Goal: Task Accomplishment & Management: Manage account settings

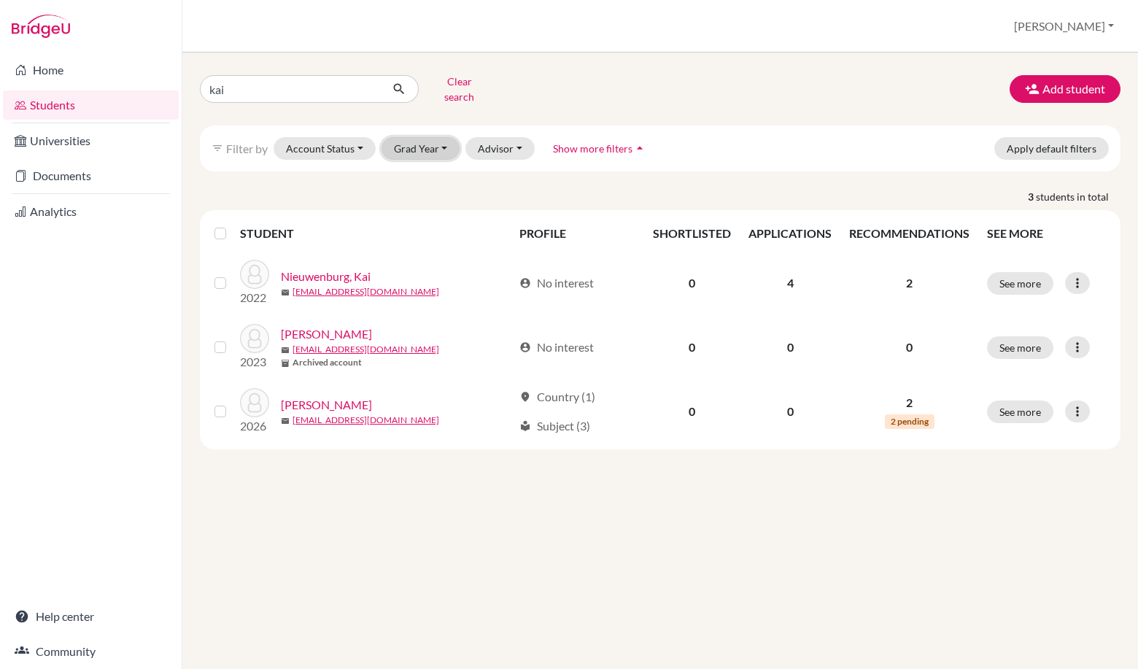
click at [444, 137] on button "Grad Year" at bounding box center [421, 148] width 79 height 23
click at [441, 171] on div "2026" at bounding box center [425, 180] width 51 height 18
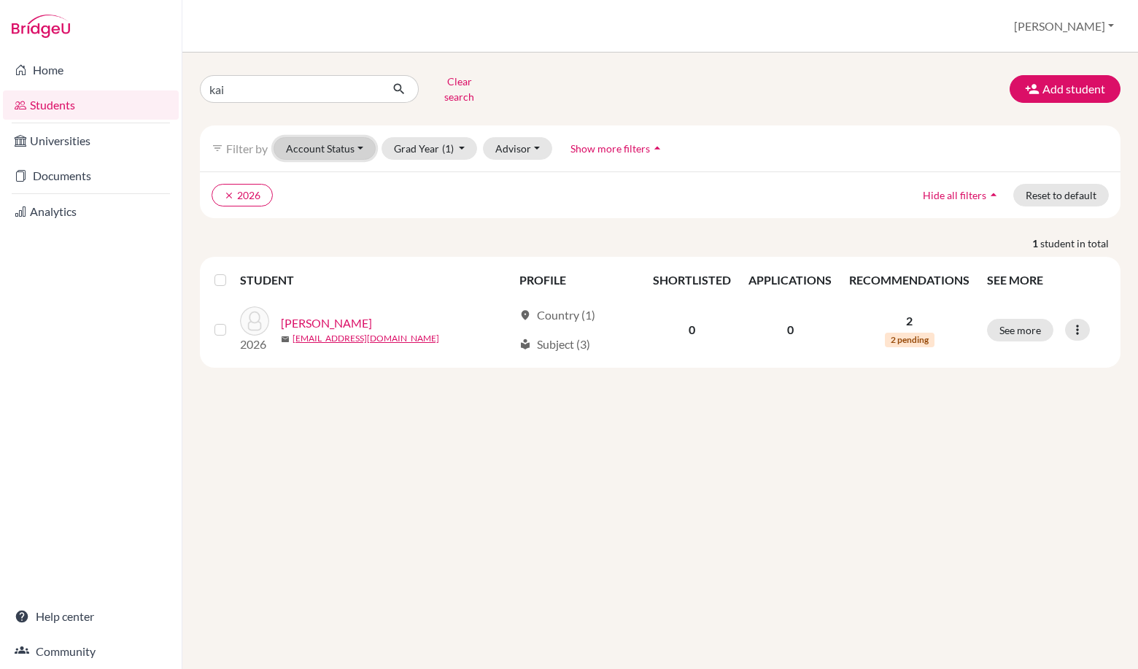
click at [354, 140] on button "Account Status" at bounding box center [325, 148] width 102 height 23
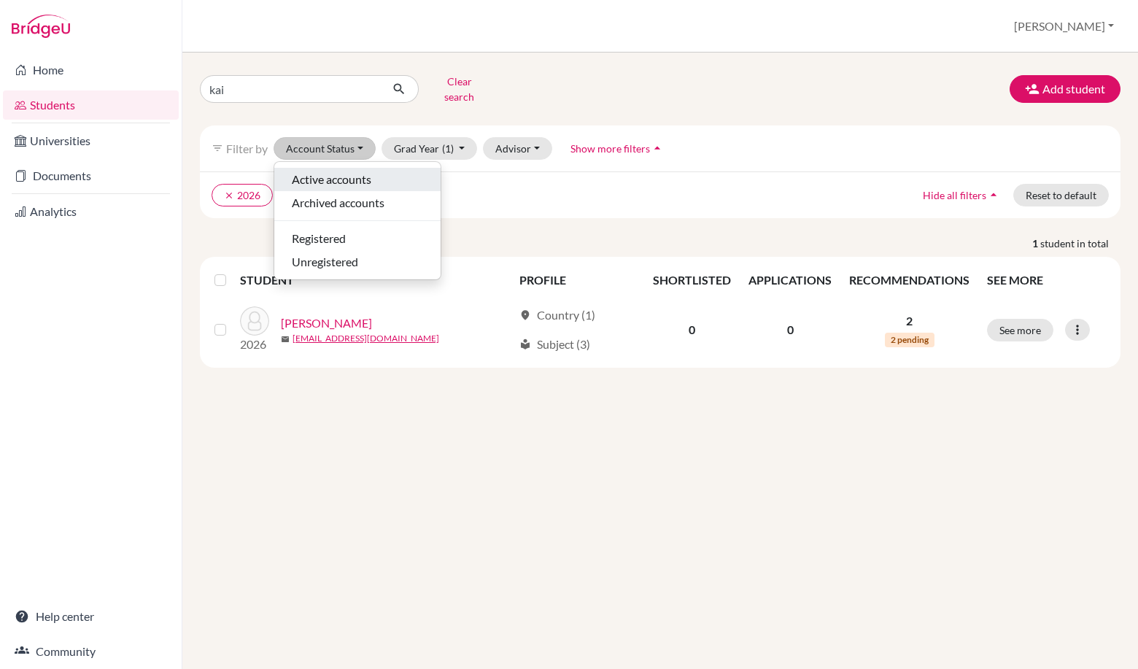
click at [347, 171] on span "Active accounts" at bounding box center [332, 180] width 80 height 18
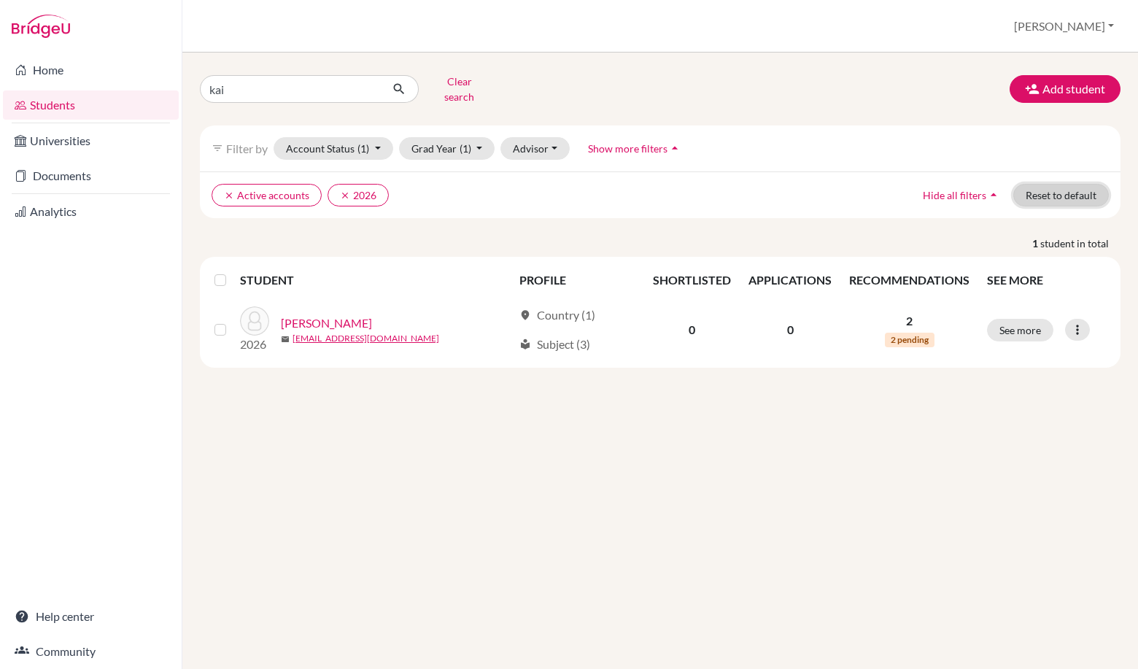
click at [1042, 184] on button "Reset to default" at bounding box center [1062, 195] width 96 height 23
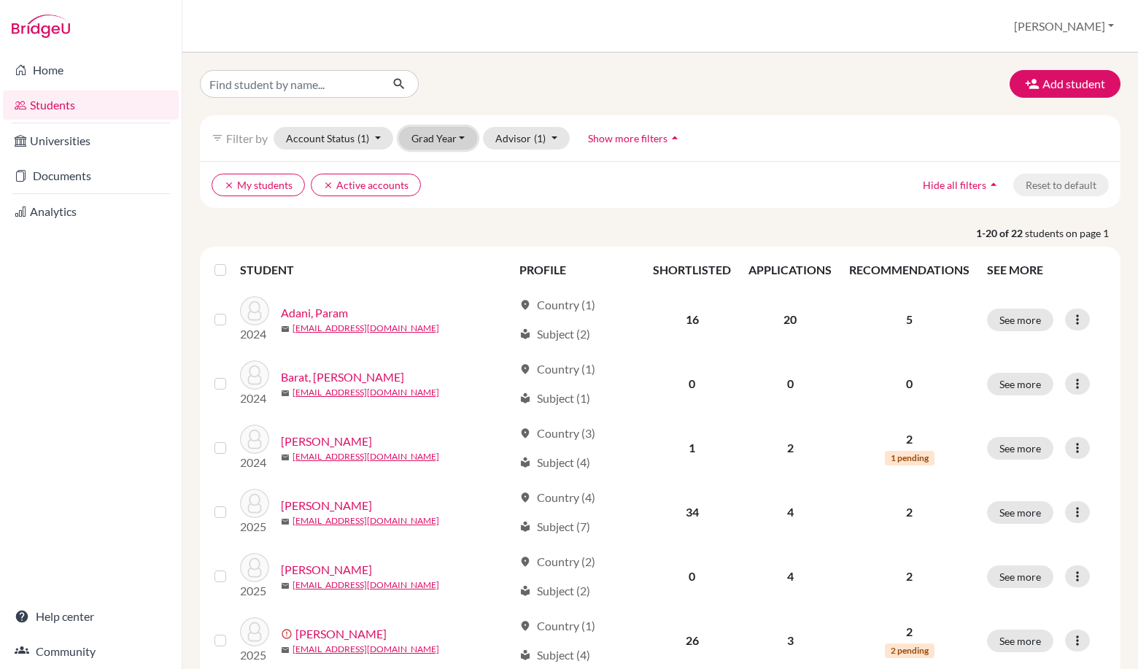
click at [442, 142] on button "Grad Year" at bounding box center [438, 138] width 79 height 23
click at [438, 174] on span "2026" at bounding box center [430, 170] width 26 height 18
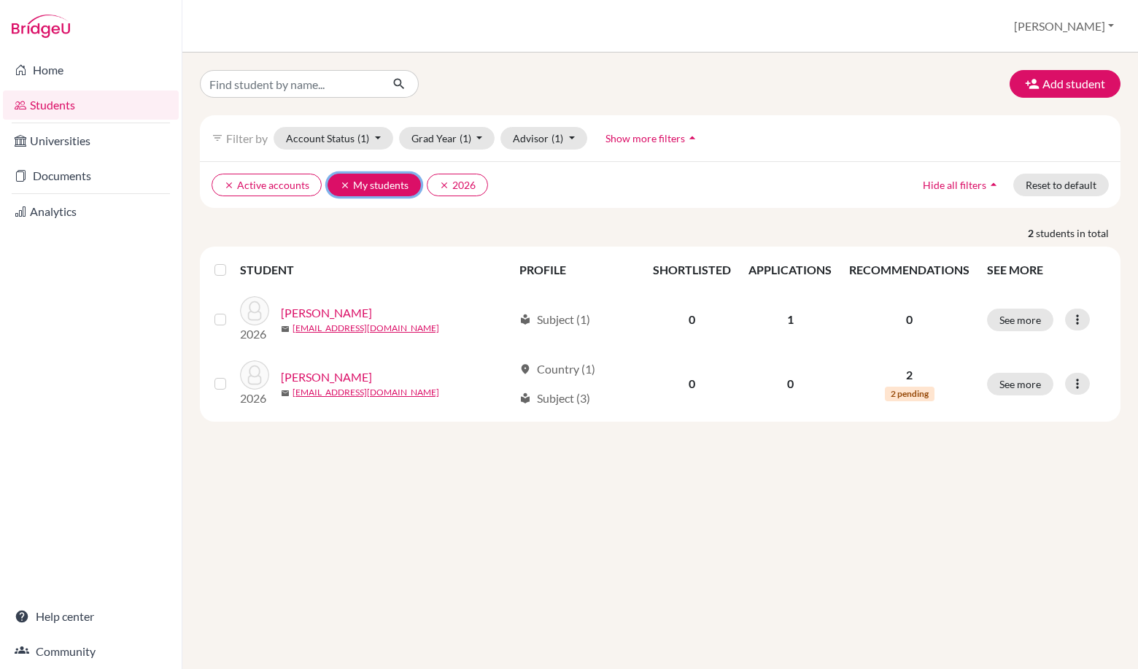
click at [343, 180] on icon "clear" at bounding box center [345, 185] width 10 height 10
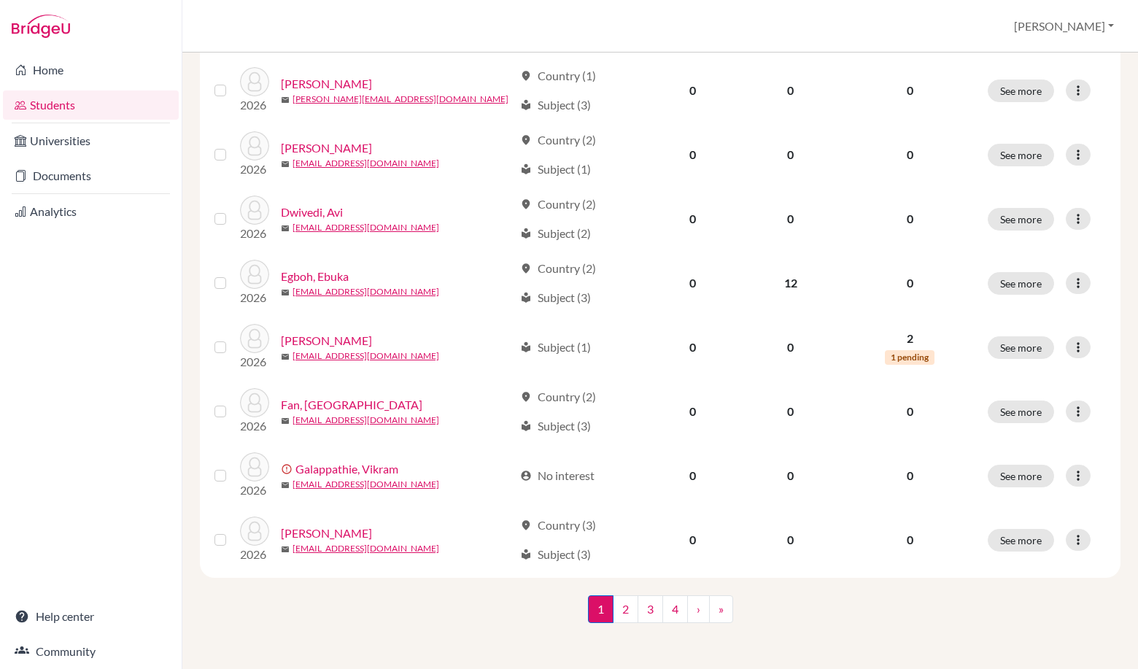
scroll to position [1000, 0]
click at [77, 185] on link "Documents" at bounding box center [91, 175] width 176 height 29
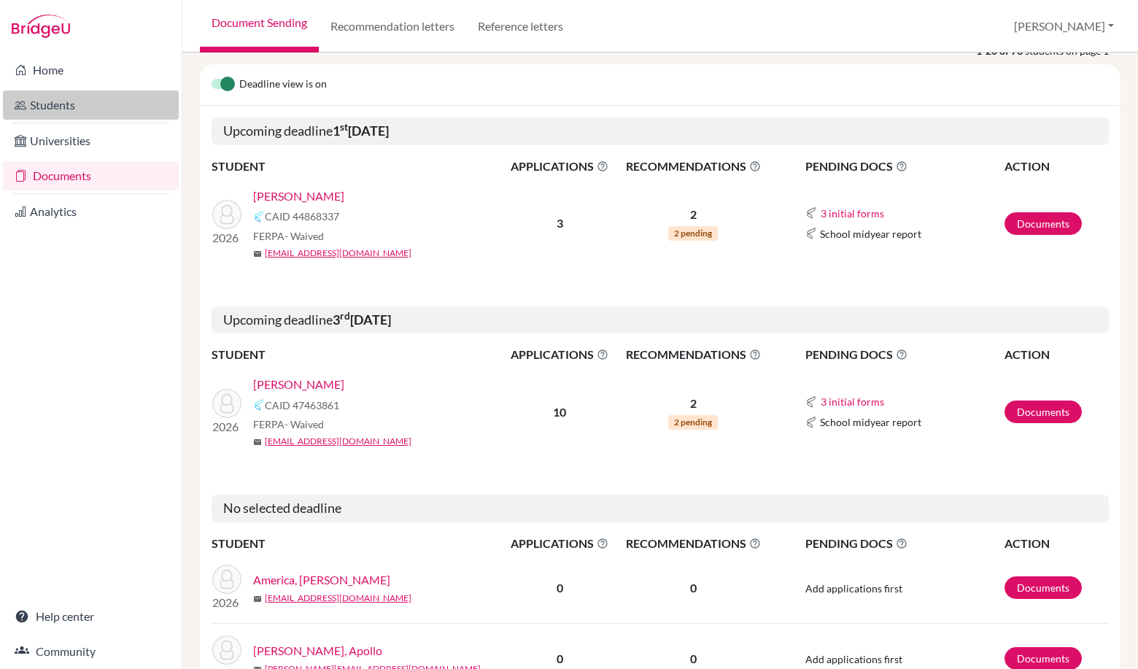
scroll to position [146, 0]
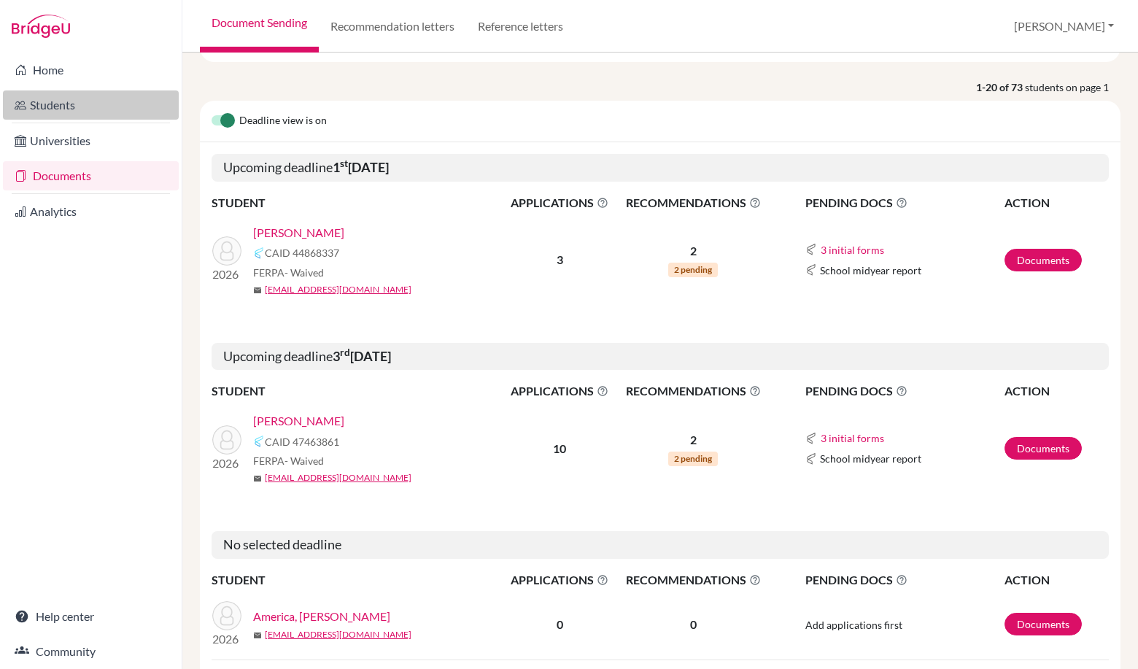
click at [72, 111] on link "Students" at bounding box center [91, 104] width 176 height 29
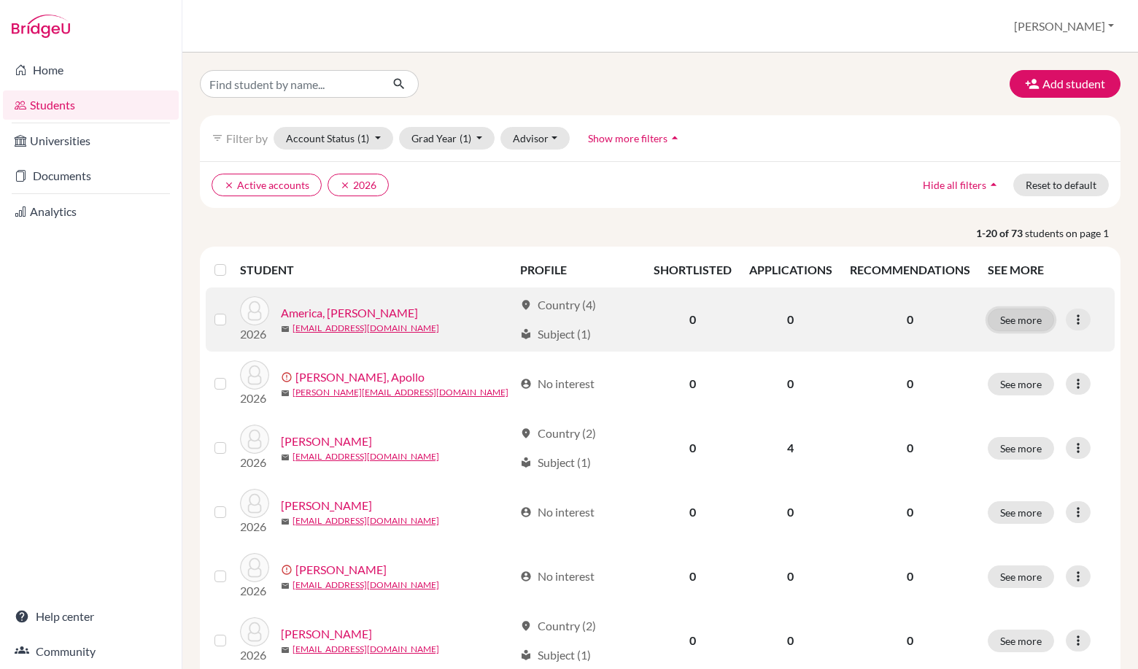
click at [1024, 320] on button "See more" at bounding box center [1021, 320] width 66 height 23
click at [1071, 316] on icon at bounding box center [1078, 319] width 15 height 15
click at [1032, 344] on button "Edit student" at bounding box center [1004, 350] width 115 height 23
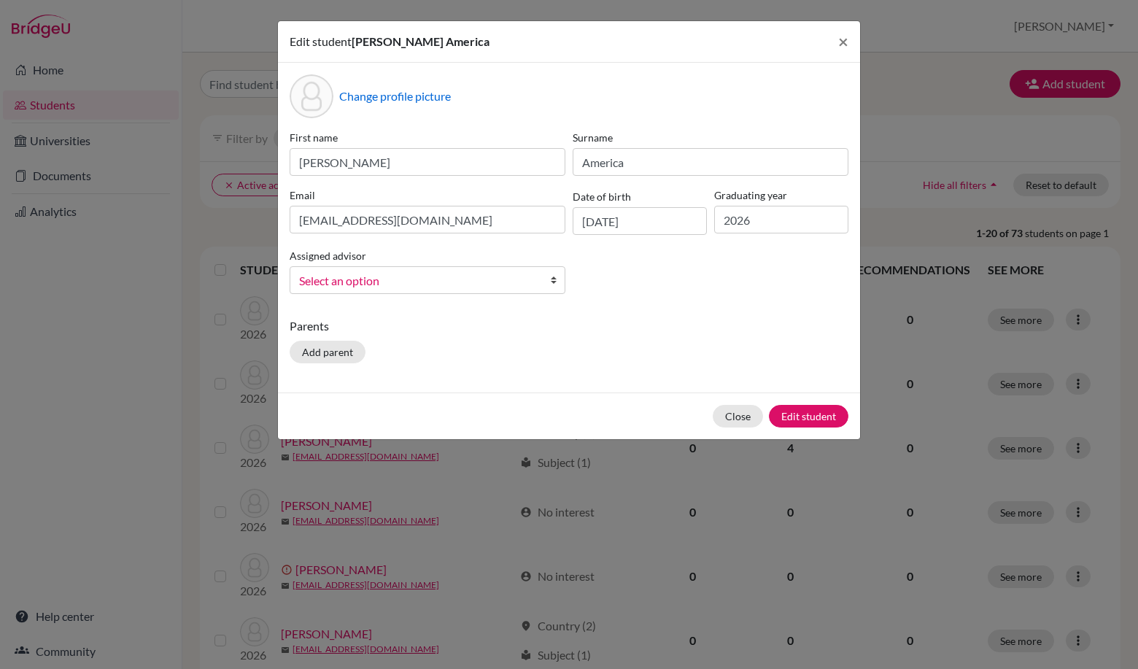
click at [428, 115] on div "Change profile picture" at bounding box center [569, 96] width 559 height 44
click at [544, 274] on link "Select an option" at bounding box center [428, 280] width 276 height 28
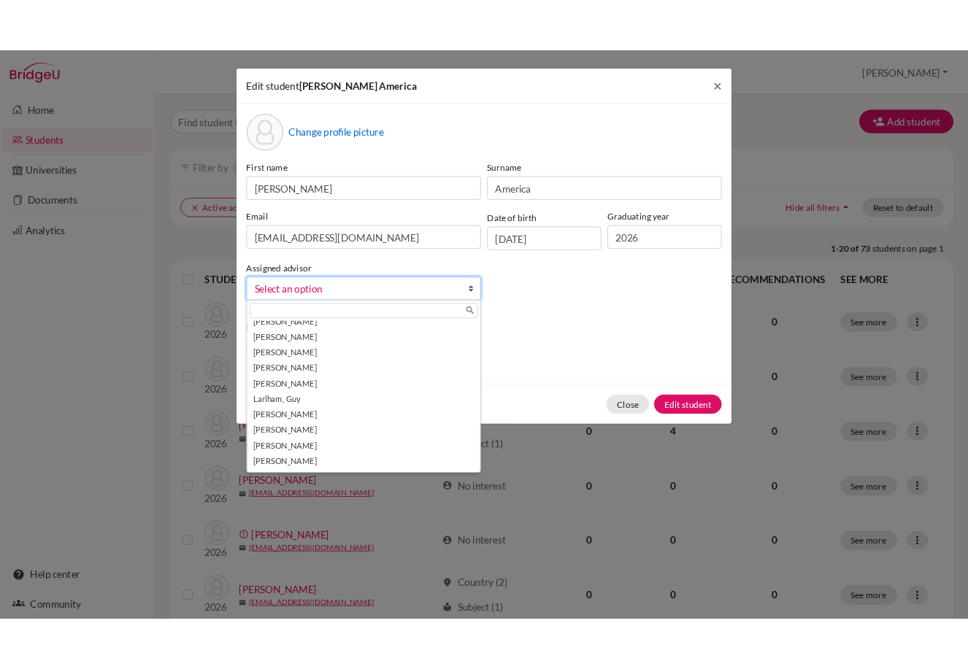
scroll to position [190, 0]
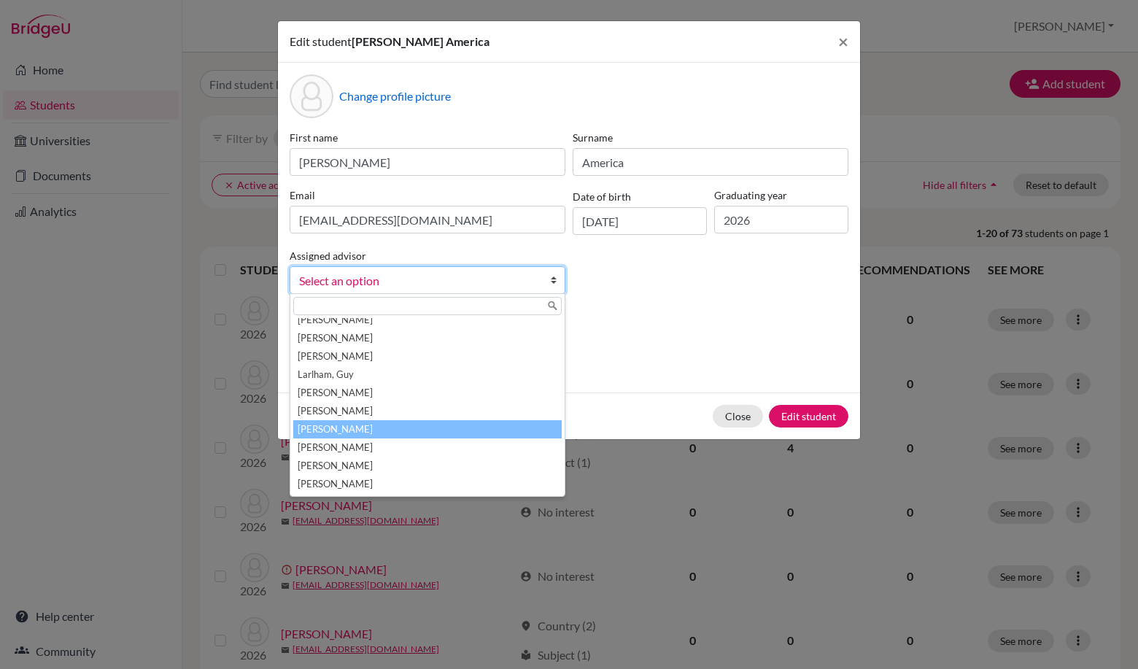
click at [487, 422] on li "McLaren, Judith" at bounding box center [427, 429] width 269 height 18
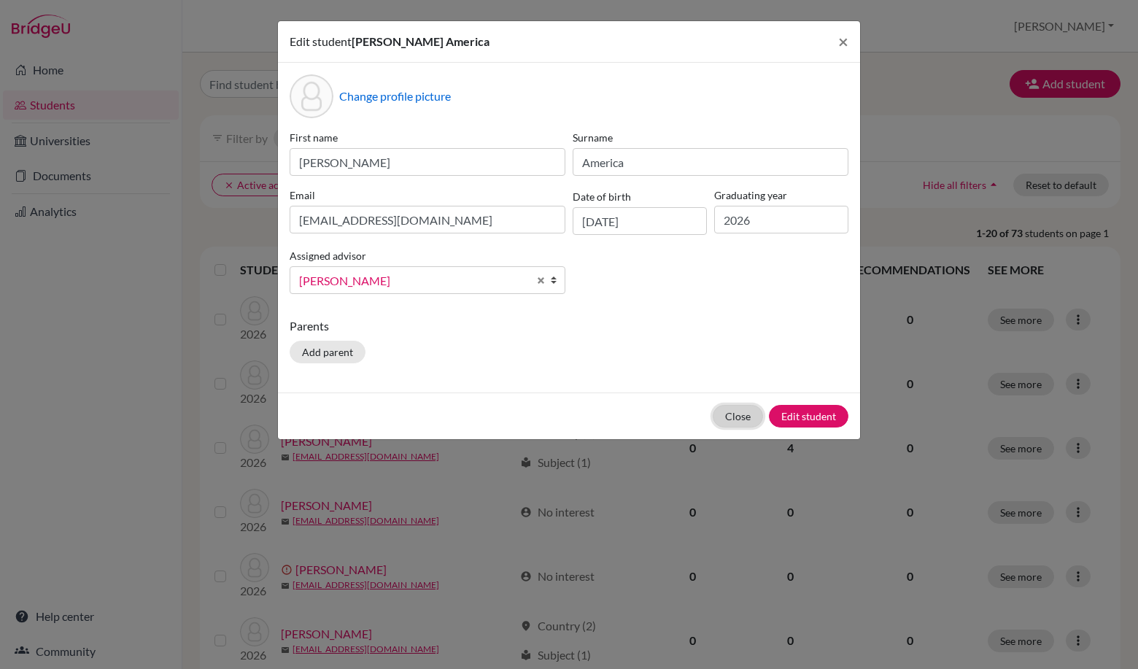
click at [728, 417] on button "Close" at bounding box center [738, 416] width 50 height 23
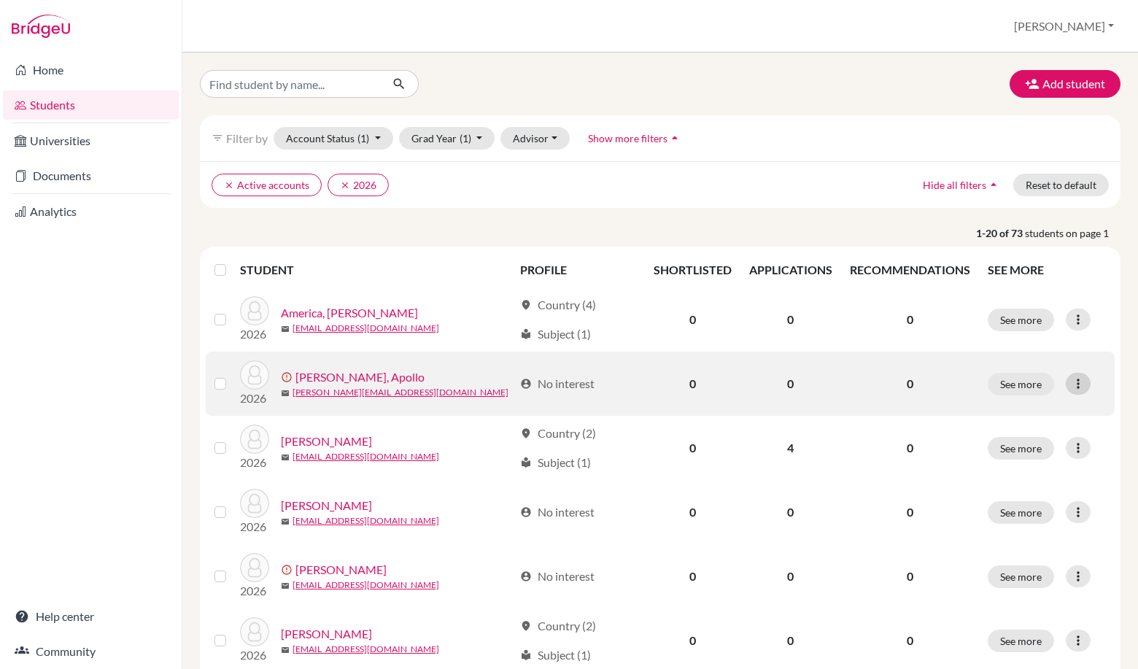
click at [1071, 380] on icon at bounding box center [1078, 384] width 15 height 15
click at [1027, 422] on button "Edit student" at bounding box center [1013, 414] width 132 height 23
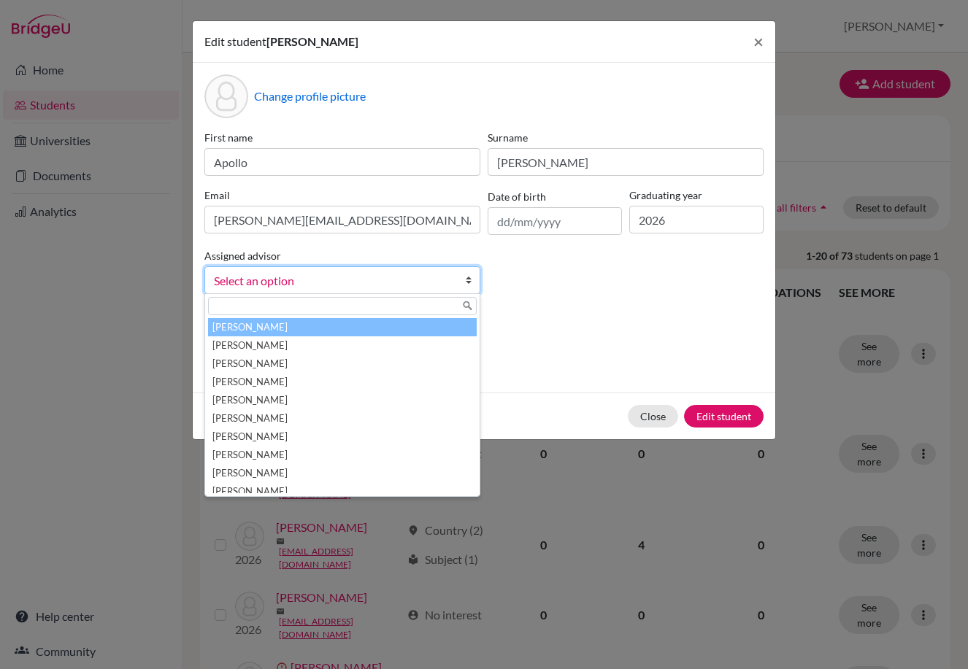
click at [431, 279] on span "Select an option" at bounding box center [333, 280] width 238 height 19
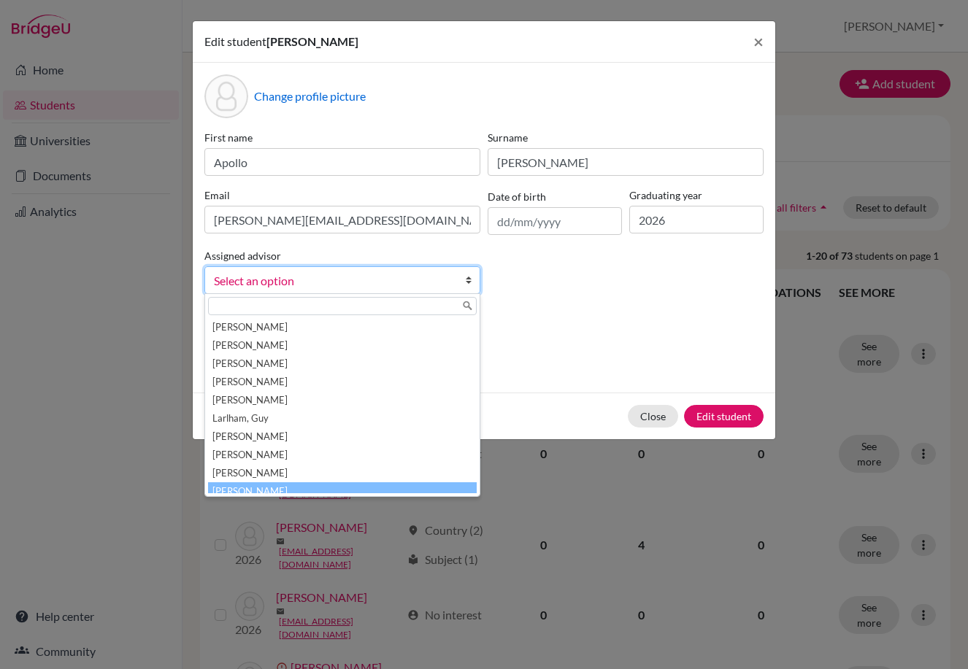
scroll to position [153, 0]
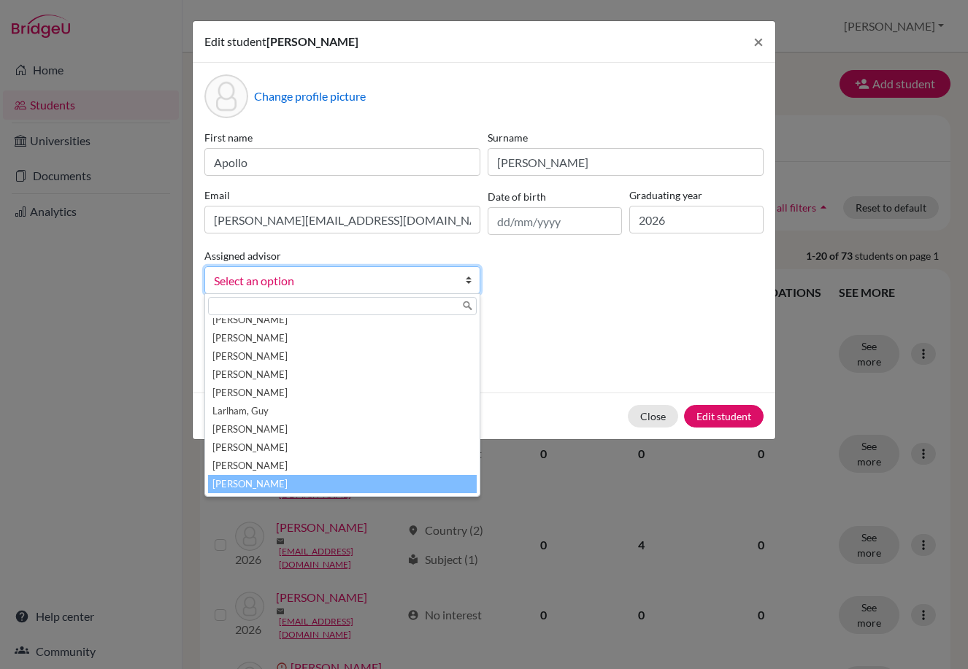
click at [357, 490] on li "[PERSON_NAME]" at bounding box center [342, 484] width 269 height 18
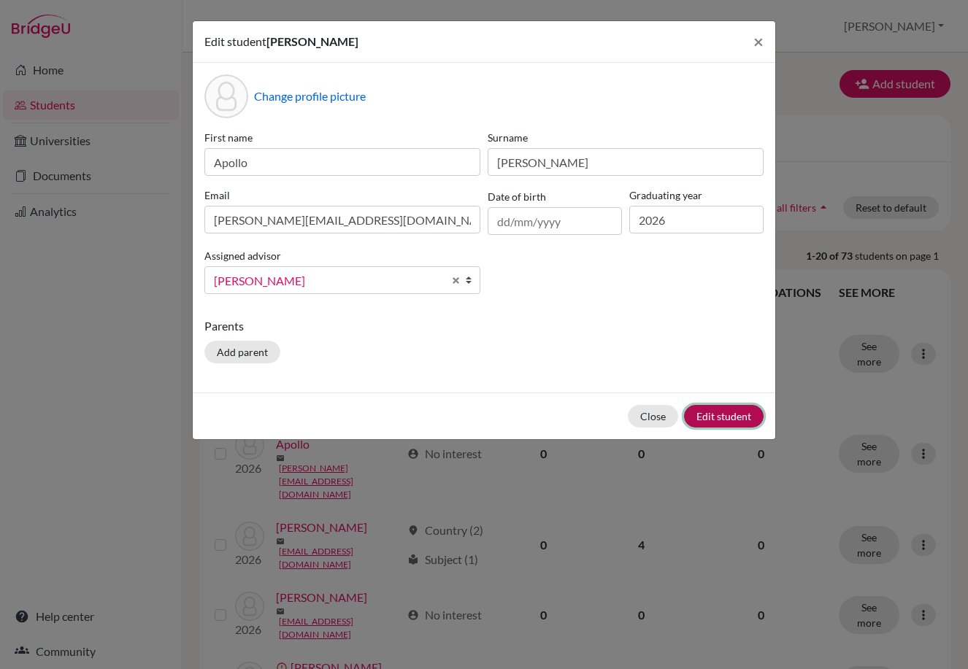
click at [736, 411] on button "Edit student" at bounding box center [724, 416] width 80 height 23
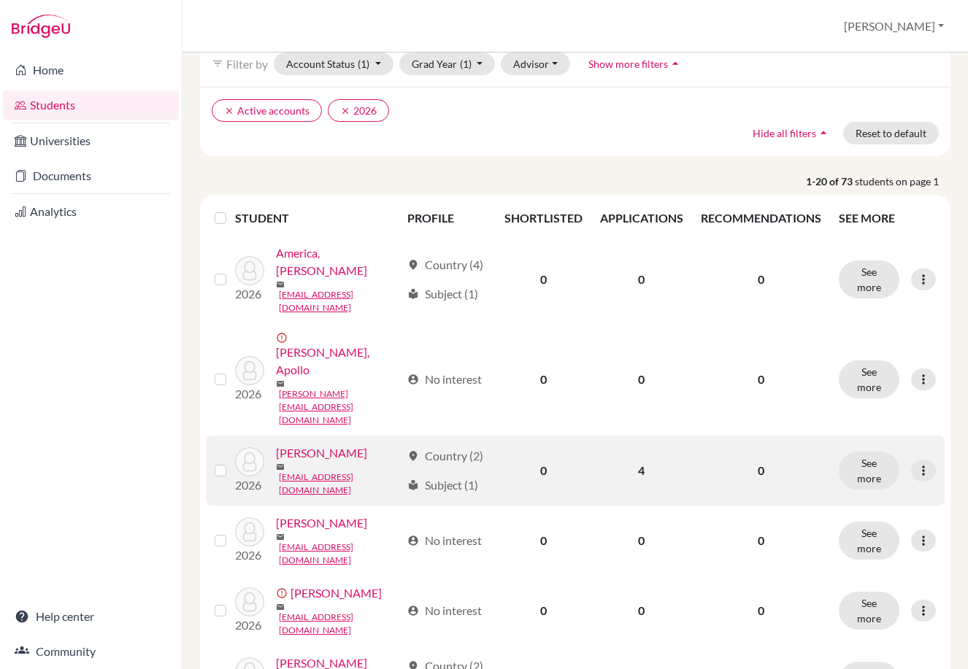
scroll to position [146, 0]
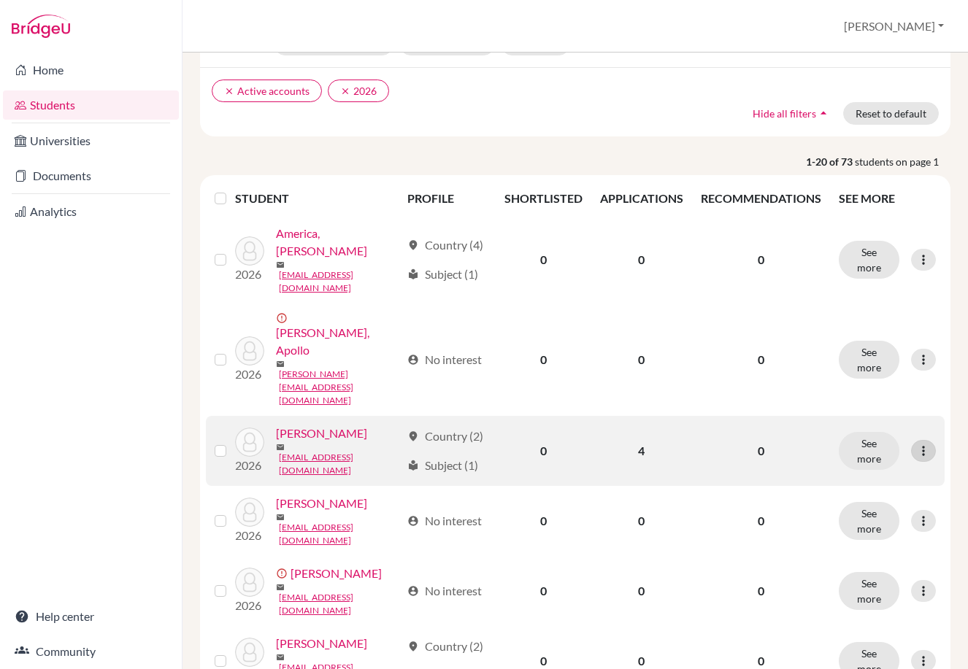
click at [917, 444] on icon at bounding box center [923, 451] width 15 height 15
click at [847, 409] on button "Edit student" at bounding box center [848, 406] width 115 height 23
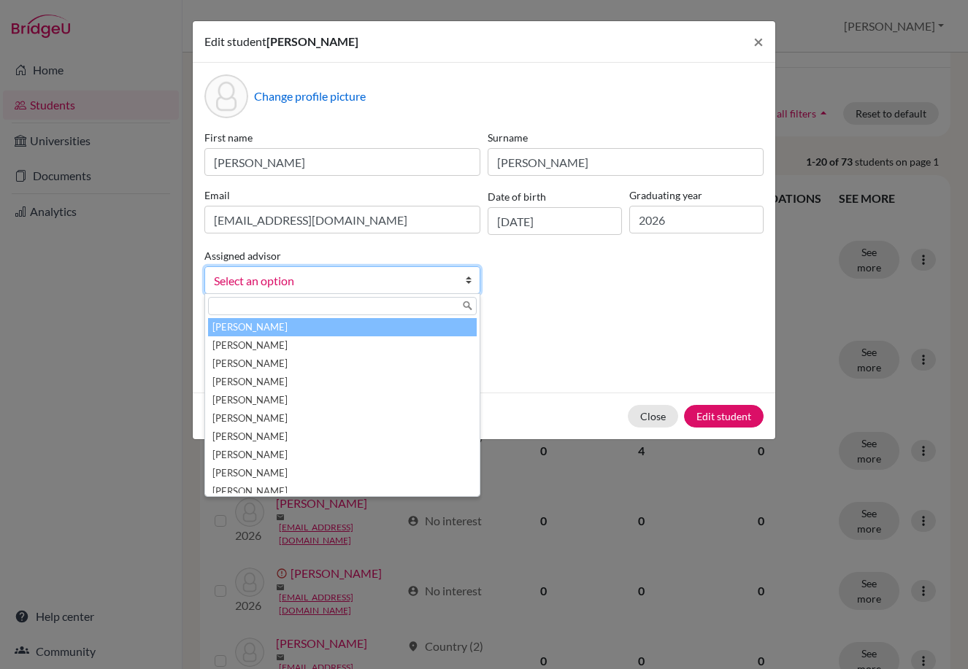
click at [455, 280] on link "Select an option" at bounding box center [342, 280] width 276 height 28
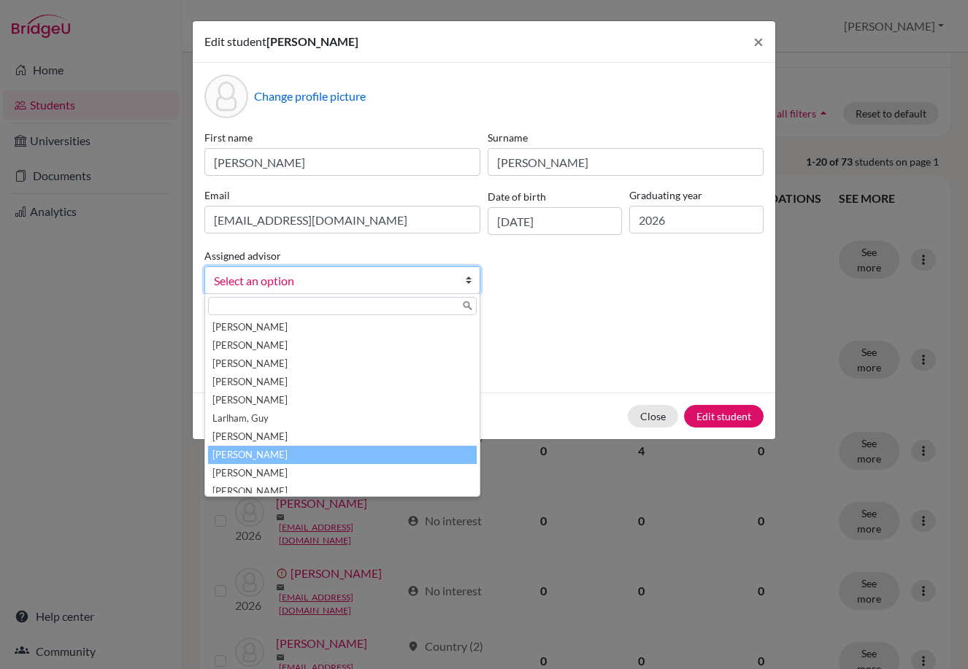
scroll to position [190, 0]
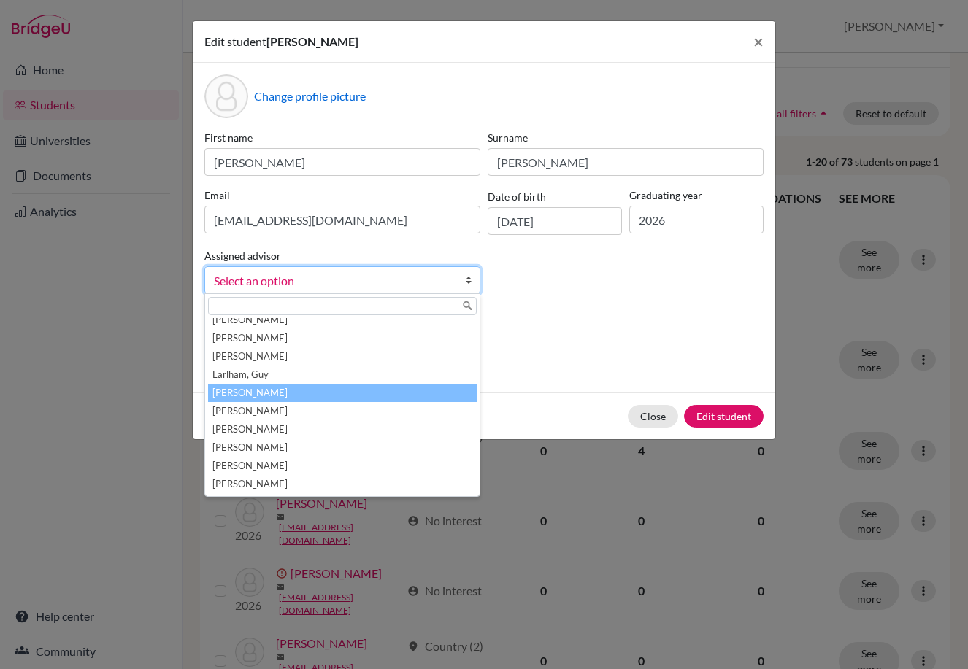
click at [383, 390] on li "[PERSON_NAME]" at bounding box center [342, 393] width 269 height 18
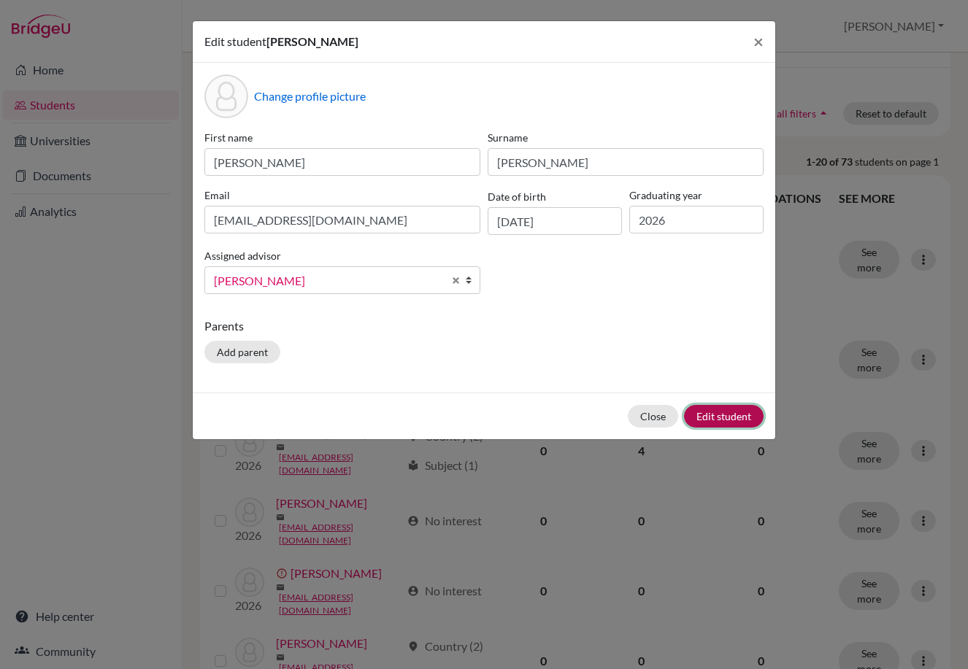
click at [749, 416] on button "Edit student" at bounding box center [724, 416] width 80 height 23
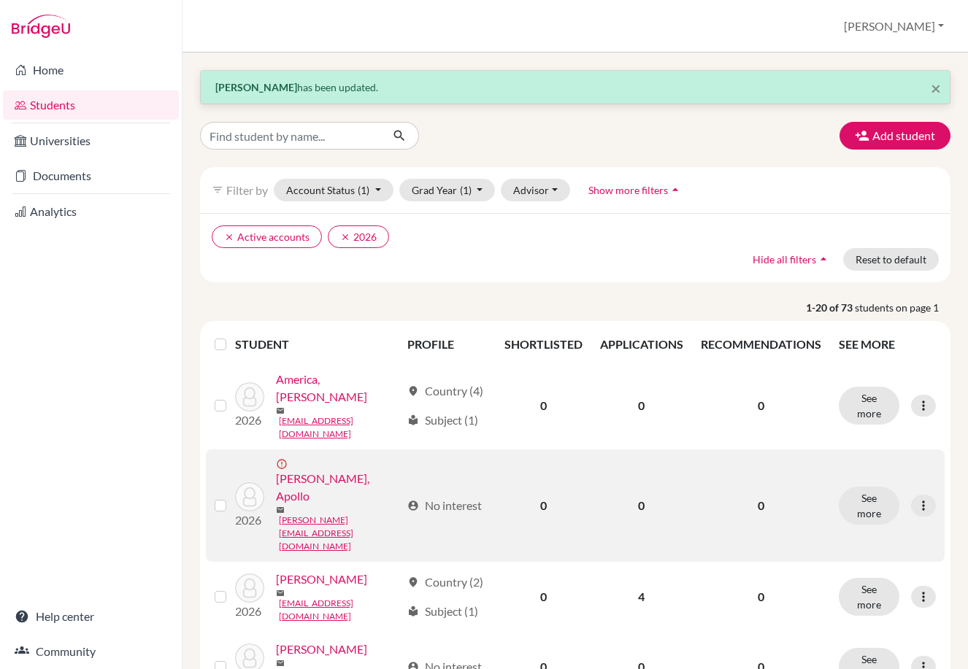
scroll to position [73, 0]
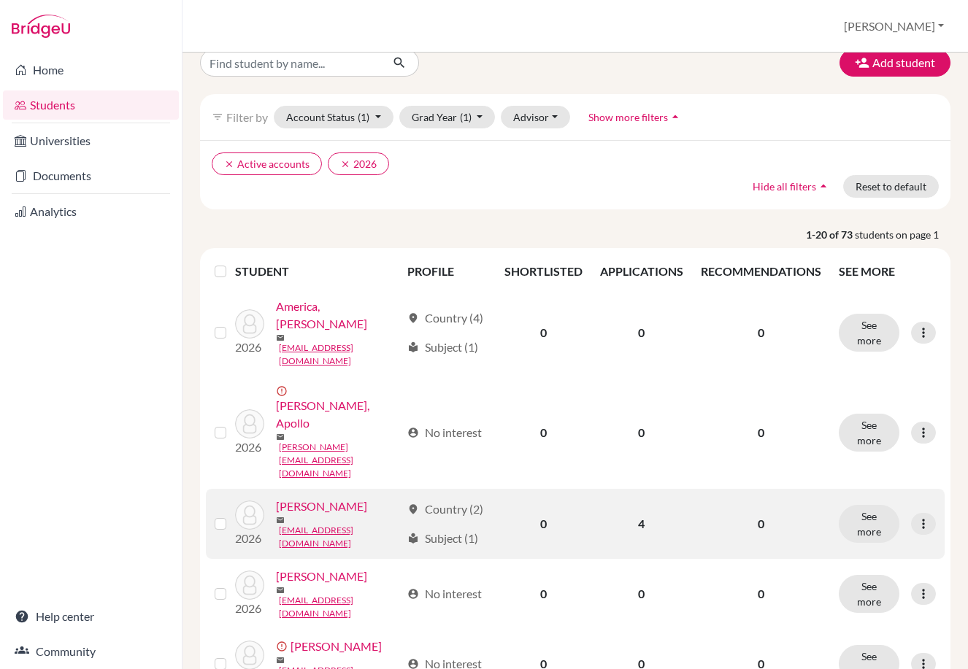
click at [337, 498] on link "[PERSON_NAME]" at bounding box center [321, 507] width 91 height 18
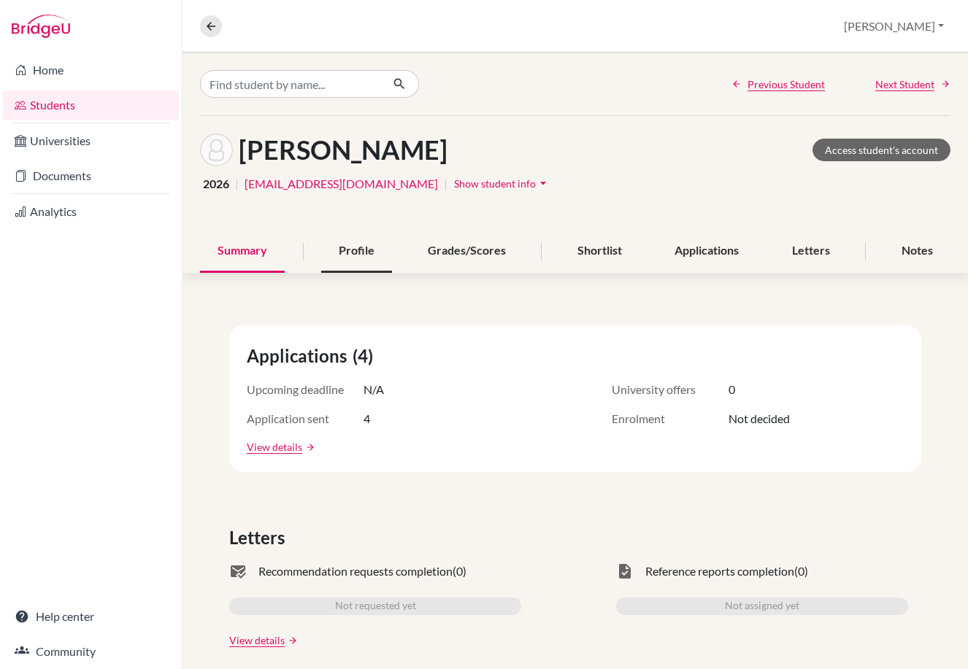
click at [355, 250] on div "Profile" at bounding box center [356, 251] width 71 height 43
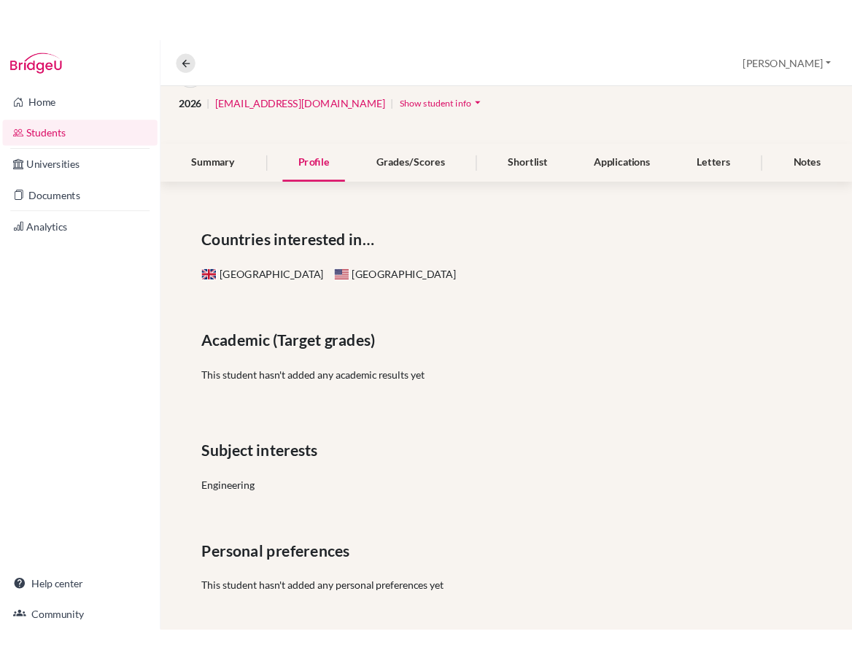
scroll to position [117, 0]
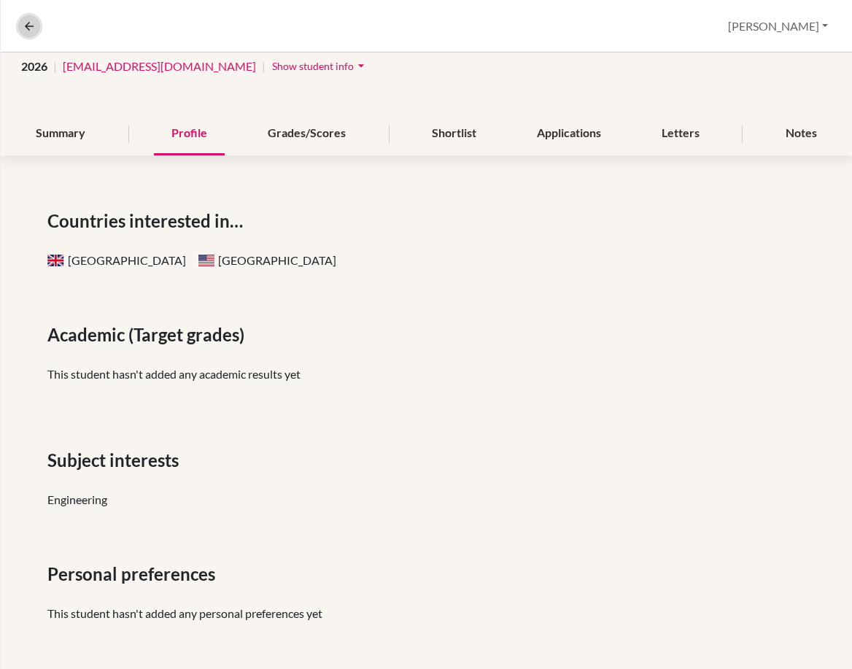
click at [28, 18] on button at bounding box center [29, 26] width 22 height 22
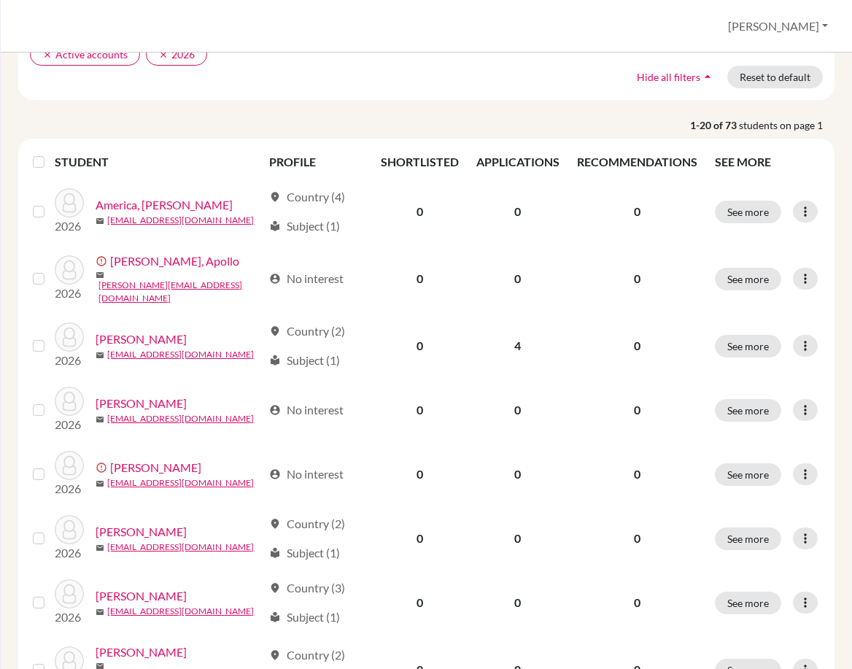
scroll to position [146, 0]
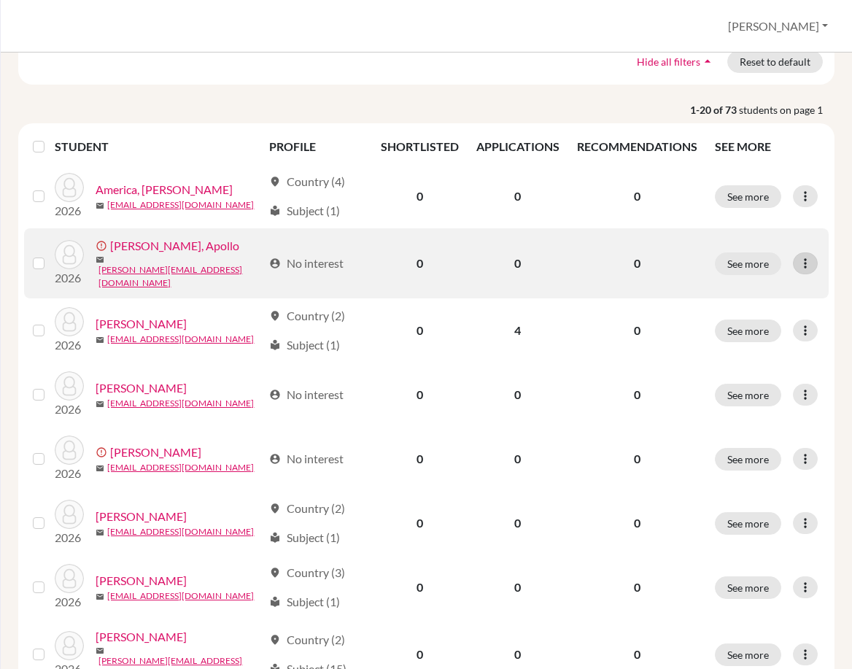
click at [802, 260] on icon at bounding box center [805, 263] width 15 height 15
click at [771, 286] on button "Edit student" at bounding box center [741, 290] width 132 height 23
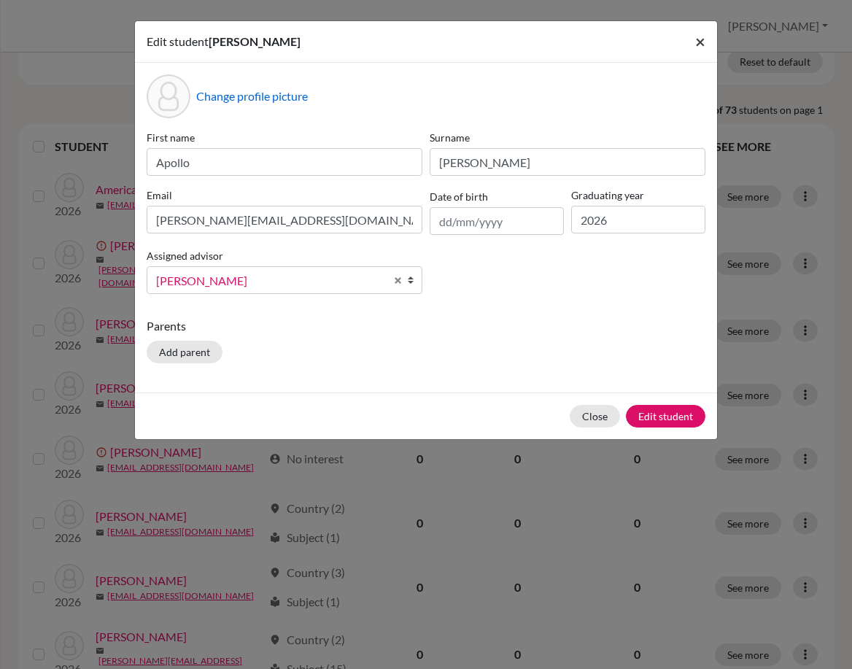
click at [702, 39] on span "×" at bounding box center [700, 41] width 10 height 21
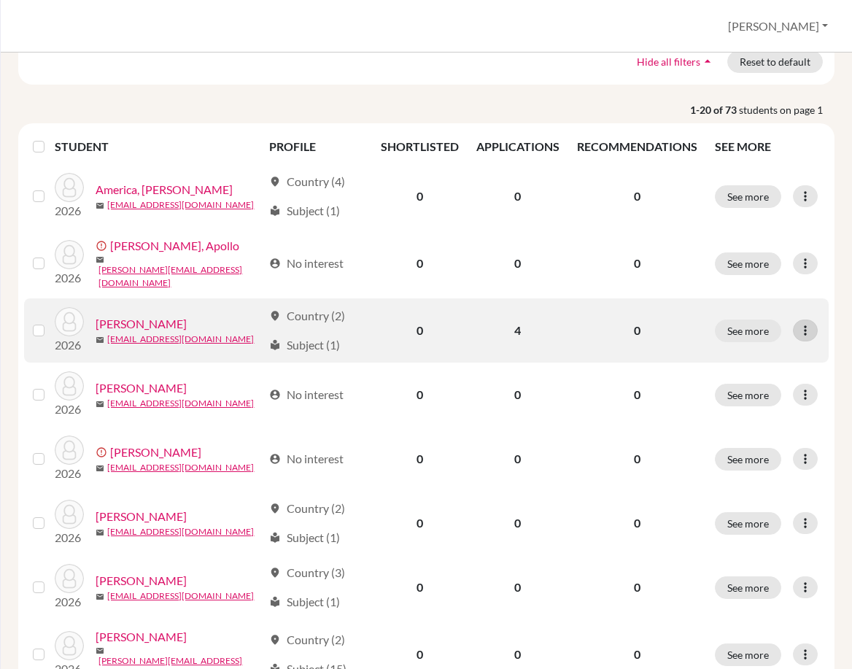
click at [803, 325] on icon at bounding box center [805, 330] width 15 height 15
click at [771, 345] on button "Edit student" at bounding box center [732, 355] width 115 height 23
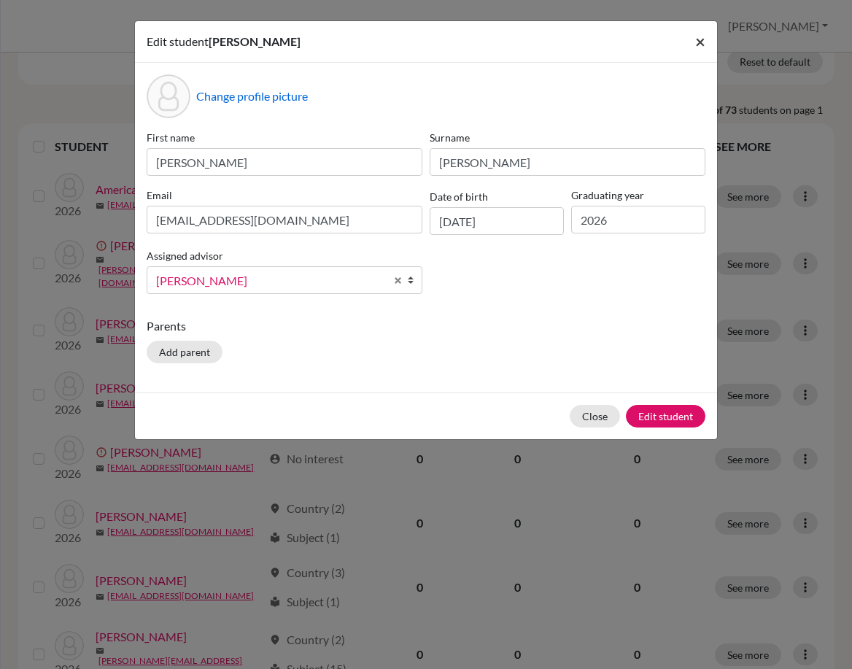
click at [703, 34] on span "×" at bounding box center [700, 41] width 10 height 21
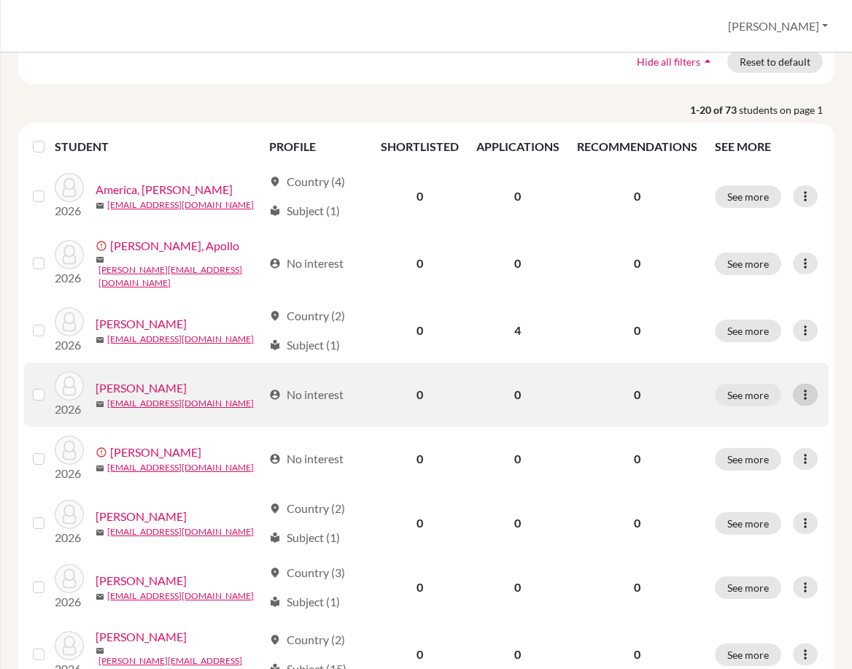
click at [798, 387] on icon at bounding box center [805, 394] width 15 height 15
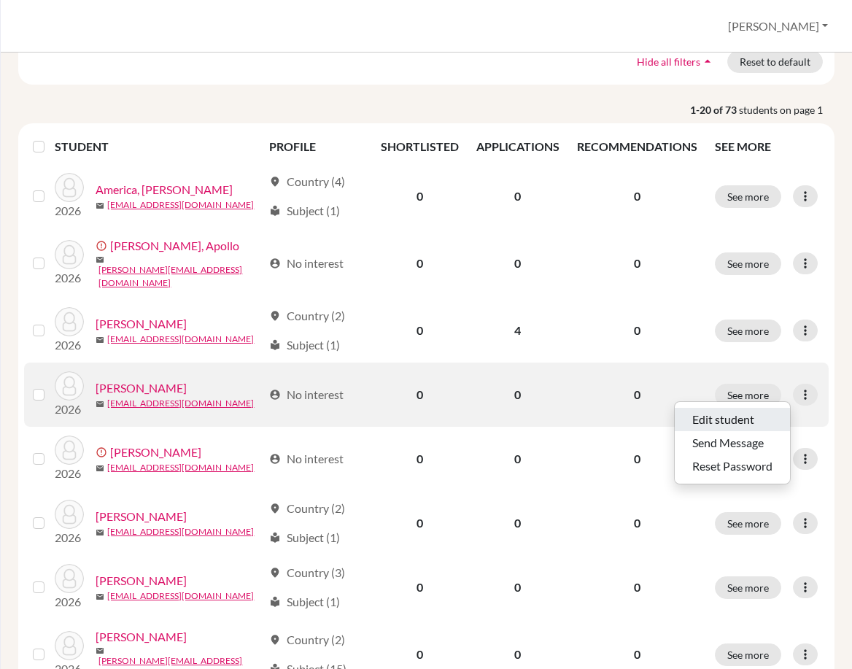
click at [738, 412] on button "Edit student" at bounding box center [732, 419] width 115 height 23
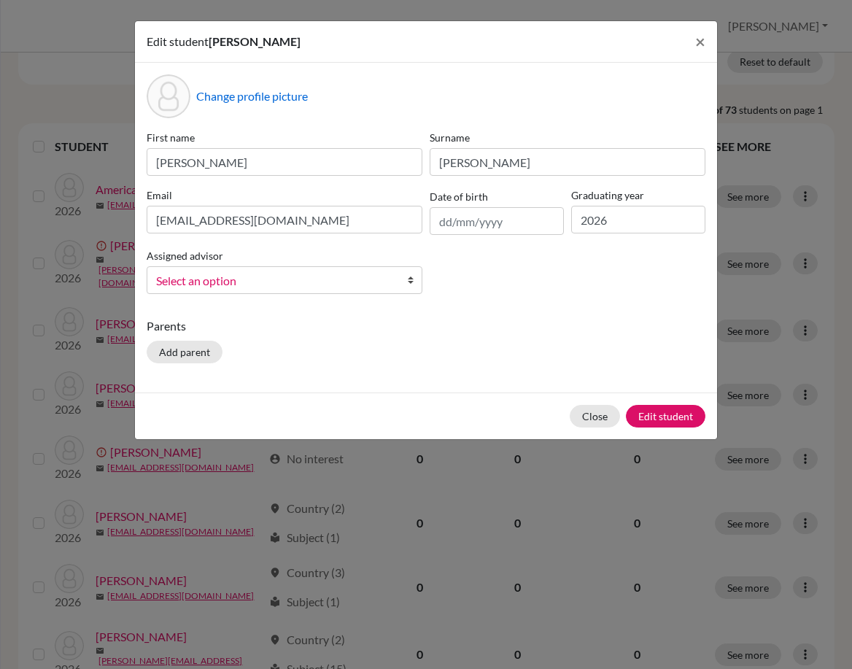
click at [363, 273] on span "Select an option" at bounding box center [275, 280] width 238 height 19
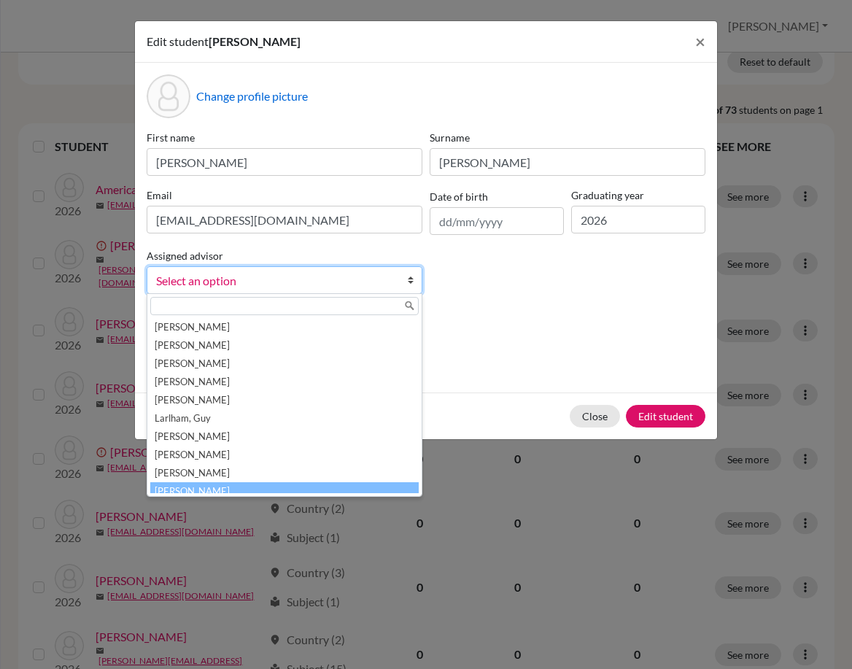
scroll to position [153, 0]
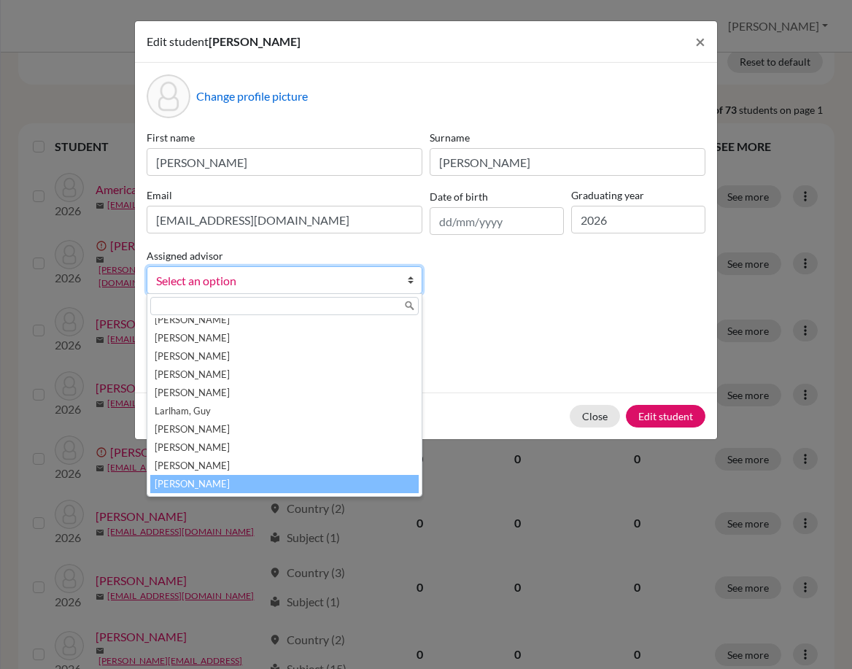
click at [265, 483] on li "[PERSON_NAME]" at bounding box center [284, 484] width 269 height 18
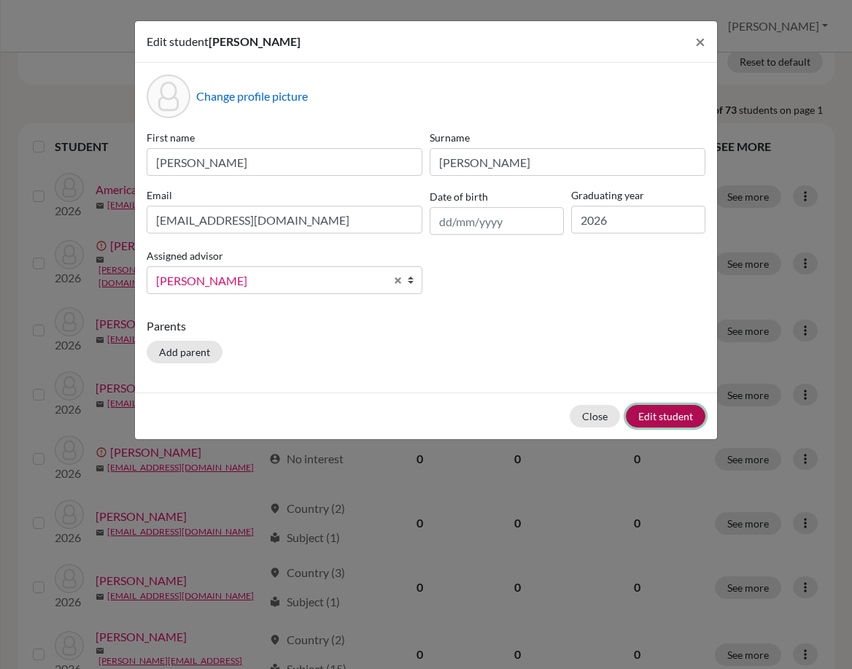
click at [653, 414] on button "Edit student" at bounding box center [666, 416] width 80 height 23
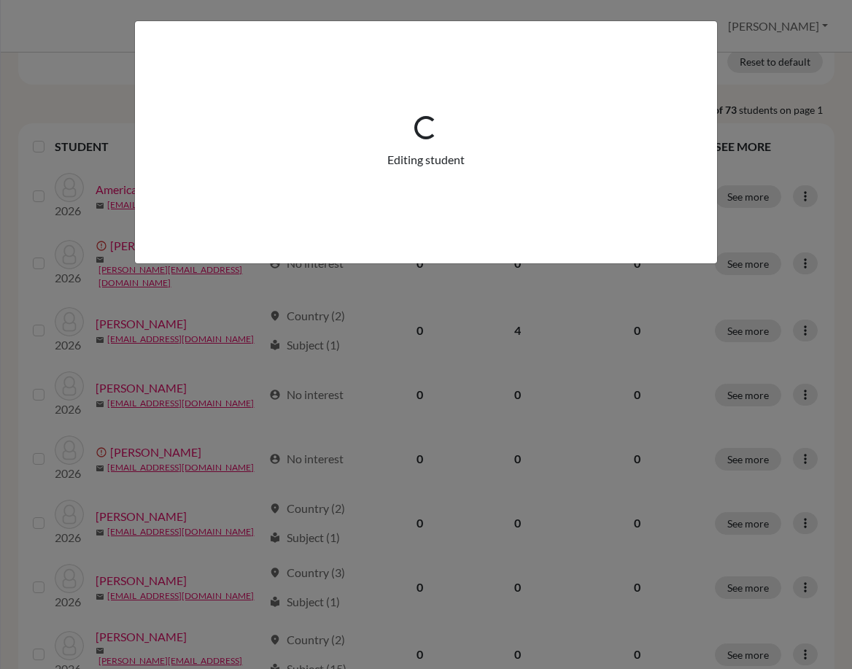
scroll to position [0, 0]
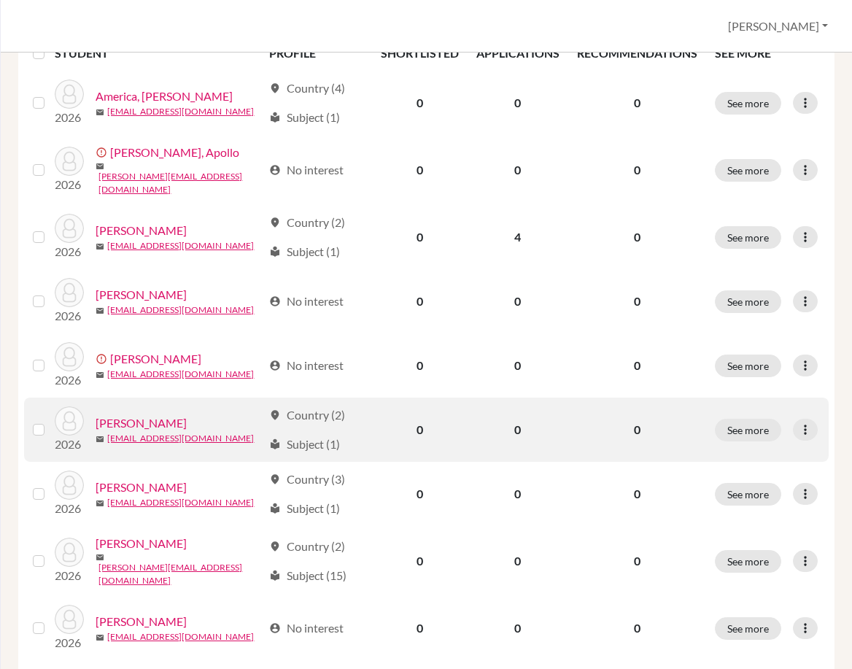
scroll to position [292, 0]
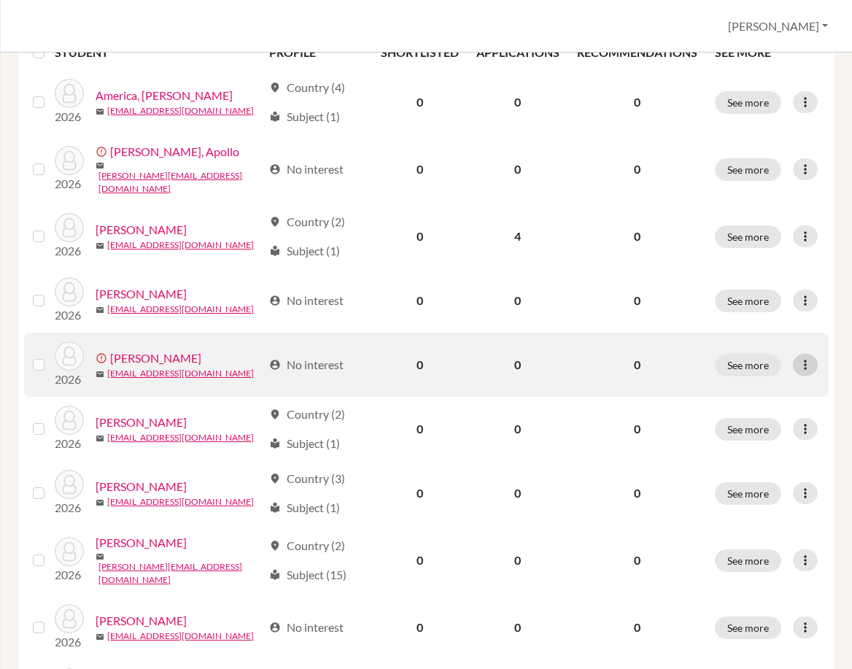
click at [798, 358] on icon at bounding box center [805, 365] width 15 height 15
click at [782, 385] on button "Edit student" at bounding box center [741, 389] width 132 height 23
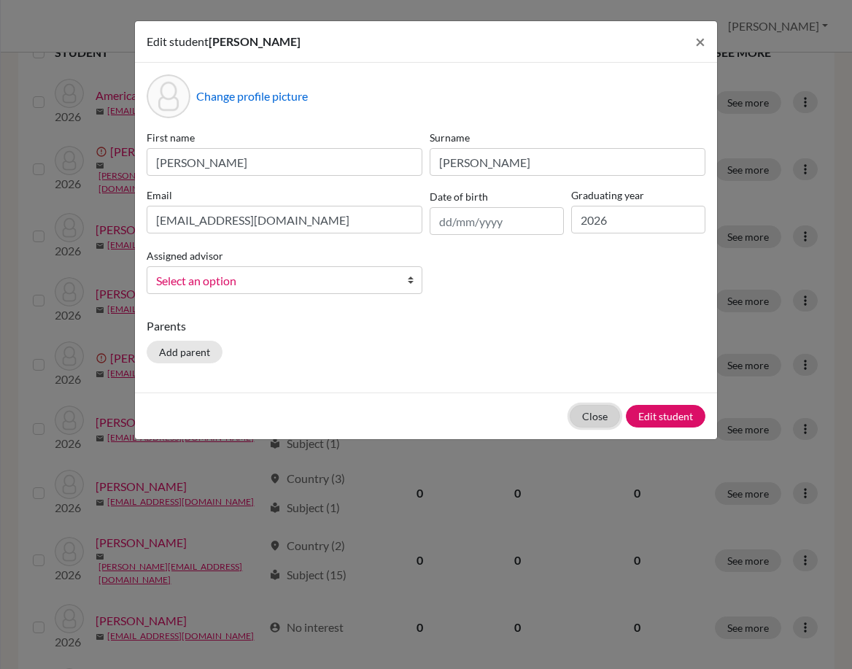
click at [590, 411] on button "Close" at bounding box center [595, 416] width 50 height 23
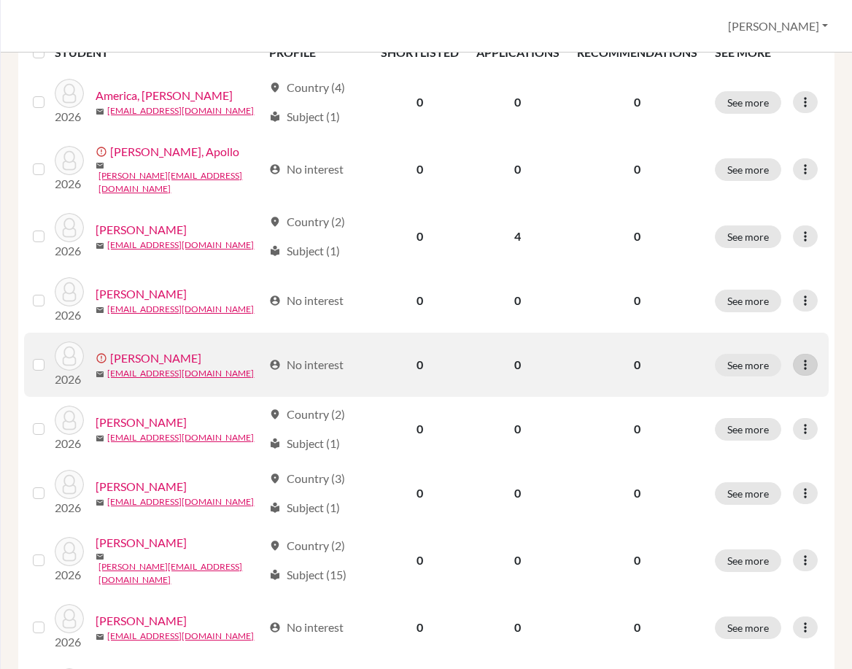
click at [800, 358] on icon at bounding box center [805, 365] width 15 height 15
click at [50, 356] on label at bounding box center [50, 356] width 0 height 0
click at [0, 0] on input "checkbox" at bounding box center [0, 0] width 0 height 0
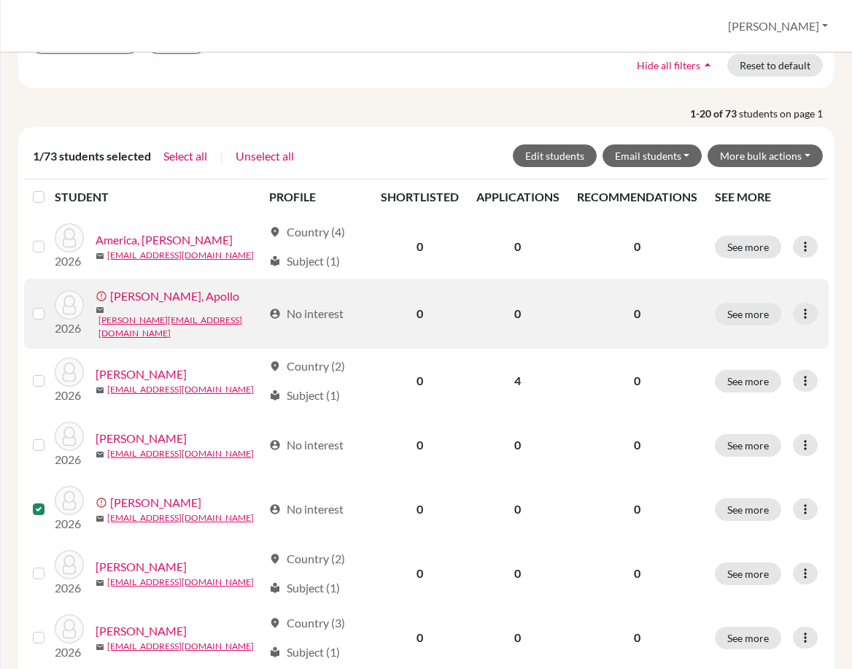
scroll to position [193, 0]
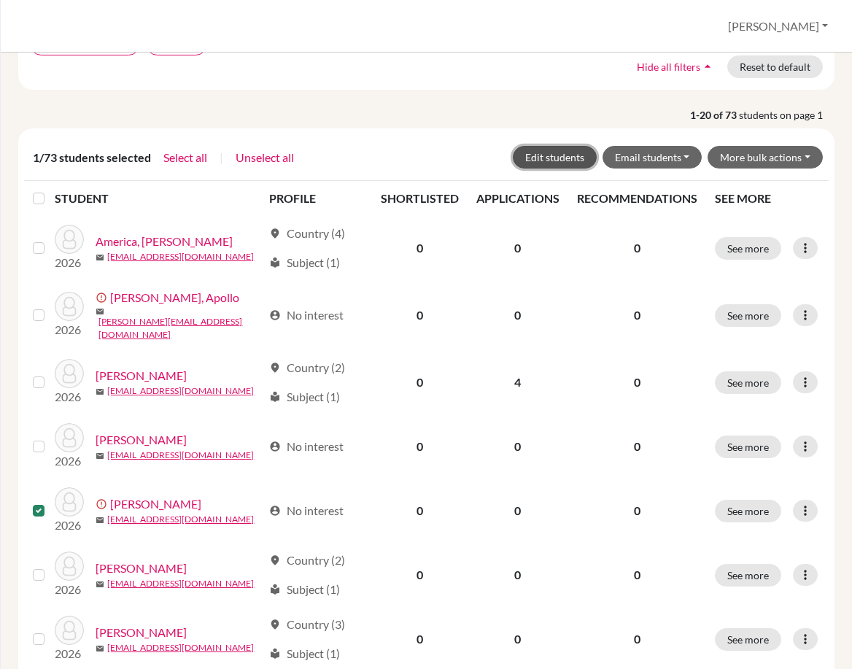
click at [568, 160] on button "Edit students" at bounding box center [555, 157] width 84 height 23
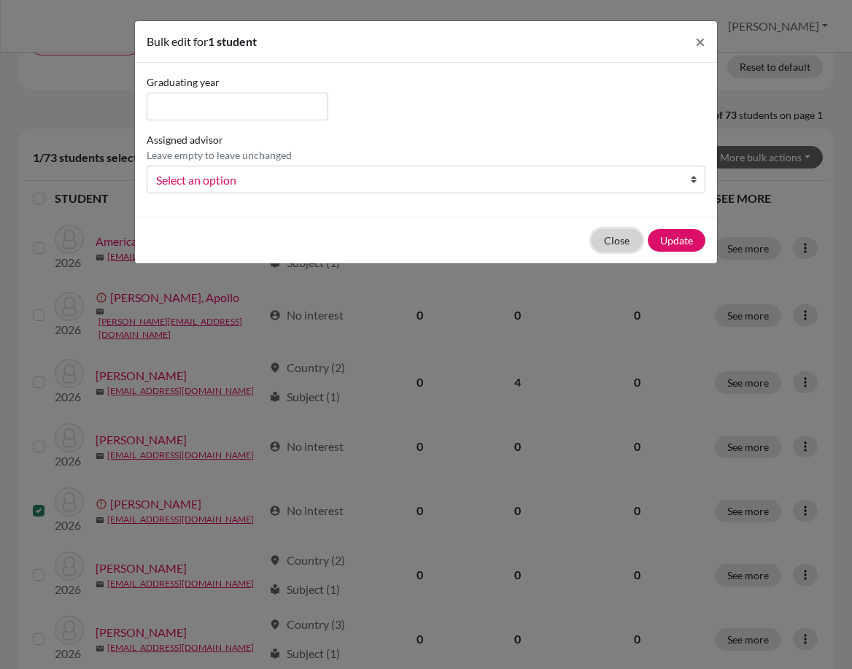
click at [611, 235] on button "Close" at bounding box center [617, 240] width 50 height 23
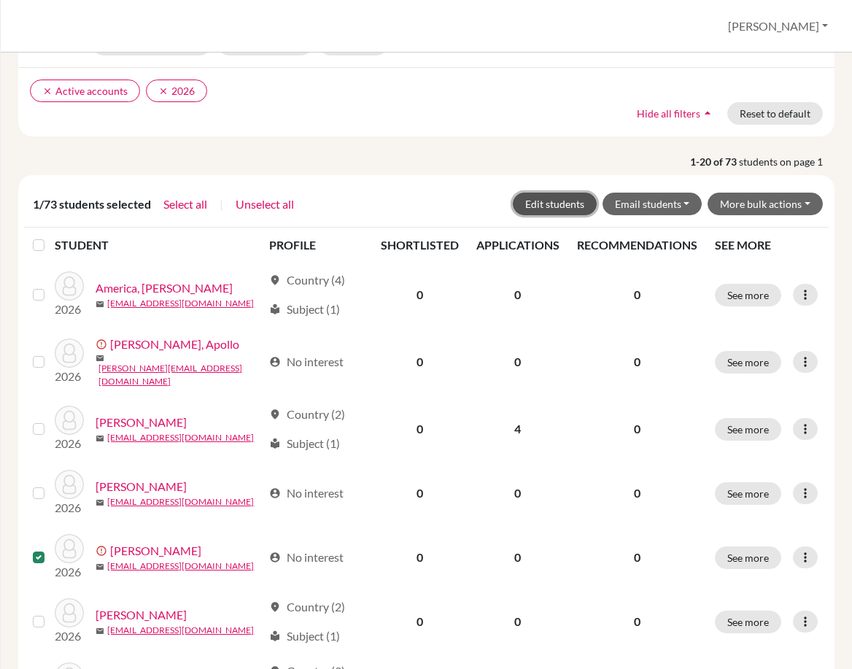
scroll to position [219, 0]
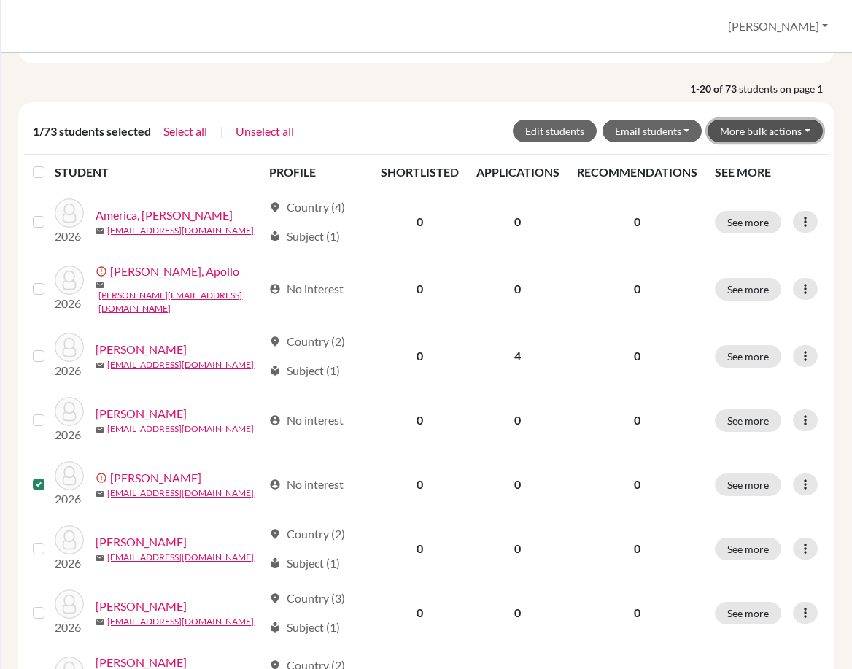
click at [773, 141] on button "More bulk actions" at bounding box center [765, 131] width 115 height 23
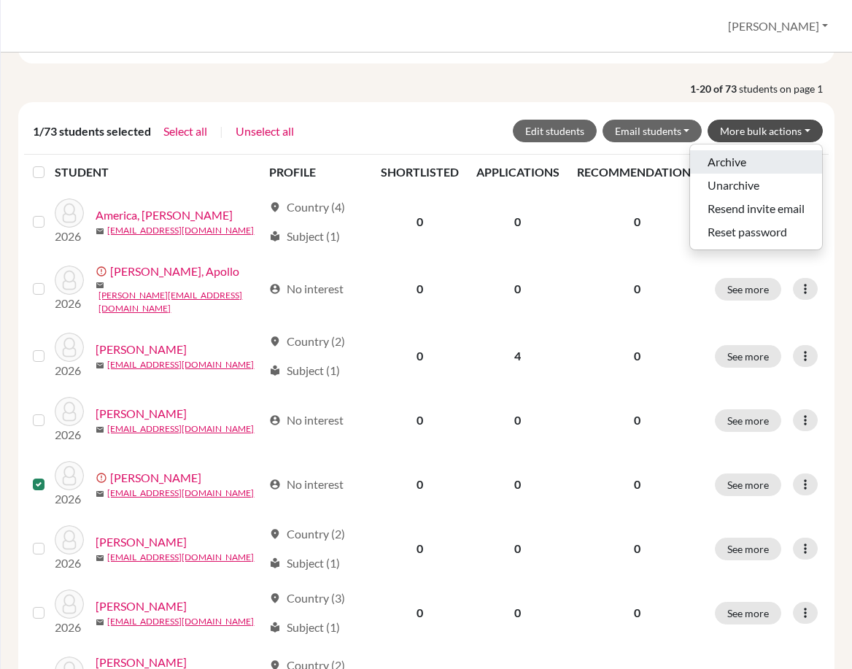
click at [763, 163] on button "Archive" at bounding box center [756, 161] width 132 height 23
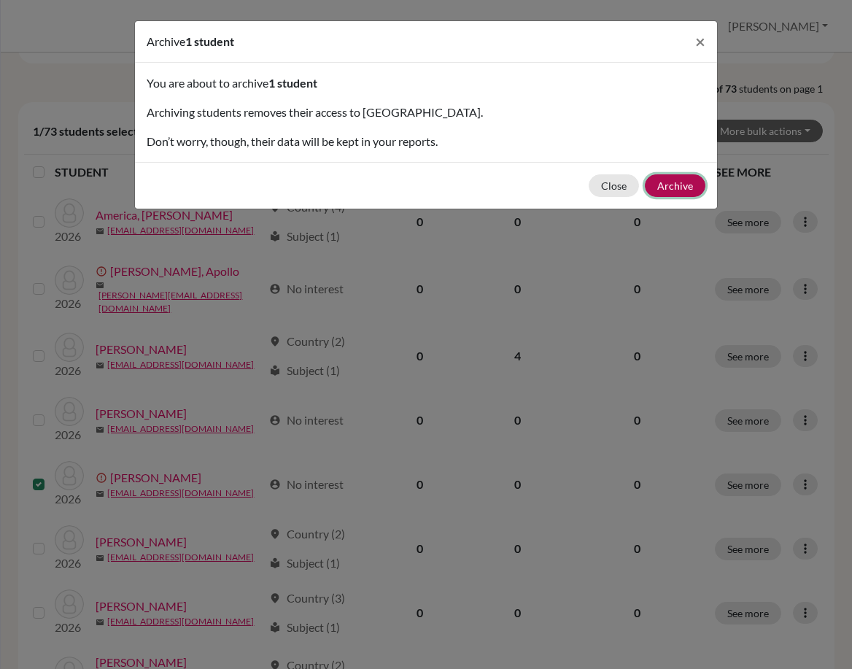
click at [692, 183] on button "Archive" at bounding box center [675, 185] width 61 height 23
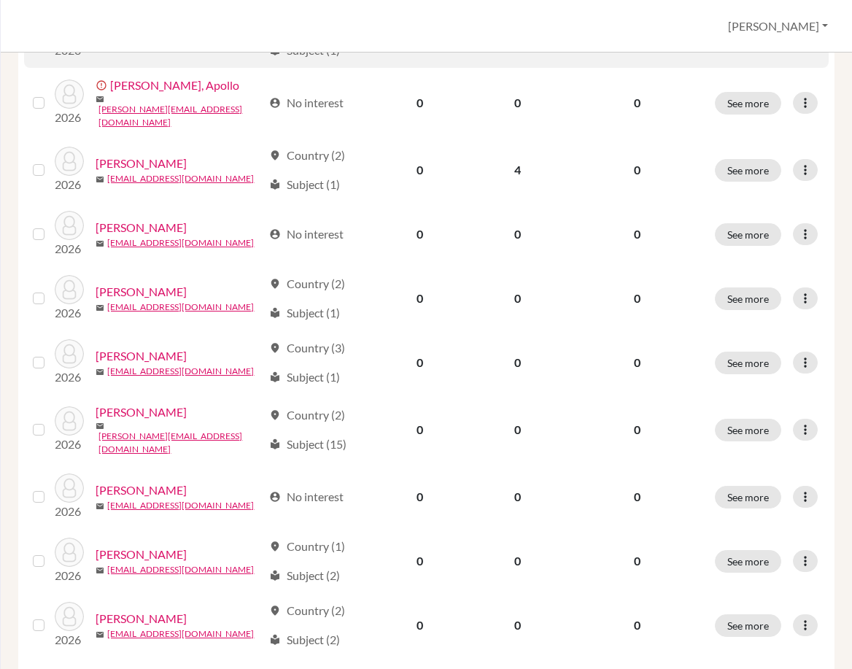
scroll to position [365, 0]
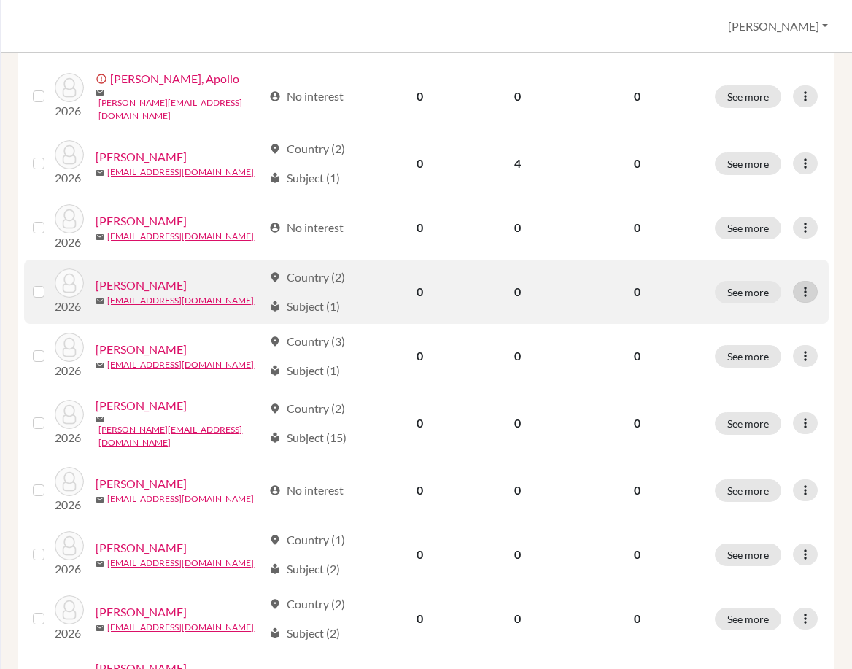
click at [798, 285] on icon at bounding box center [805, 292] width 15 height 15
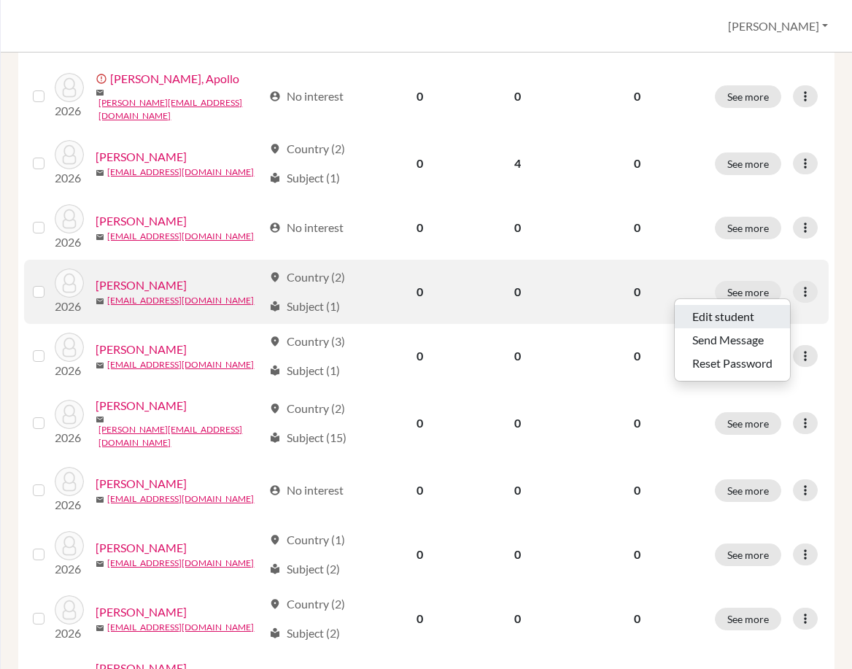
click at [762, 313] on button "Edit student" at bounding box center [732, 316] width 115 height 23
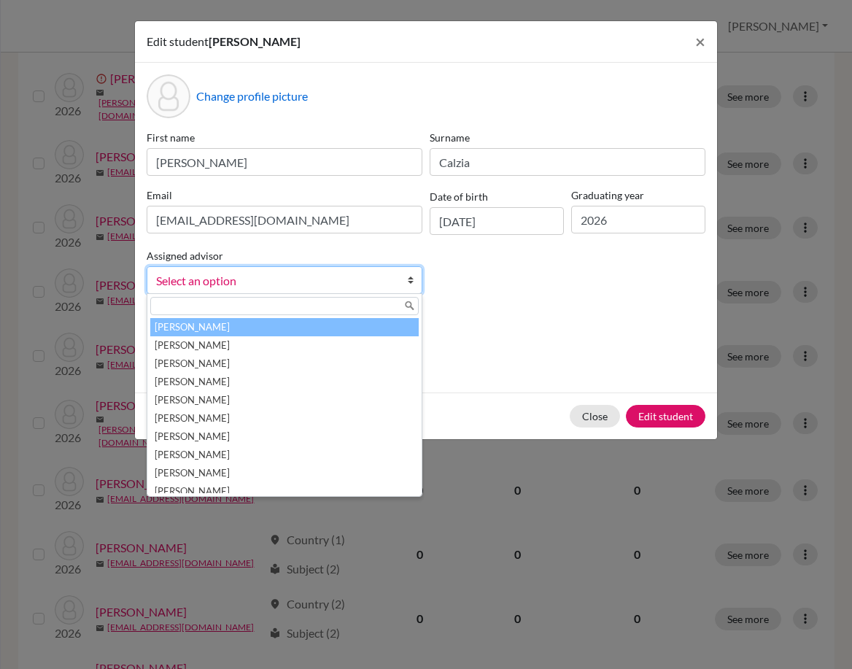
click at [363, 283] on span "Select an option" at bounding box center [275, 280] width 238 height 19
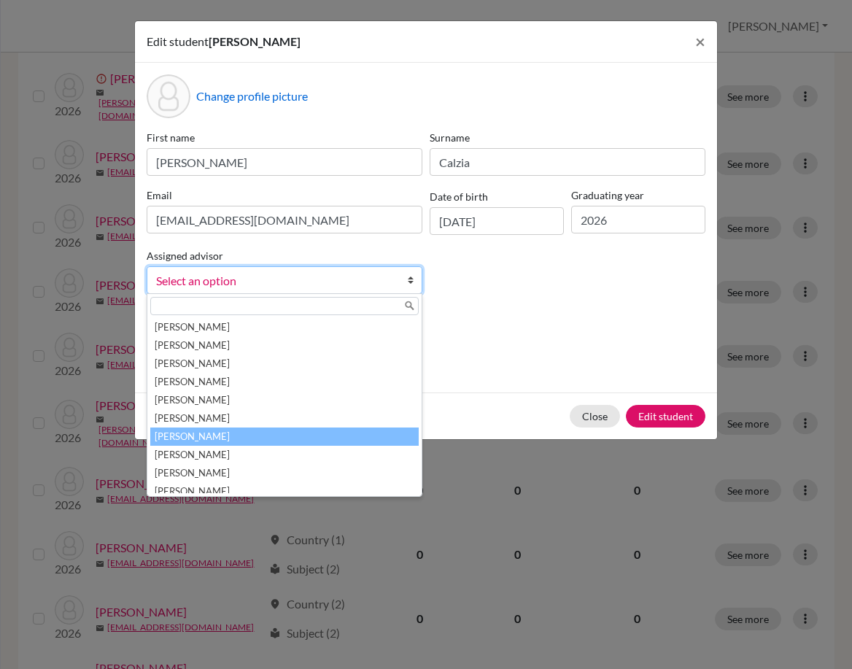
click at [319, 431] on li "[PERSON_NAME]" at bounding box center [284, 437] width 269 height 18
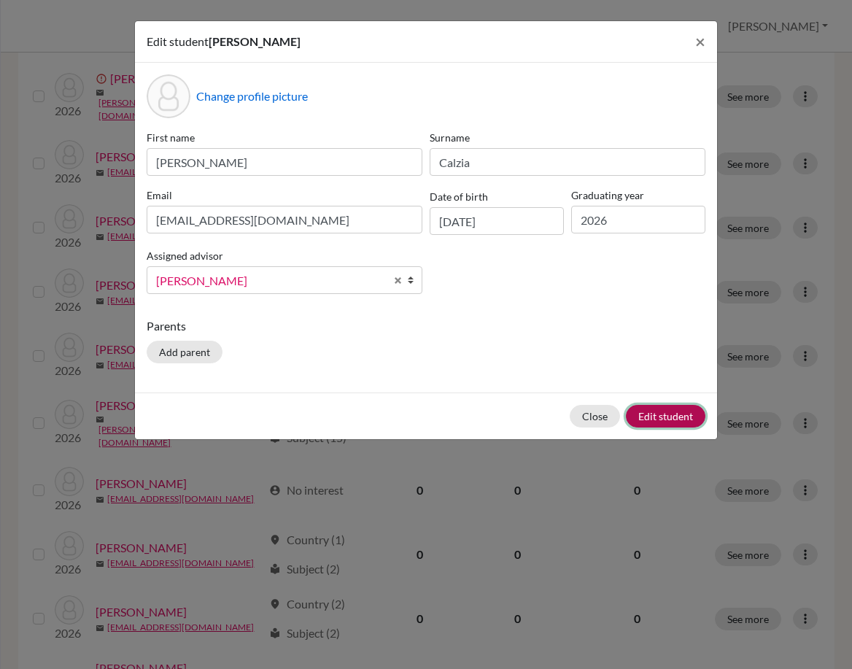
click at [682, 414] on button "Edit student" at bounding box center [666, 416] width 80 height 23
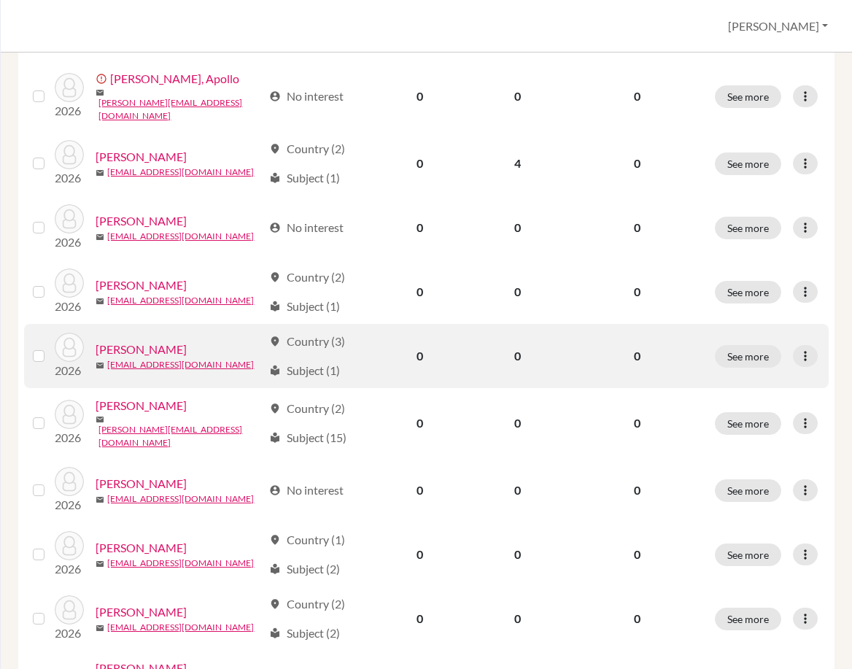
click at [39, 357] on div at bounding box center [42, 356] width 18 height 18
click at [50, 347] on label at bounding box center [50, 347] width 0 height 0
click at [0, 0] on input "checkbox" at bounding box center [0, 0] width 0 height 0
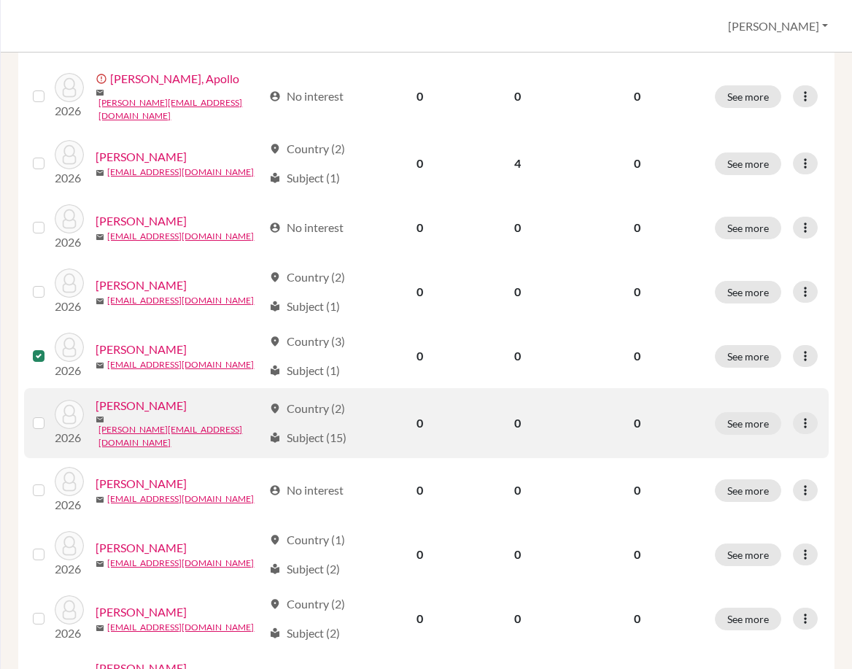
click at [50, 414] on label at bounding box center [50, 414] width 0 height 0
click at [0, 0] on input "checkbox" at bounding box center [0, 0] width 0 height 0
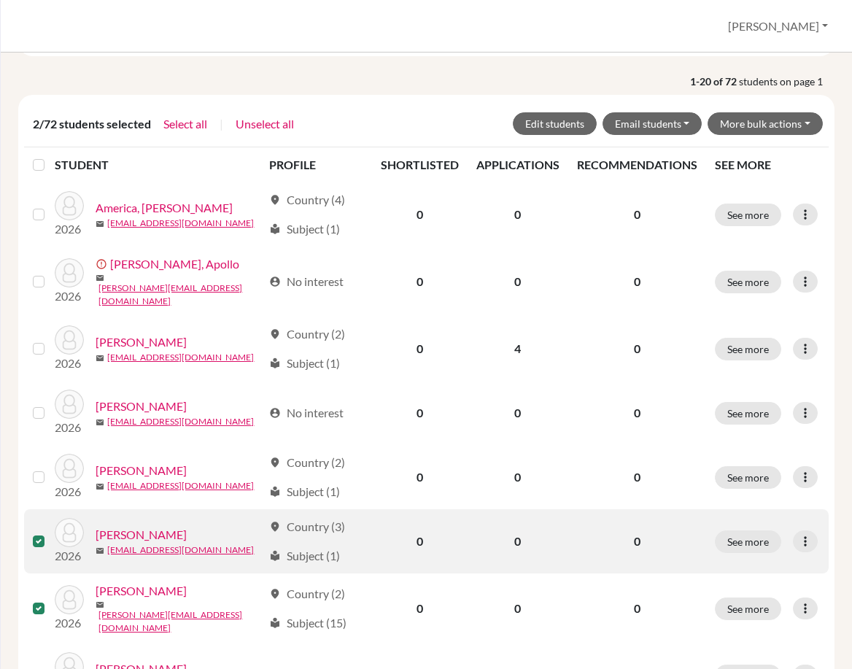
scroll to position [193, 0]
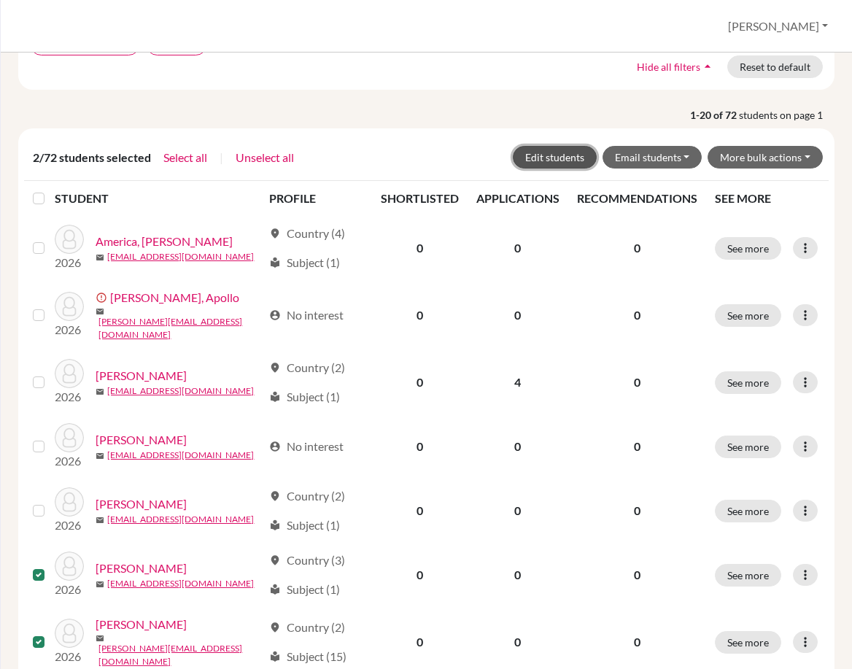
click at [558, 153] on button "Edit students" at bounding box center [555, 157] width 84 height 23
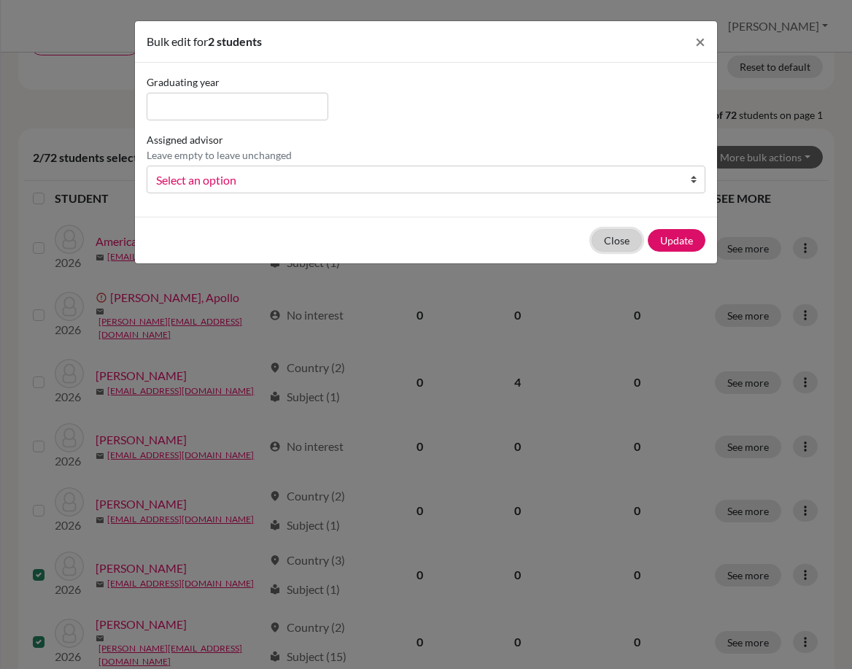
click at [602, 237] on button "Close" at bounding box center [617, 240] width 50 height 23
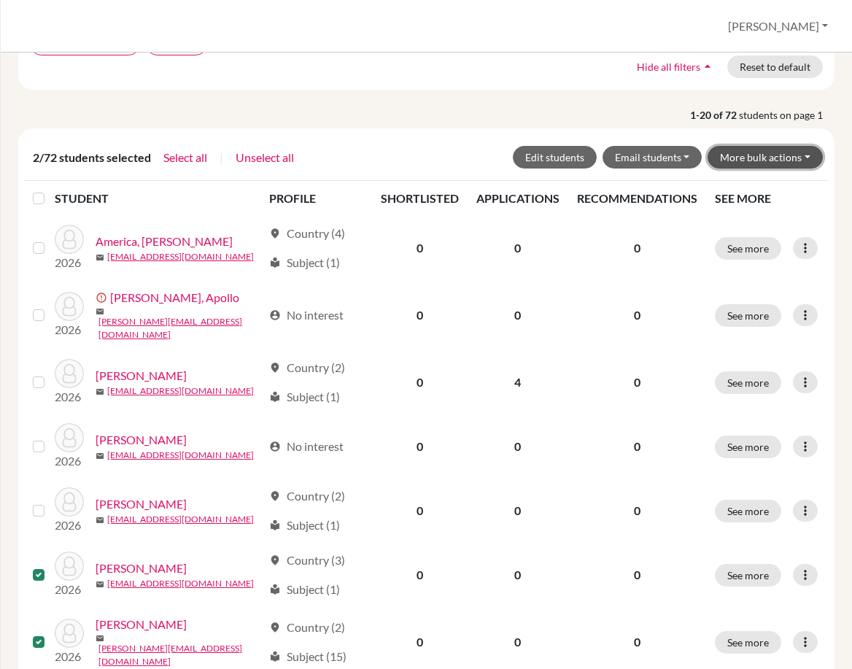
click at [725, 158] on button "More bulk actions" at bounding box center [765, 157] width 115 height 23
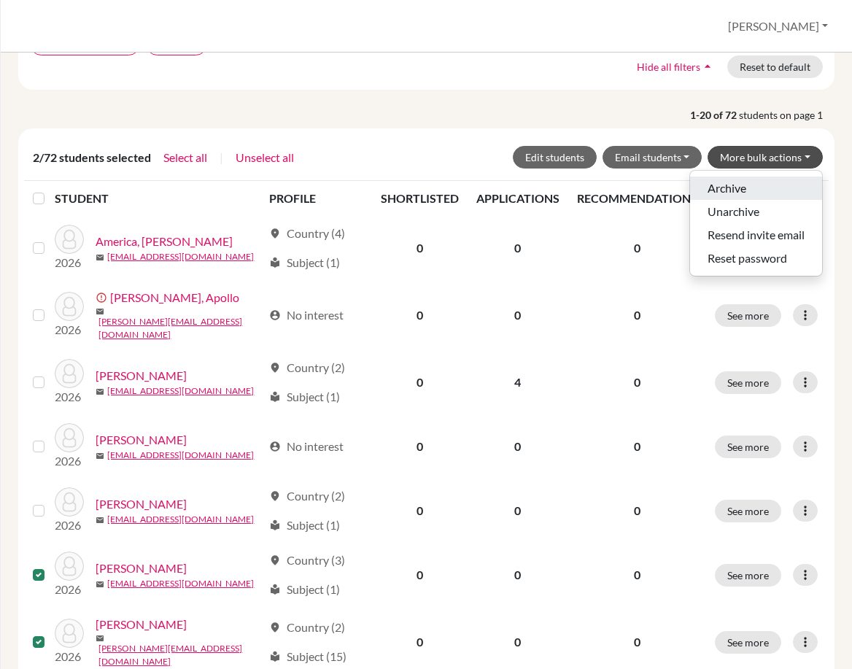
click at [719, 188] on button "Archive" at bounding box center [756, 188] width 132 height 23
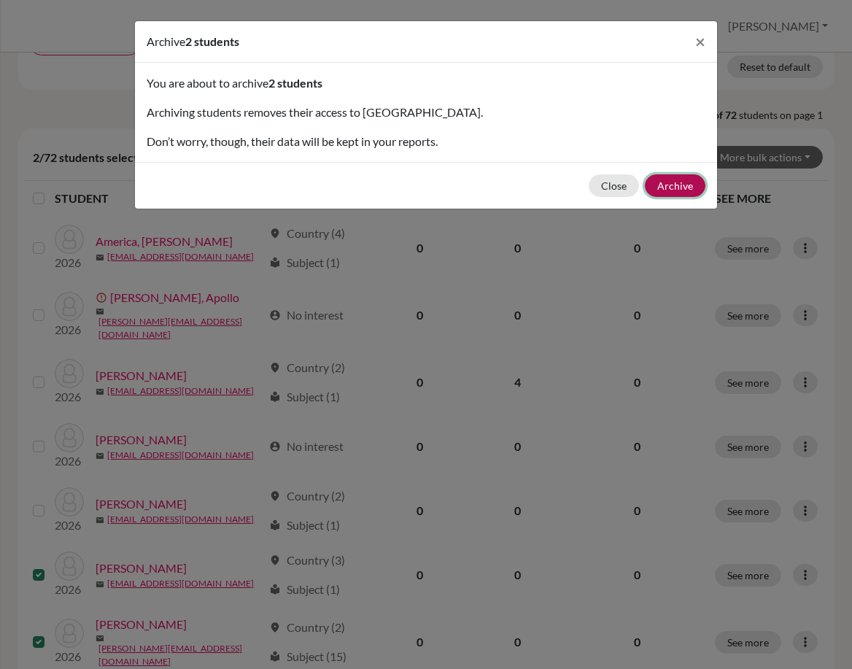
click at [664, 182] on button "Archive" at bounding box center [675, 185] width 61 height 23
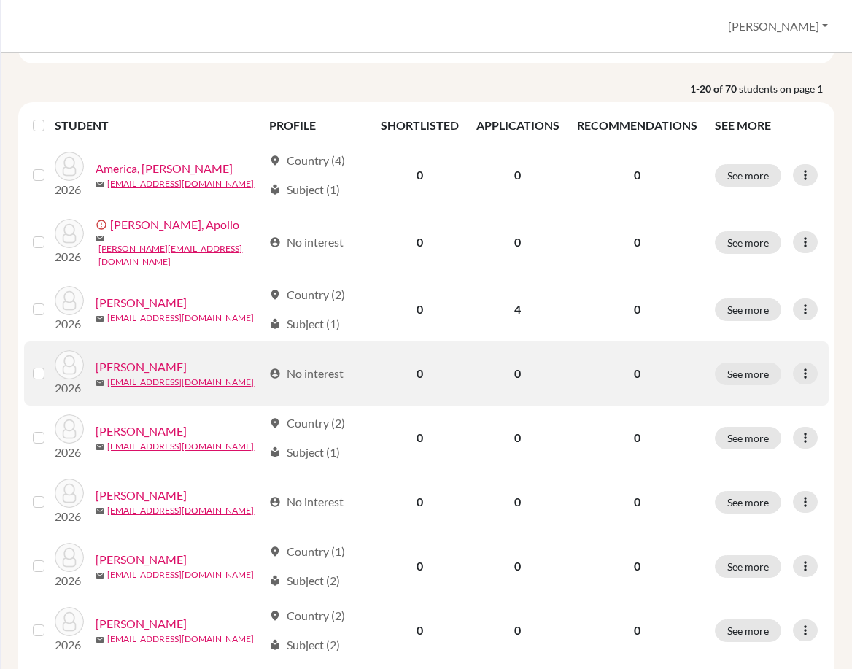
scroll to position [292, 0]
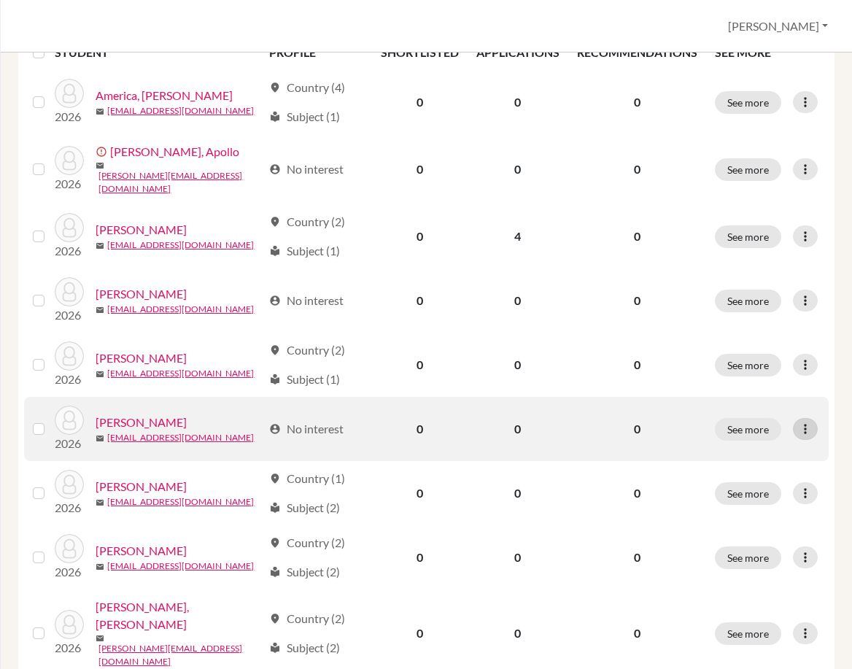
click at [798, 425] on icon at bounding box center [805, 429] width 15 height 15
click at [760, 448] on button "Edit student" at bounding box center [732, 453] width 115 height 23
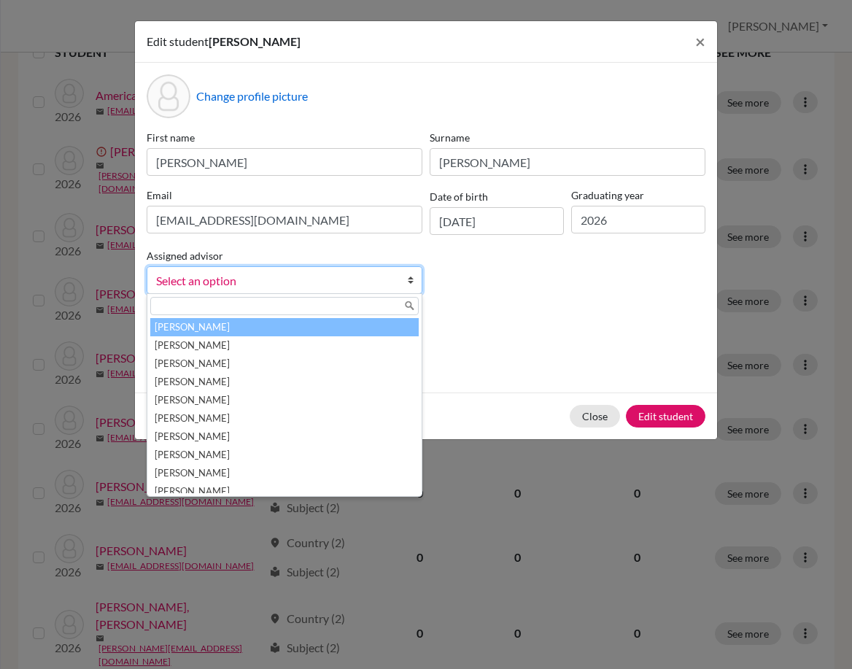
click at [395, 269] on link "Select an option" at bounding box center [285, 280] width 276 height 28
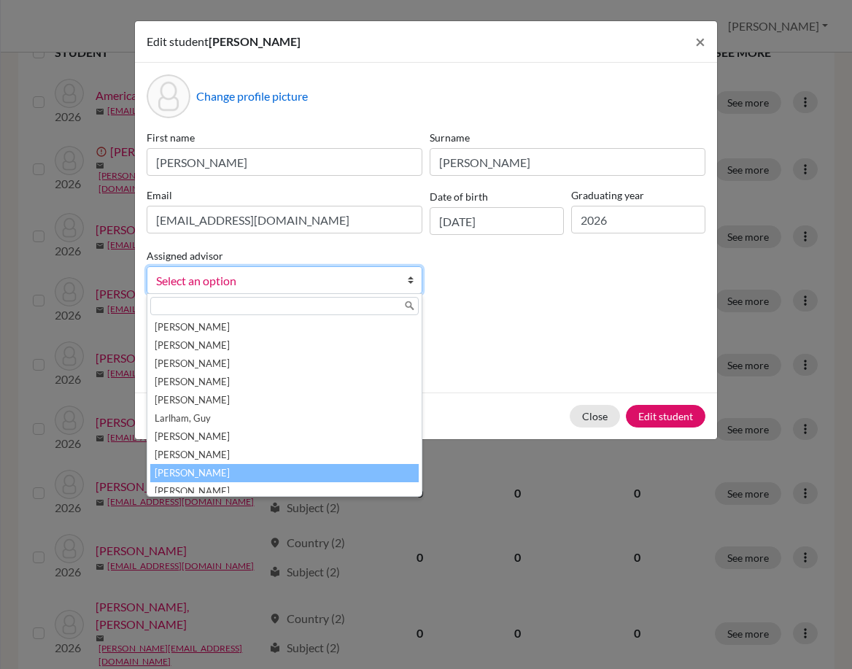
scroll to position [153, 0]
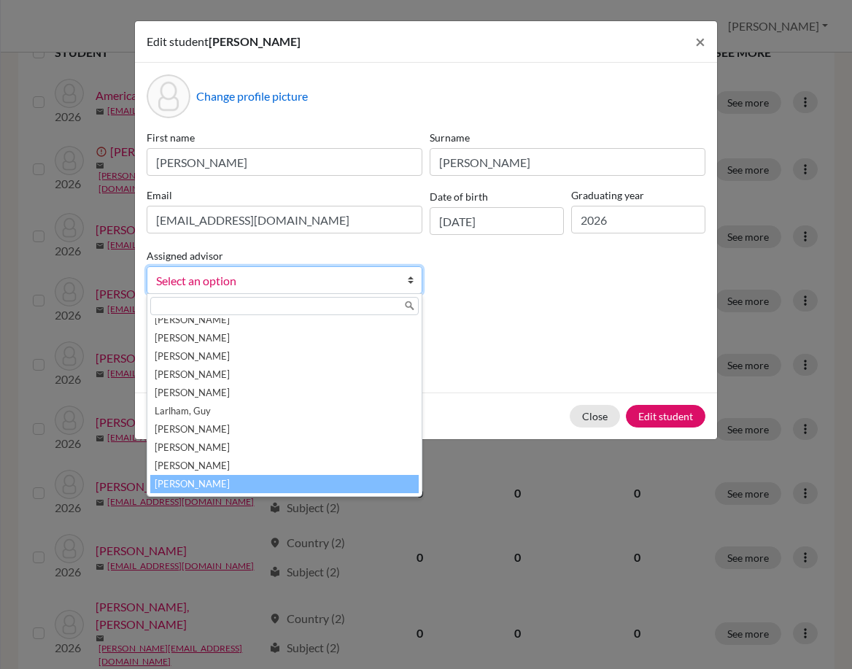
click at [290, 484] on li "[PERSON_NAME]" at bounding box center [284, 484] width 269 height 18
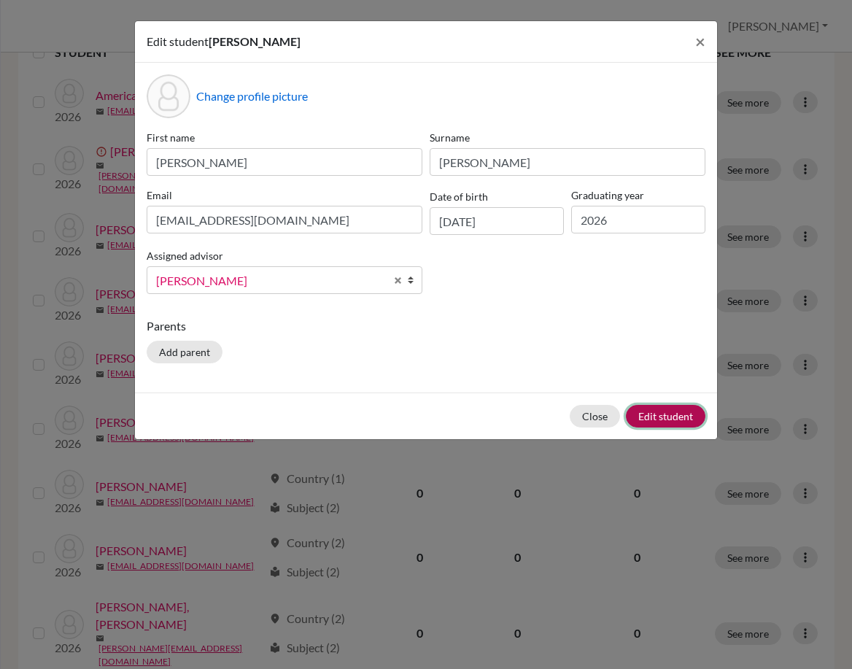
click at [666, 406] on button "Edit student" at bounding box center [666, 416] width 80 height 23
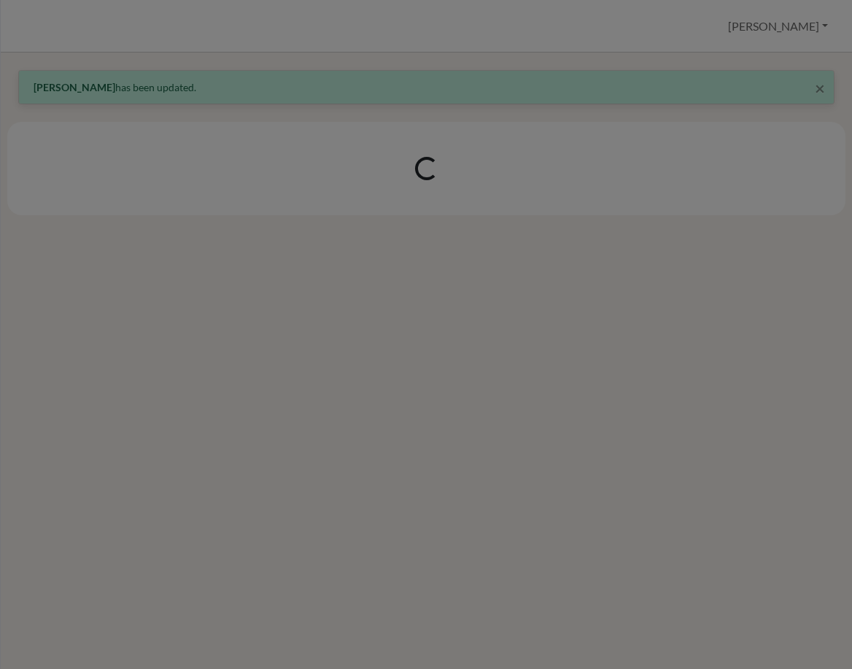
scroll to position [0, 0]
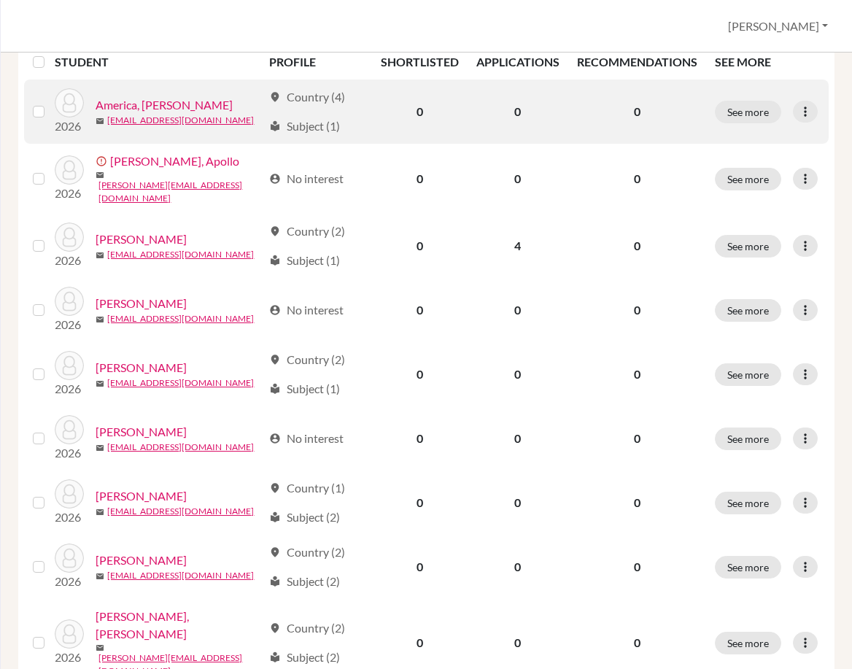
scroll to position [292, 0]
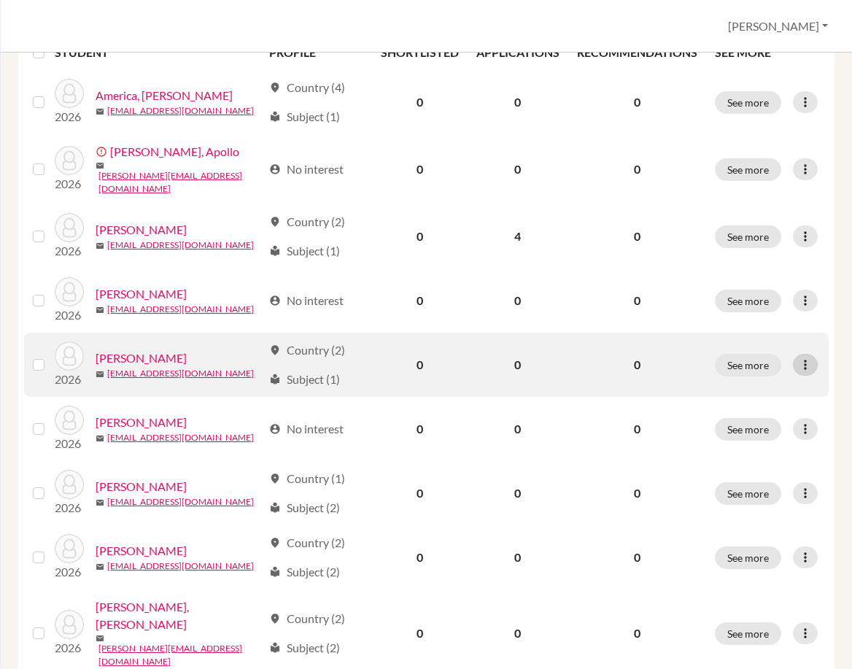
click at [798, 360] on icon at bounding box center [805, 365] width 15 height 15
click at [730, 385] on button "Edit student" at bounding box center [732, 389] width 115 height 23
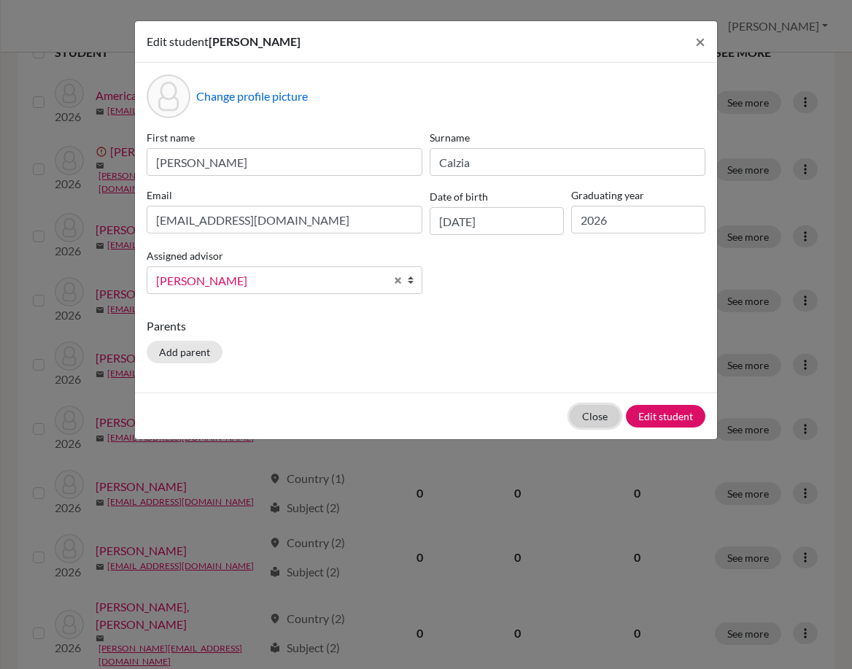
click at [608, 414] on button "Close" at bounding box center [595, 416] width 50 height 23
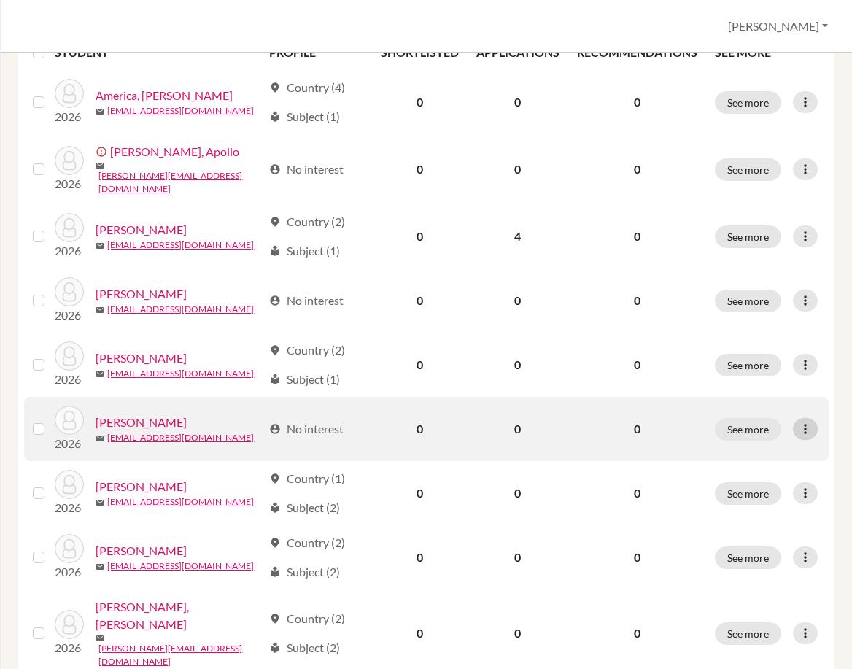
click at [798, 428] on icon at bounding box center [805, 429] width 15 height 15
click at [749, 454] on button "Edit student" at bounding box center [732, 453] width 115 height 23
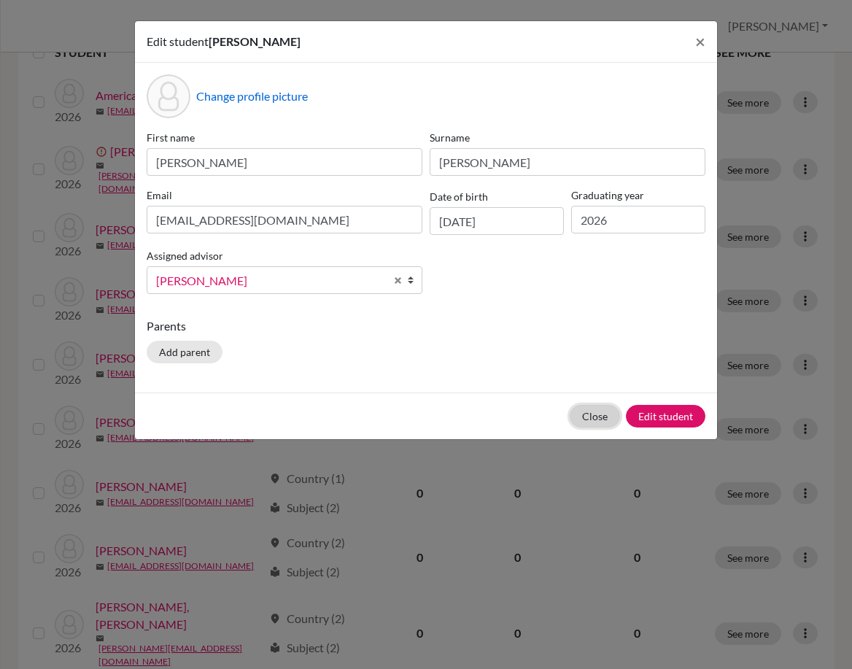
click at [610, 414] on button "Close" at bounding box center [595, 416] width 50 height 23
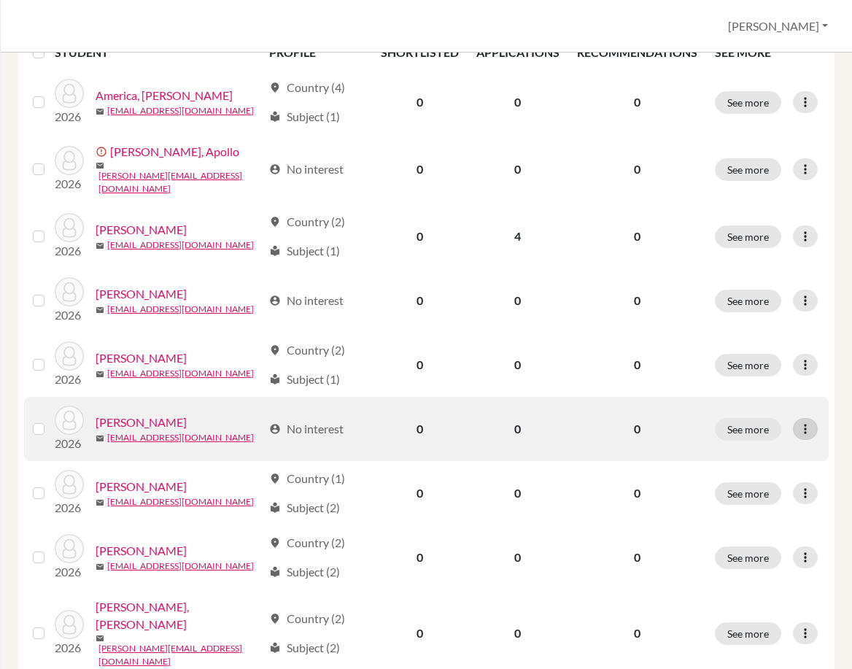
click at [798, 423] on icon at bounding box center [805, 429] width 15 height 15
click at [733, 447] on button "Edit student" at bounding box center [732, 453] width 115 height 23
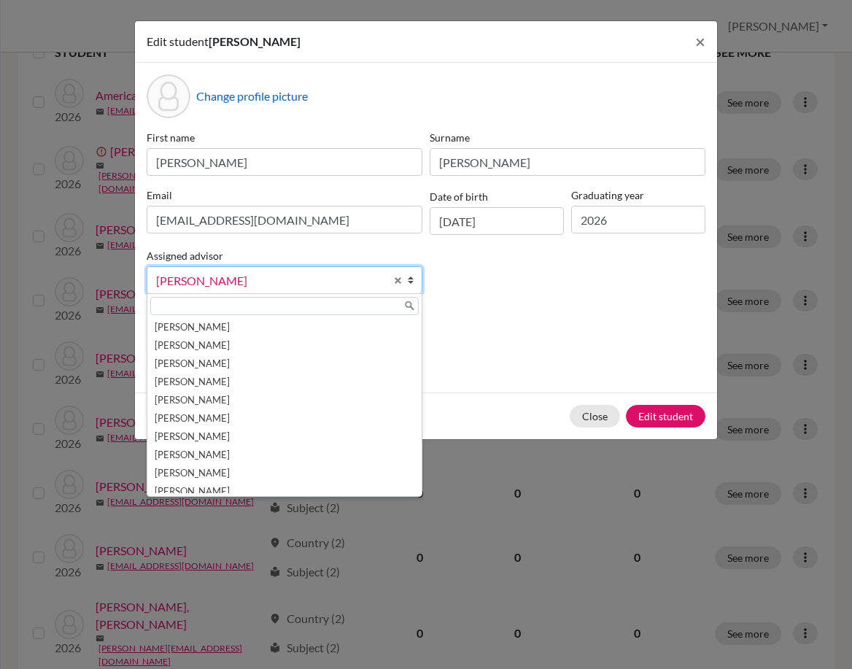
click at [355, 274] on span "[PERSON_NAME]" at bounding box center [270, 280] width 229 height 19
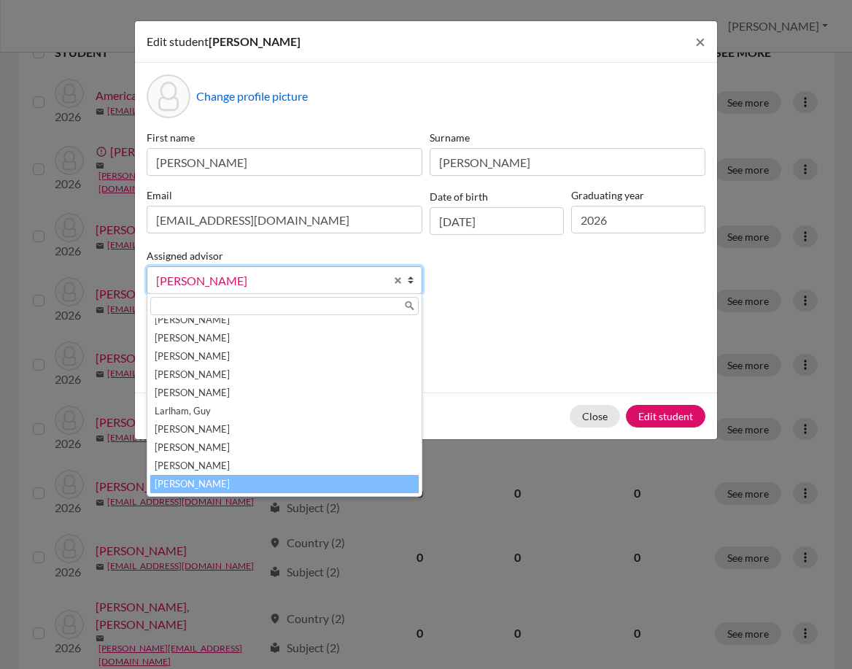
scroll to position [146, 0]
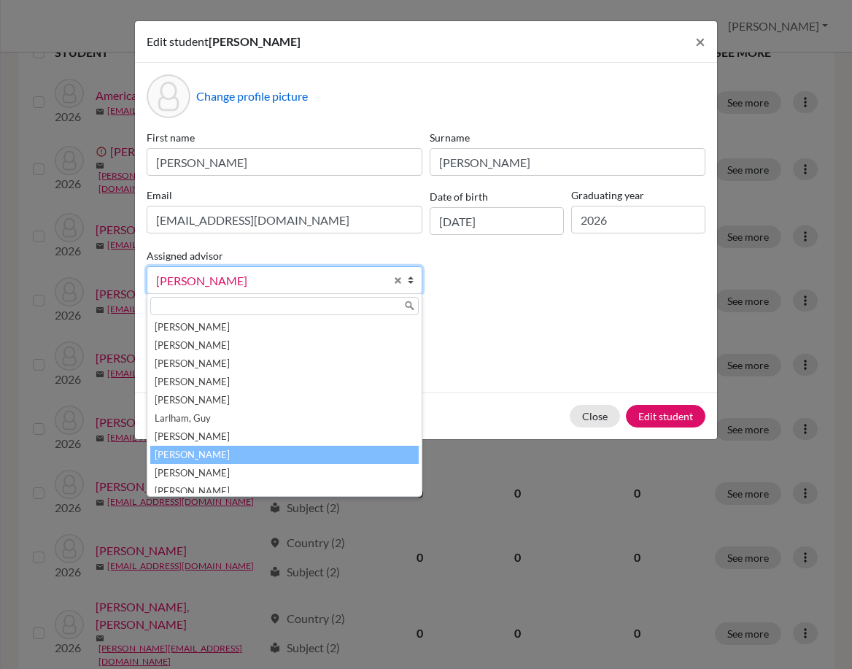
drag, startPoint x: 322, startPoint y: 441, endPoint x: 323, endPoint y: 450, distance: 9.5
click at [323, 450] on ul "Adelman, Jared Allon, Sebastian Bailey, Edward Barile, Joseph Breen, Elise Bren…" at bounding box center [282, 405] width 271 height 175
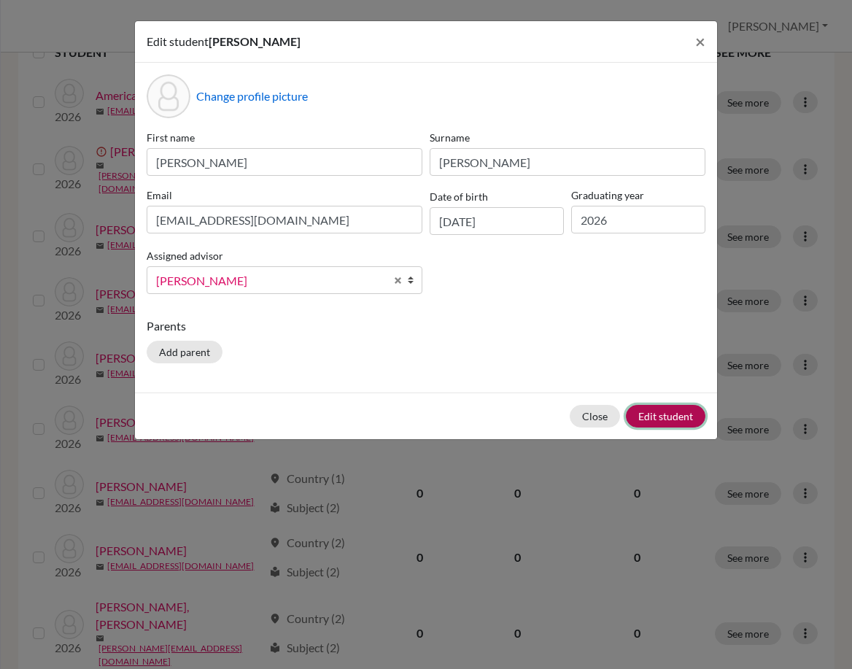
click at [663, 409] on button "Edit student" at bounding box center [666, 416] width 80 height 23
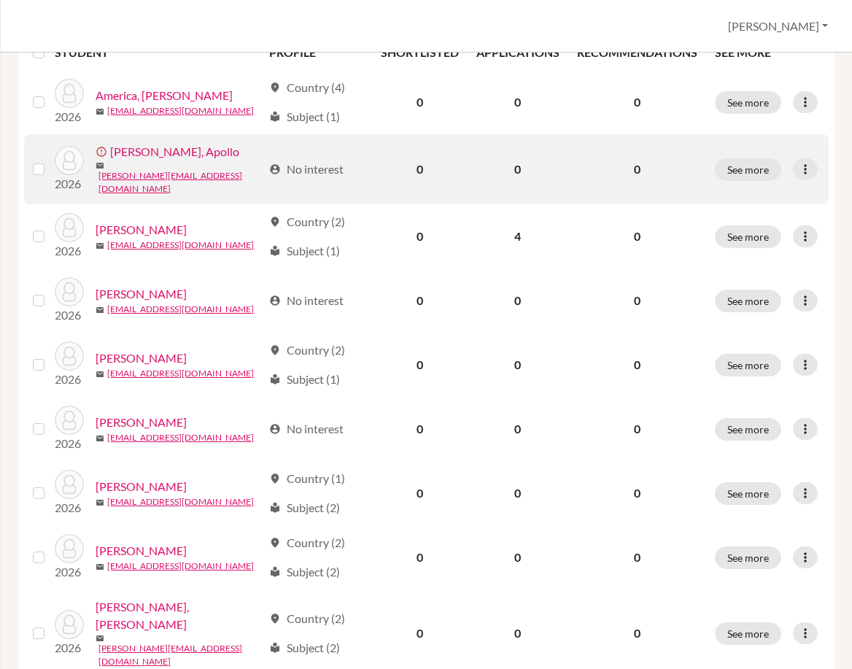
scroll to position [365, 0]
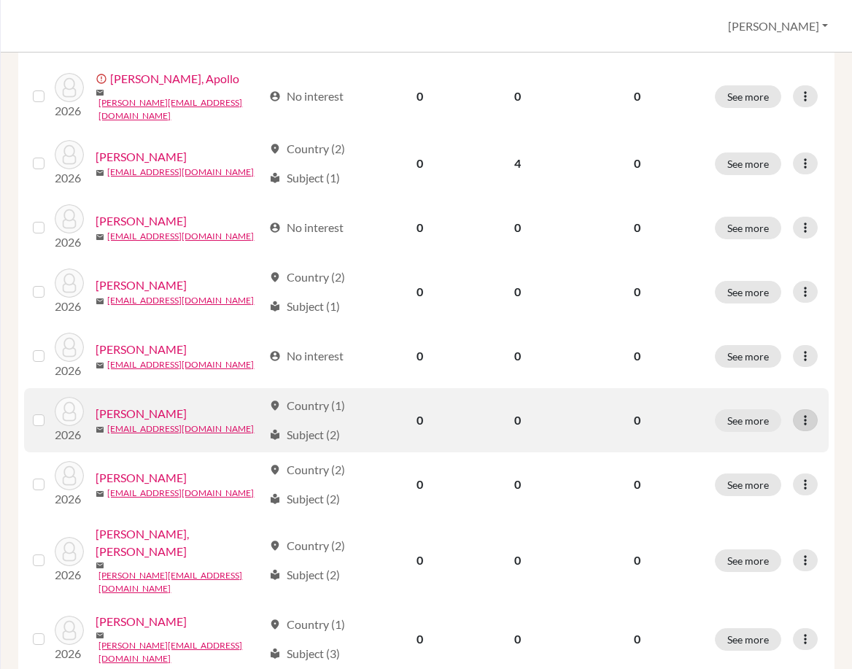
click at [798, 413] on icon at bounding box center [805, 420] width 15 height 15
click at [731, 446] on button "Edit student" at bounding box center [732, 444] width 115 height 23
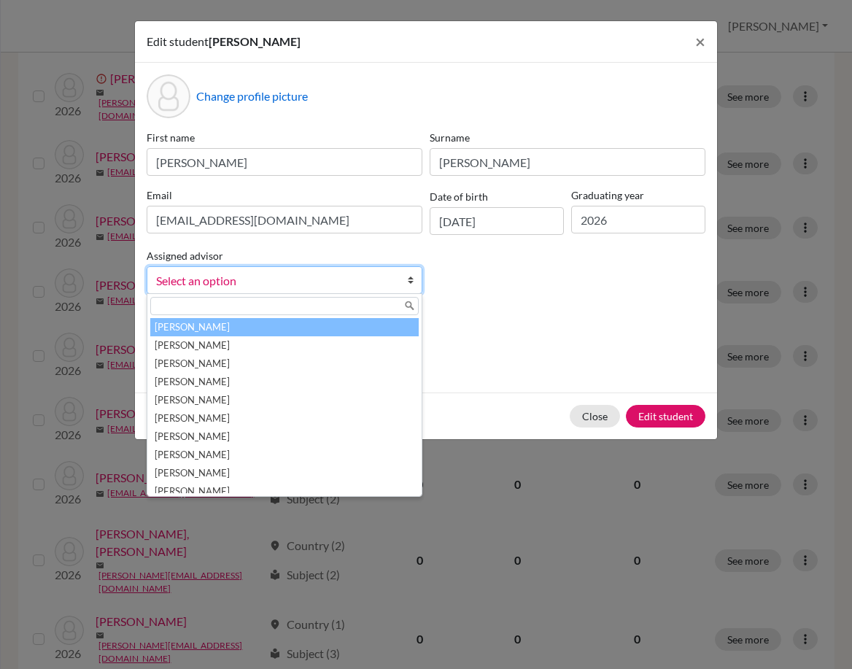
click at [248, 275] on span "Select an option" at bounding box center [275, 280] width 238 height 19
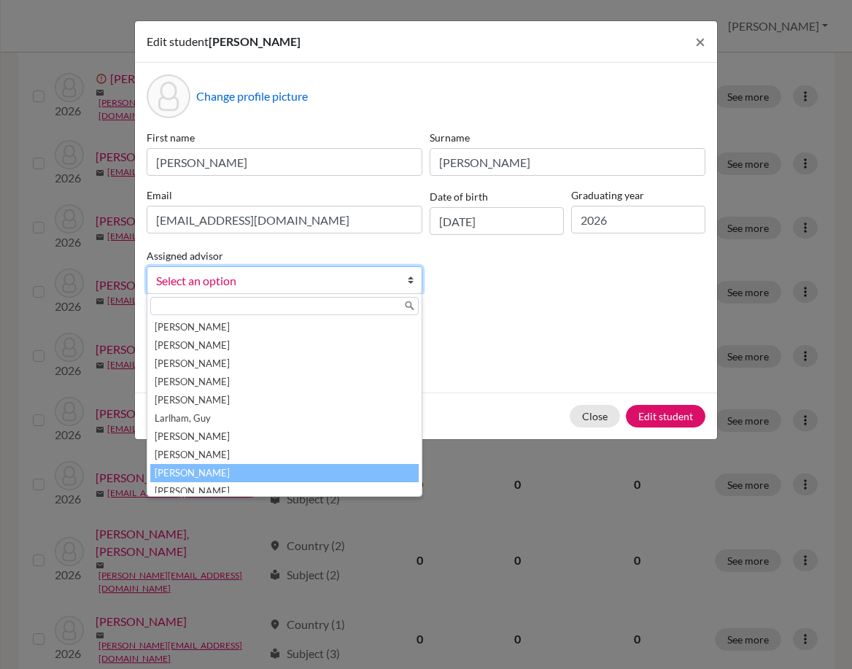
scroll to position [153, 0]
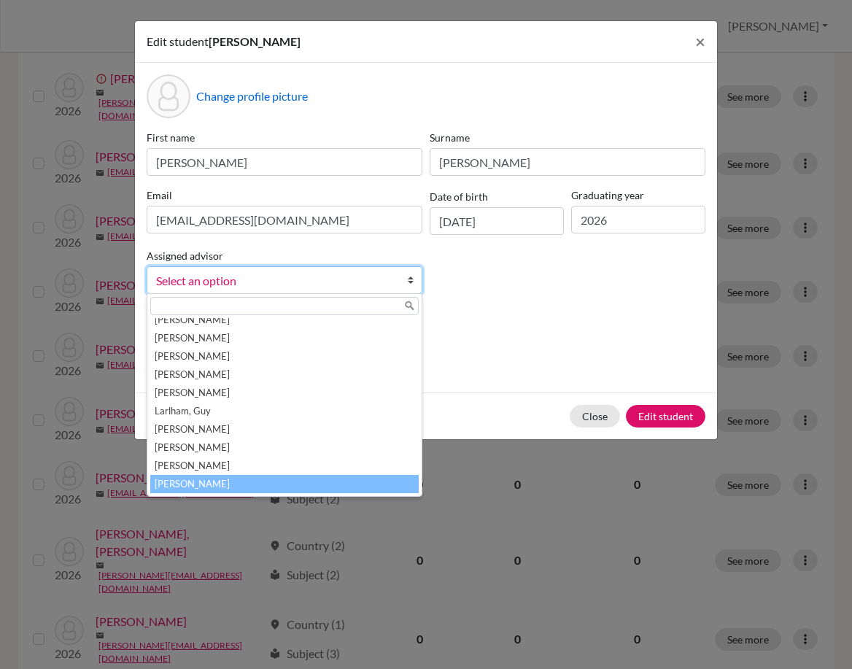
click at [223, 483] on li "[PERSON_NAME]" at bounding box center [284, 484] width 269 height 18
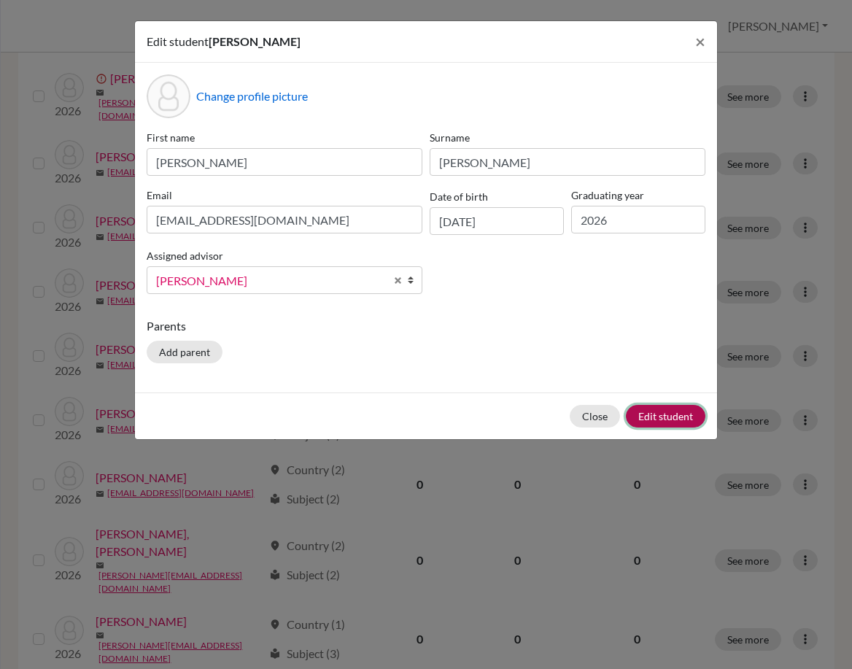
click at [688, 406] on button "Edit student" at bounding box center [666, 416] width 80 height 23
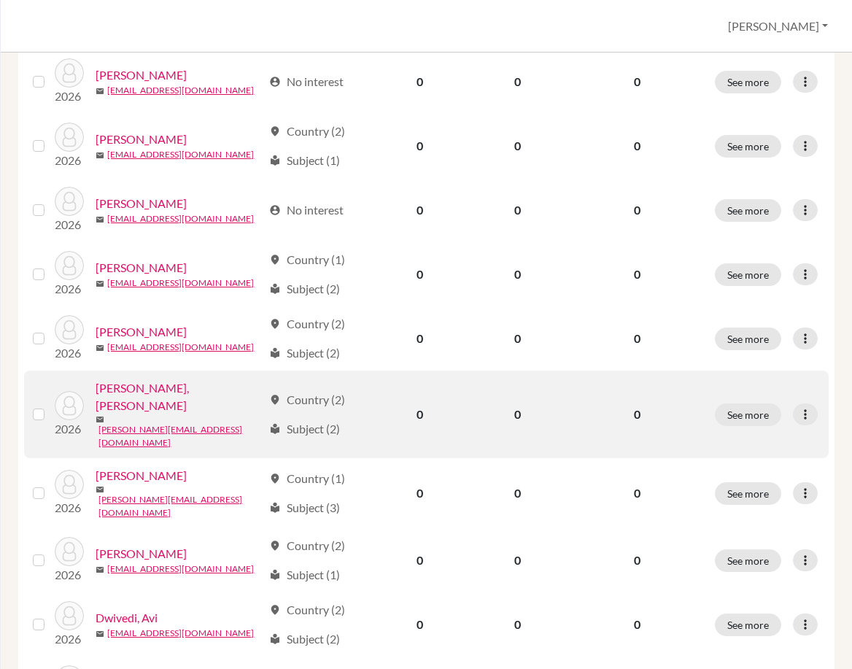
scroll to position [584, 0]
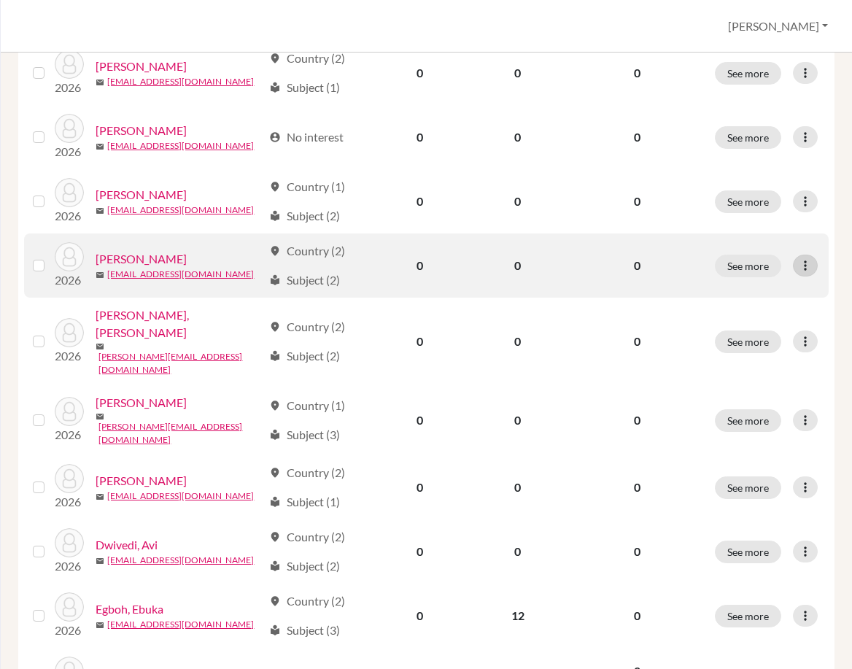
click at [803, 266] on icon at bounding box center [805, 265] width 15 height 15
click at [750, 290] on button "Edit student" at bounding box center [732, 290] width 115 height 23
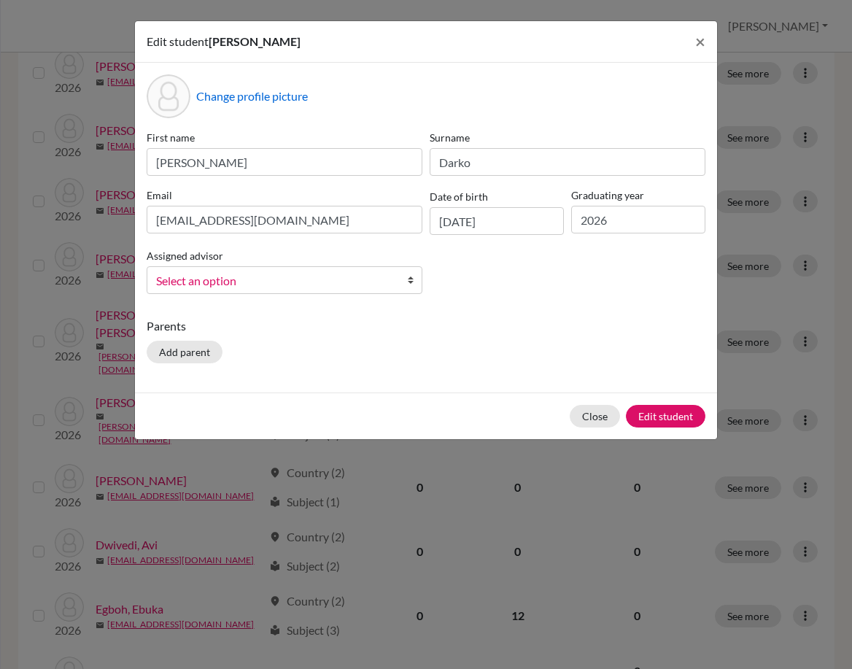
click at [381, 282] on span "Select an option" at bounding box center [275, 280] width 238 height 19
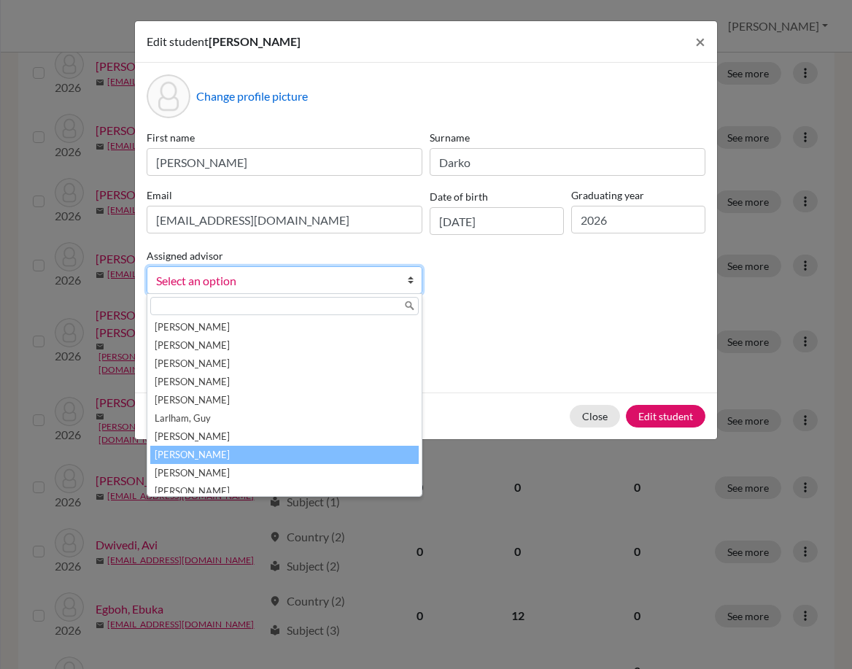
scroll to position [190, 0]
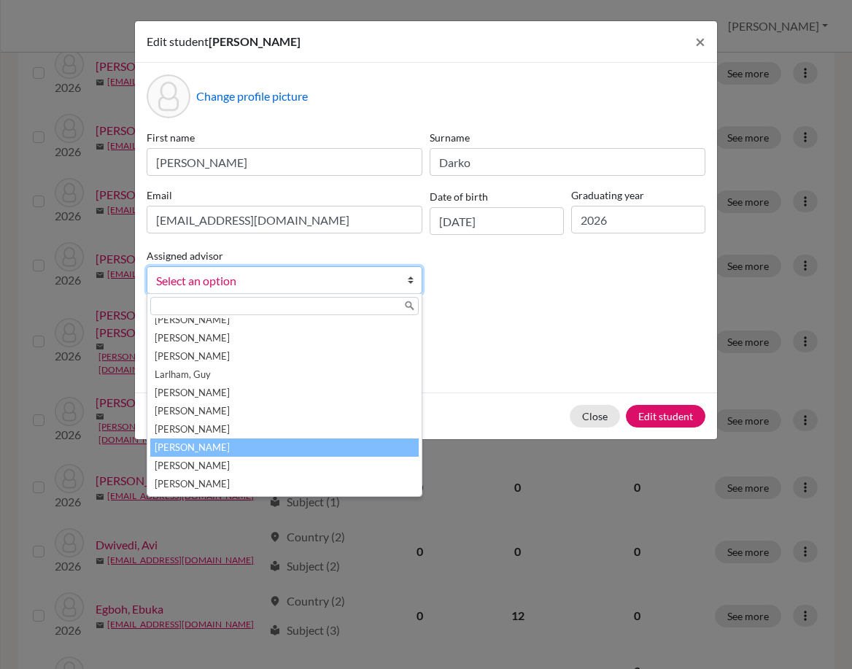
click at [326, 444] on li "[PERSON_NAME]" at bounding box center [284, 448] width 269 height 18
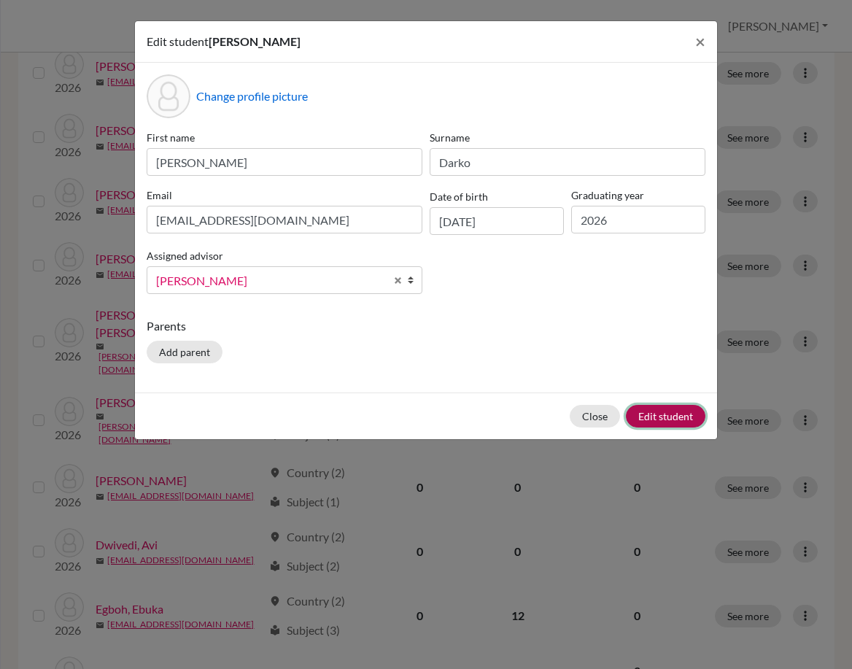
click at [682, 419] on button "Edit student" at bounding box center [666, 416] width 80 height 23
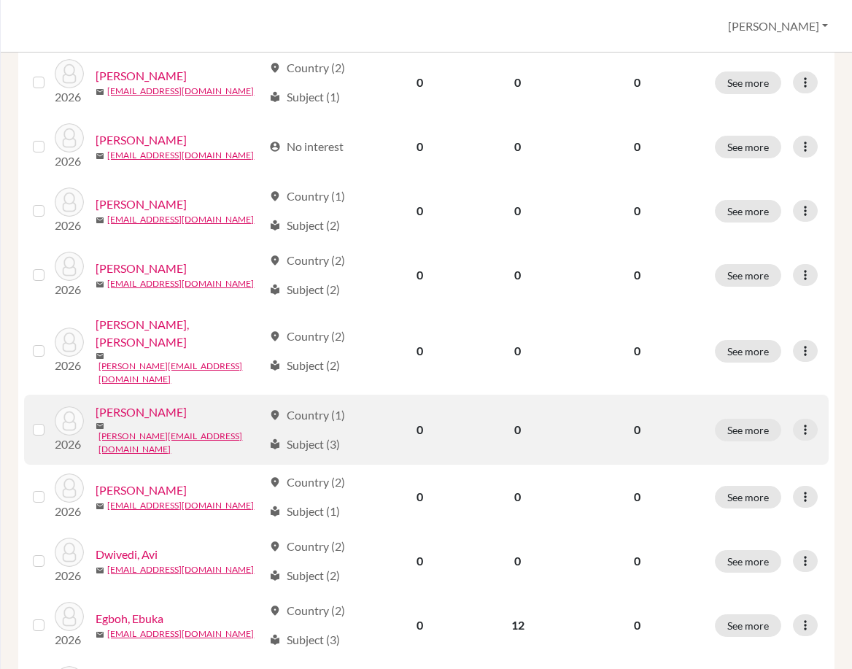
scroll to position [584, 0]
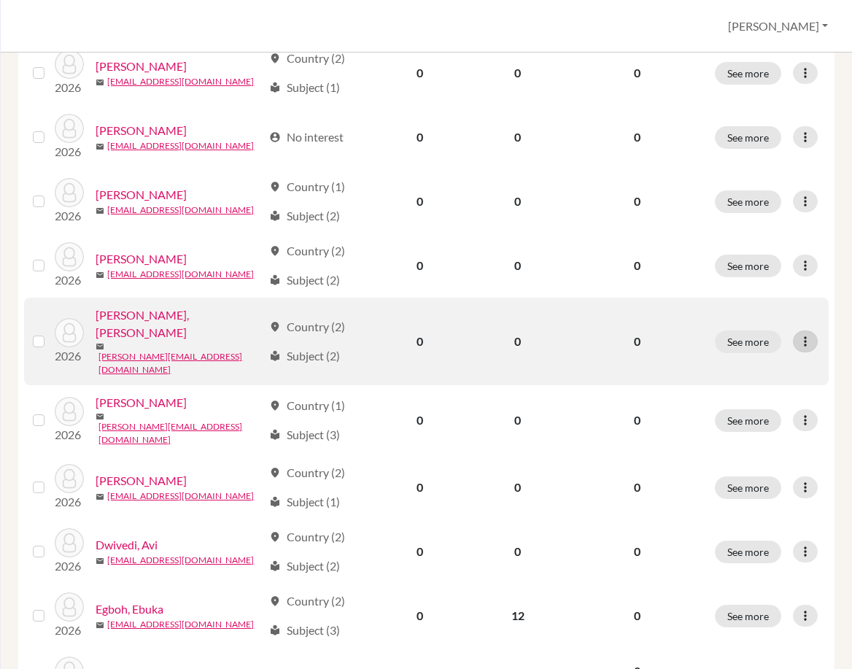
click at [800, 334] on icon at bounding box center [805, 341] width 15 height 15
click at [749, 349] on button "Edit student" at bounding box center [732, 354] width 115 height 23
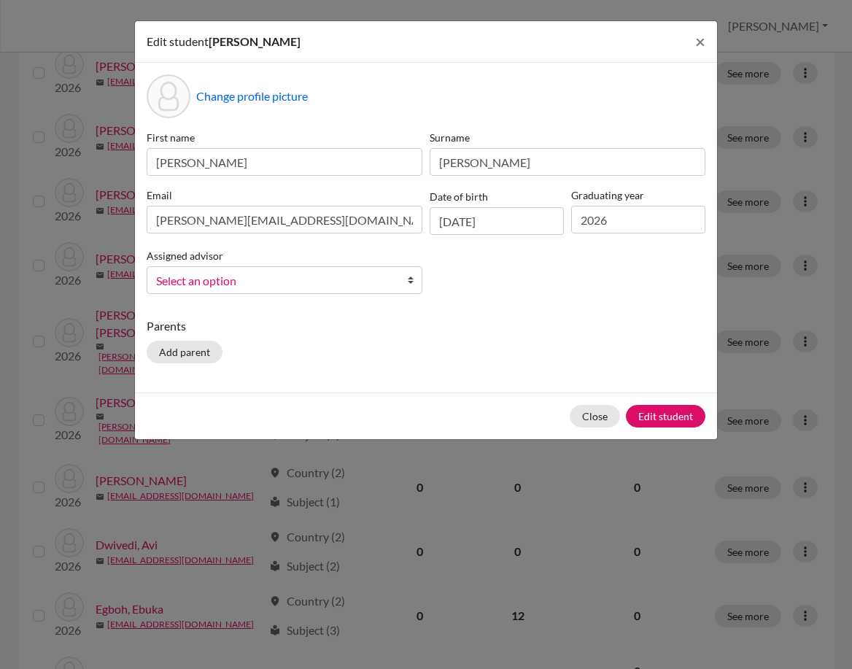
click at [240, 281] on span "Select an option" at bounding box center [275, 280] width 238 height 19
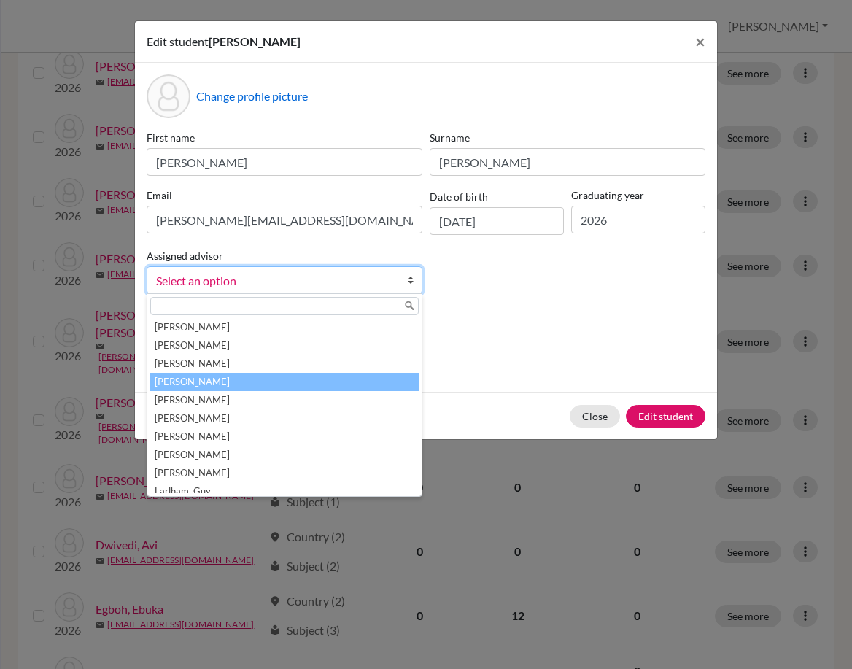
scroll to position [190, 0]
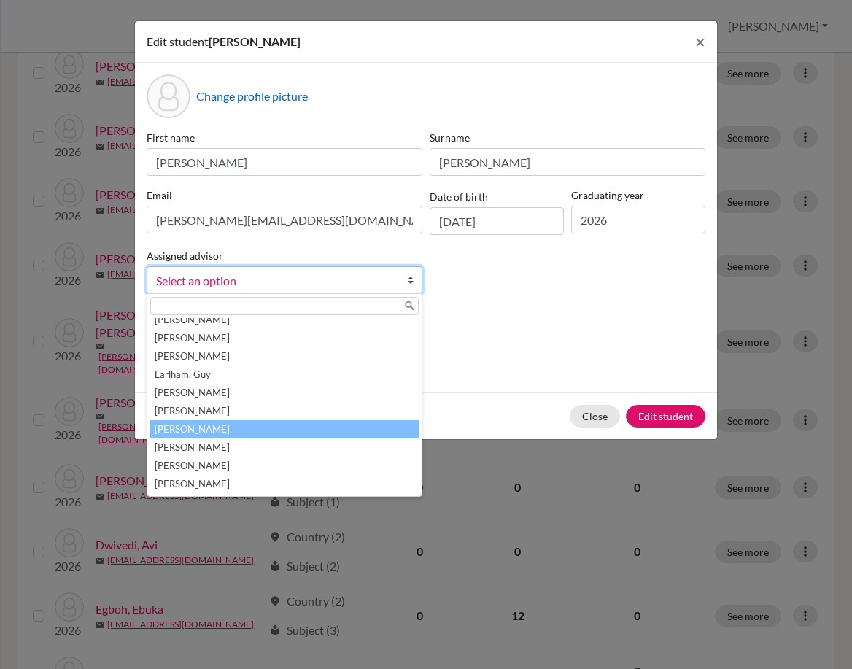
click at [236, 431] on li "[PERSON_NAME]" at bounding box center [284, 429] width 269 height 18
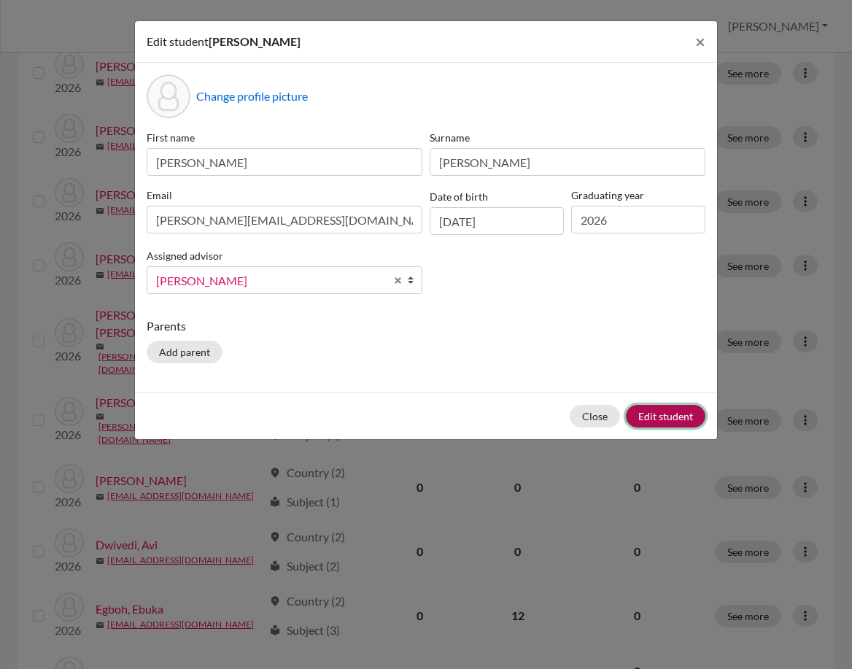
click at [658, 411] on button "Edit student" at bounding box center [666, 416] width 80 height 23
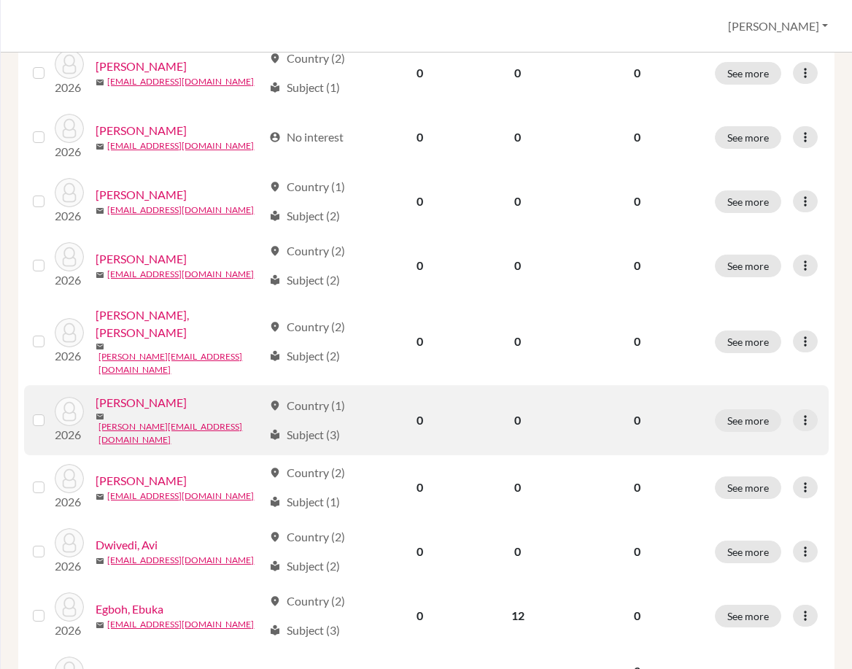
scroll to position [657, 0]
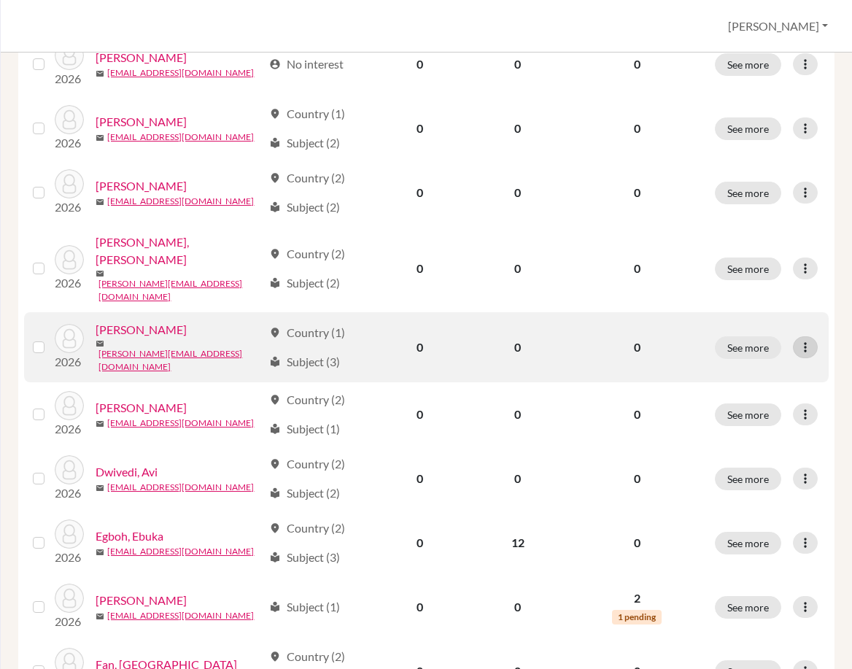
click at [798, 340] on icon at bounding box center [805, 347] width 15 height 15
click at [777, 346] on button "Edit student" at bounding box center [732, 345] width 115 height 23
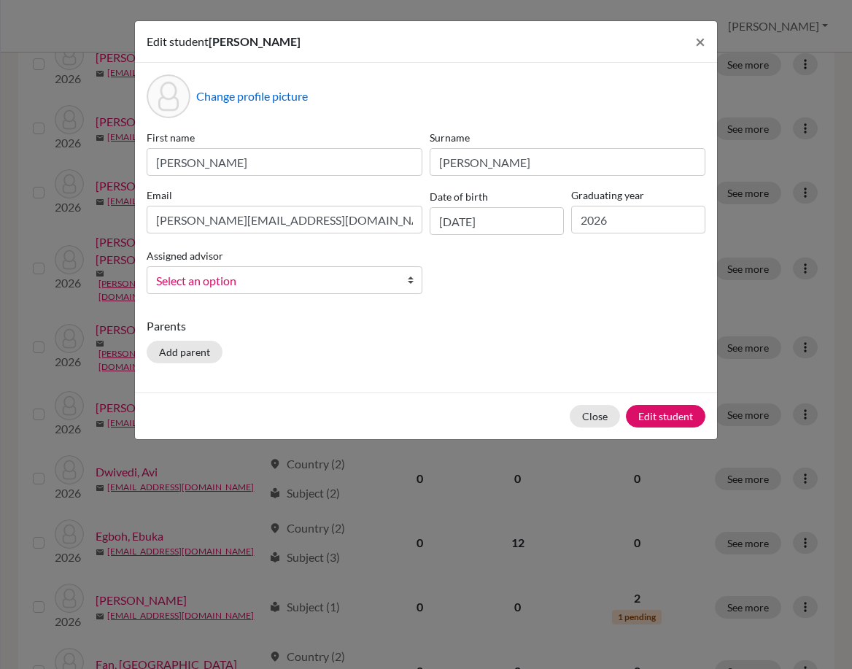
click at [390, 279] on span "Select an option" at bounding box center [275, 280] width 238 height 19
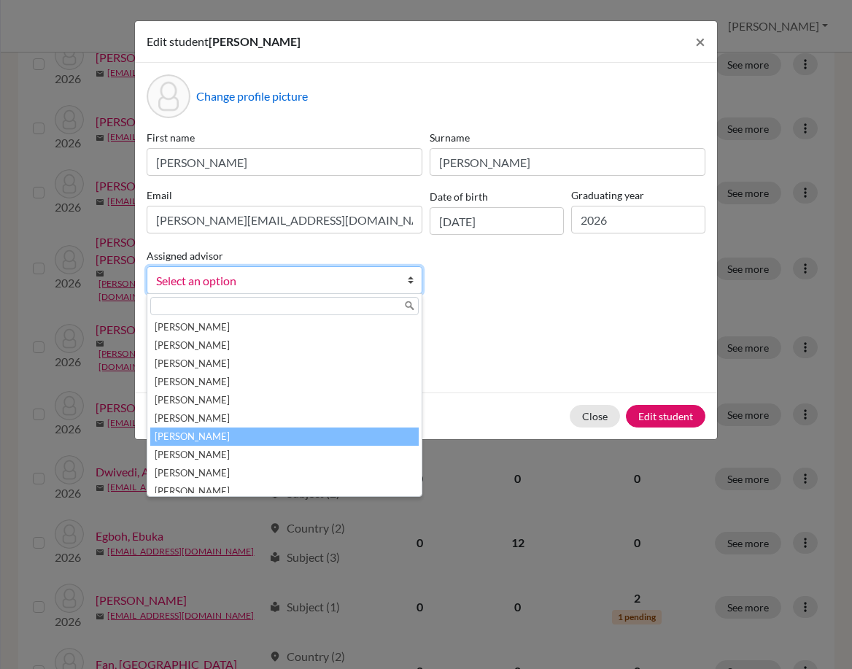
scroll to position [146, 0]
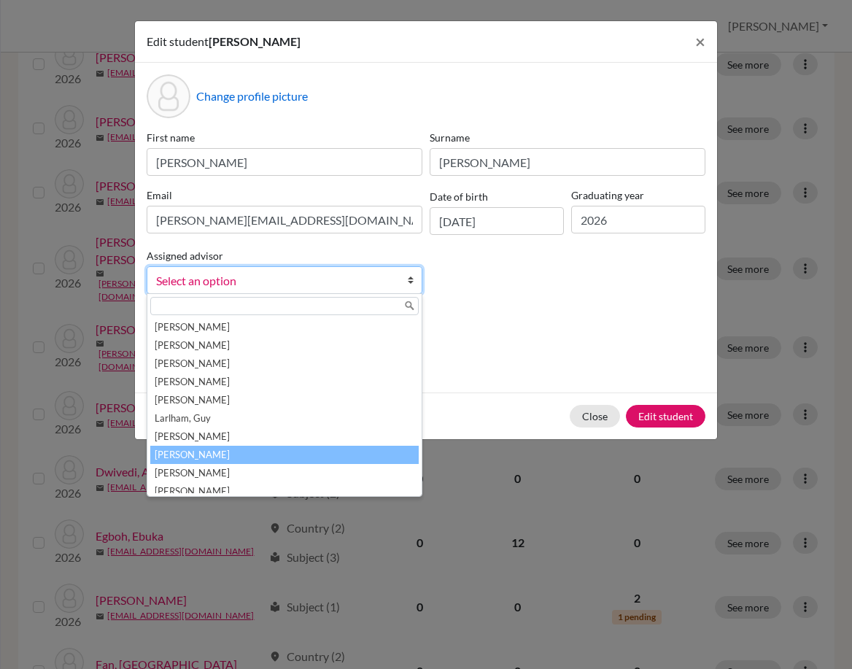
click at [275, 446] on li "McInteer, Niki" at bounding box center [284, 455] width 269 height 18
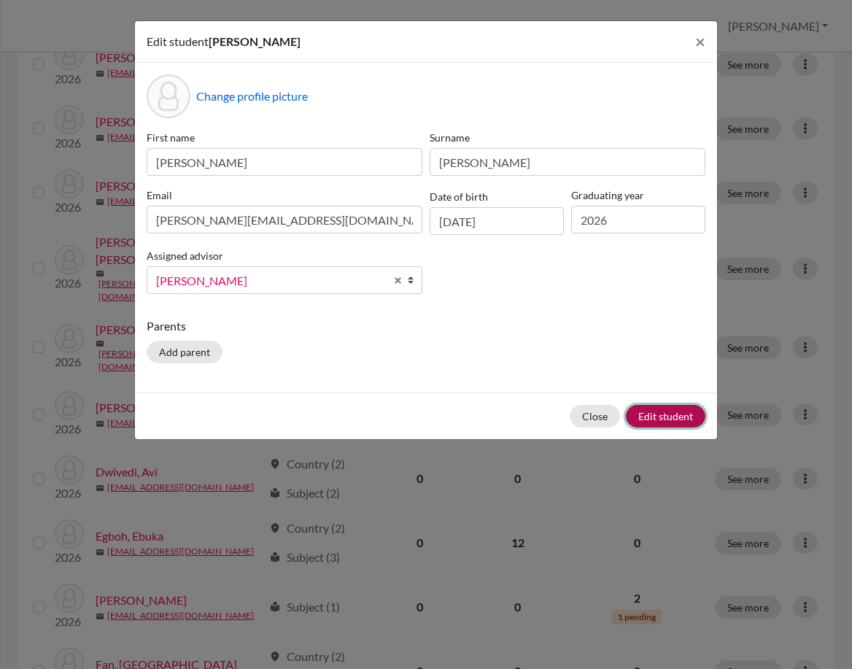
click at [644, 421] on button "Edit student" at bounding box center [666, 416] width 80 height 23
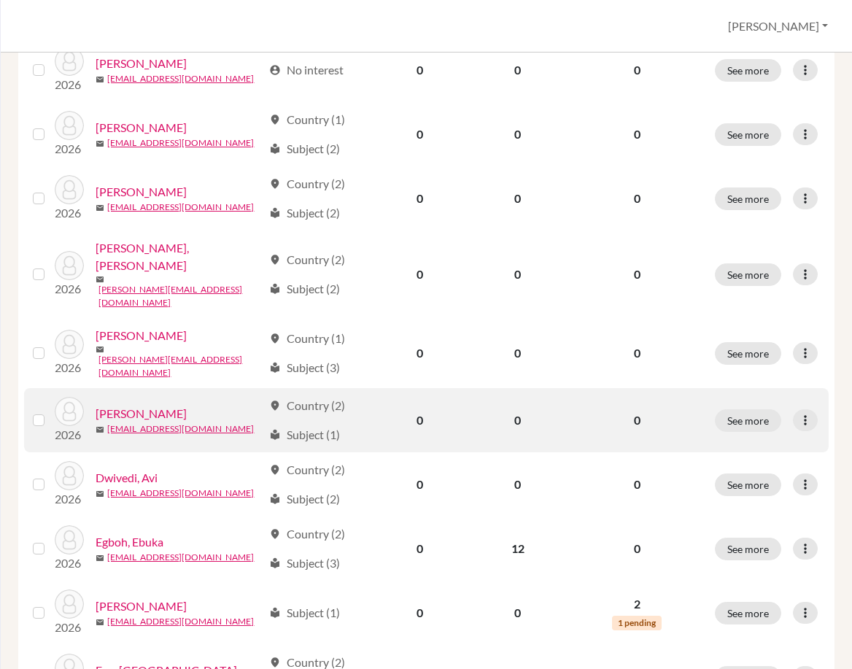
scroll to position [657, 0]
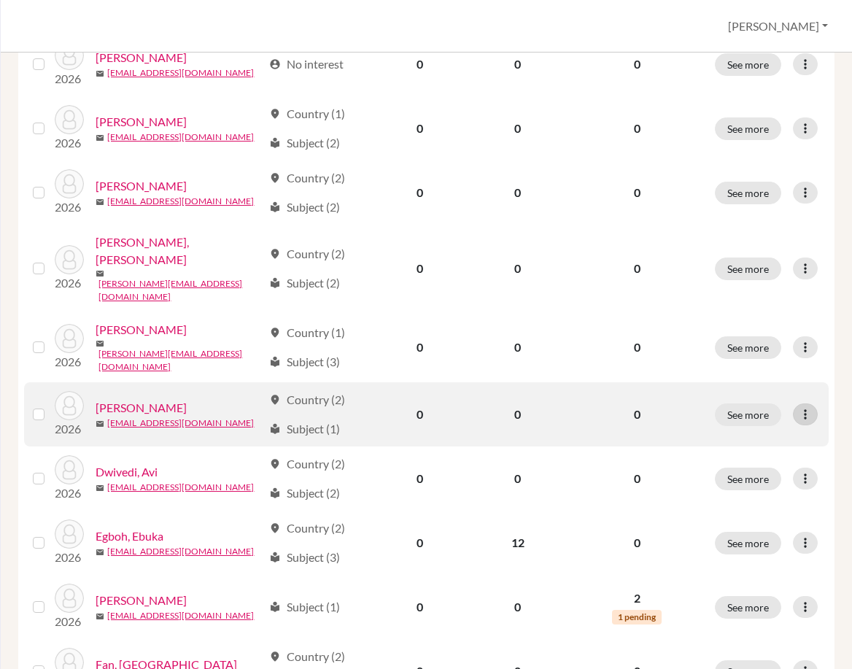
click at [800, 407] on icon at bounding box center [805, 414] width 15 height 15
click at [757, 403] on button "Edit student" at bounding box center [732, 409] width 115 height 23
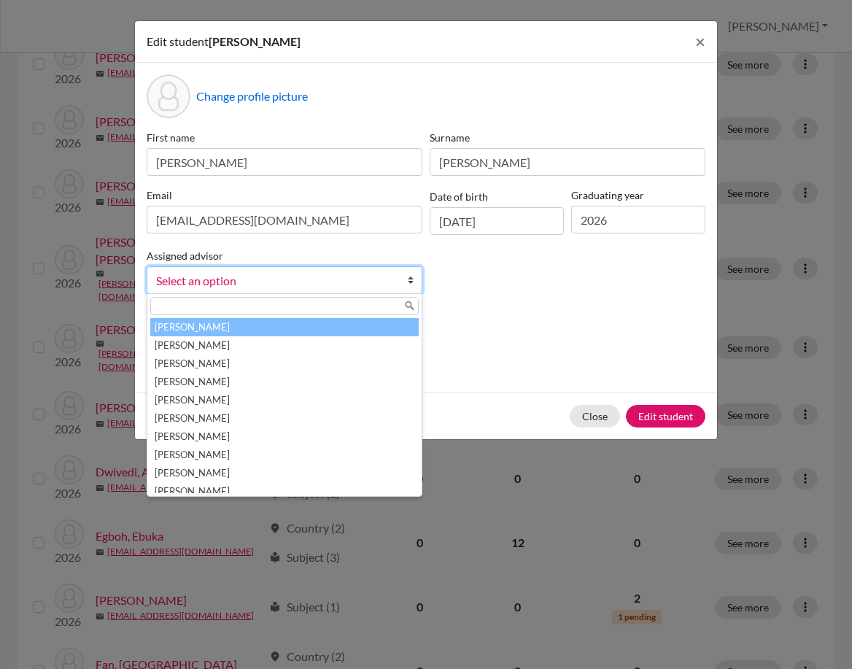
click at [285, 274] on span "Select an option" at bounding box center [275, 280] width 238 height 19
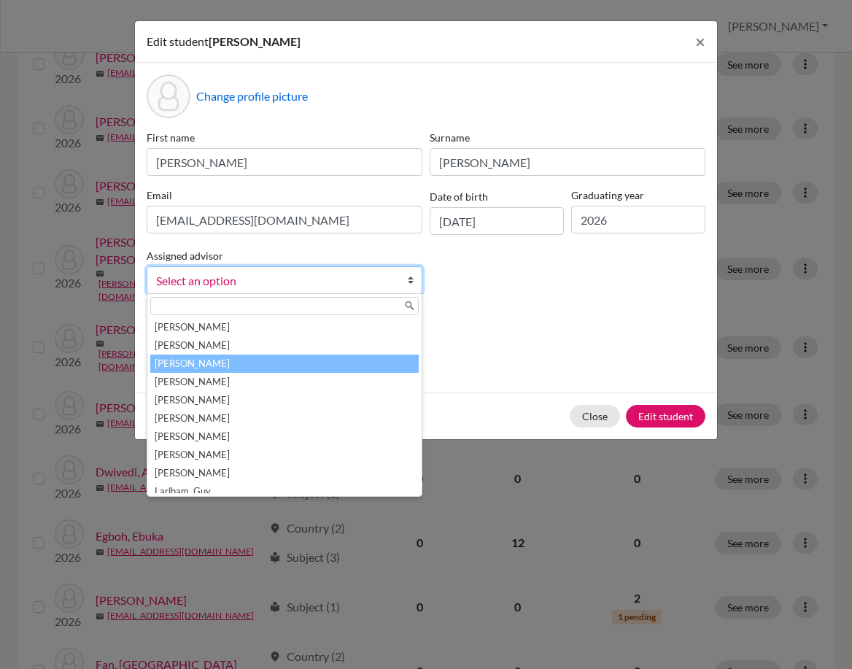
scroll to position [146, 0]
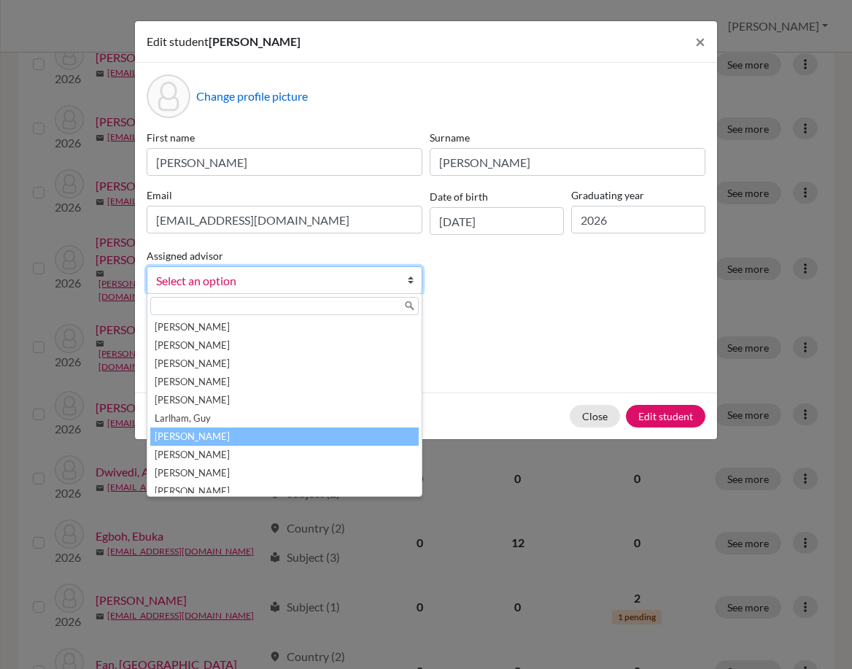
click at [266, 430] on li "[PERSON_NAME]" at bounding box center [284, 437] width 269 height 18
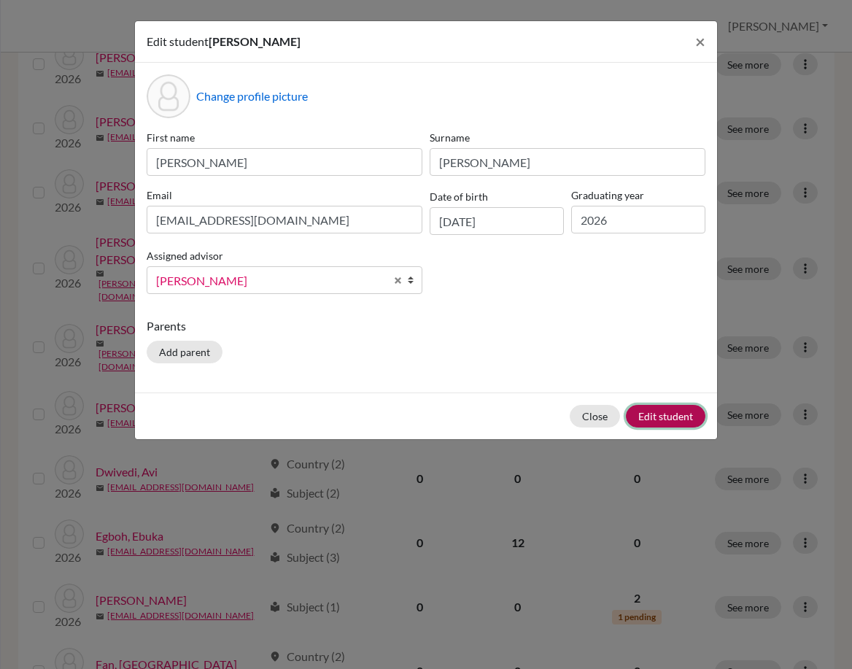
click at [665, 407] on button "Edit student" at bounding box center [666, 416] width 80 height 23
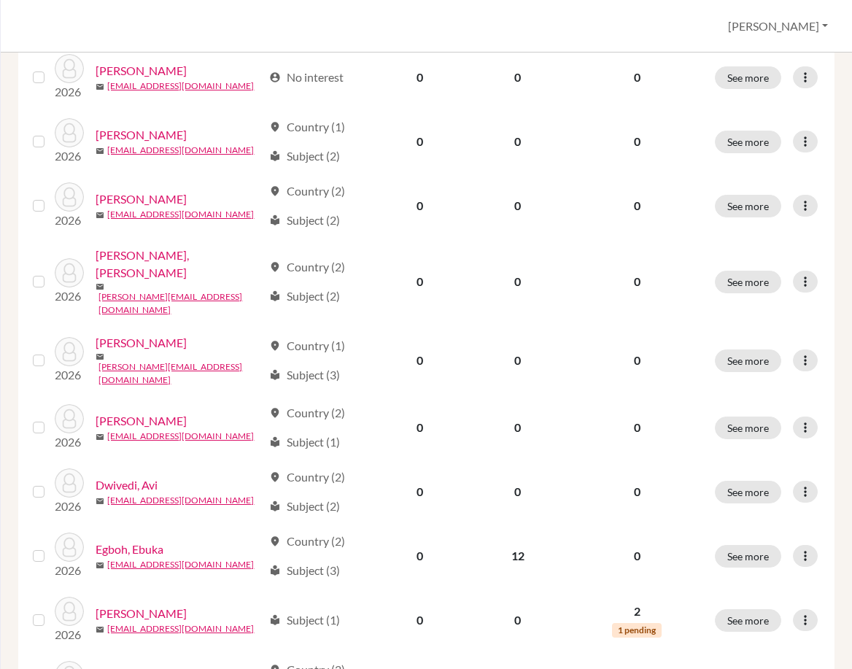
scroll to position [657, 0]
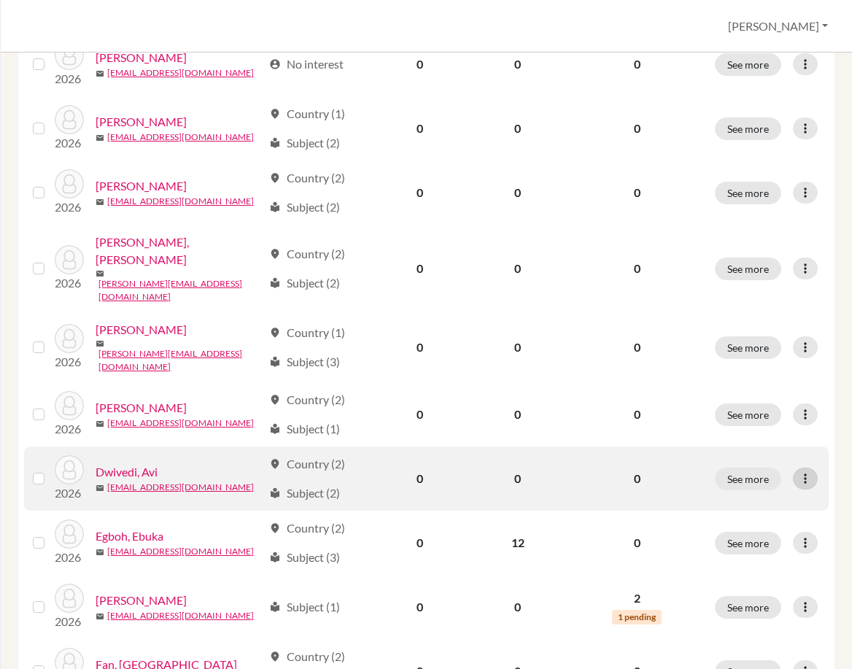
click at [799, 471] on icon at bounding box center [805, 478] width 15 height 15
click at [733, 460] on div "Edit student Send Message Reset Password" at bounding box center [732, 497] width 117 height 83
click at [793, 468] on div at bounding box center [805, 479] width 25 height 22
click at [757, 463] on button "Edit student" at bounding box center [732, 474] width 115 height 23
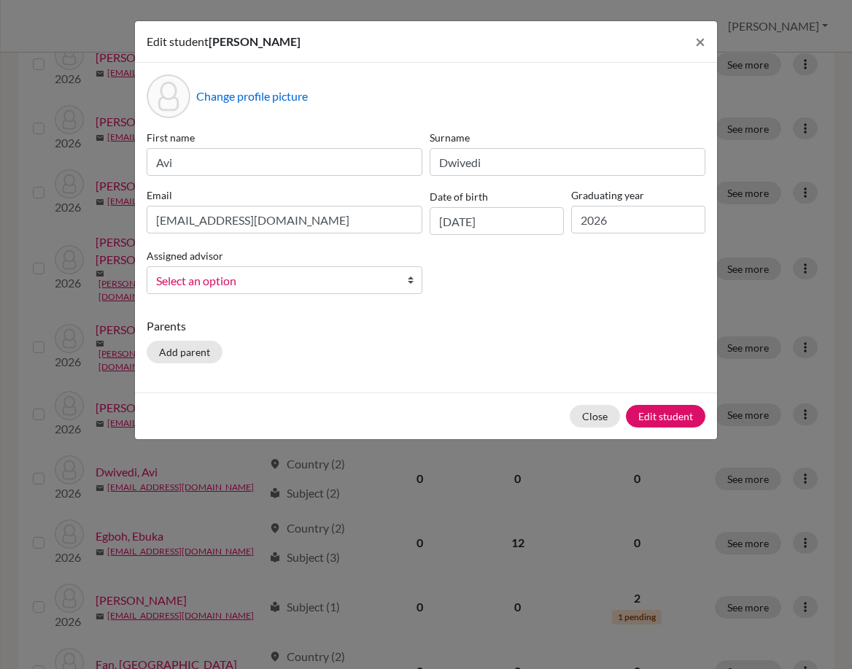
click at [320, 282] on span "Select an option" at bounding box center [275, 280] width 238 height 19
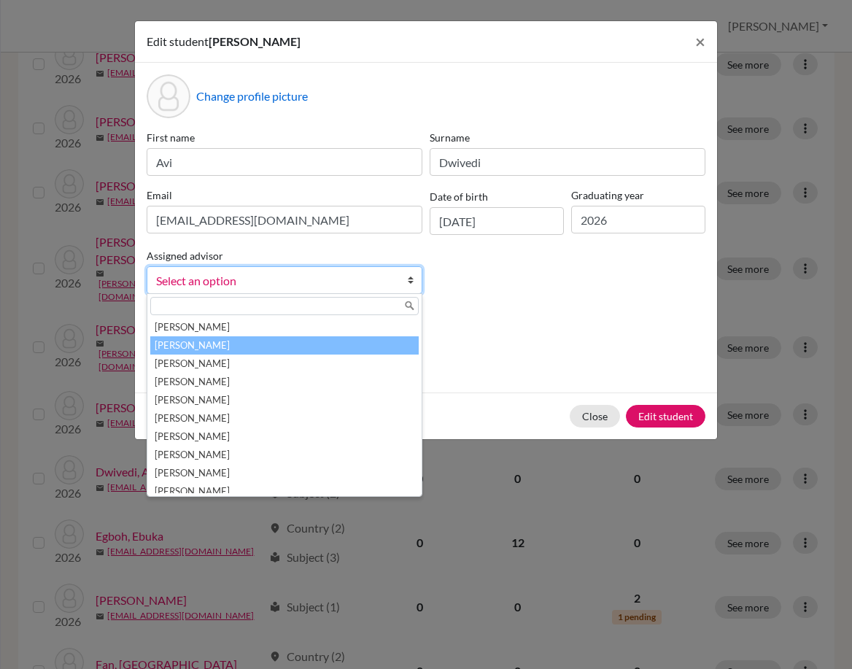
click at [302, 350] on li "[PERSON_NAME]" at bounding box center [284, 345] width 269 height 18
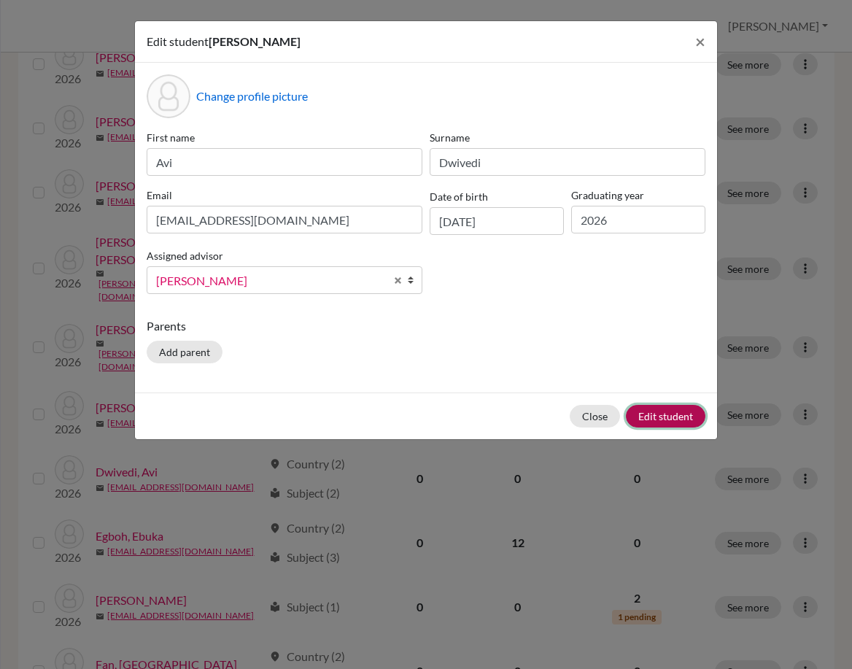
click at [673, 414] on button "Edit student" at bounding box center [666, 416] width 80 height 23
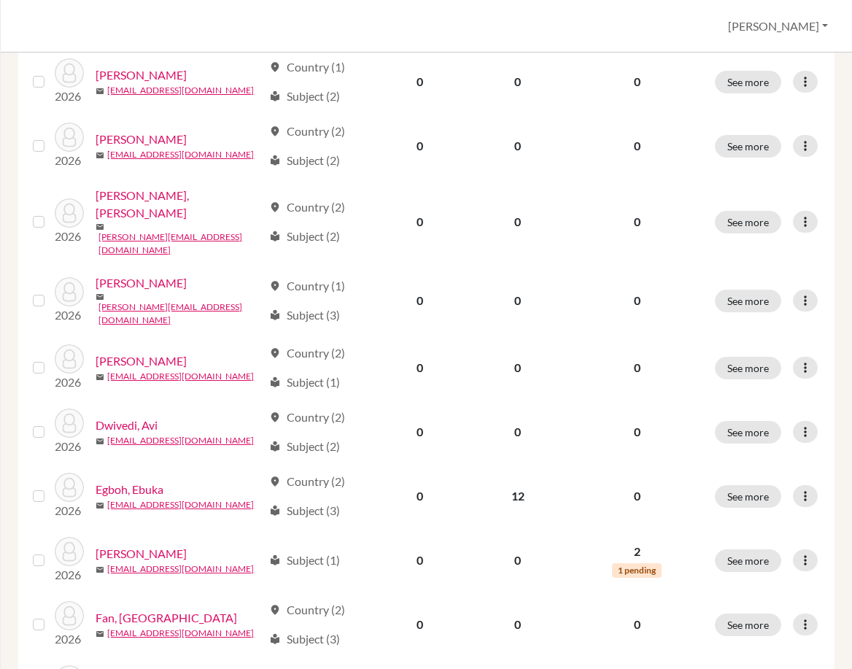
scroll to position [730, 0]
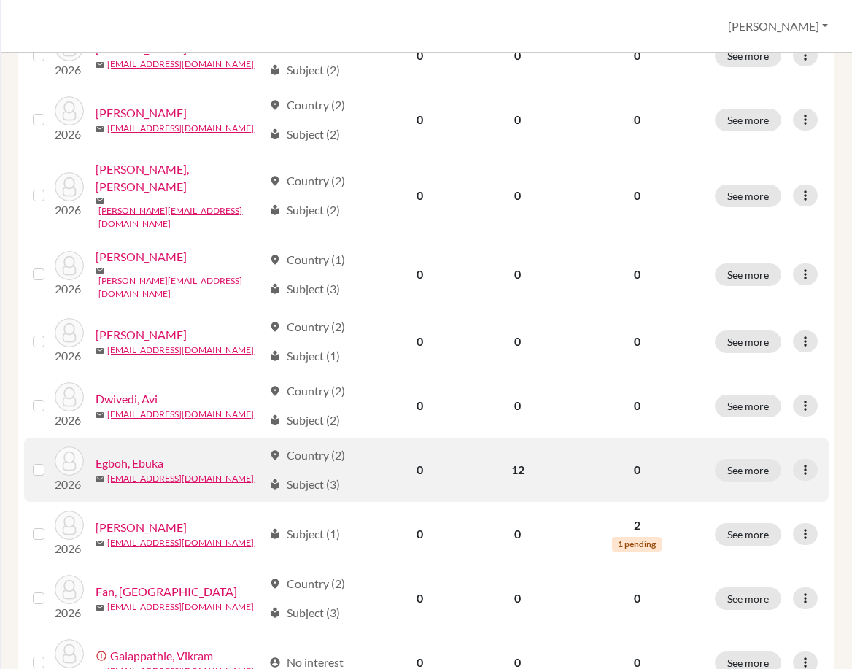
click at [808, 459] on div "See more Edit student Send Message Reset Password" at bounding box center [767, 470] width 105 height 23
click at [798, 463] on icon at bounding box center [805, 470] width 15 height 15
click at [727, 458] on button "Edit student" at bounding box center [732, 465] width 115 height 23
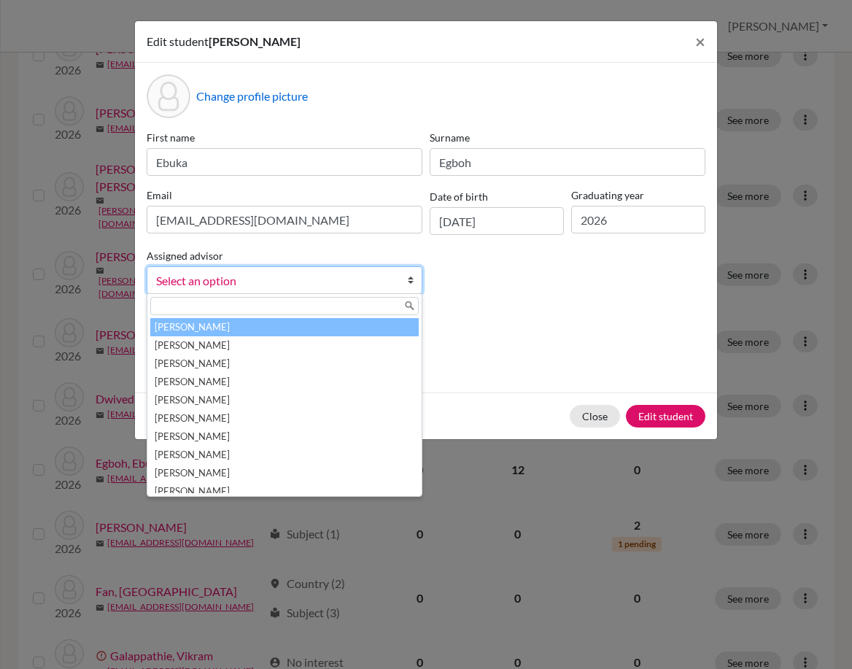
click at [368, 288] on span "Select an option" at bounding box center [275, 280] width 238 height 19
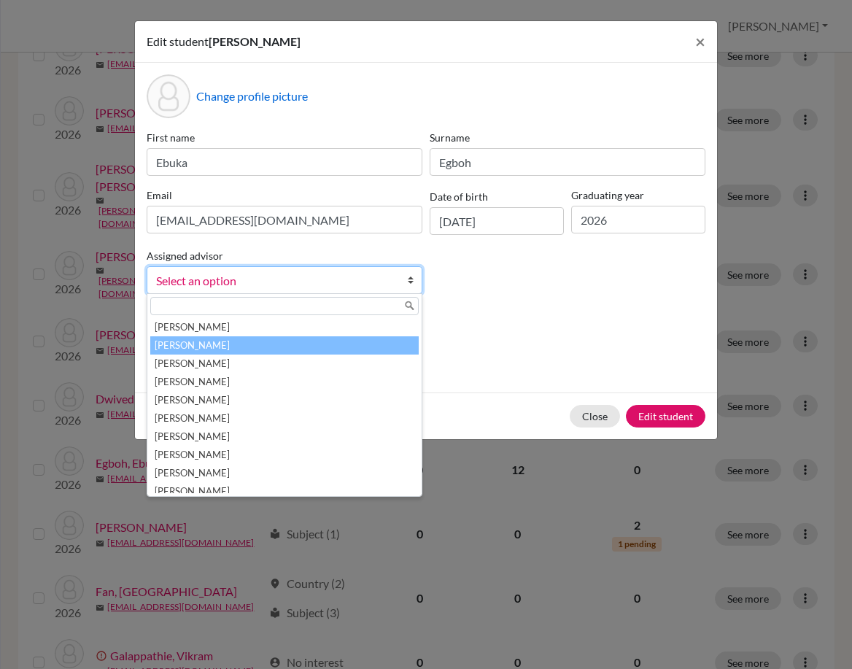
click at [358, 350] on li "[PERSON_NAME]" at bounding box center [284, 345] width 269 height 18
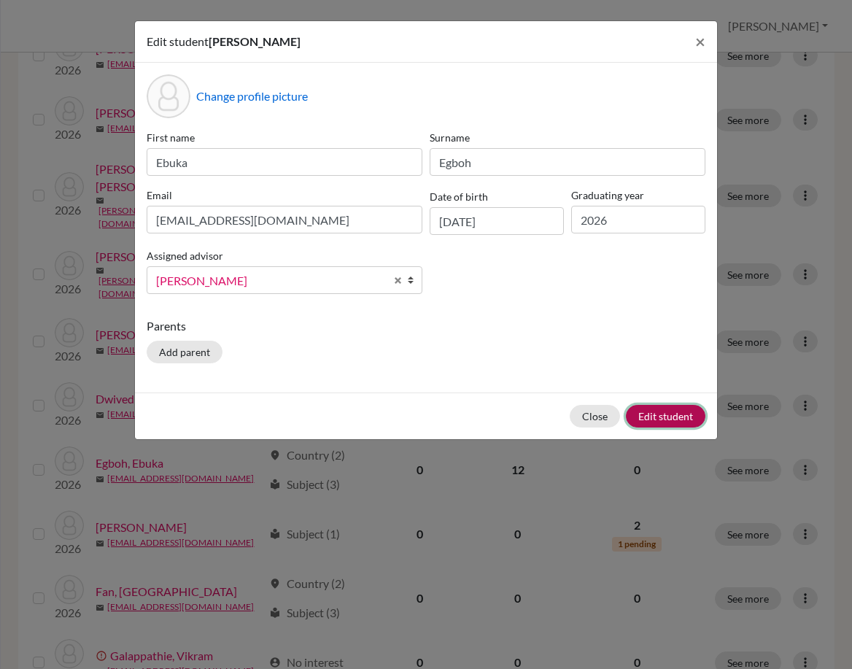
click at [663, 417] on button "Edit student" at bounding box center [666, 416] width 80 height 23
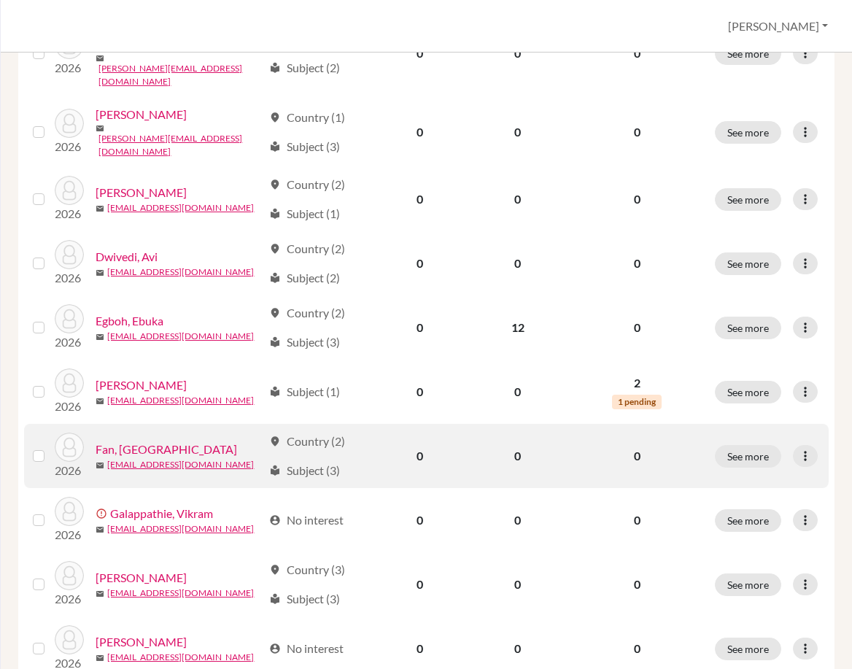
scroll to position [876, 0]
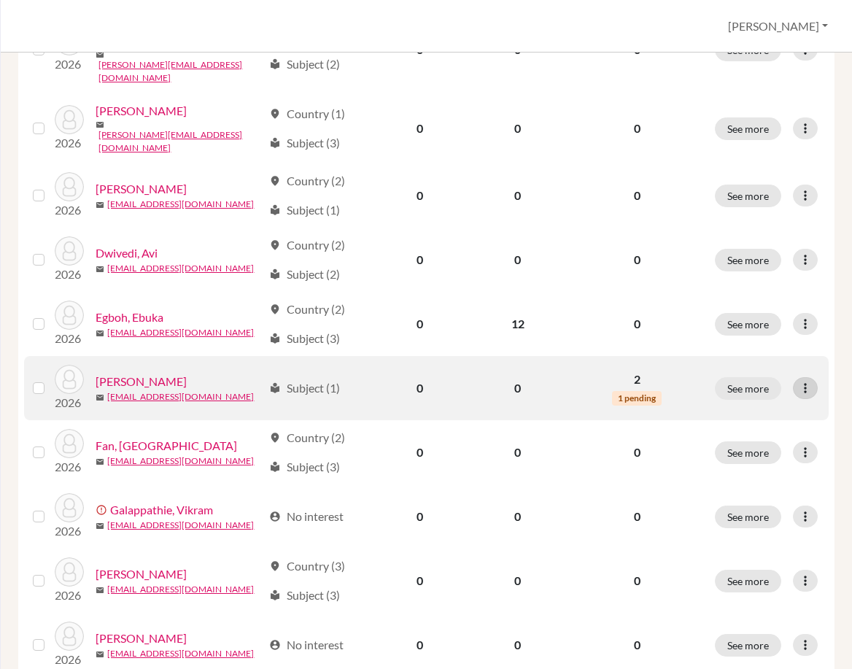
click at [798, 381] on icon at bounding box center [805, 388] width 15 height 15
click at [747, 381] on button "Edit student" at bounding box center [732, 383] width 115 height 23
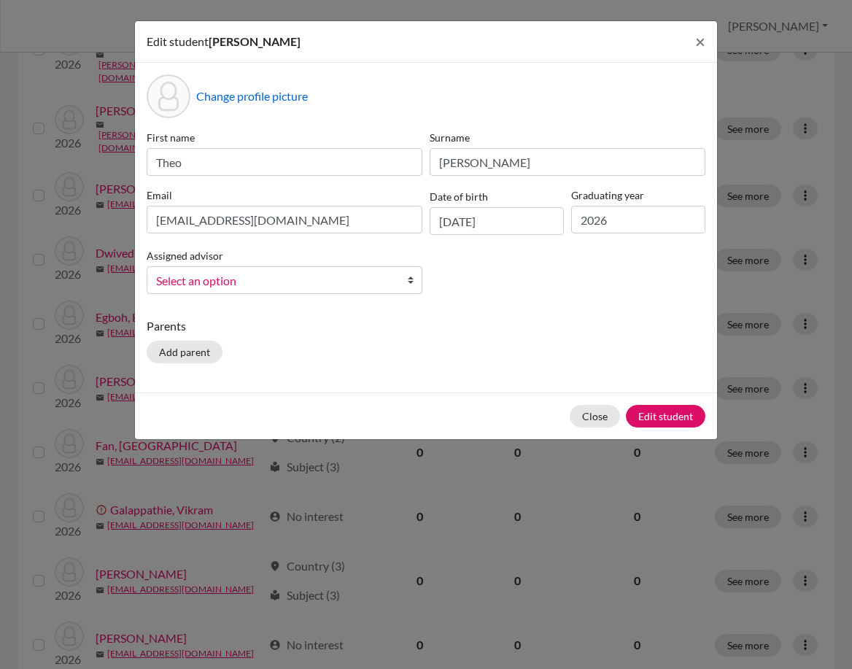
click at [344, 285] on span "Select an option" at bounding box center [275, 280] width 238 height 19
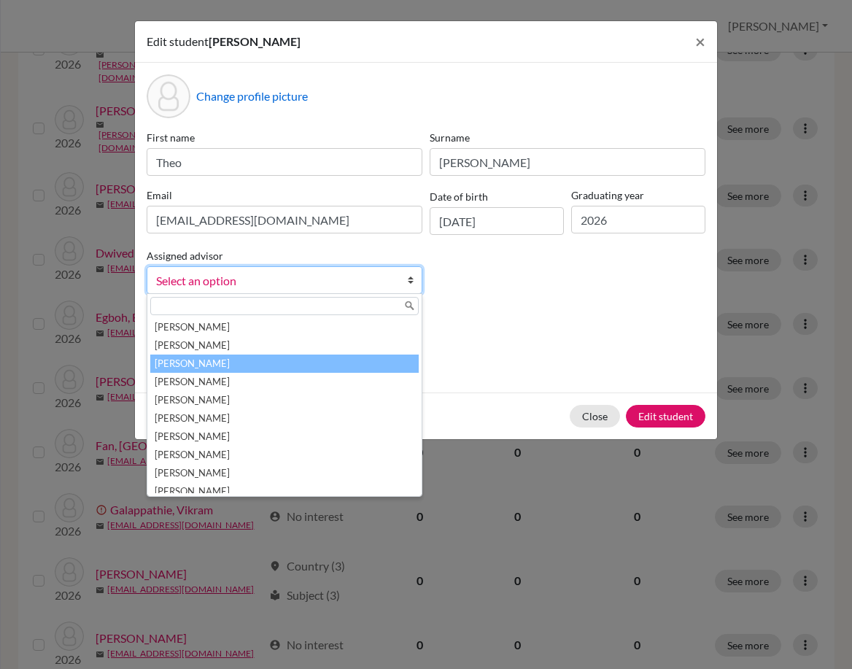
scroll to position [146, 0]
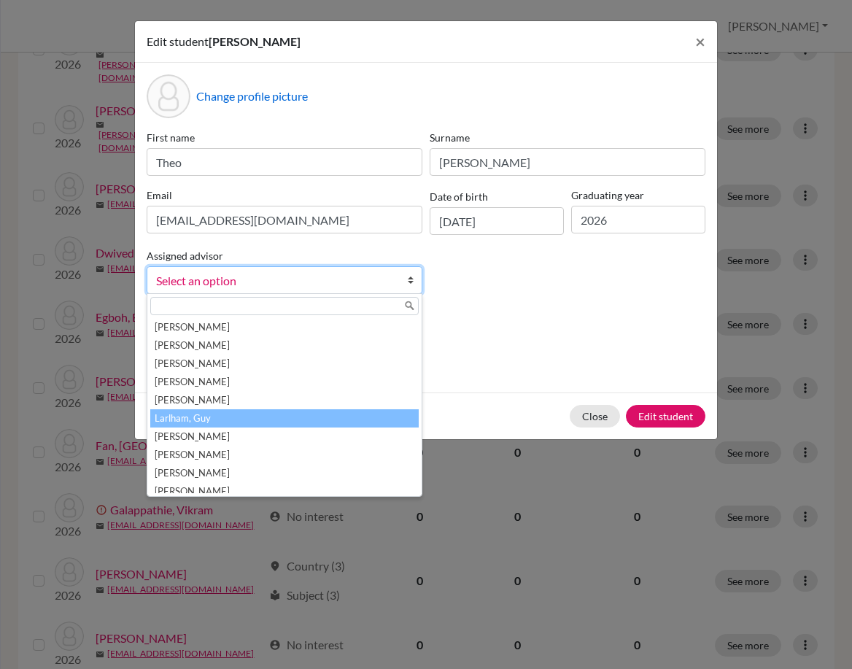
click at [282, 420] on li "Larlham, Guy" at bounding box center [284, 418] width 269 height 18
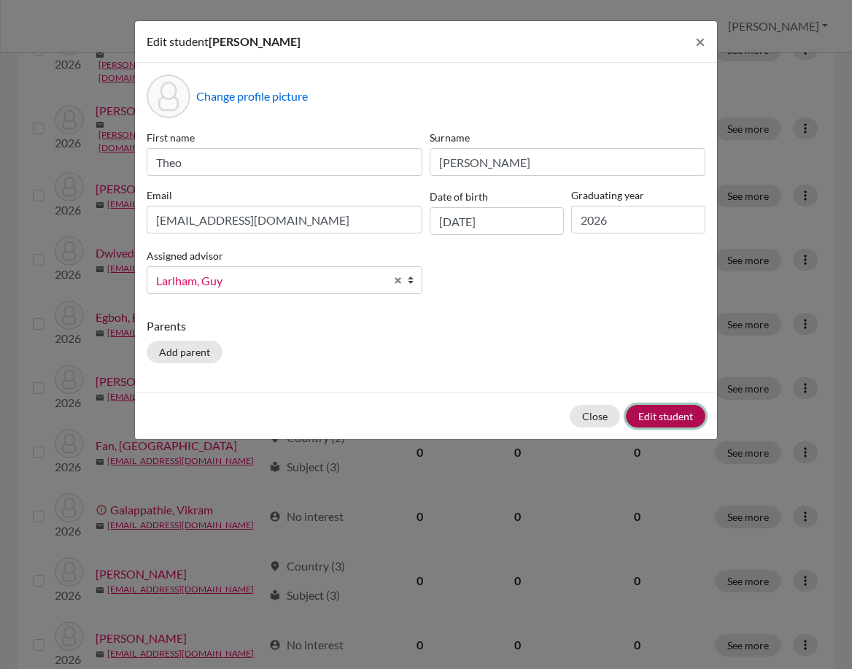
click at [665, 416] on button "Edit student" at bounding box center [666, 416] width 80 height 23
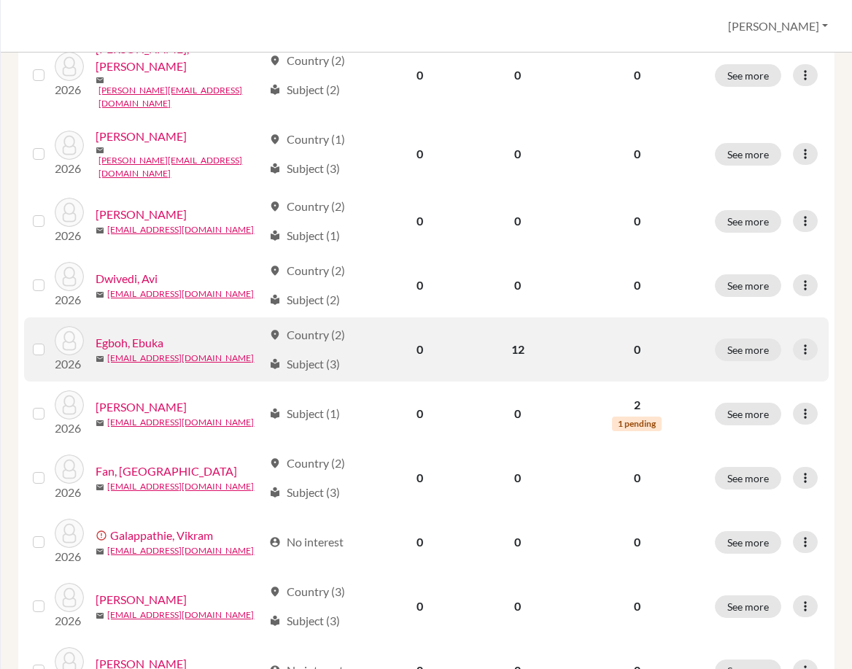
scroll to position [876, 0]
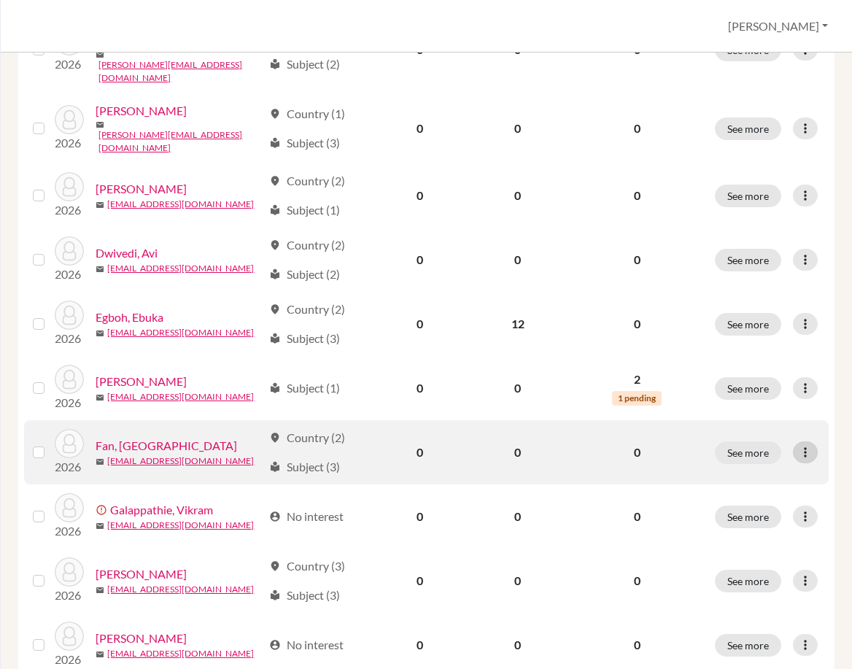
click at [798, 445] on icon at bounding box center [805, 452] width 15 height 15
click at [762, 439] on button "Edit student" at bounding box center [732, 447] width 115 height 23
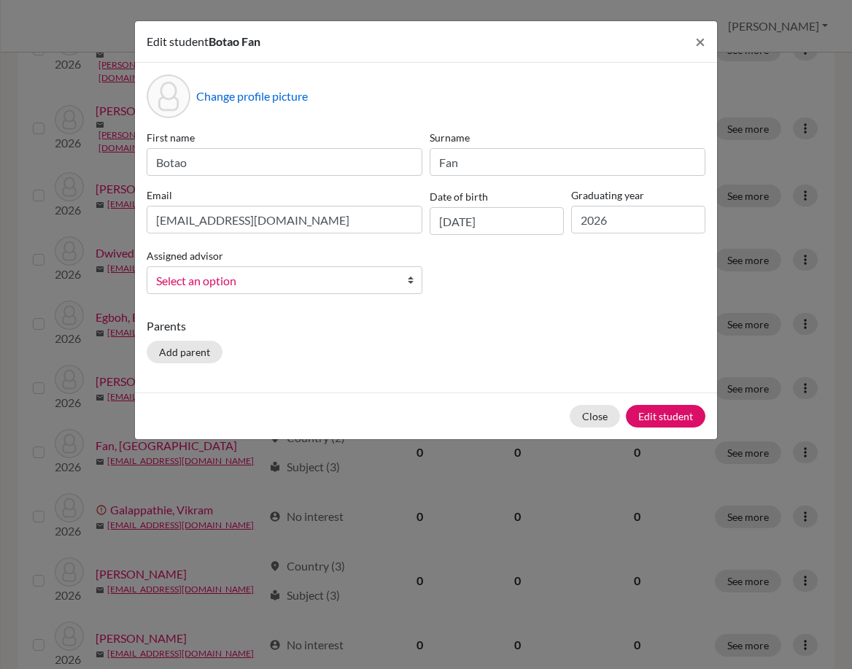
click at [374, 277] on span "Select an option" at bounding box center [275, 280] width 238 height 19
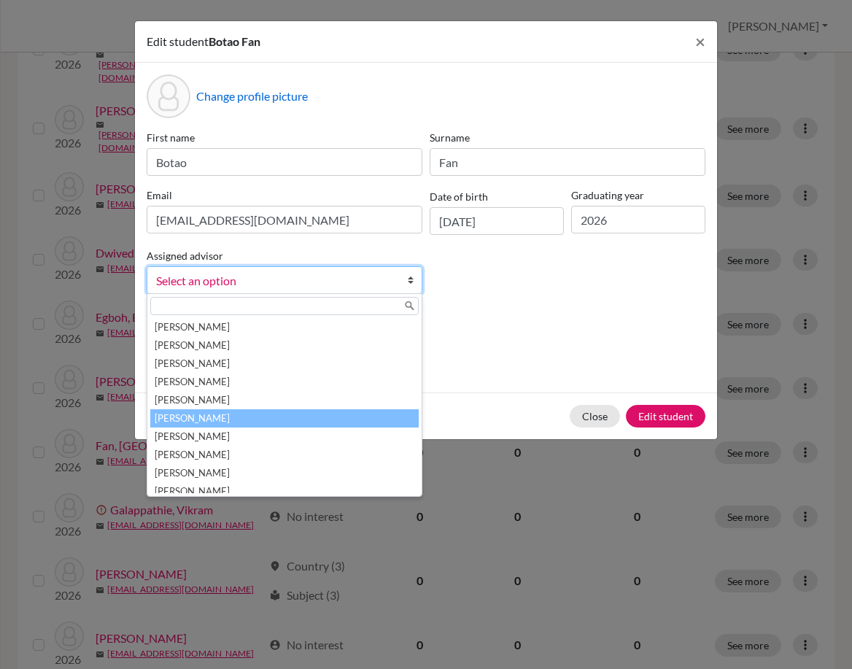
scroll to position [146, 0]
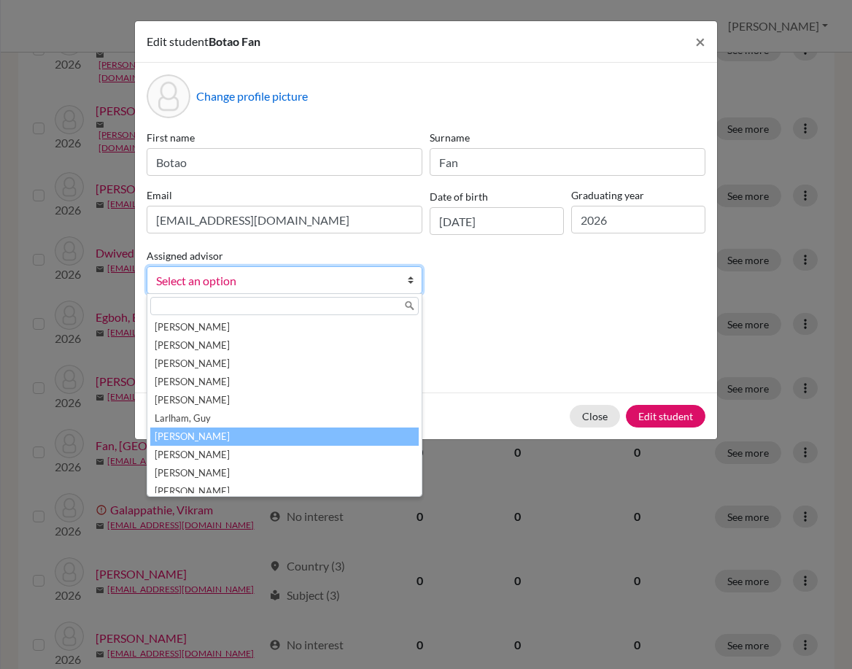
click at [344, 433] on li "[PERSON_NAME]" at bounding box center [284, 437] width 269 height 18
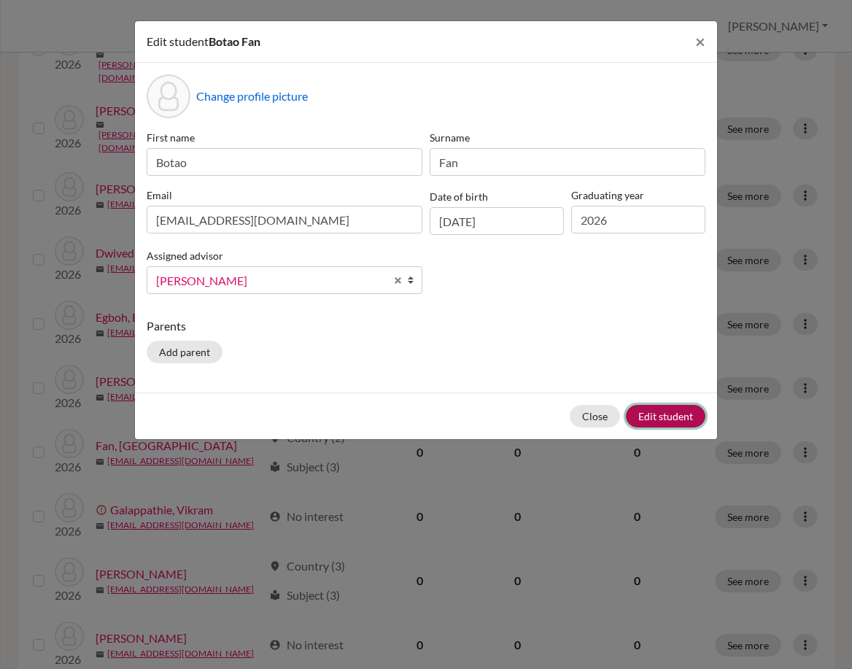
click at [655, 409] on button "Edit student" at bounding box center [666, 416] width 80 height 23
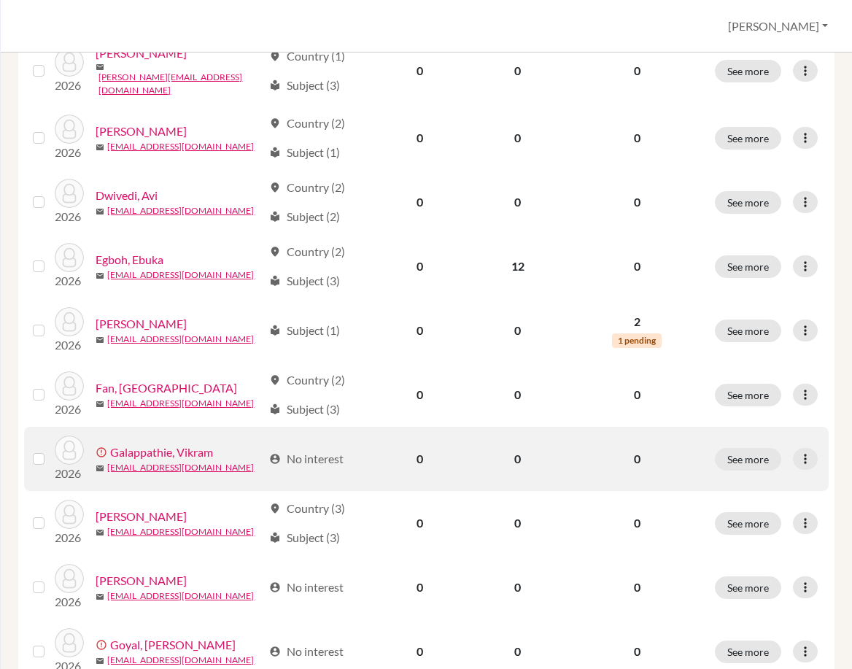
scroll to position [1022, 0]
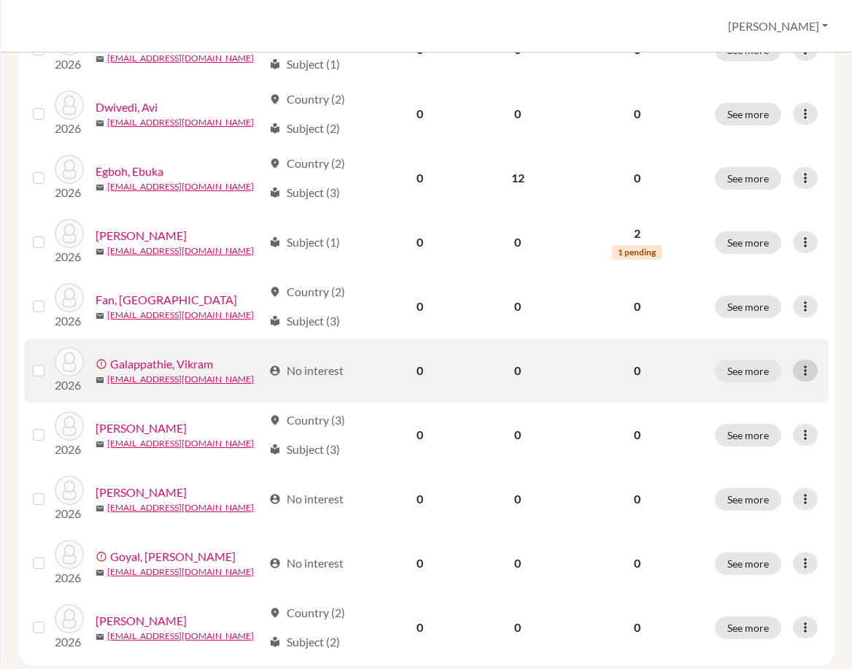
click at [799, 363] on icon at bounding box center [805, 370] width 15 height 15
click at [757, 363] on button "Edit student" at bounding box center [741, 366] width 132 height 23
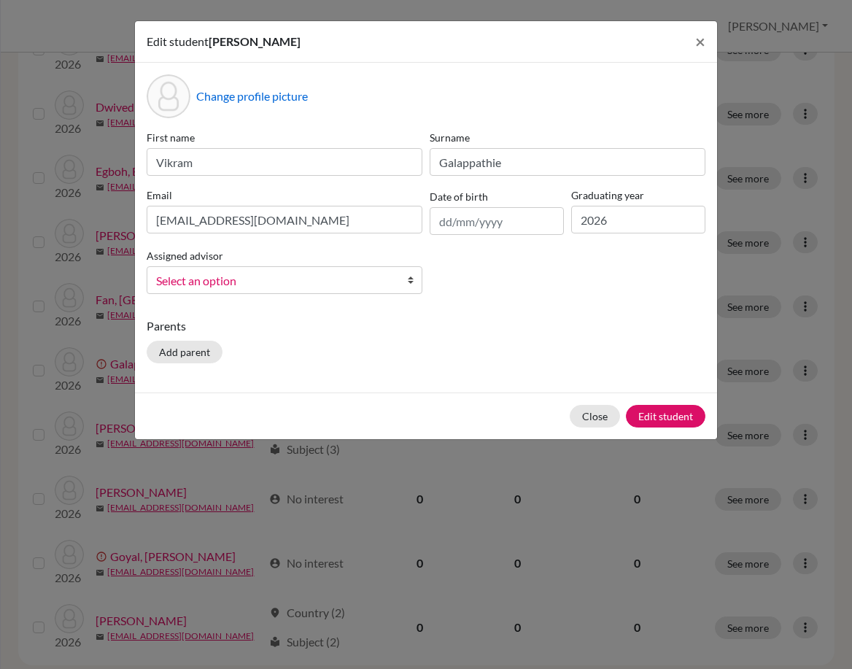
click at [417, 302] on div "First name Vikram Surname Galappathie Email galappv@stpaulsschool.org.uk Date o…" at bounding box center [426, 218] width 566 height 176
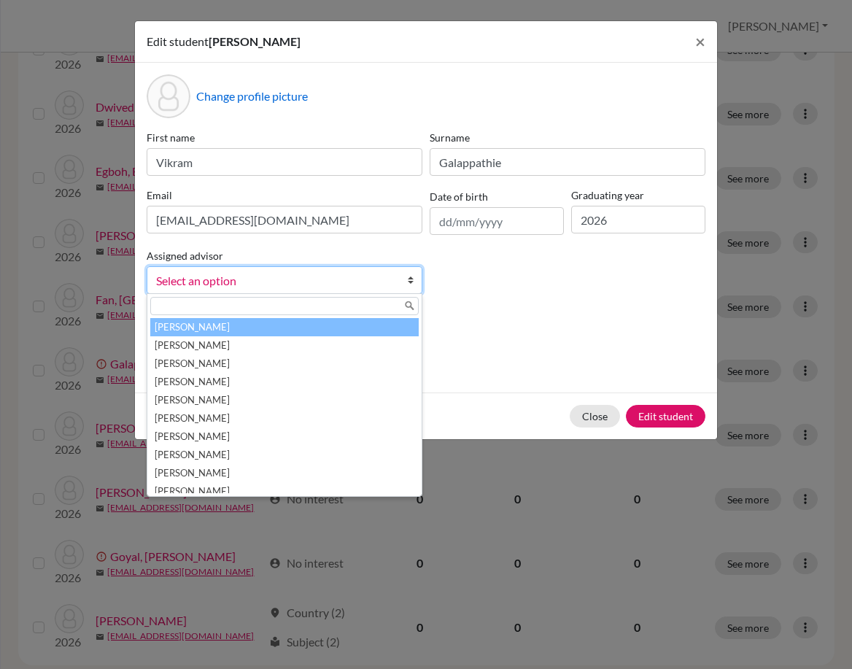
click at [412, 287] on b at bounding box center [414, 280] width 15 height 26
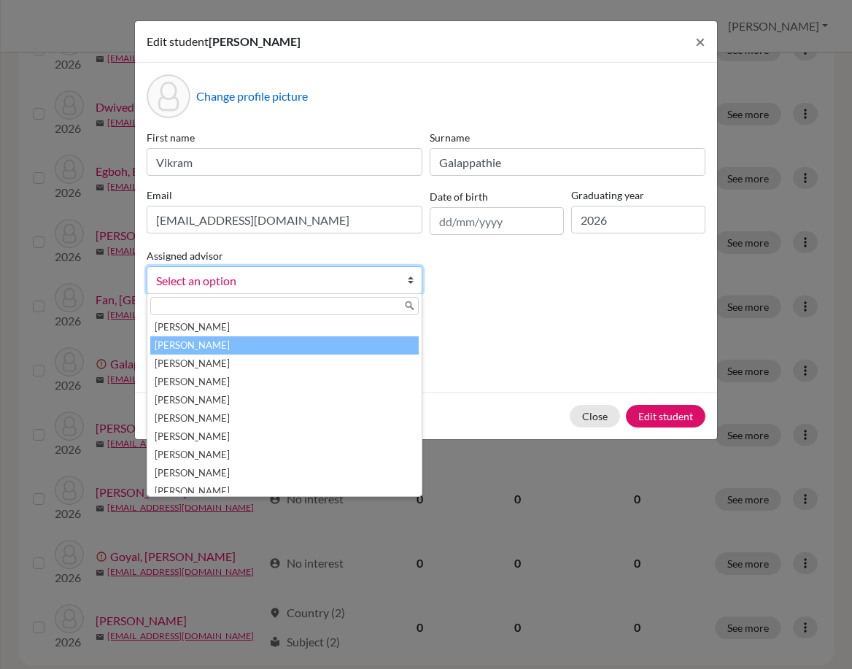
click at [375, 349] on li "[PERSON_NAME]" at bounding box center [284, 345] width 269 height 18
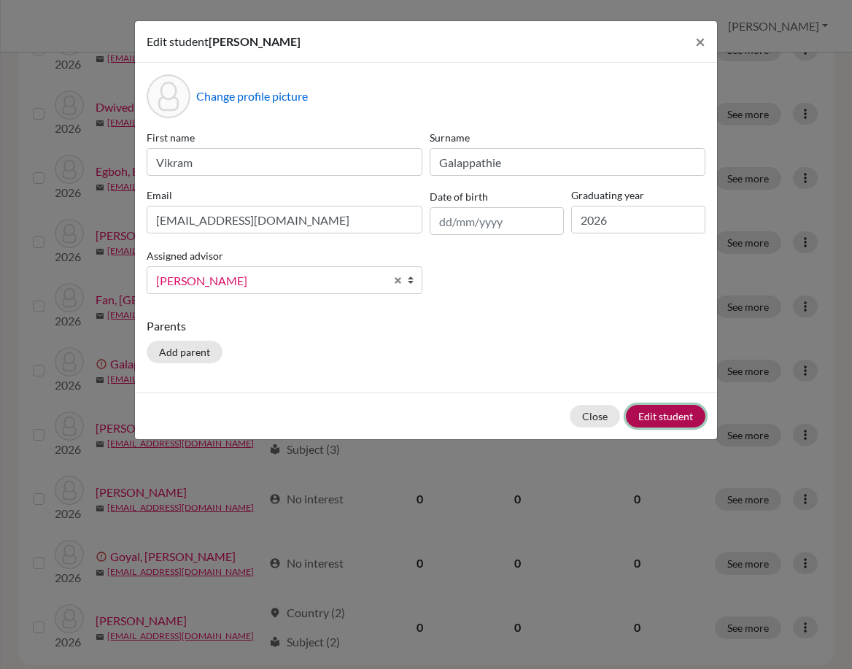
click at [671, 416] on button "Edit student" at bounding box center [666, 416] width 80 height 23
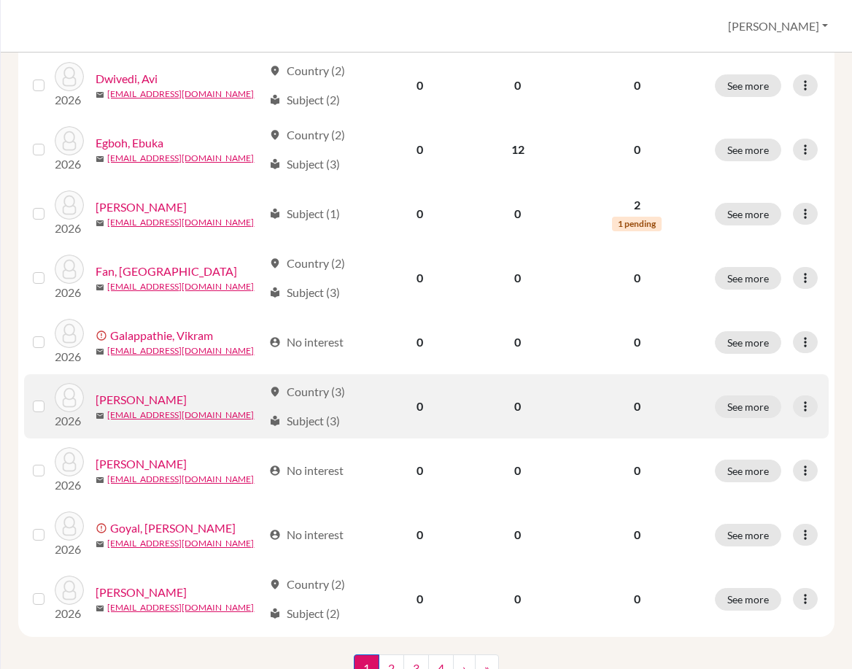
scroll to position [1075, 0]
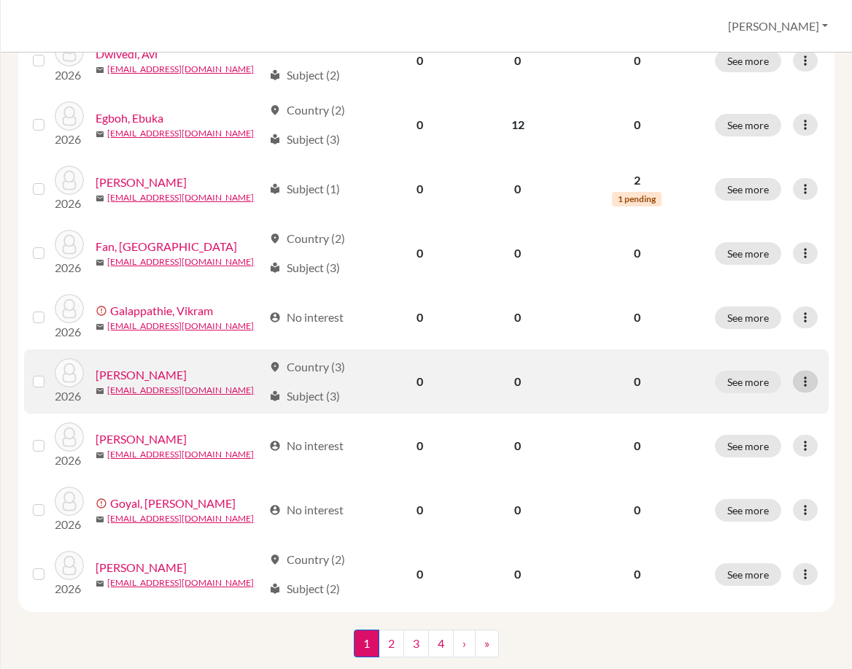
click at [801, 374] on icon at bounding box center [805, 381] width 15 height 15
click at [757, 381] on button "Edit student" at bounding box center [732, 377] width 115 height 23
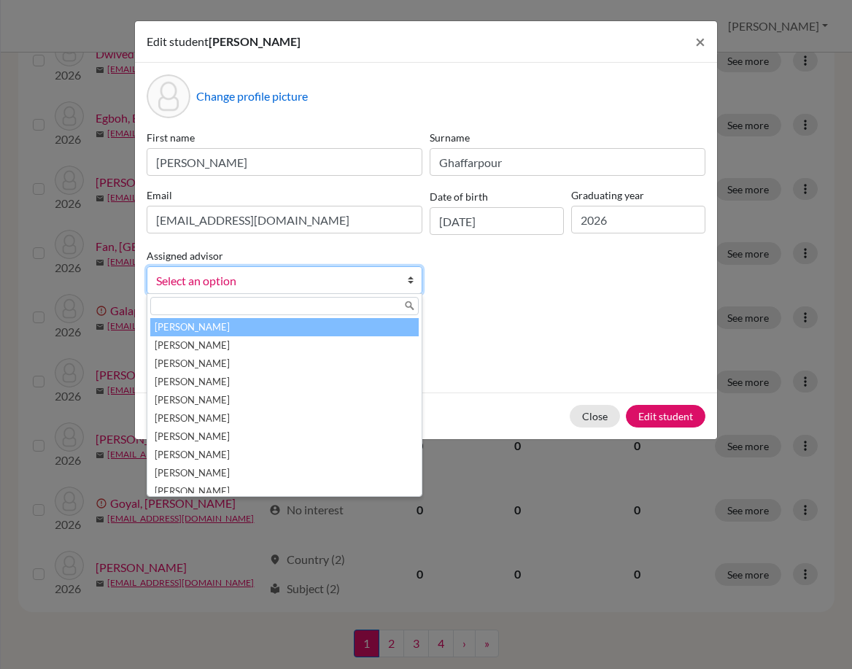
click at [371, 276] on span "Select an option" at bounding box center [275, 280] width 238 height 19
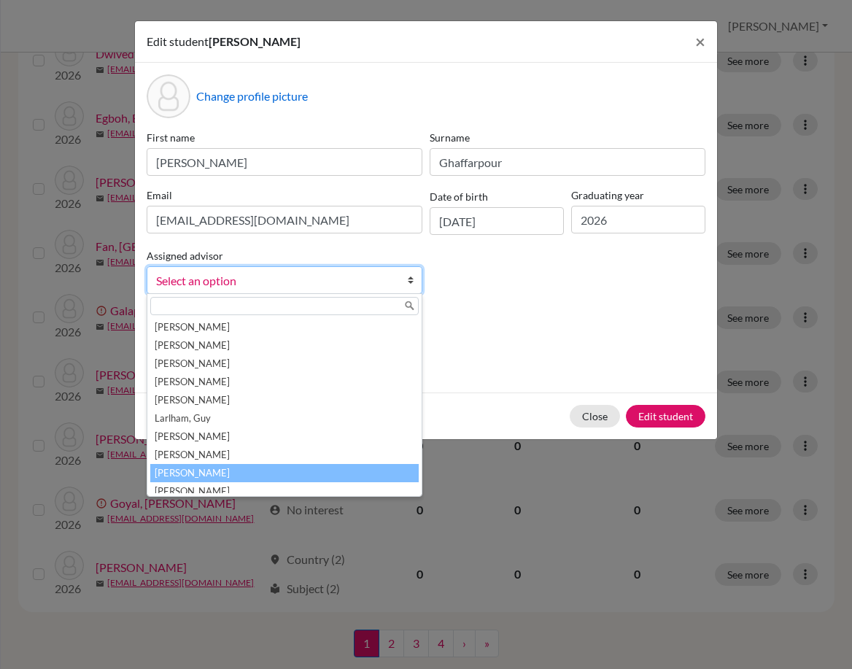
scroll to position [153, 0]
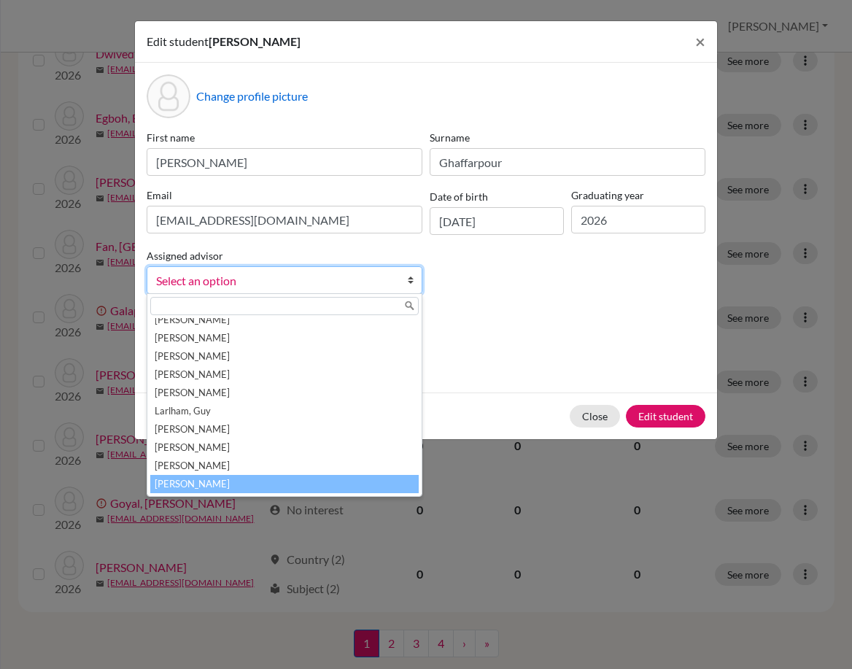
click at [279, 486] on li "[PERSON_NAME]" at bounding box center [284, 484] width 269 height 18
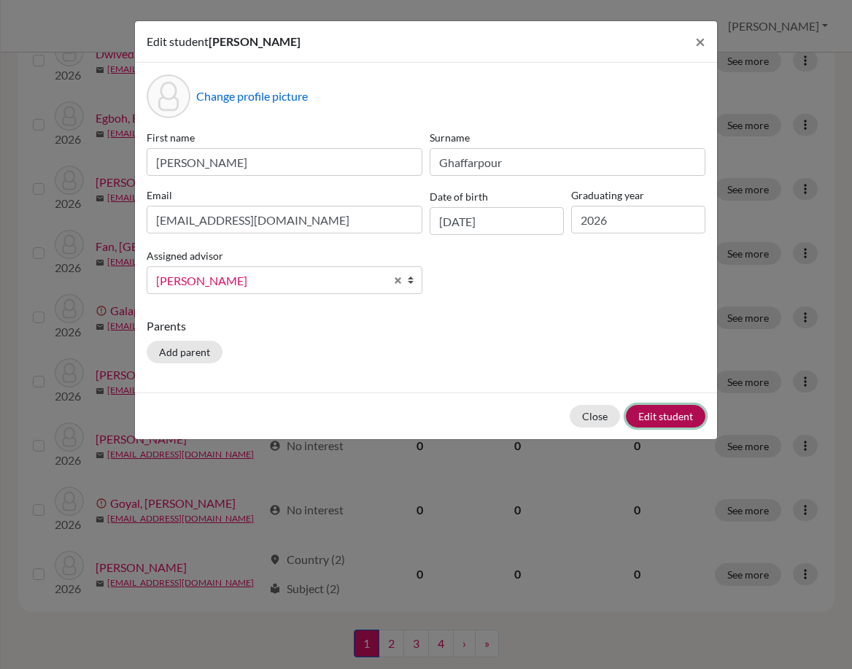
click at [673, 411] on button "Edit student" at bounding box center [666, 416] width 80 height 23
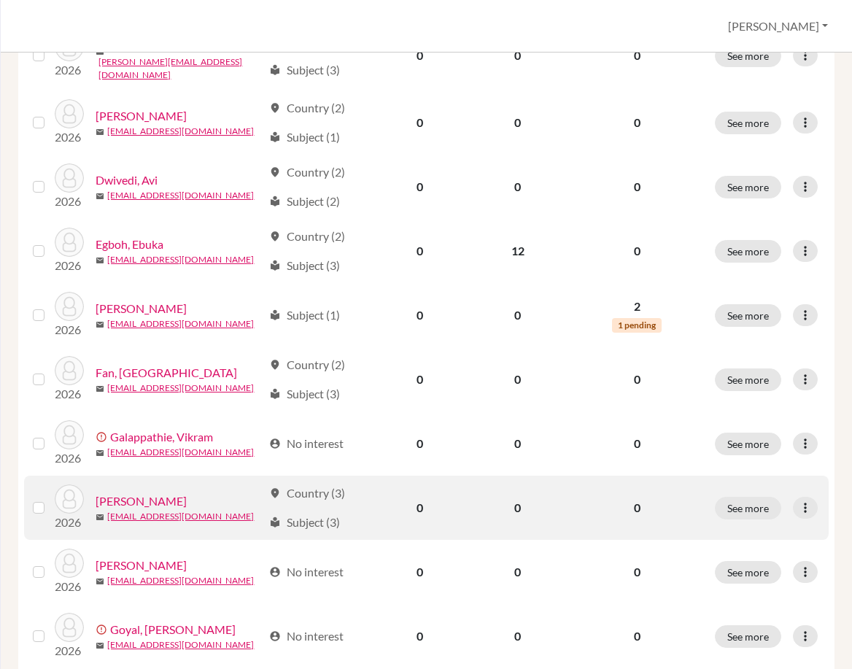
scroll to position [1075, 0]
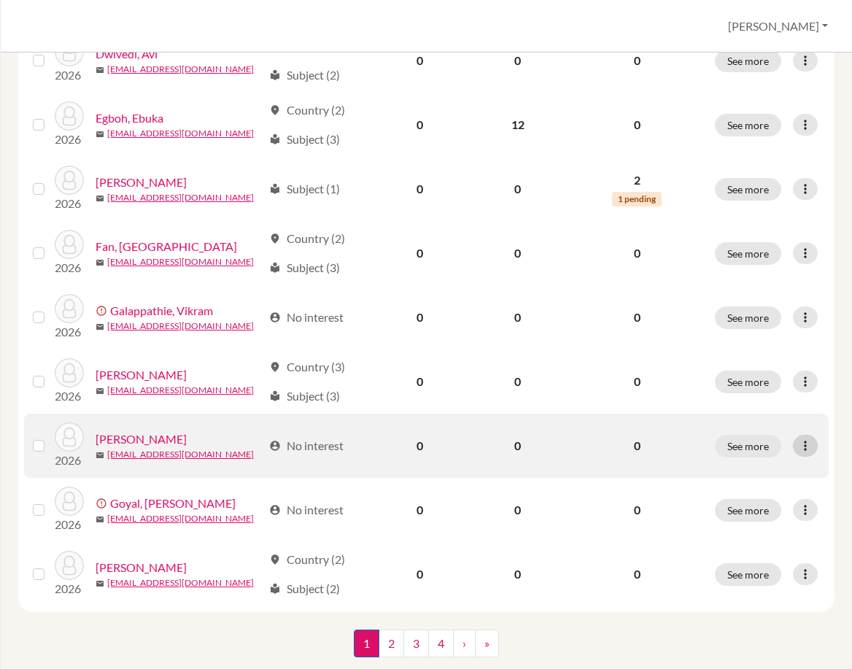
click at [798, 439] on icon at bounding box center [805, 446] width 15 height 15
click at [755, 433] on button "Edit student" at bounding box center [732, 441] width 115 height 23
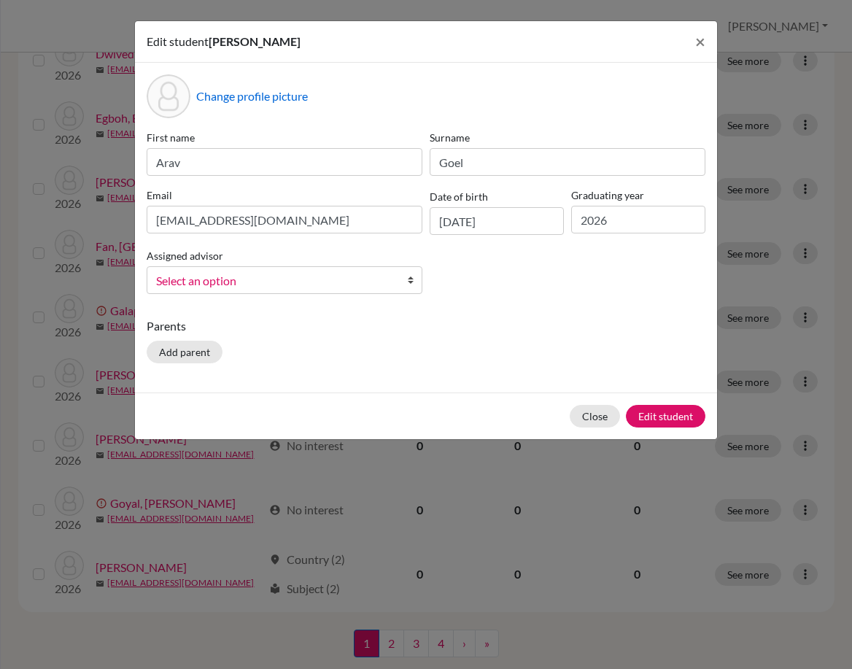
click at [282, 276] on span "Select an option" at bounding box center [275, 280] width 238 height 19
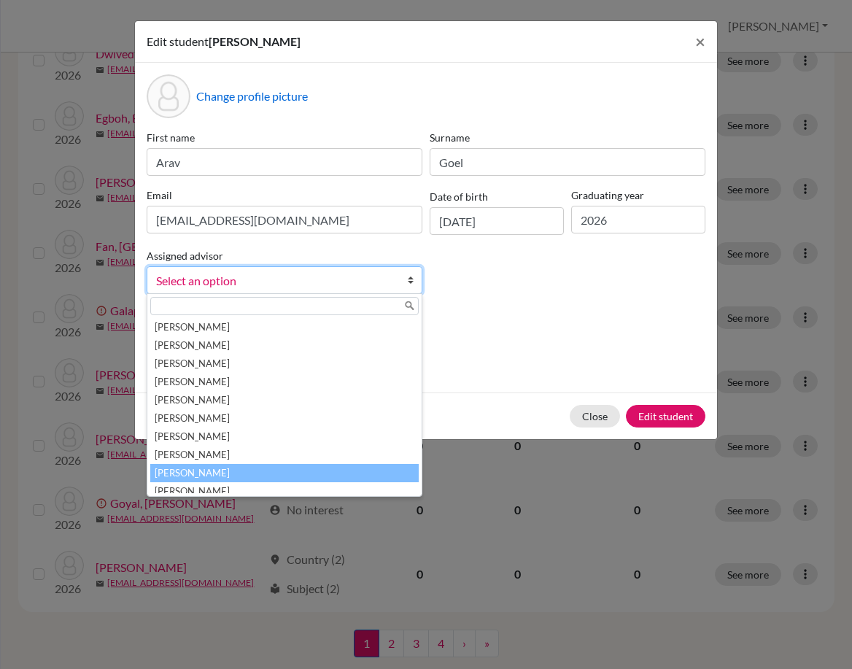
scroll to position [146, 0]
click at [269, 470] on li "[PERSON_NAME]" at bounding box center [284, 473] width 269 height 18
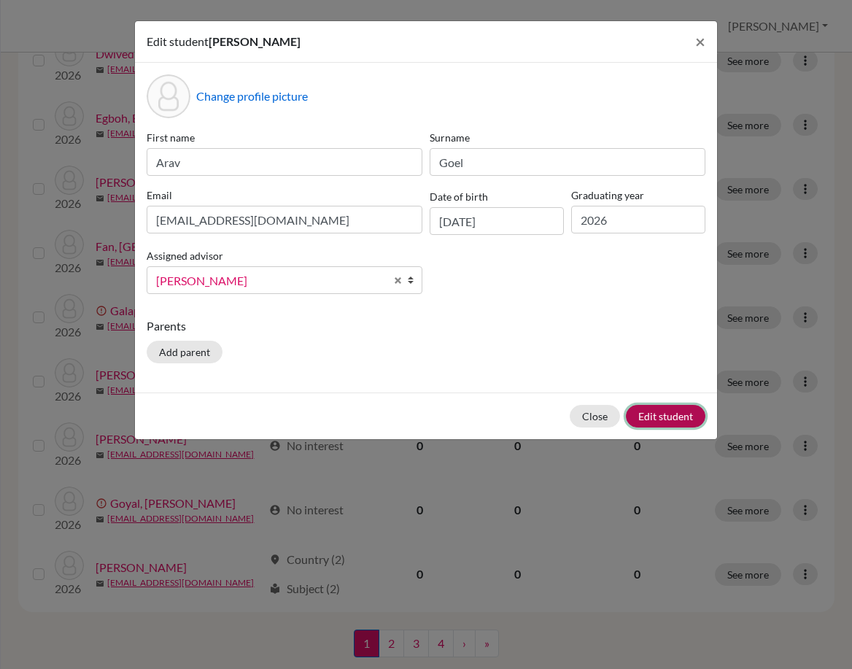
click at [667, 422] on button "Edit student" at bounding box center [666, 416] width 80 height 23
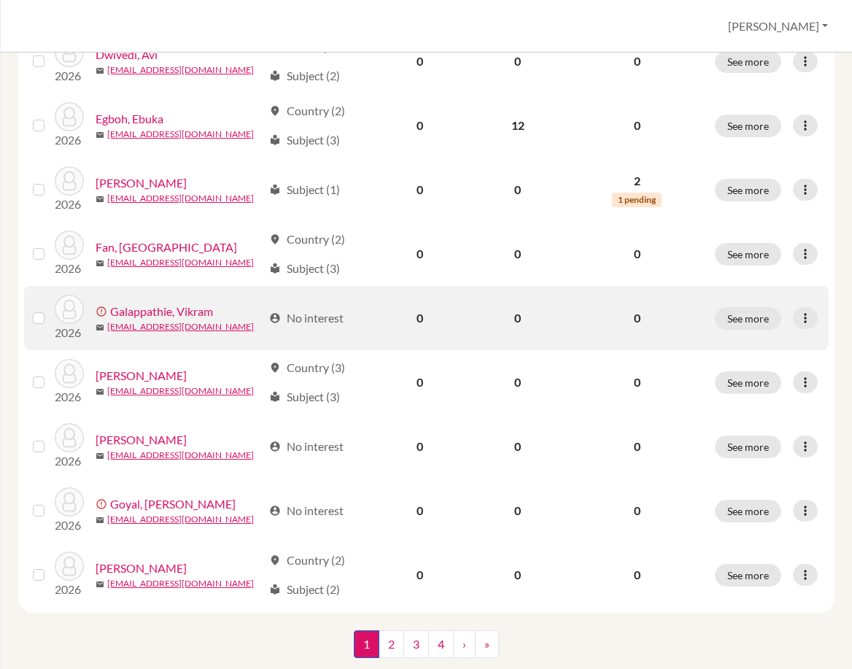
scroll to position [1075, 0]
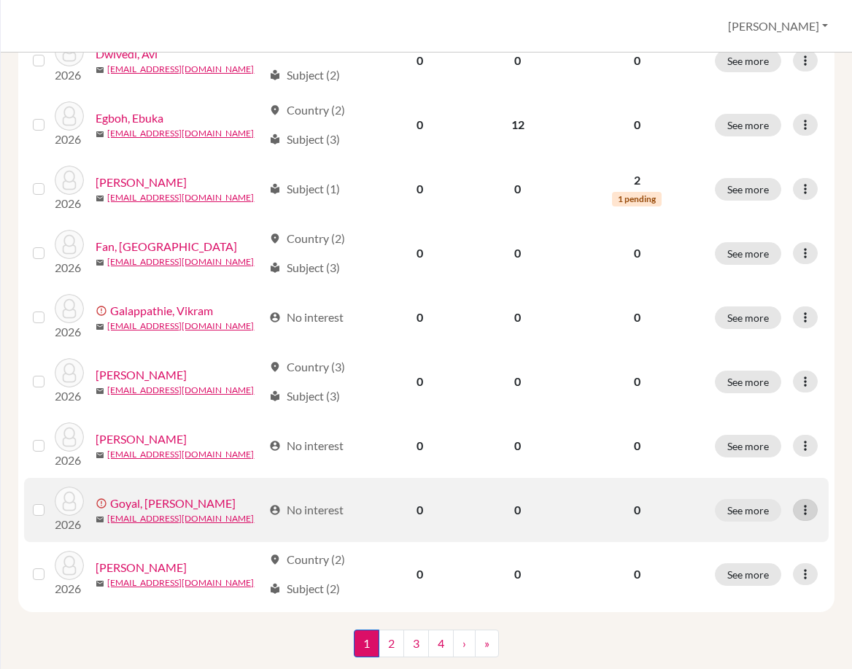
click at [798, 503] on icon at bounding box center [805, 510] width 15 height 15
click at [739, 501] on button "Edit student" at bounding box center [741, 505] width 132 height 23
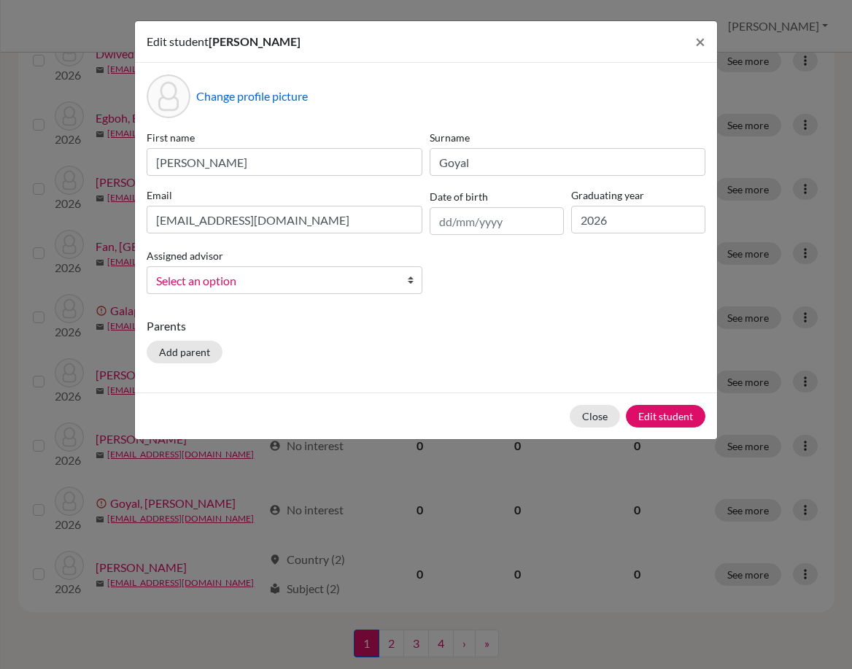
click at [298, 281] on span "Select an option" at bounding box center [275, 280] width 238 height 19
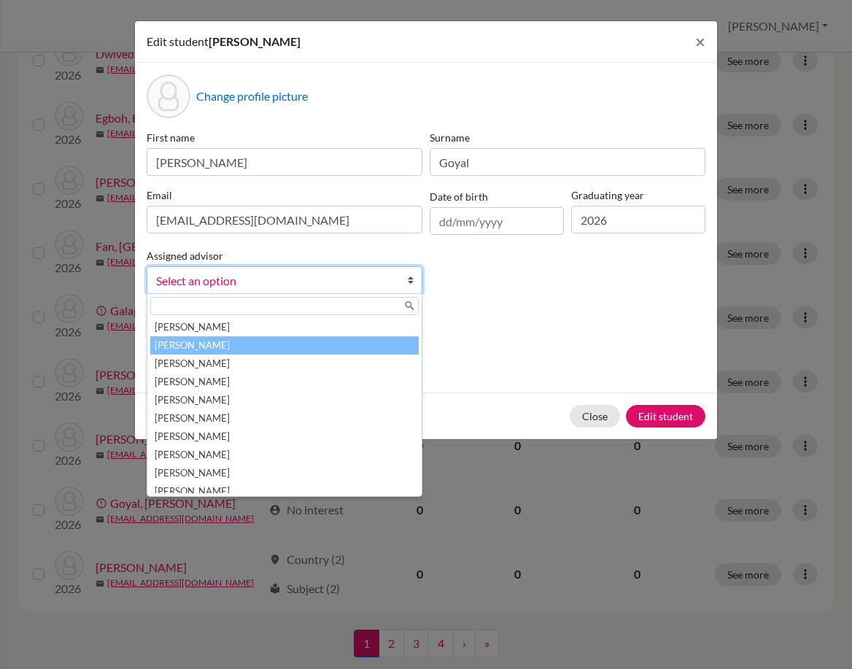
click at [295, 351] on li "[PERSON_NAME]" at bounding box center [284, 345] width 269 height 18
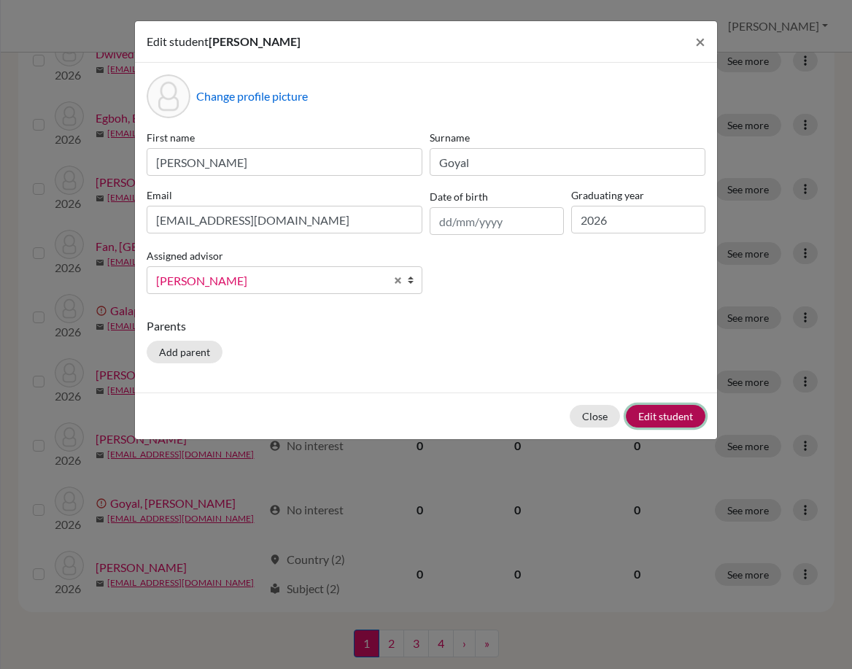
click at [638, 414] on button "Edit student" at bounding box center [666, 416] width 80 height 23
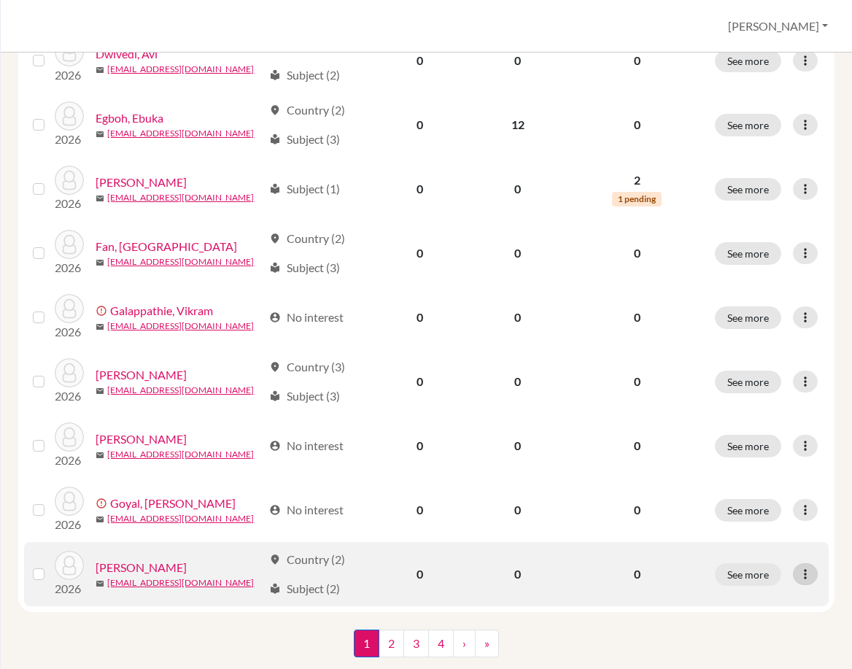
click at [801, 567] on icon at bounding box center [805, 574] width 15 height 15
click at [774, 570] on button "Edit student" at bounding box center [732, 569] width 115 height 23
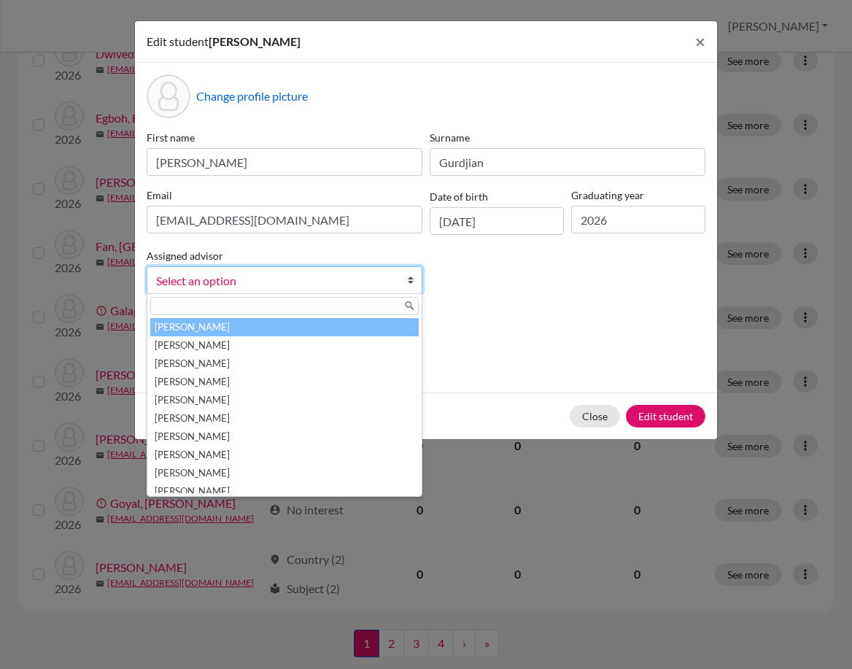
click at [368, 282] on span "Select an option" at bounding box center [275, 280] width 238 height 19
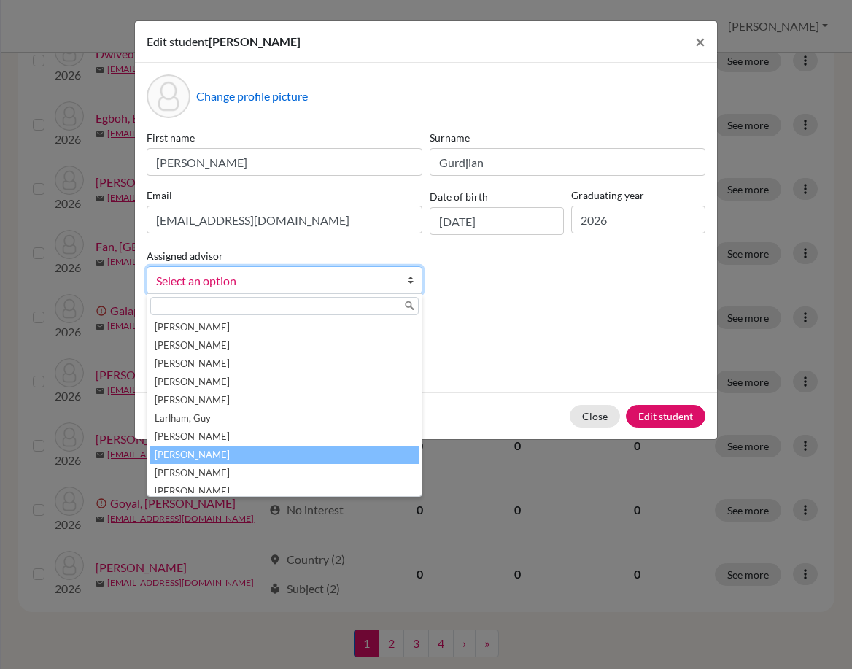
scroll to position [190, 0]
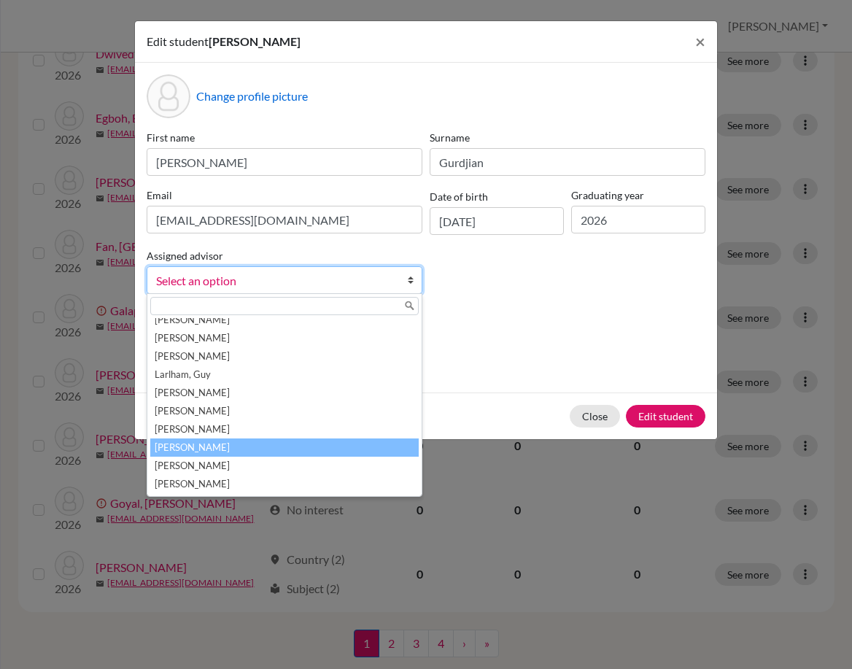
click at [271, 449] on li "[PERSON_NAME]" at bounding box center [284, 448] width 269 height 18
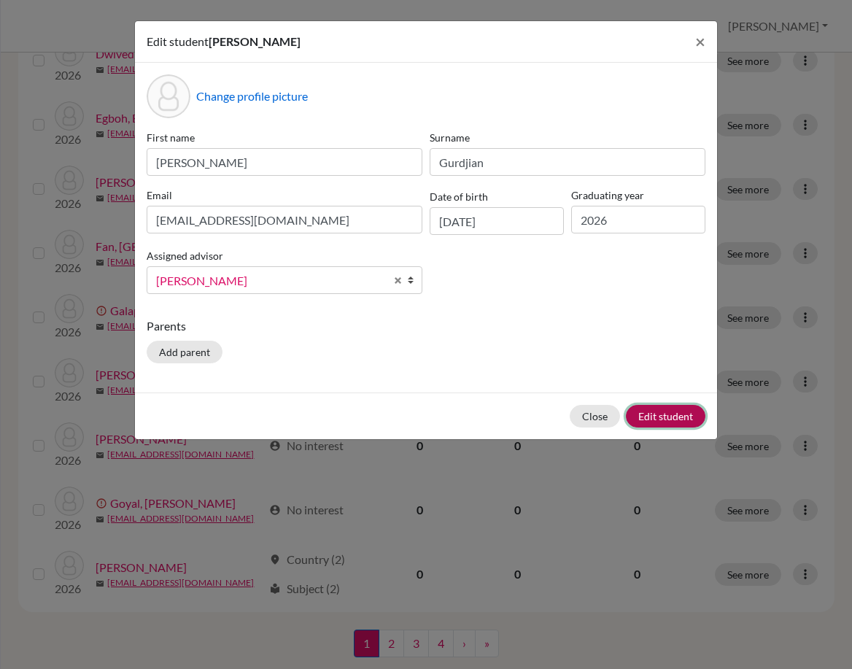
click at [646, 412] on button "Edit student" at bounding box center [666, 416] width 80 height 23
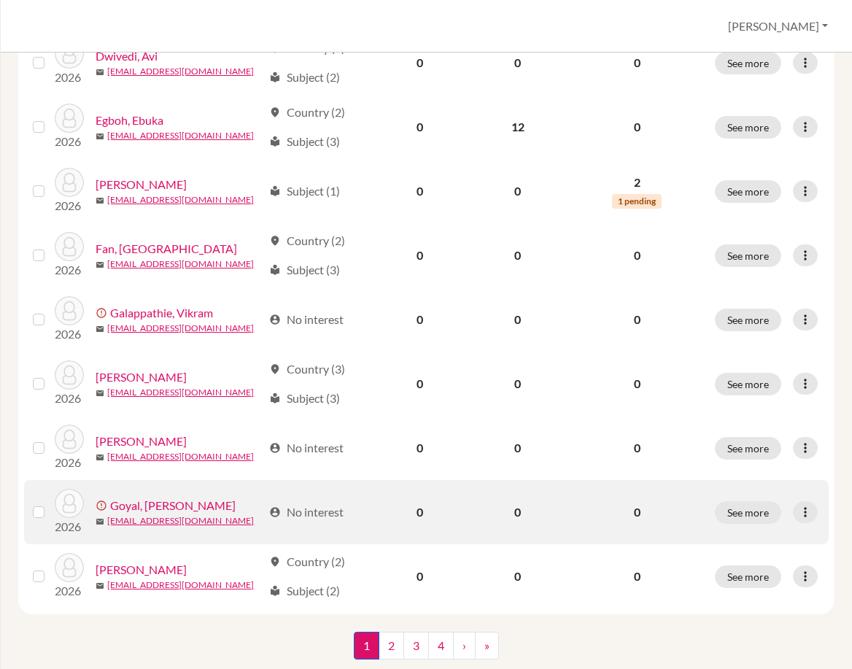
scroll to position [1075, 0]
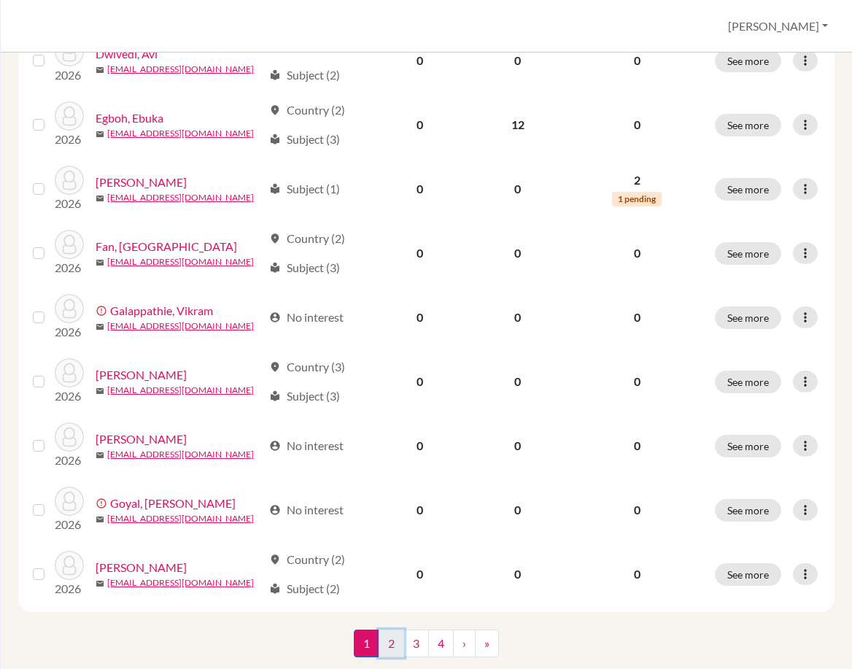
click at [390, 630] on link "2" at bounding box center [392, 644] width 26 height 28
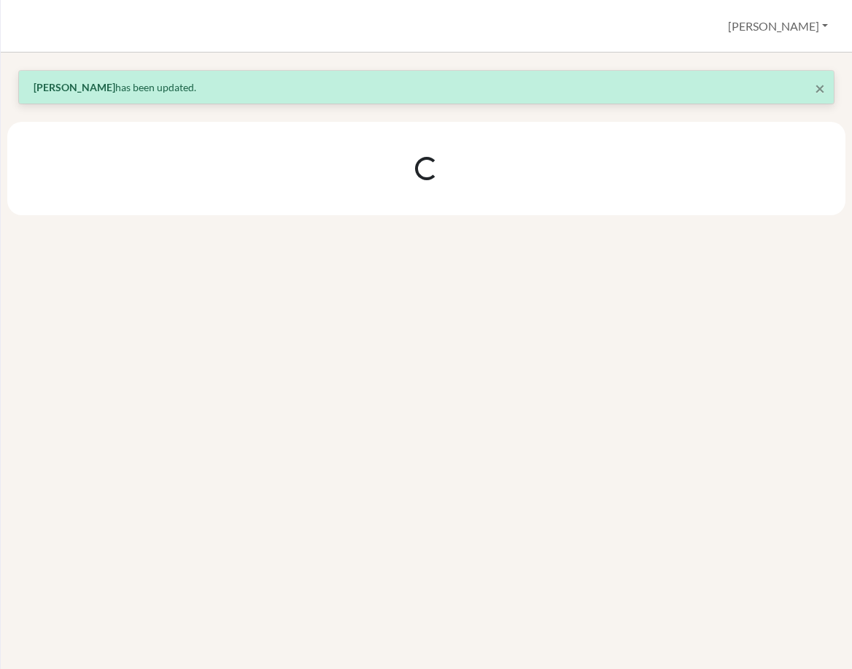
scroll to position [0, 0]
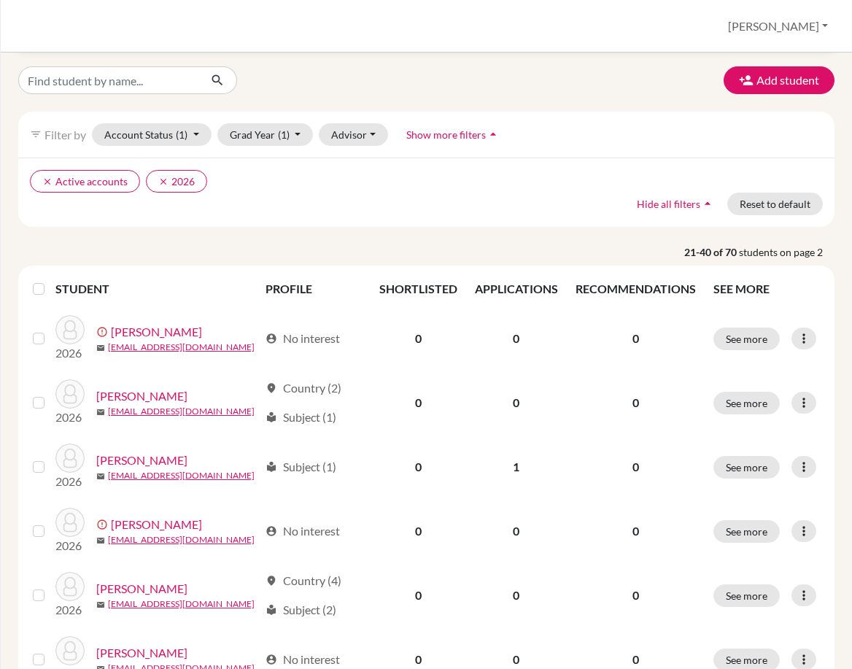
scroll to position [292, 0]
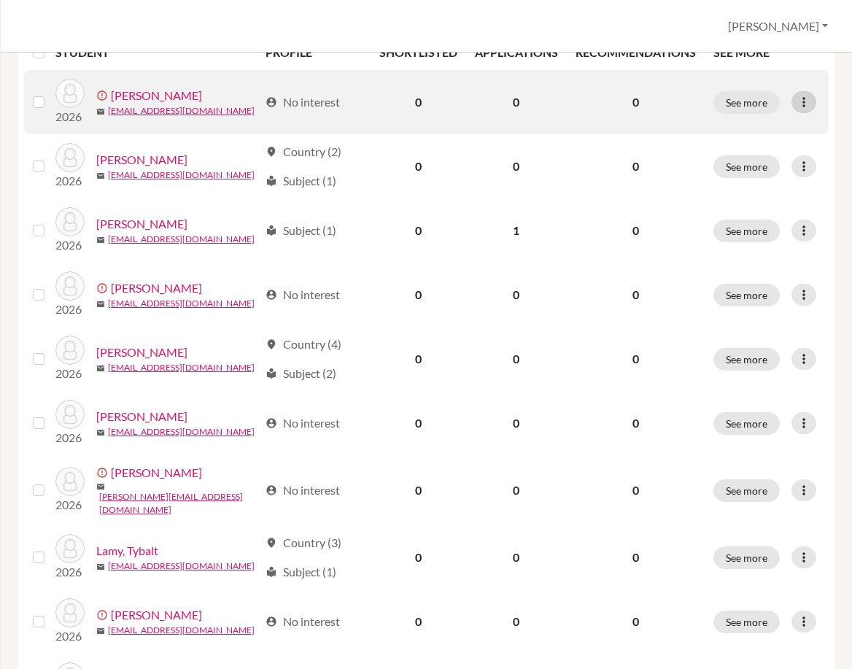
click at [797, 100] on icon at bounding box center [804, 102] width 15 height 15
click at [754, 129] on button "Edit student" at bounding box center [741, 132] width 132 height 23
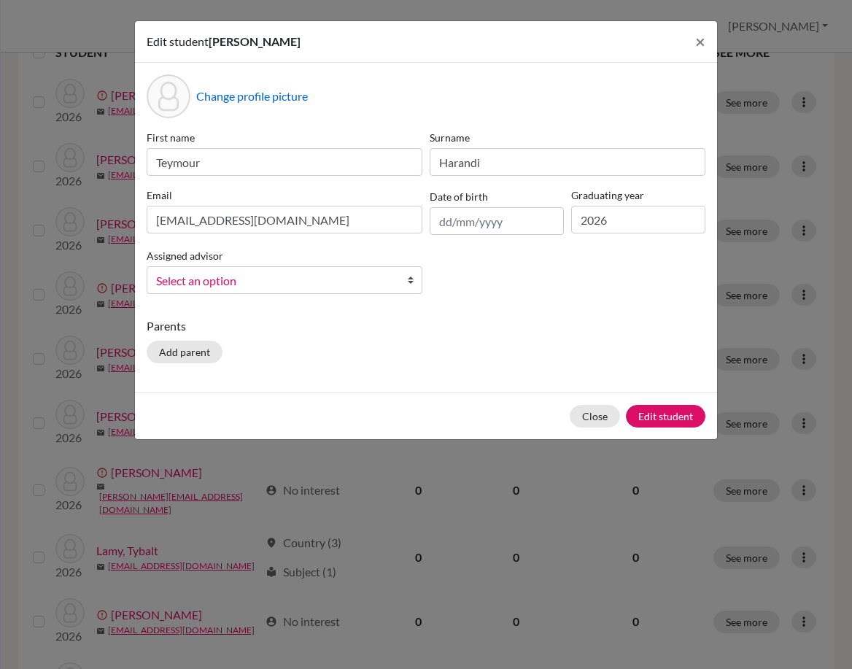
click at [287, 278] on span "Select an option" at bounding box center [275, 280] width 238 height 19
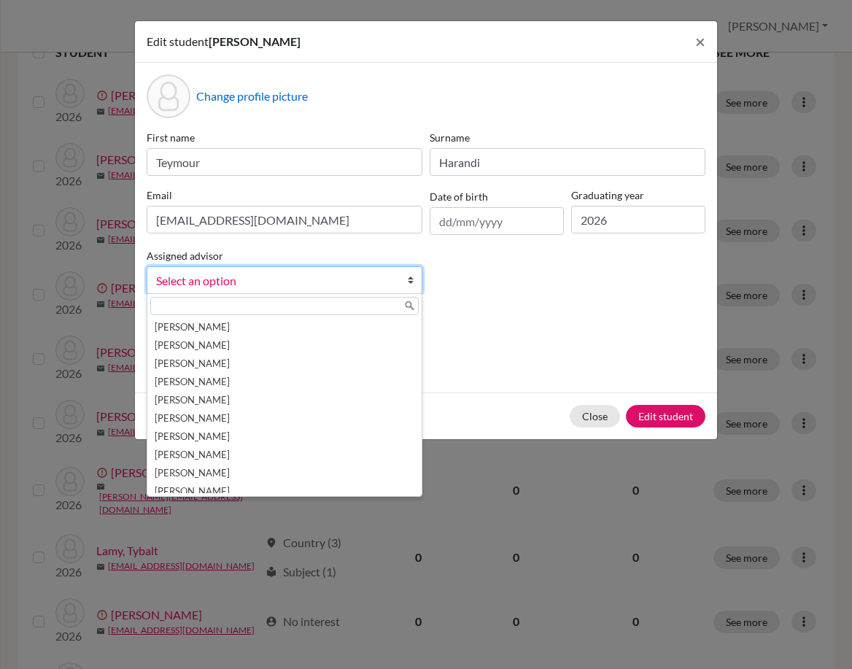
scroll to position [146, 0]
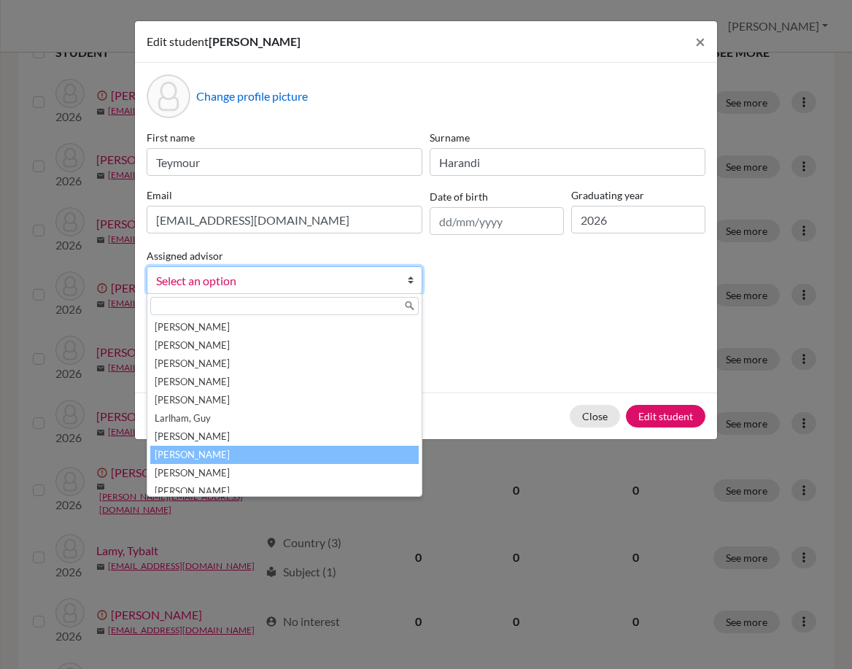
click at [238, 452] on li "McInteer, Niki" at bounding box center [284, 455] width 269 height 18
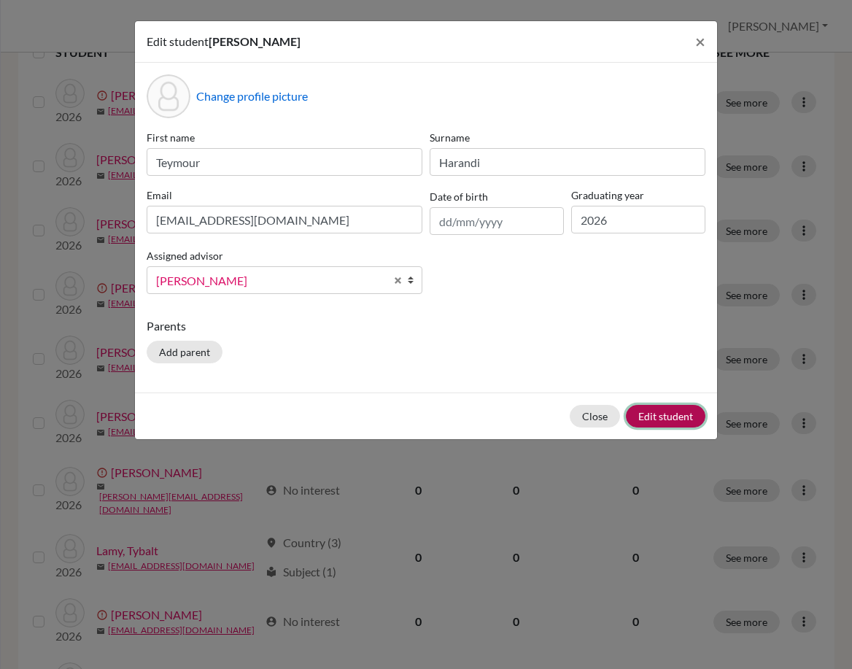
click at [673, 413] on button "Edit student" at bounding box center [666, 416] width 80 height 23
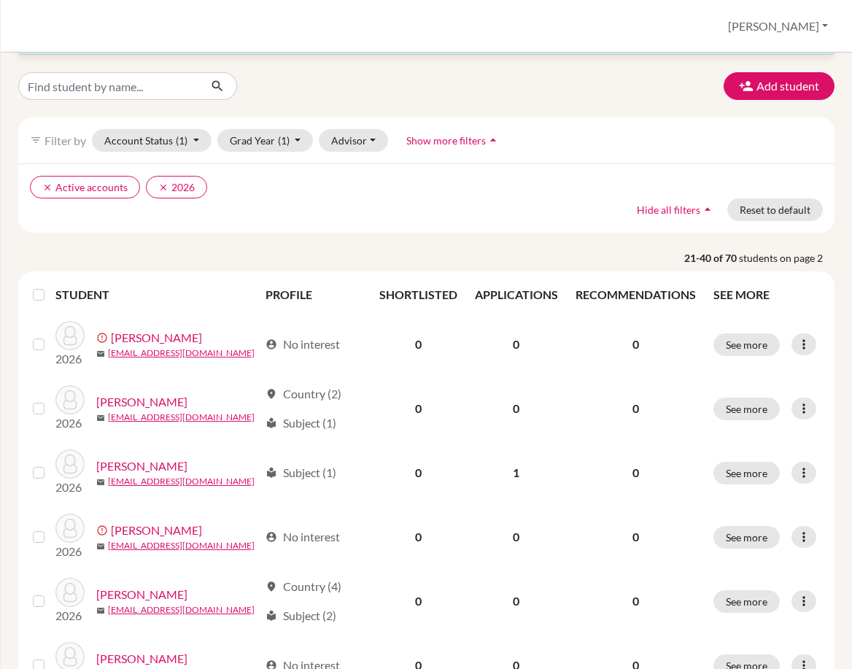
scroll to position [219, 0]
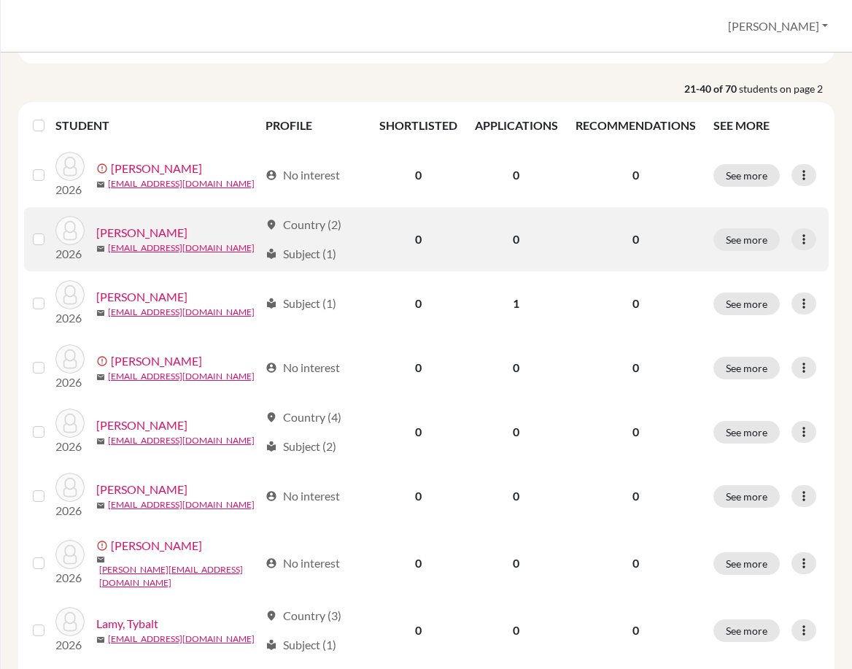
click at [50, 231] on label at bounding box center [50, 231] width 0 height 0
click at [0, 0] on input "checkbox" at bounding box center [0, 0] width 0 height 0
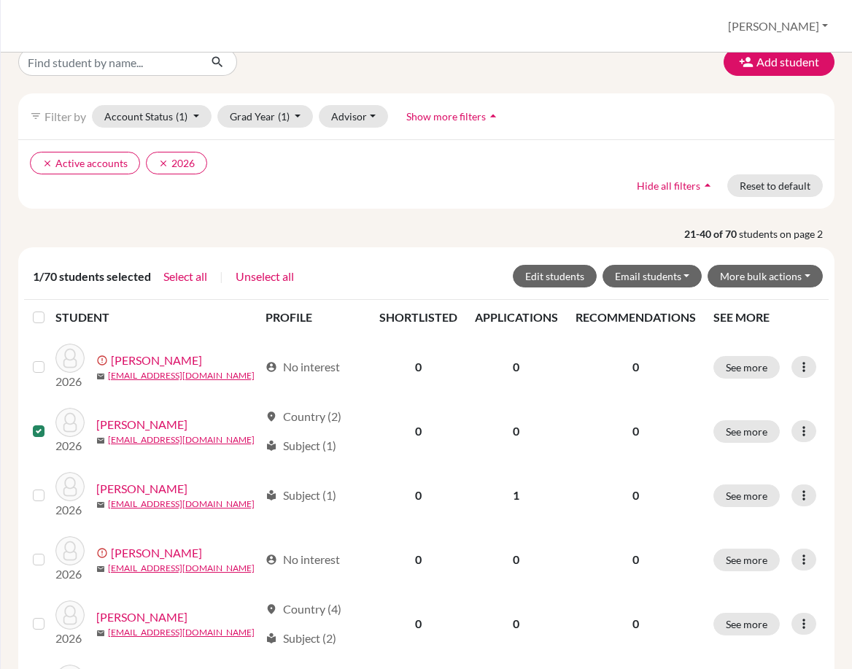
scroll to position [73, 0]
click at [744, 269] on button "More bulk actions" at bounding box center [765, 277] width 115 height 23
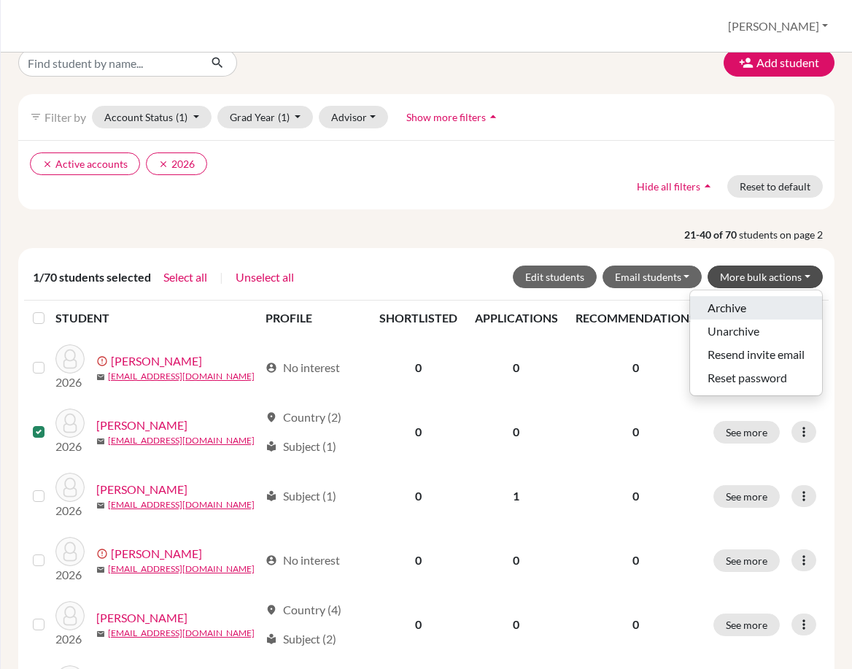
click at [738, 301] on button "Archive" at bounding box center [756, 307] width 132 height 23
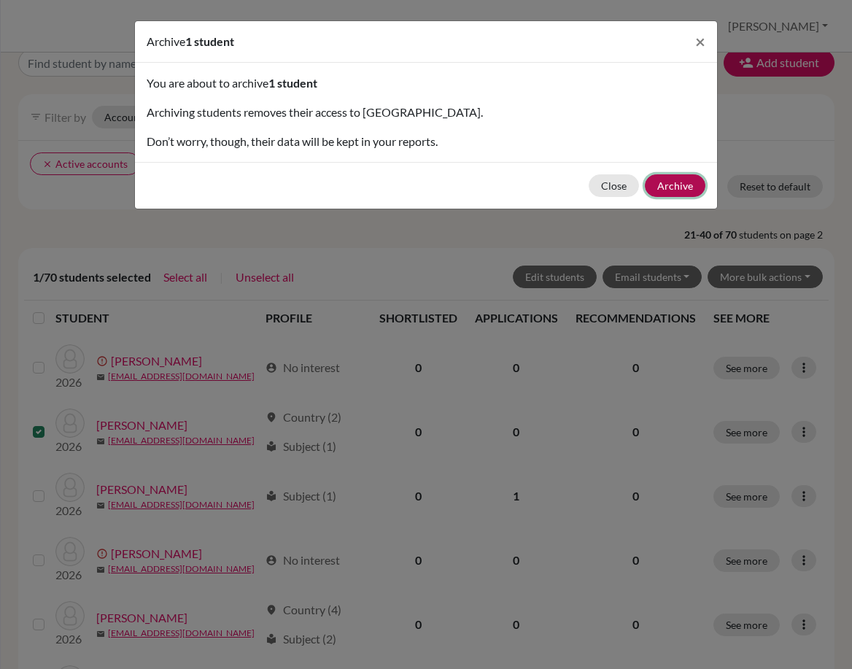
click at [677, 185] on button "Archive" at bounding box center [675, 185] width 61 height 23
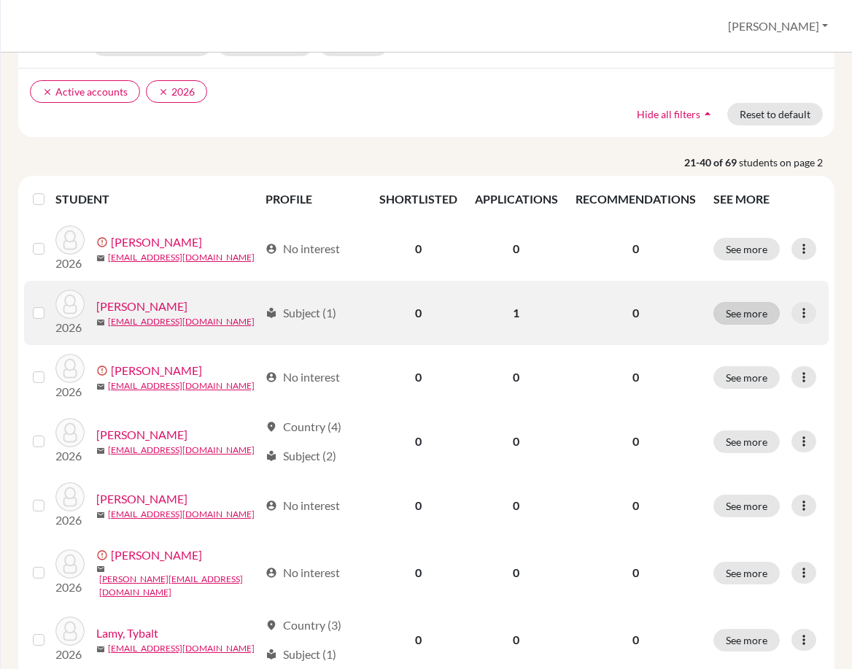
scroll to position [146, 0]
click at [797, 311] on icon at bounding box center [804, 312] width 15 height 15
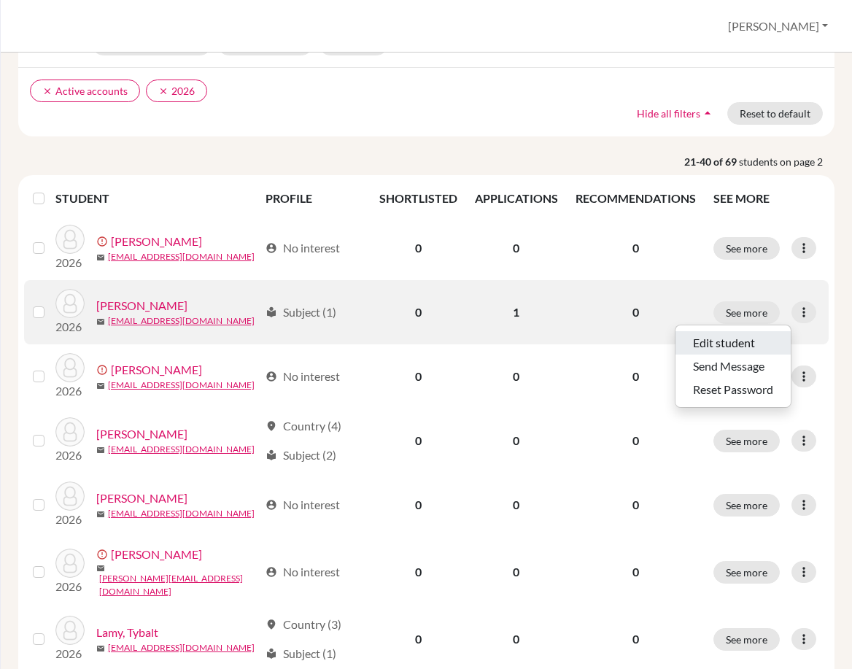
click at [747, 336] on button "Edit student" at bounding box center [733, 342] width 115 height 23
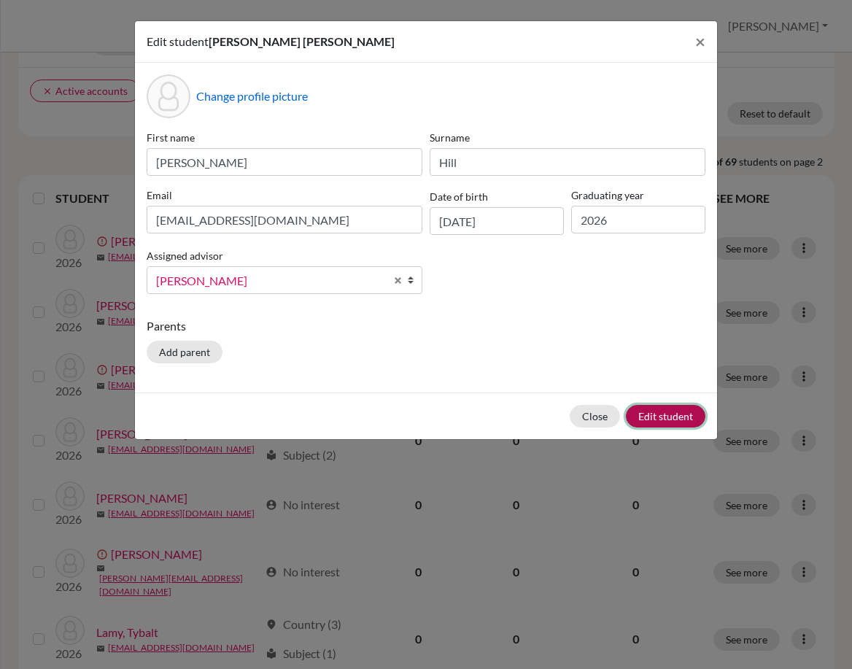
click at [663, 407] on button "Edit student" at bounding box center [666, 416] width 80 height 23
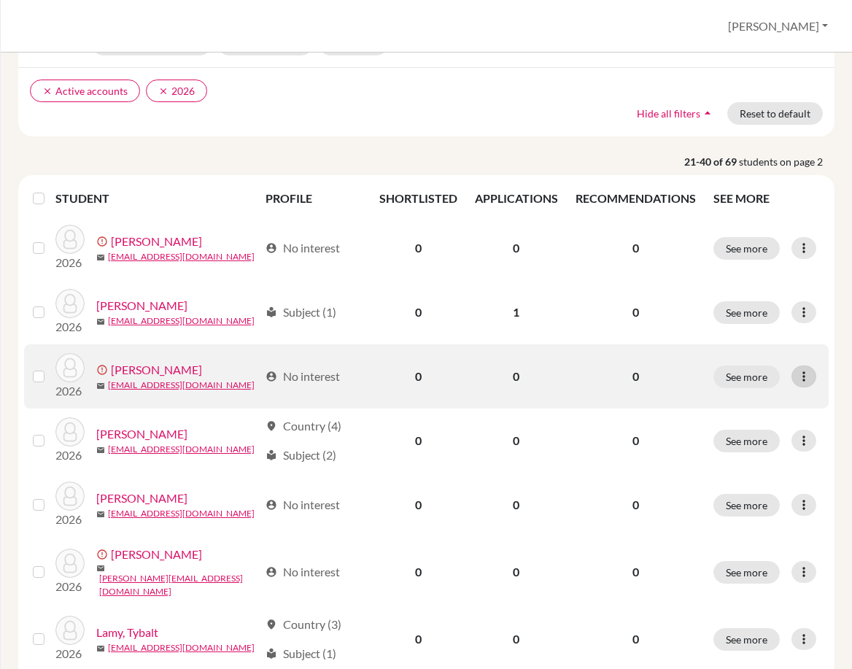
click at [800, 374] on icon at bounding box center [804, 376] width 15 height 15
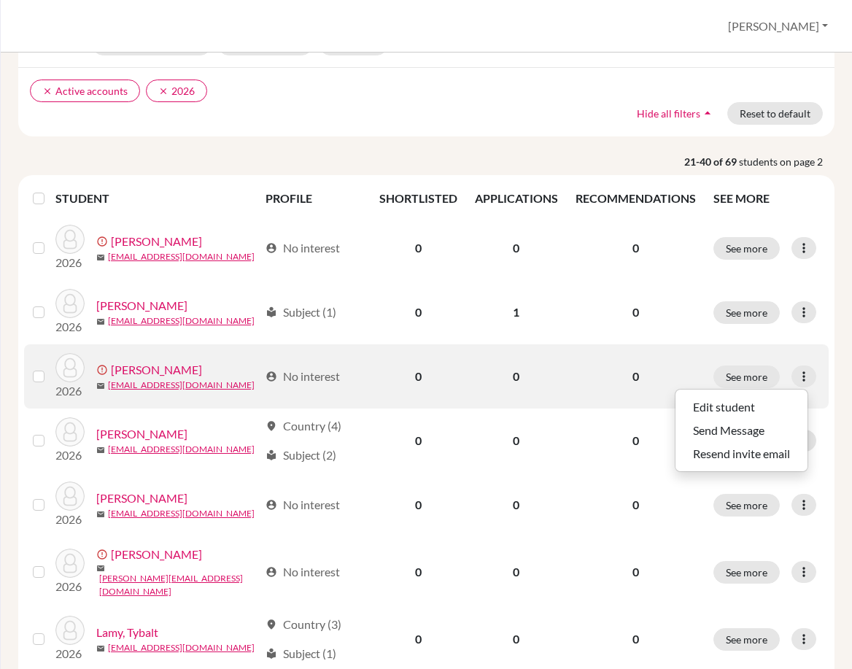
drag, startPoint x: 765, startPoint y: 395, endPoint x: 765, endPoint y: 403, distance: 8.0
click at [765, 395] on div "Edit student Send Message Resend invite email" at bounding box center [742, 430] width 134 height 83
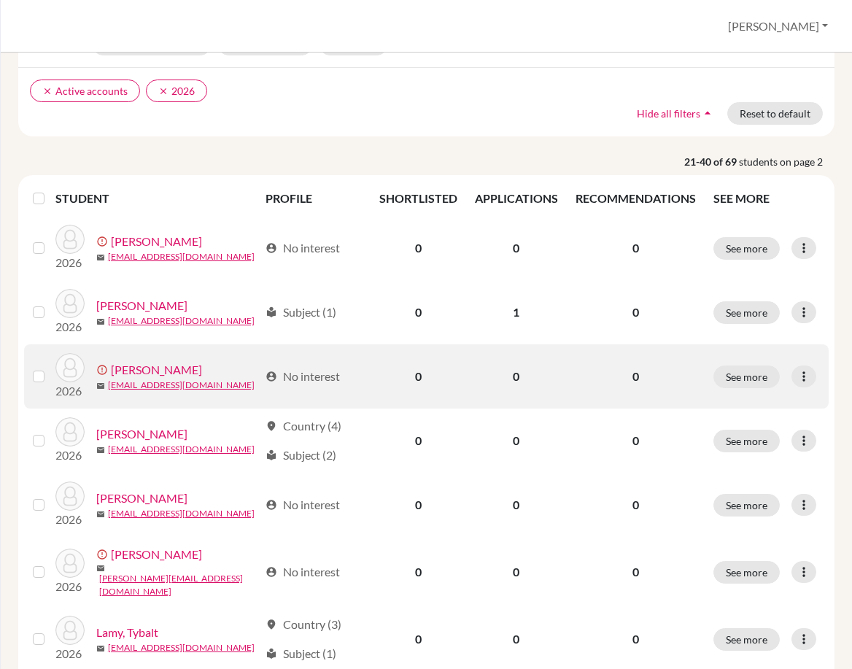
click at [765, 403] on td "See more Edit student Send Message Resend invite email" at bounding box center [767, 376] width 124 height 64
click at [797, 377] on icon at bounding box center [804, 376] width 15 height 15
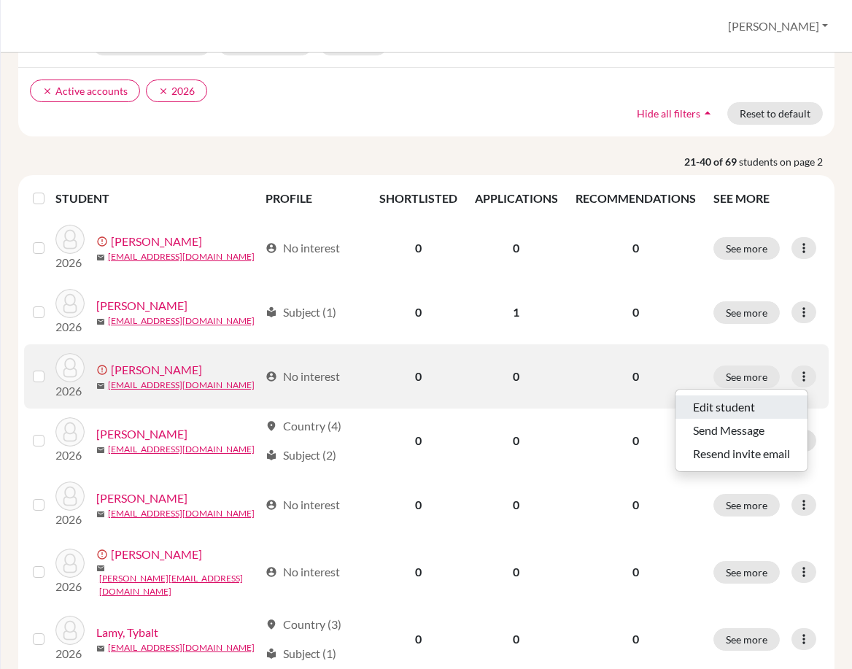
click at [779, 408] on button "Edit student" at bounding box center [742, 406] width 132 height 23
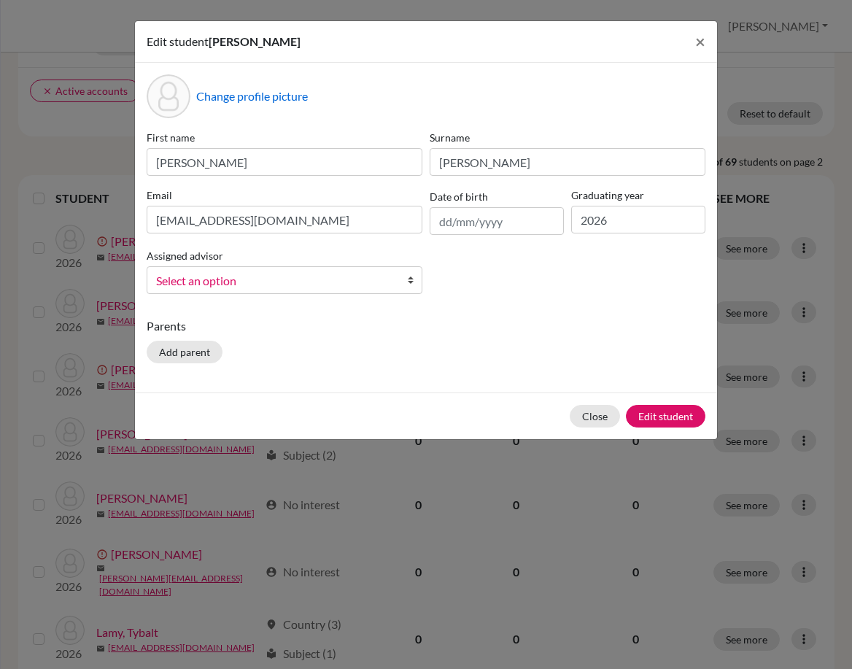
click at [214, 274] on span "Select an option" at bounding box center [275, 280] width 238 height 19
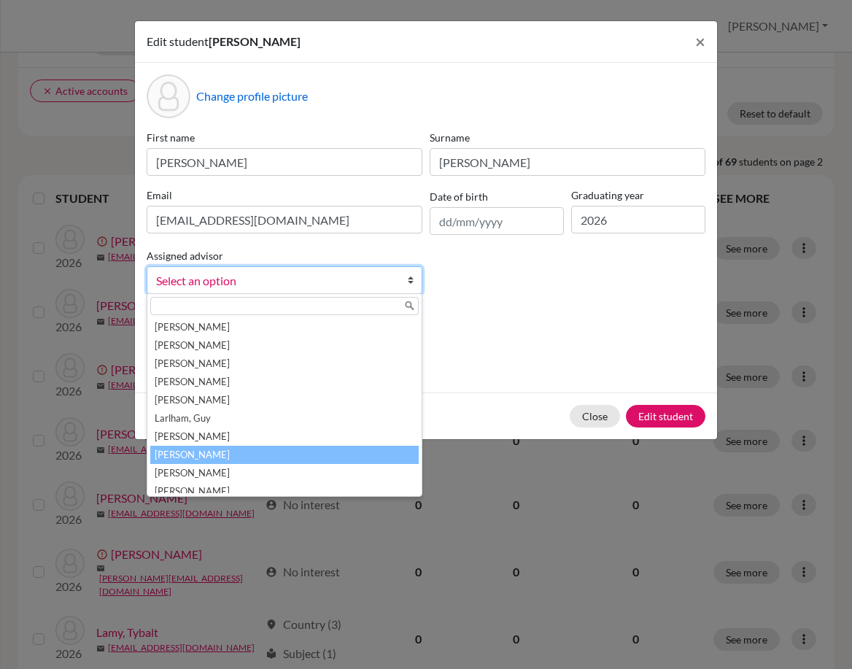
click at [270, 450] on li "McInteer, Niki" at bounding box center [284, 455] width 269 height 18
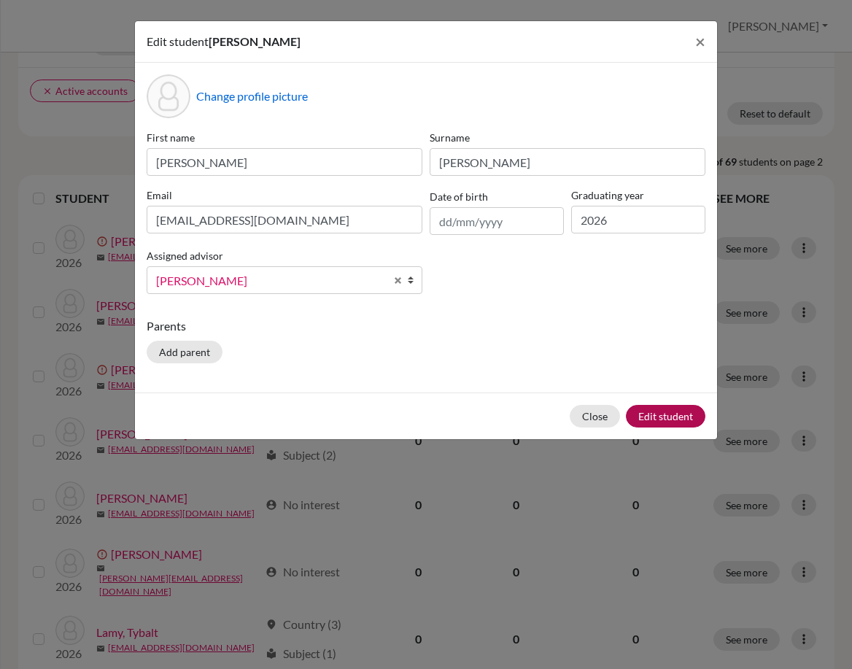
click at [648, 432] on div "Close Edit student" at bounding box center [426, 416] width 582 height 47
click at [656, 424] on button "Edit student" at bounding box center [666, 416] width 80 height 23
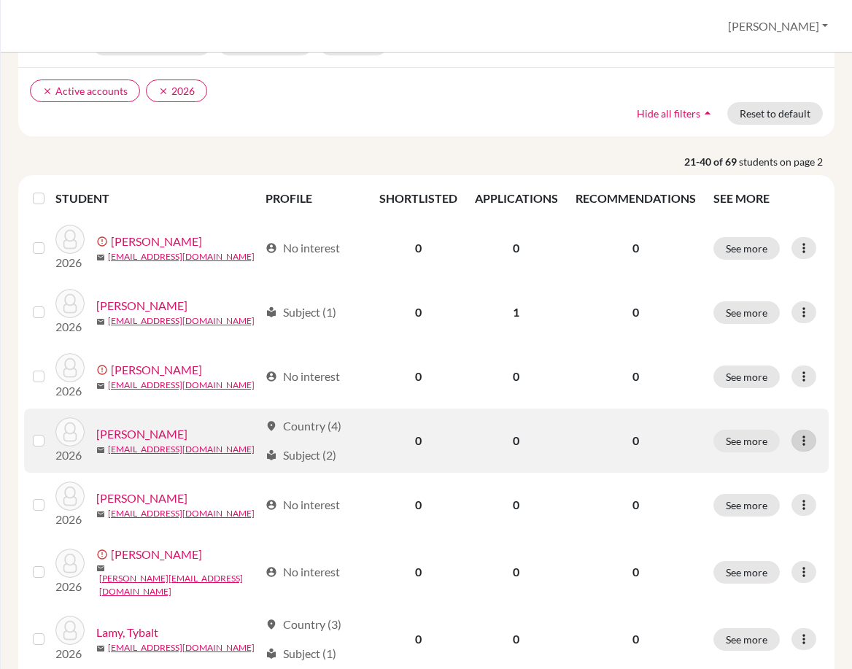
click at [801, 437] on icon at bounding box center [804, 440] width 15 height 15
click at [776, 463] on button "Edit student" at bounding box center [733, 471] width 115 height 23
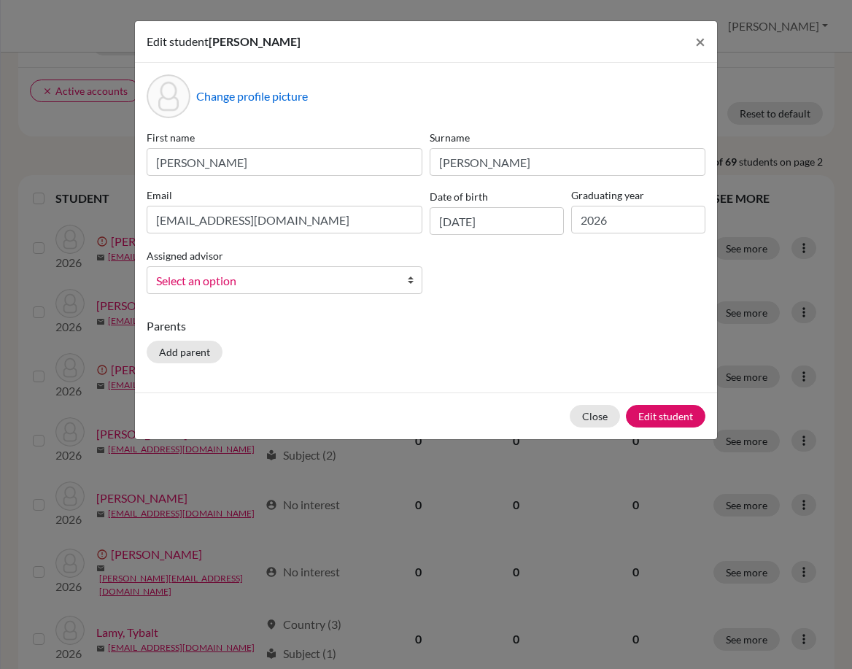
click at [257, 265] on div "Assigned advisor Adelman, Jared Allon, Sebastian Bailey, Edward Barile, Joseph …" at bounding box center [284, 270] width 283 height 47
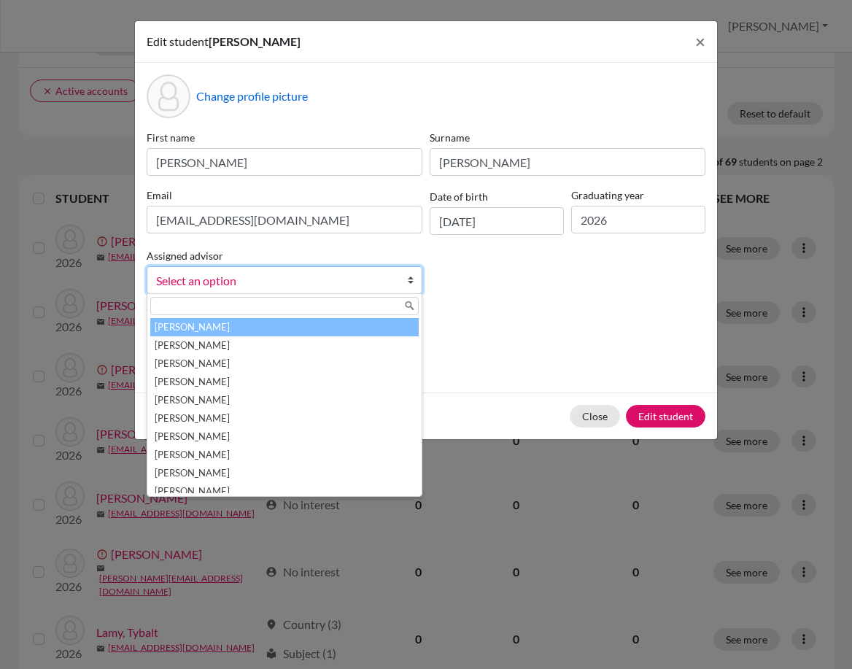
click at [255, 274] on span "Select an option" at bounding box center [275, 280] width 238 height 19
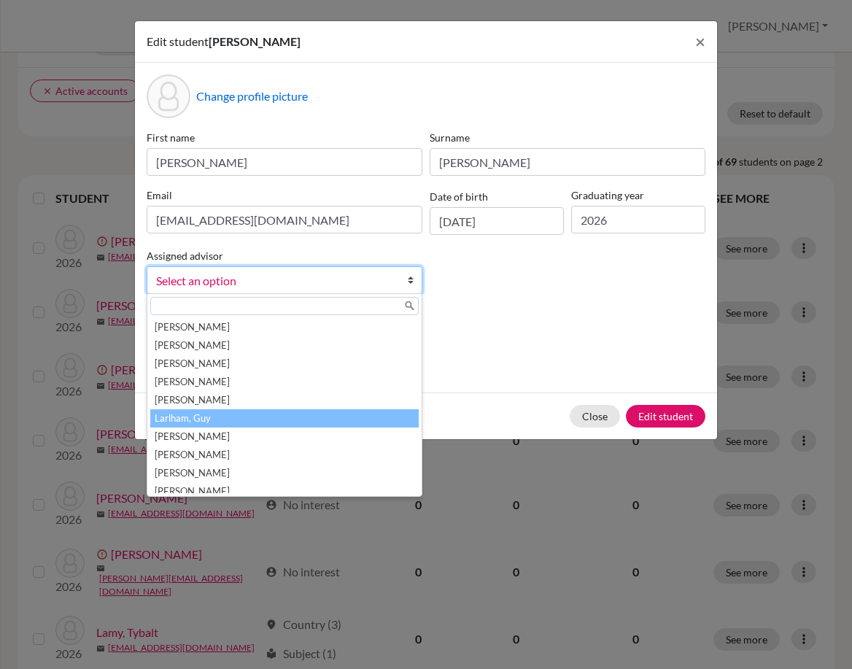
scroll to position [190, 0]
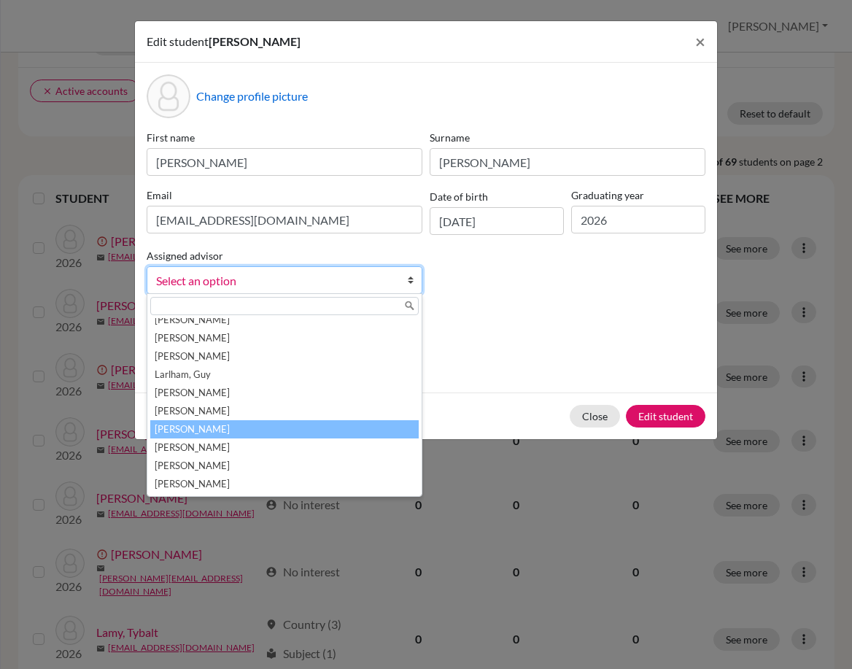
click at [237, 427] on li "[PERSON_NAME]" at bounding box center [284, 429] width 269 height 18
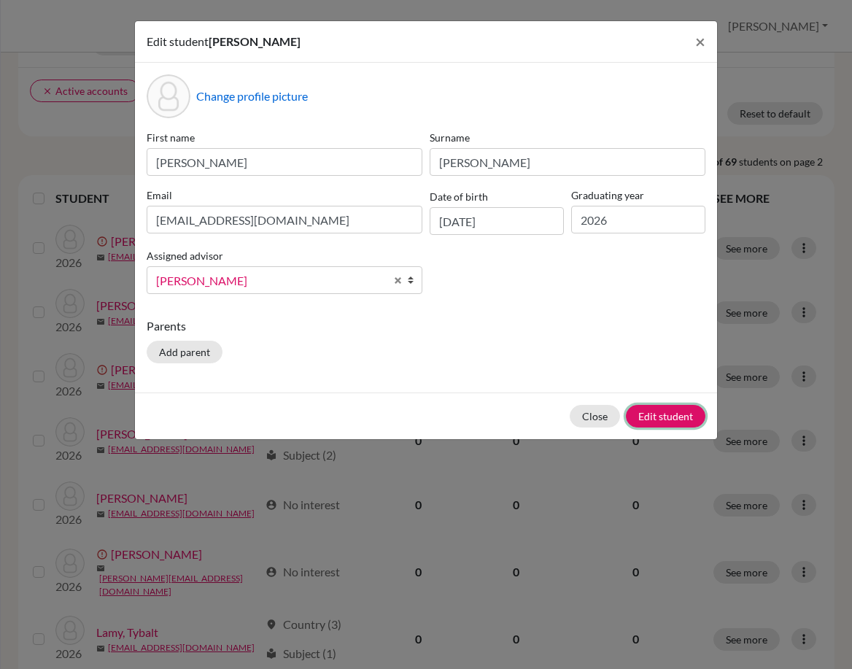
click at [663, 418] on button "Edit student" at bounding box center [666, 416] width 80 height 23
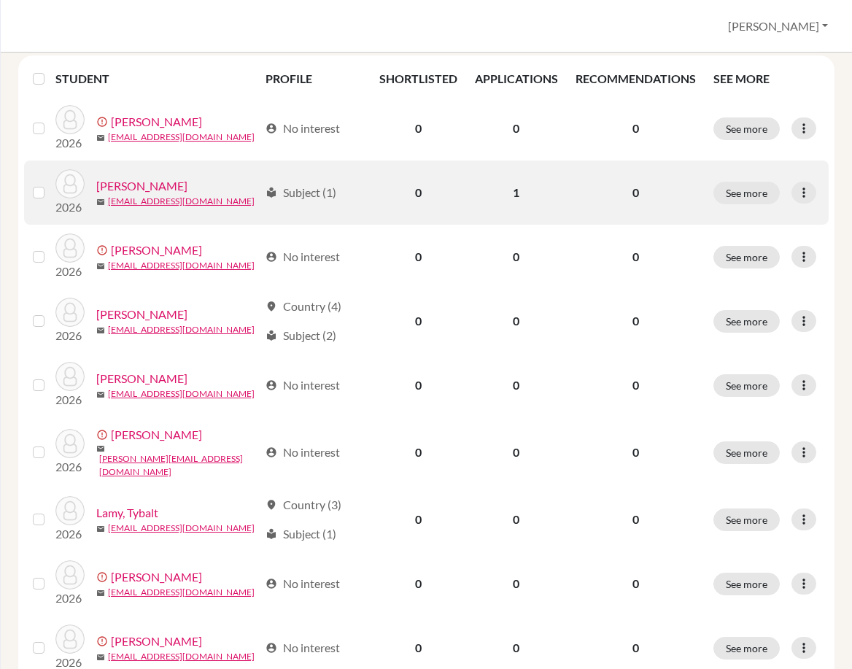
scroll to position [292, 0]
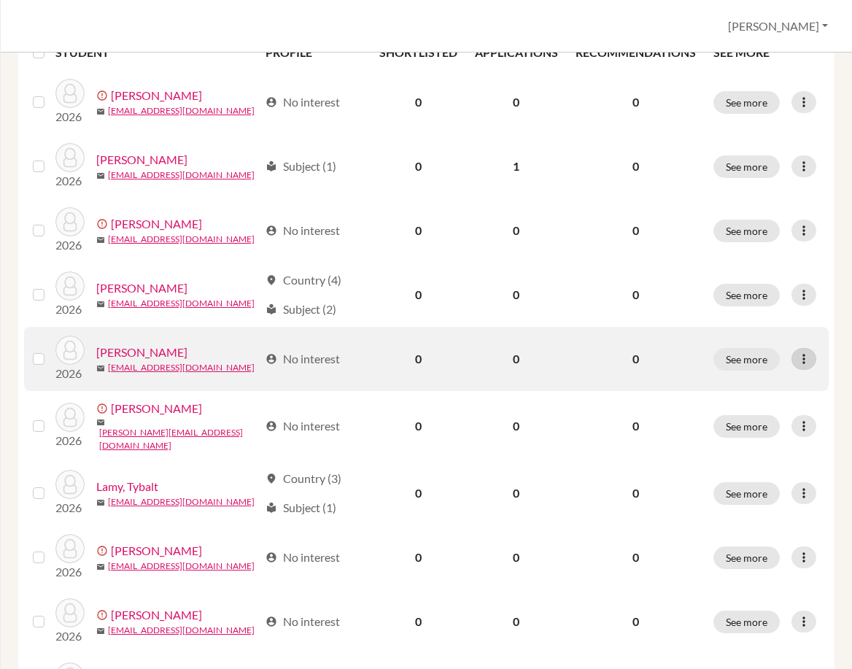
click at [798, 353] on icon at bounding box center [804, 359] width 15 height 15
click at [729, 385] on button "Edit student" at bounding box center [733, 389] width 115 height 23
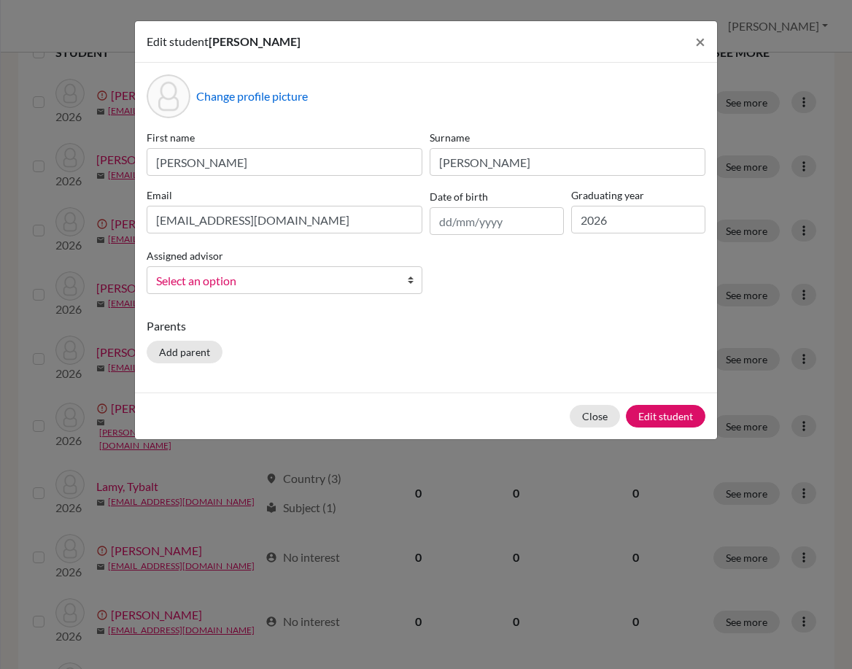
click at [422, 281] on div "Assigned advisor Adelman, Jared Allon, Sebastian Bailey, Edward Barile, Joseph …" at bounding box center [284, 270] width 283 height 47
click at [406, 281] on link "Select an option" at bounding box center [285, 280] width 276 height 28
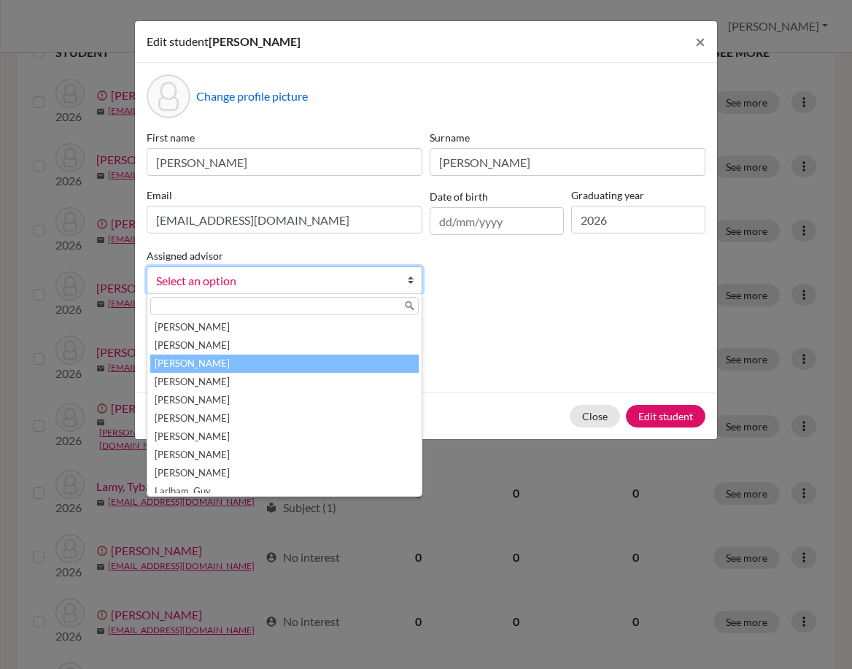
scroll to position [146, 0]
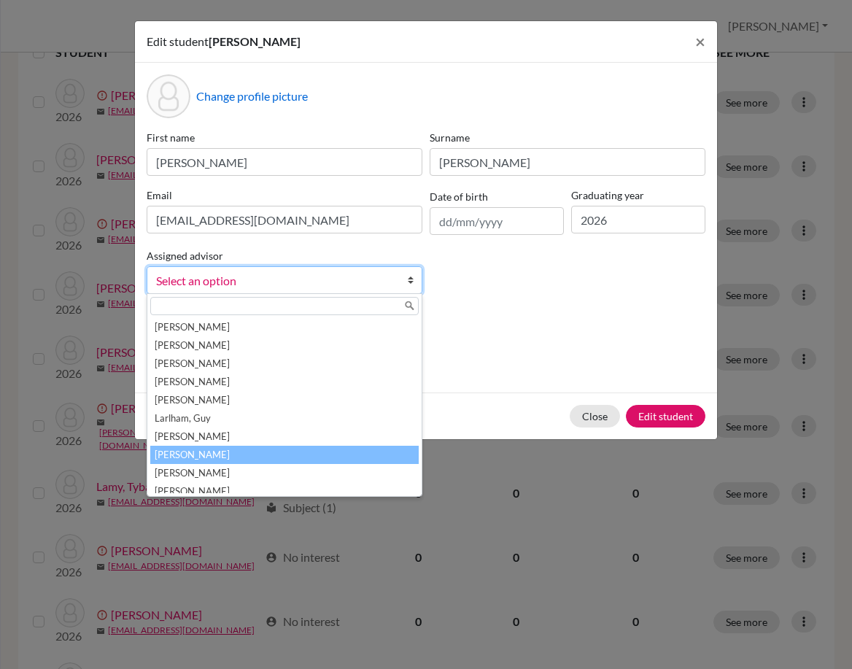
click at [332, 451] on li "McInteer, Niki" at bounding box center [284, 455] width 269 height 18
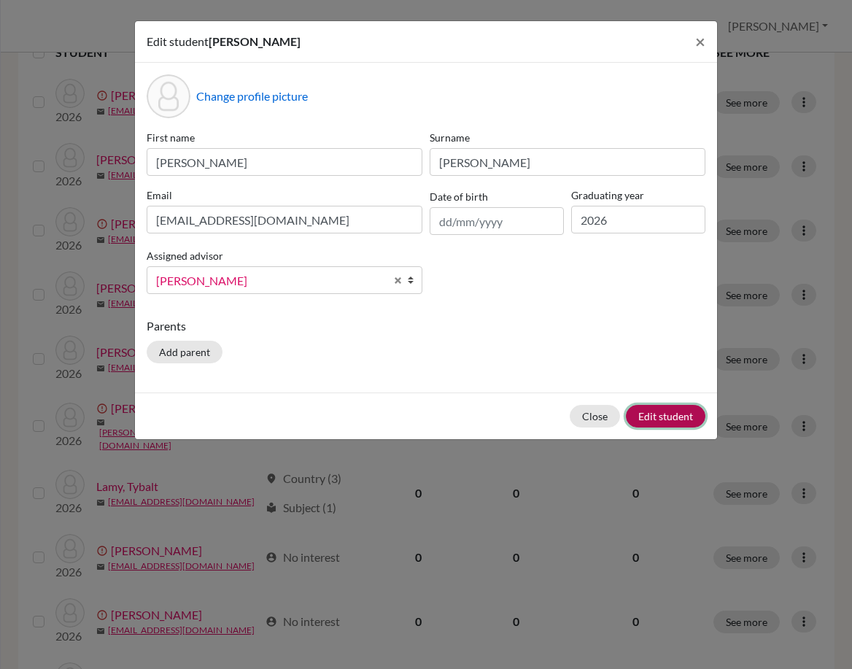
click at [662, 419] on button "Edit student" at bounding box center [666, 416] width 80 height 23
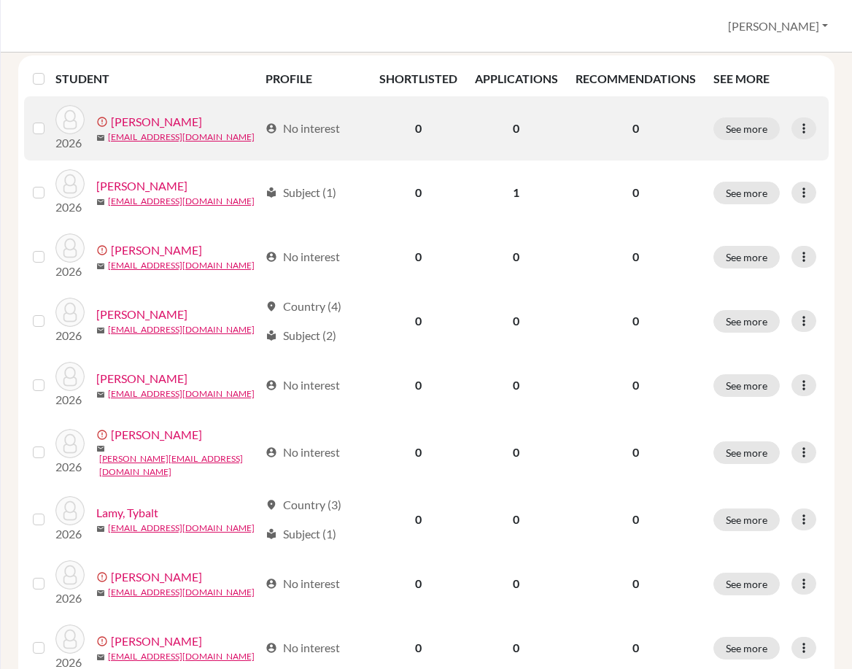
scroll to position [292, 0]
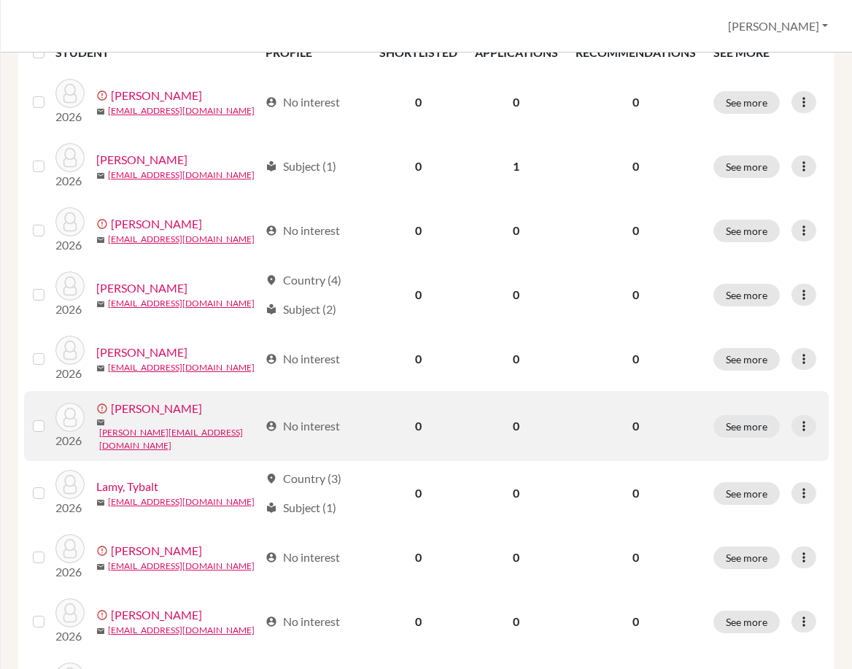
click at [38, 417] on div at bounding box center [42, 426] width 18 height 18
click at [50, 417] on label at bounding box center [50, 417] width 0 height 0
click at [0, 0] on input "checkbox" at bounding box center [0, 0] width 0 height 0
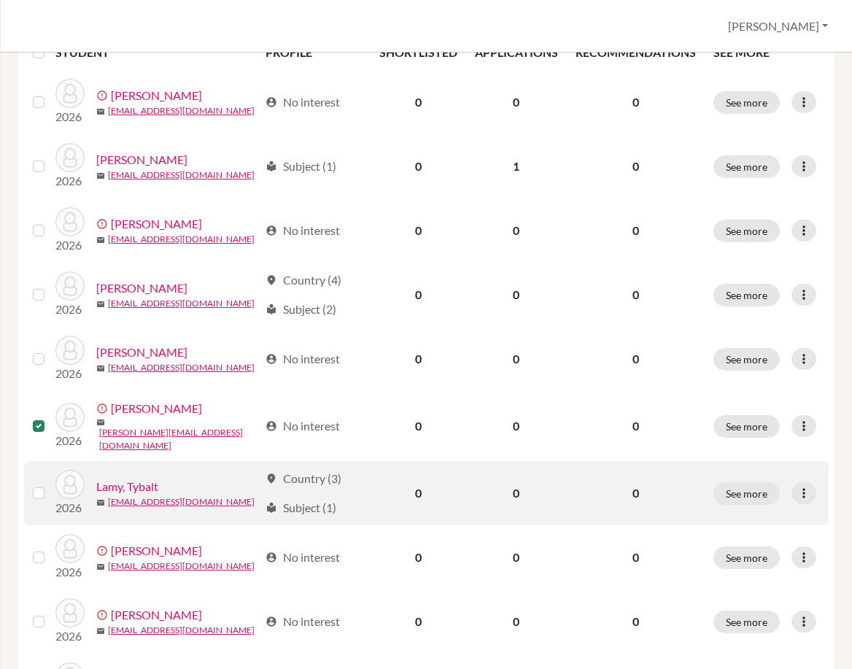
click at [50, 485] on label at bounding box center [50, 485] width 0 height 0
click at [0, 0] on input "checkbox" at bounding box center [0, 0] width 0 height 0
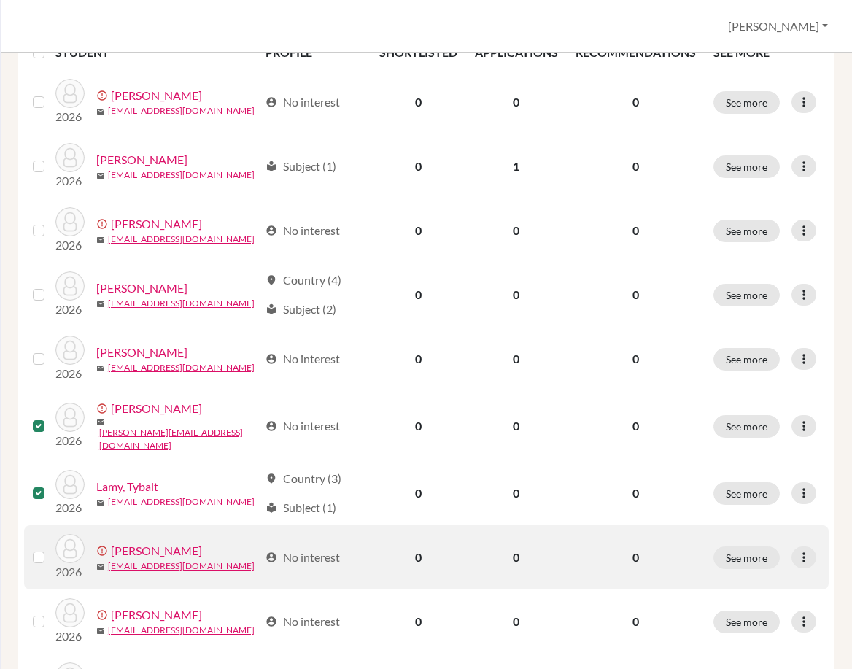
click at [46, 549] on div at bounding box center [42, 558] width 18 height 18
click at [50, 549] on label at bounding box center [50, 549] width 0 height 0
click at [0, 0] on input "checkbox" at bounding box center [0, 0] width 0 height 0
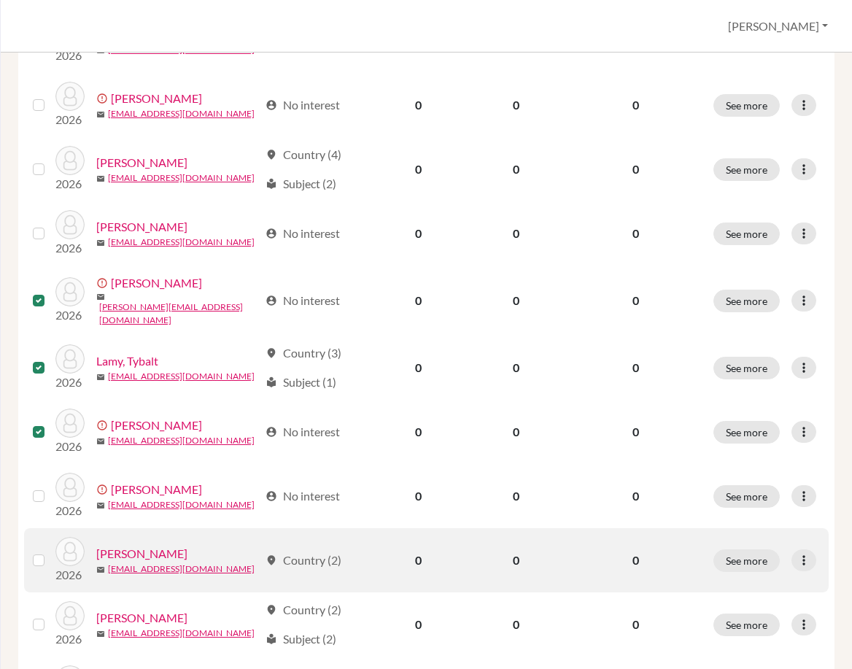
scroll to position [485, 0]
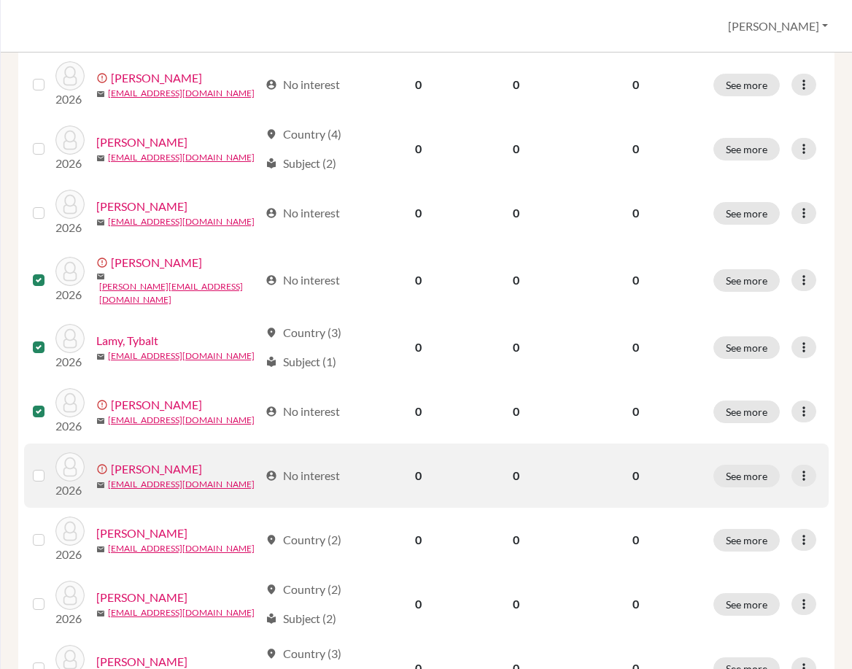
click at [50, 467] on label at bounding box center [50, 467] width 0 height 0
click at [0, 0] on input "checkbox" at bounding box center [0, 0] width 0 height 0
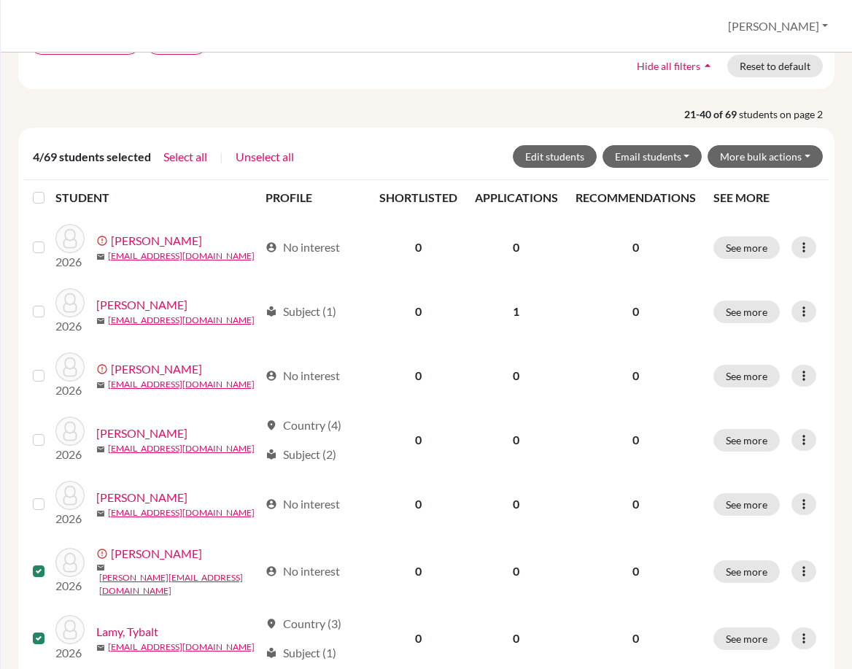
scroll to position [193, 0]
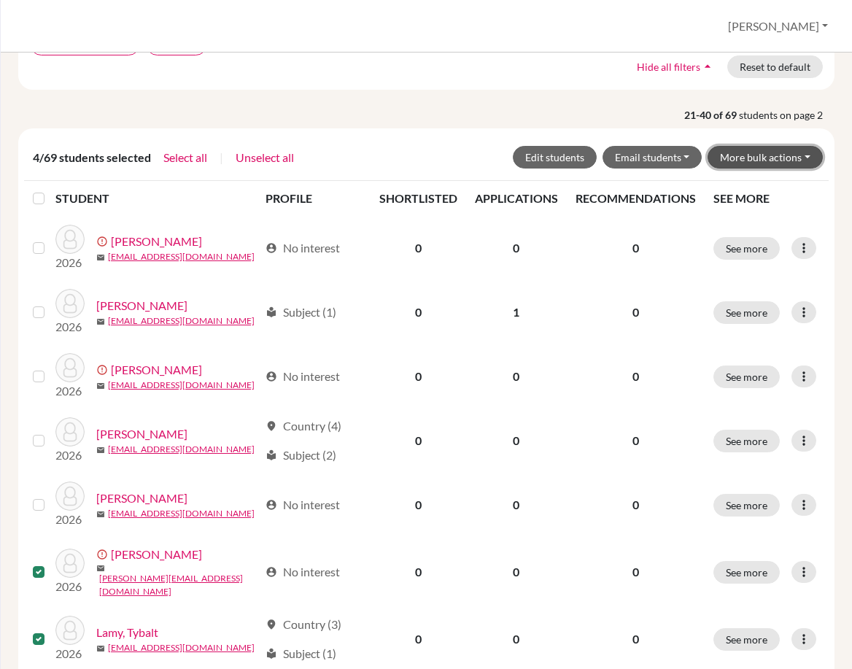
click at [758, 154] on button "More bulk actions" at bounding box center [765, 157] width 115 height 23
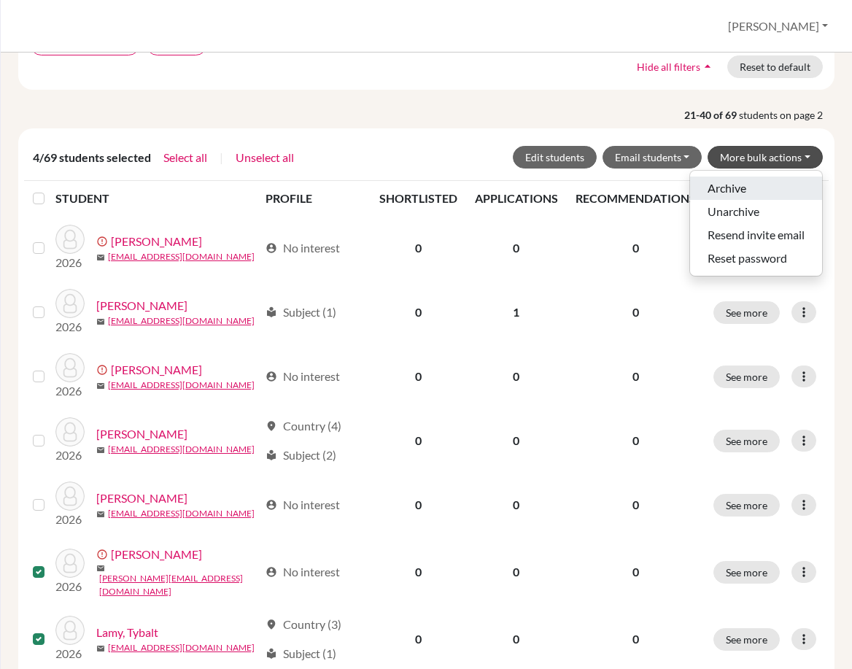
click at [752, 193] on button "Archive" at bounding box center [756, 188] width 132 height 23
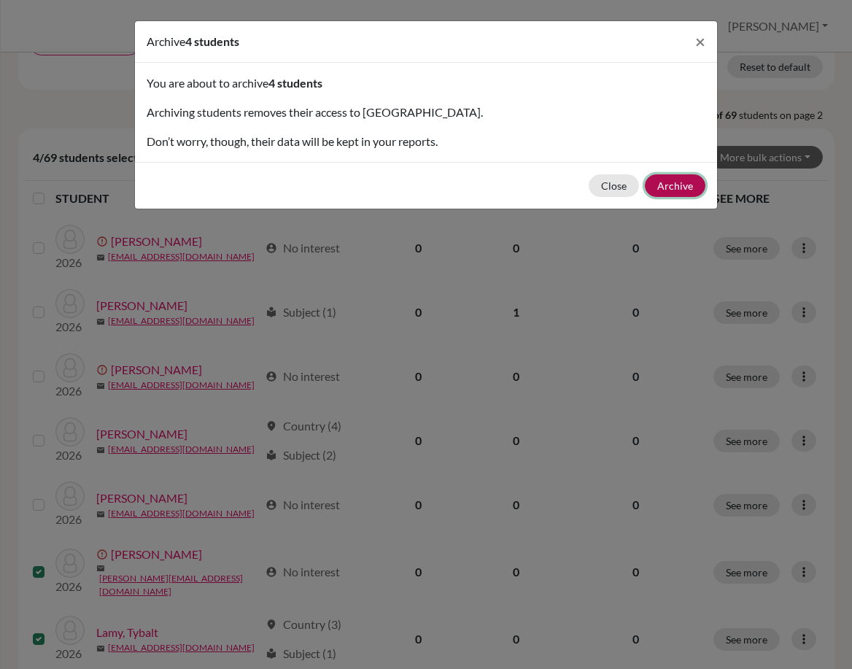
click at [679, 188] on button "Archive" at bounding box center [675, 185] width 61 height 23
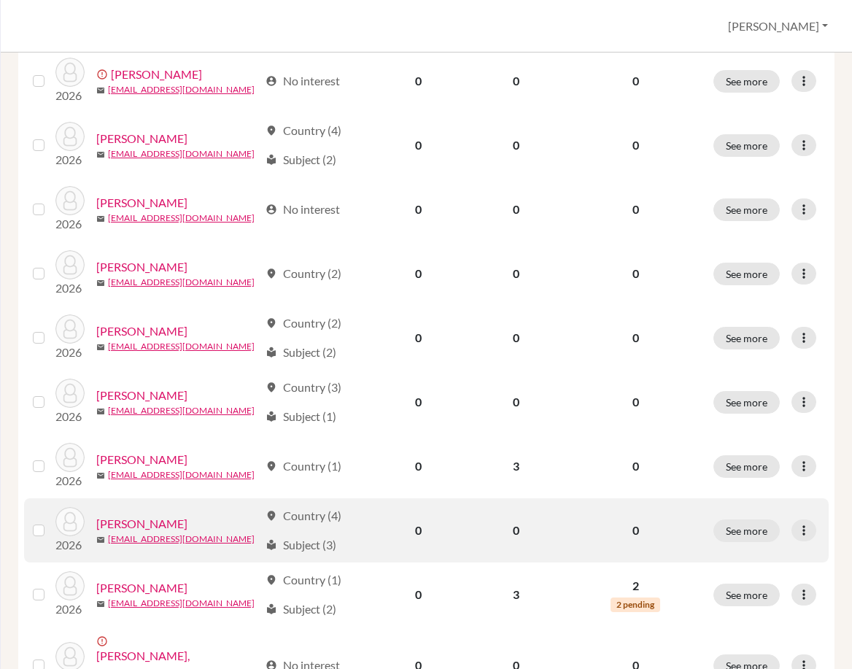
scroll to position [438, 0]
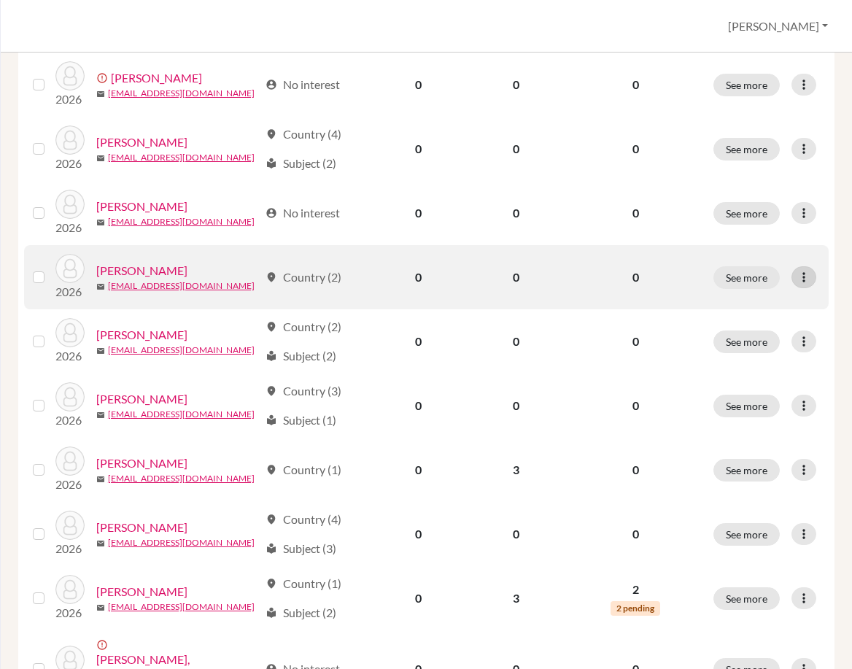
click at [792, 273] on div at bounding box center [804, 277] width 25 height 22
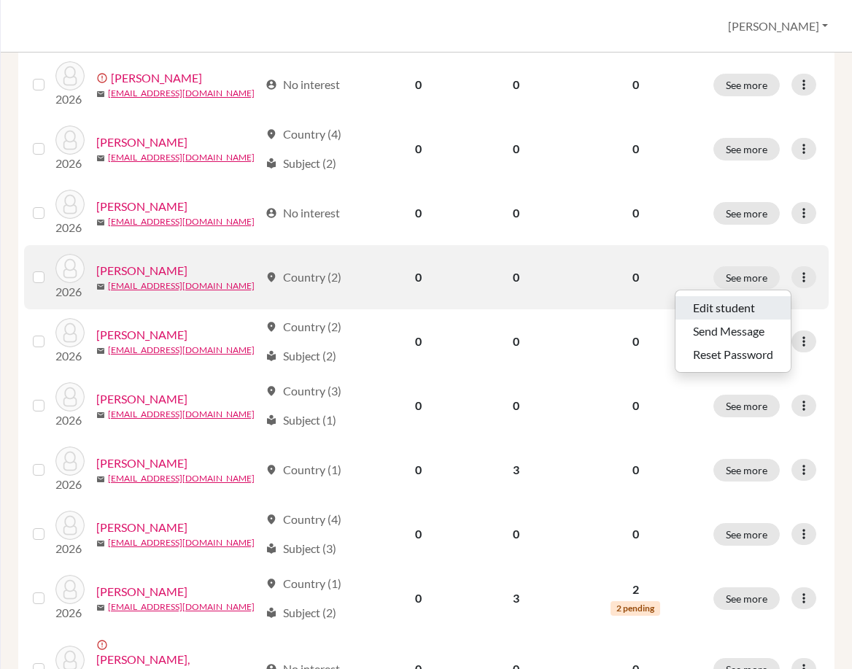
click at [763, 309] on button "Edit student" at bounding box center [733, 307] width 115 height 23
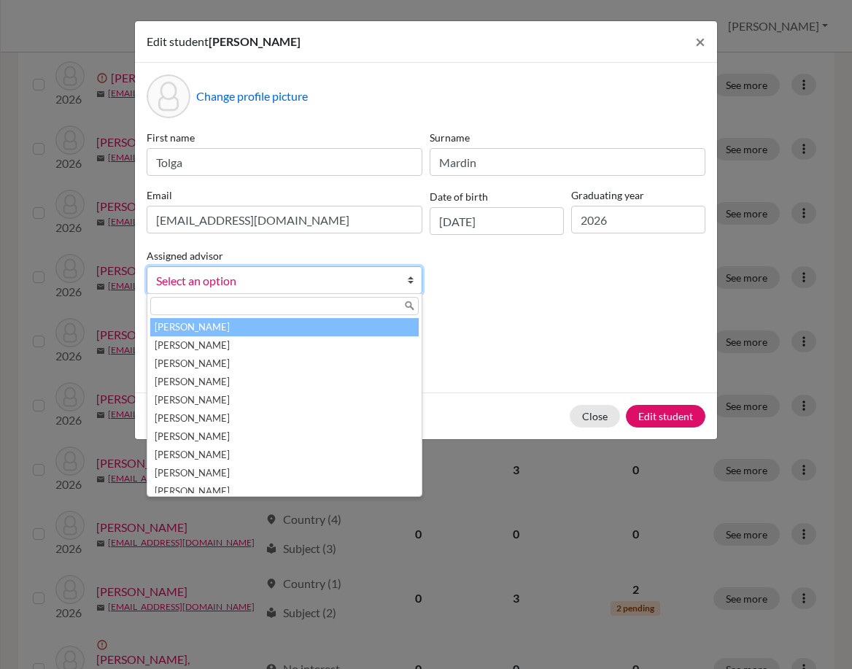
click at [402, 281] on link "Select an option" at bounding box center [285, 280] width 276 height 28
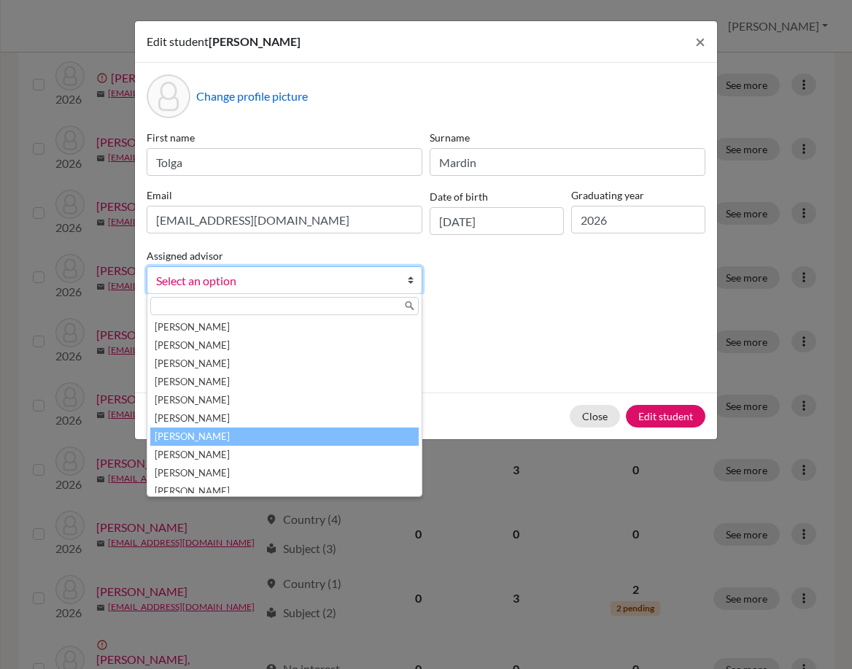
click at [331, 436] on li "[PERSON_NAME]" at bounding box center [284, 437] width 269 height 18
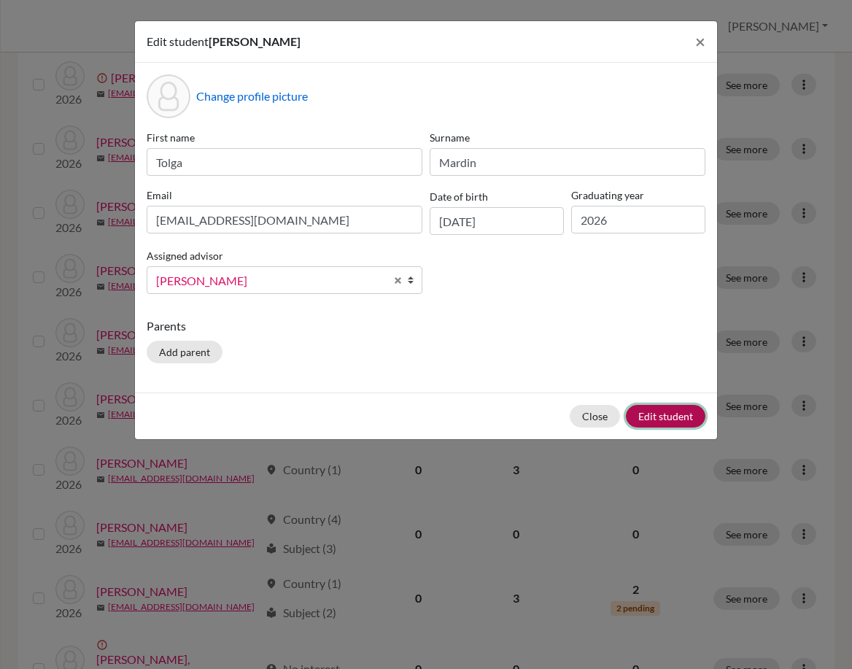
click at [652, 412] on button "Edit student" at bounding box center [666, 416] width 80 height 23
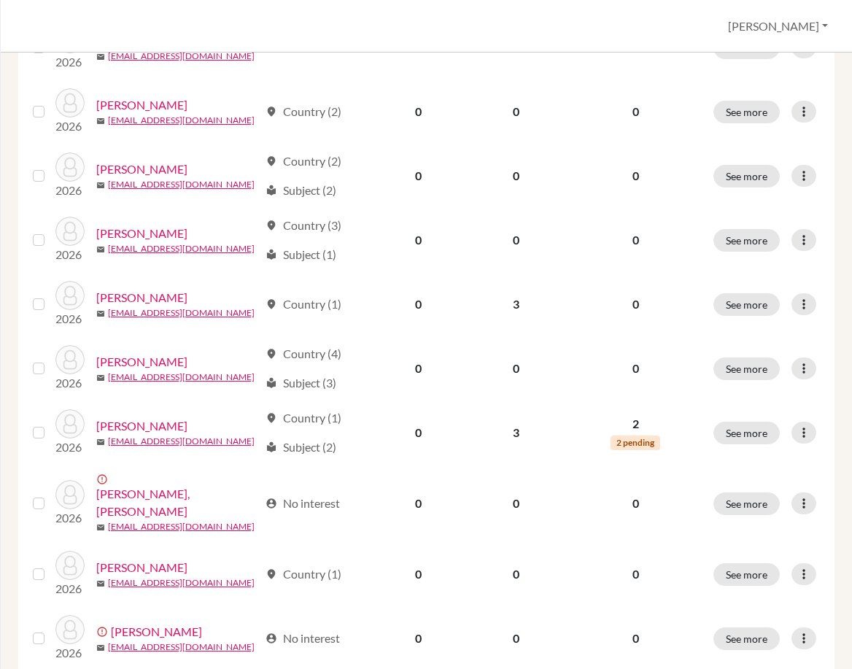
scroll to position [657, 0]
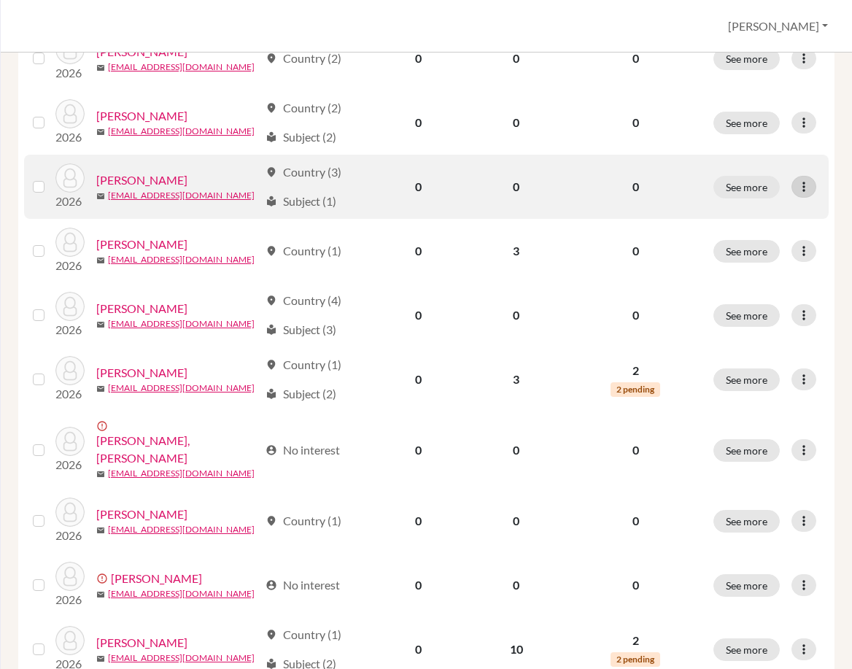
click at [799, 184] on icon at bounding box center [804, 187] width 15 height 15
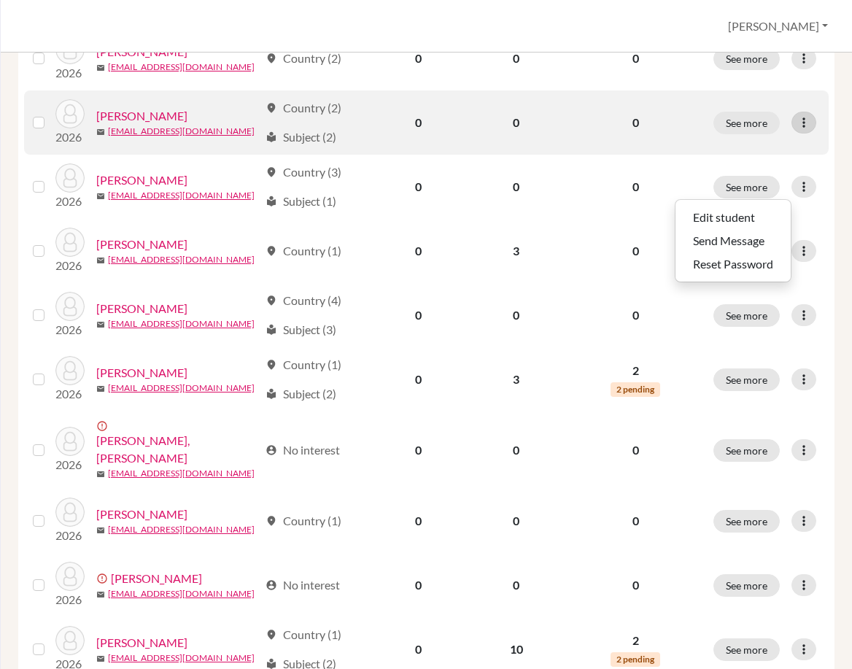
click at [800, 130] on div at bounding box center [804, 123] width 25 height 22
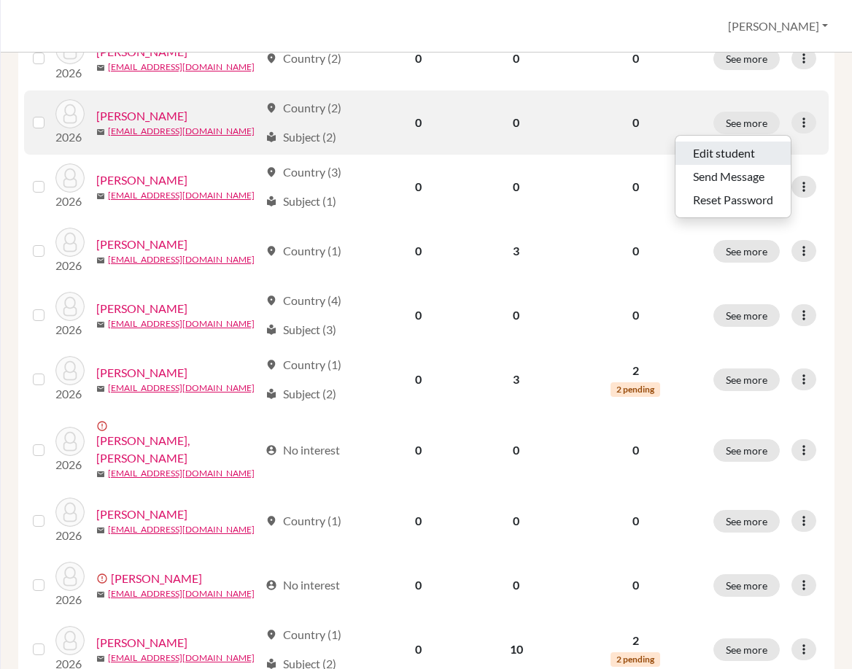
click at [771, 158] on button "Edit student" at bounding box center [733, 153] width 115 height 23
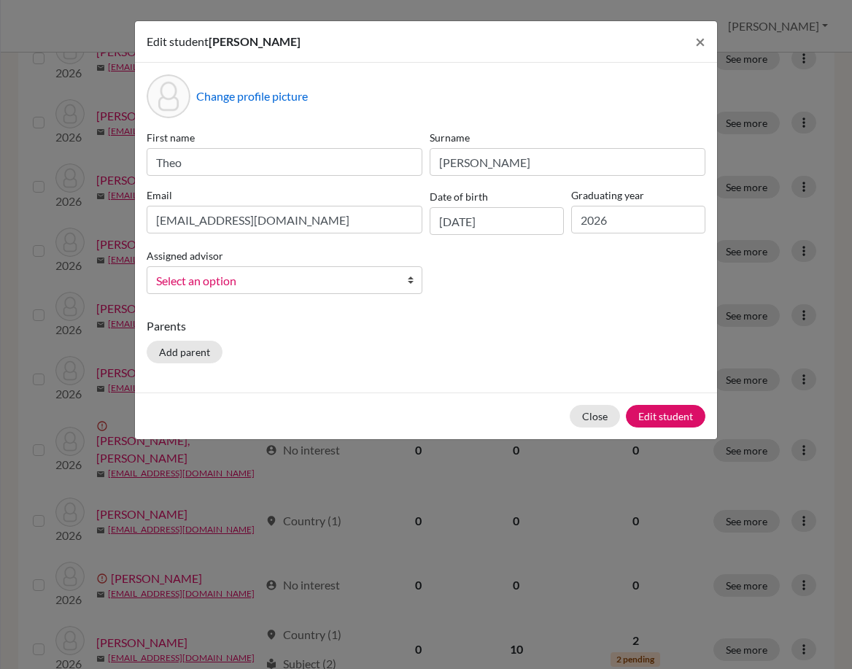
click at [347, 285] on span "Select an option" at bounding box center [275, 280] width 238 height 19
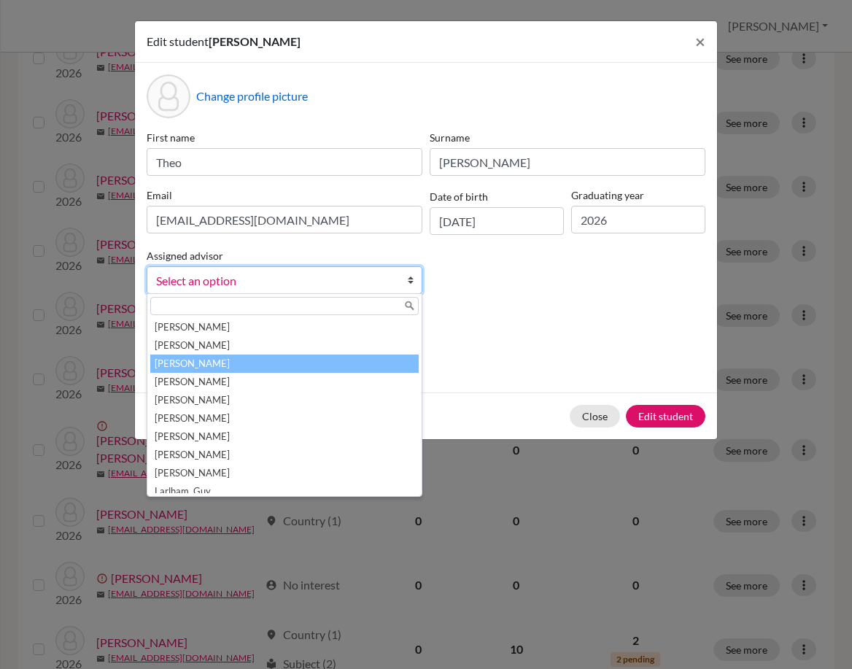
scroll to position [146, 0]
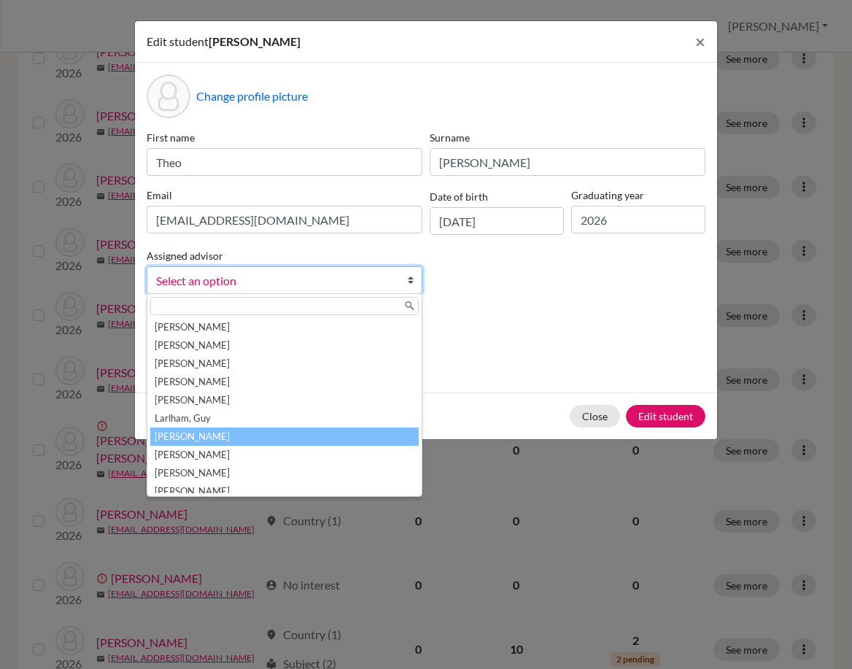
click at [291, 441] on li "[PERSON_NAME]" at bounding box center [284, 437] width 269 height 18
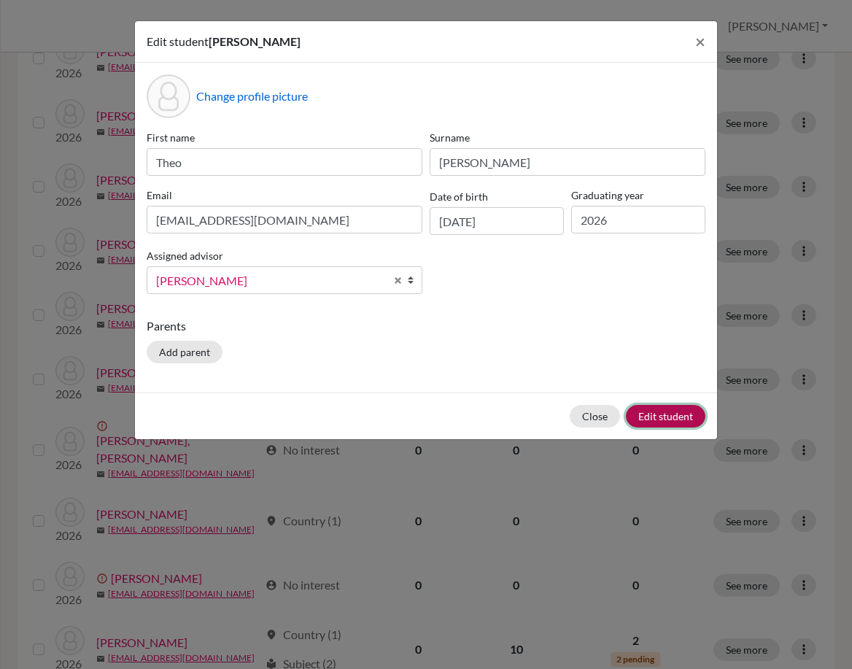
click at [674, 421] on button "Edit student" at bounding box center [666, 416] width 80 height 23
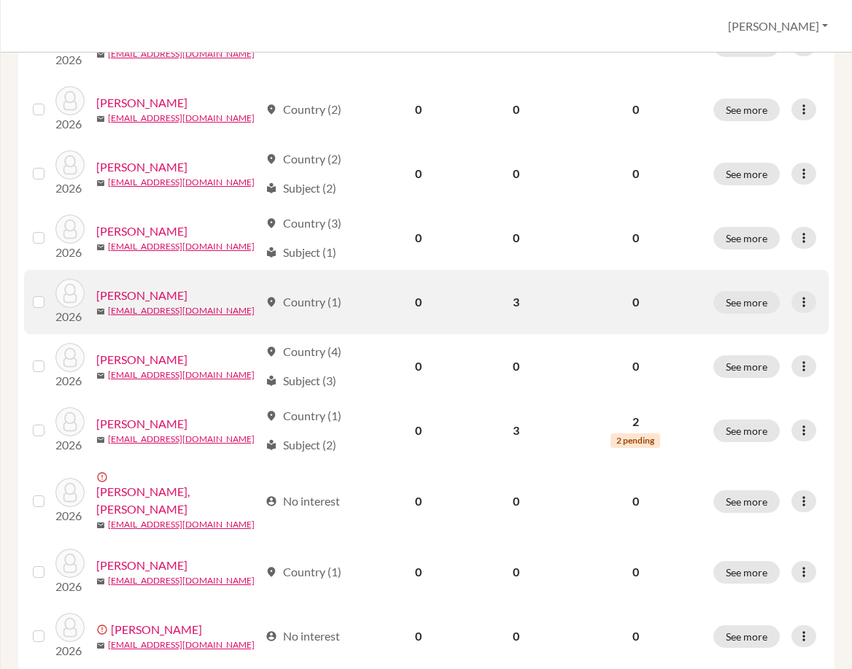
scroll to position [657, 0]
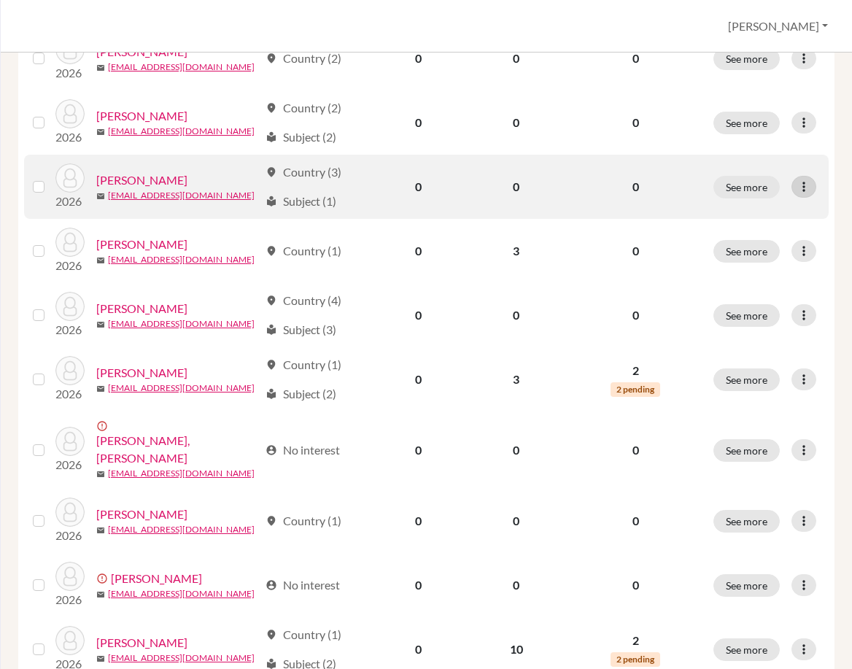
click at [797, 188] on icon at bounding box center [804, 187] width 15 height 15
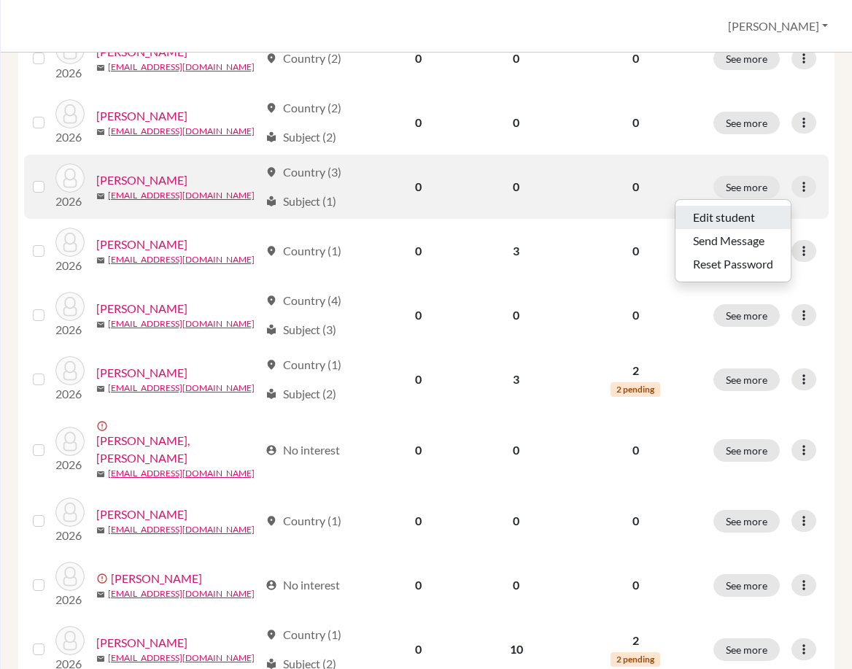
click at [768, 215] on button "Edit student" at bounding box center [733, 217] width 115 height 23
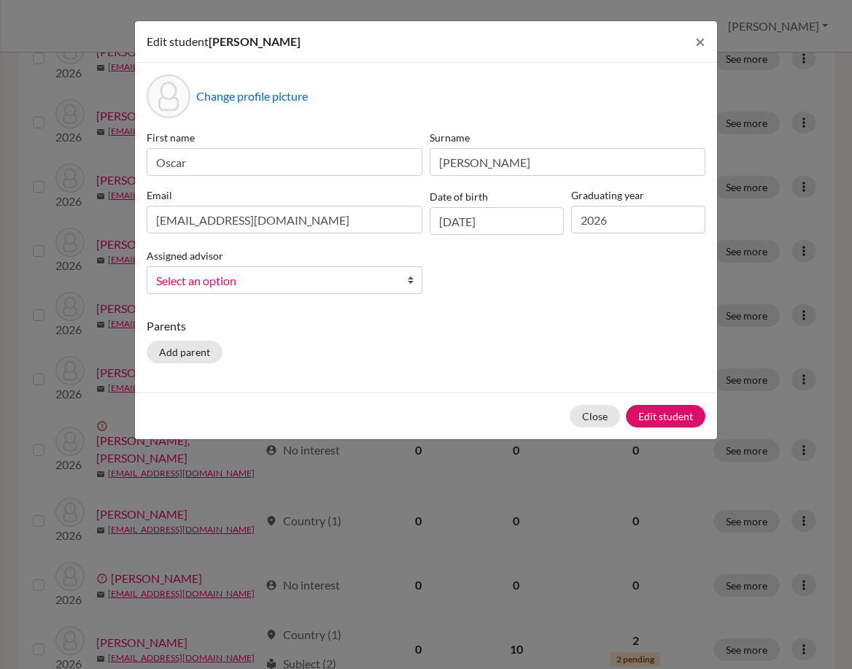
click at [408, 290] on b at bounding box center [414, 280] width 15 height 26
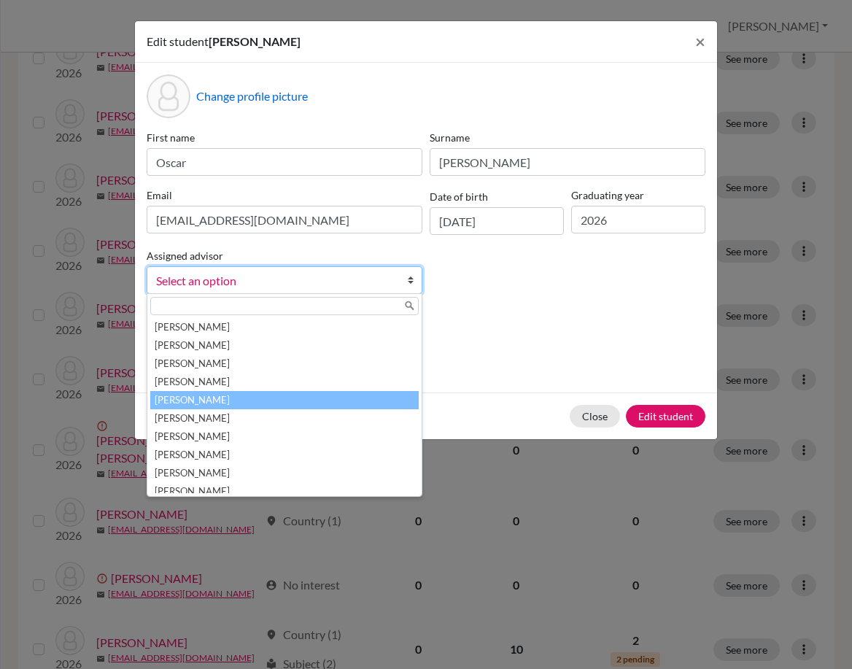
scroll to position [190, 0]
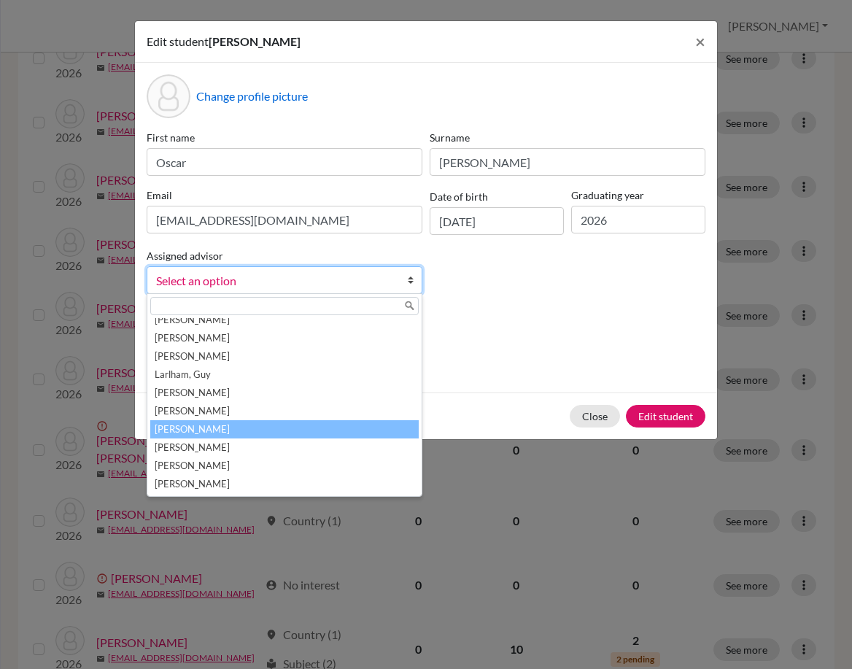
click at [309, 432] on li "[PERSON_NAME]" at bounding box center [284, 429] width 269 height 18
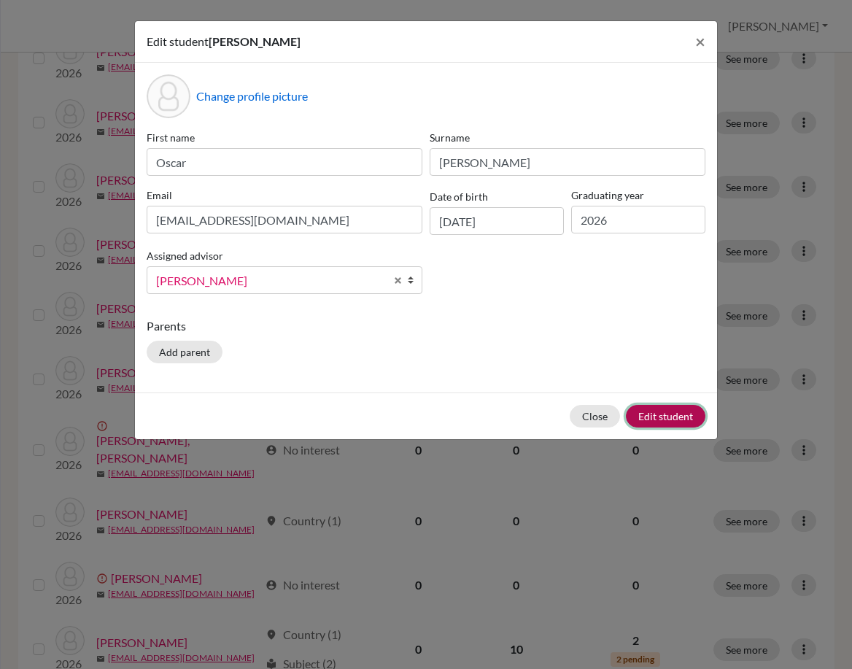
click at [688, 416] on button "Edit student" at bounding box center [666, 416] width 80 height 23
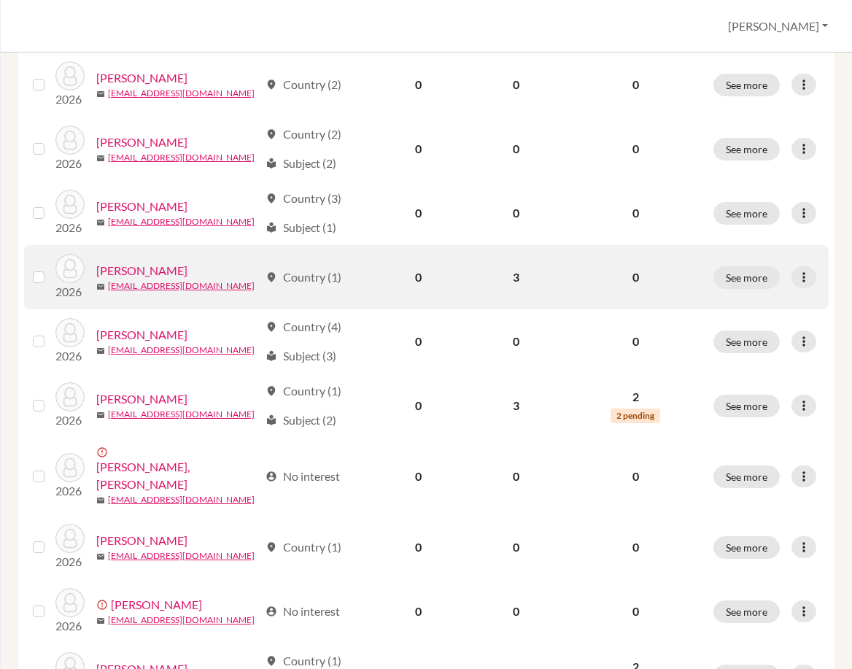
scroll to position [657, 0]
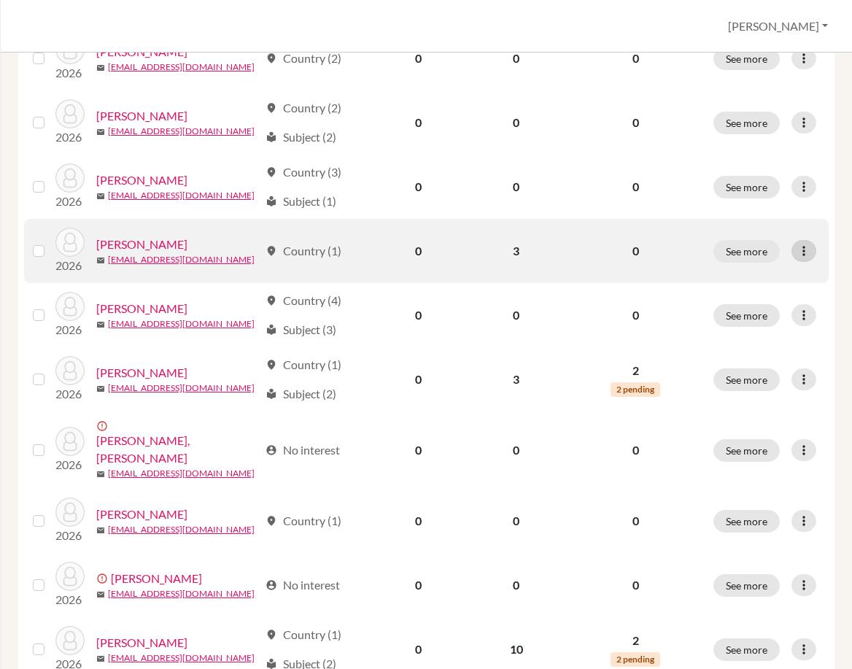
click at [798, 255] on icon at bounding box center [804, 251] width 15 height 15
click at [744, 284] on button "Edit student" at bounding box center [733, 281] width 115 height 23
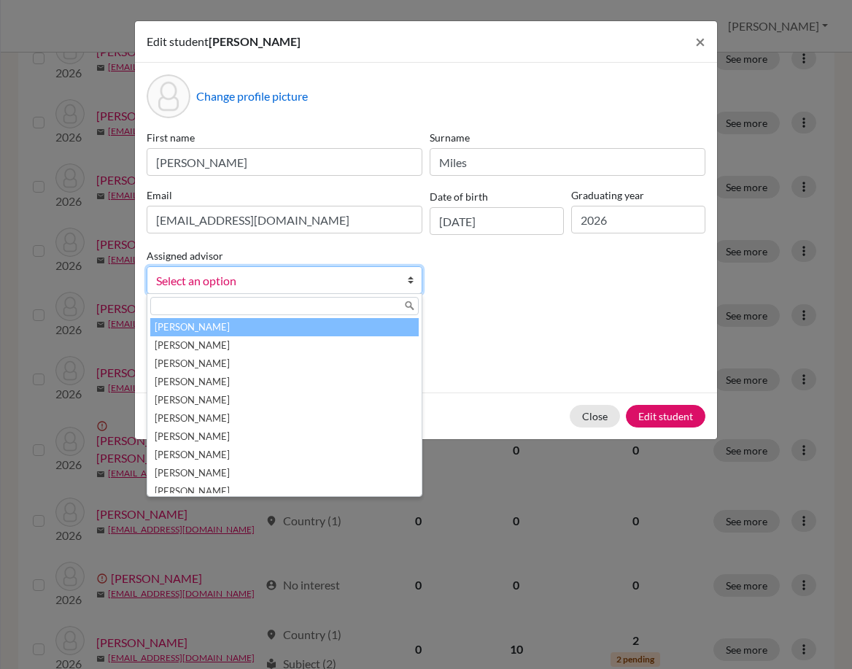
click at [355, 283] on span "Select an option" at bounding box center [275, 280] width 238 height 19
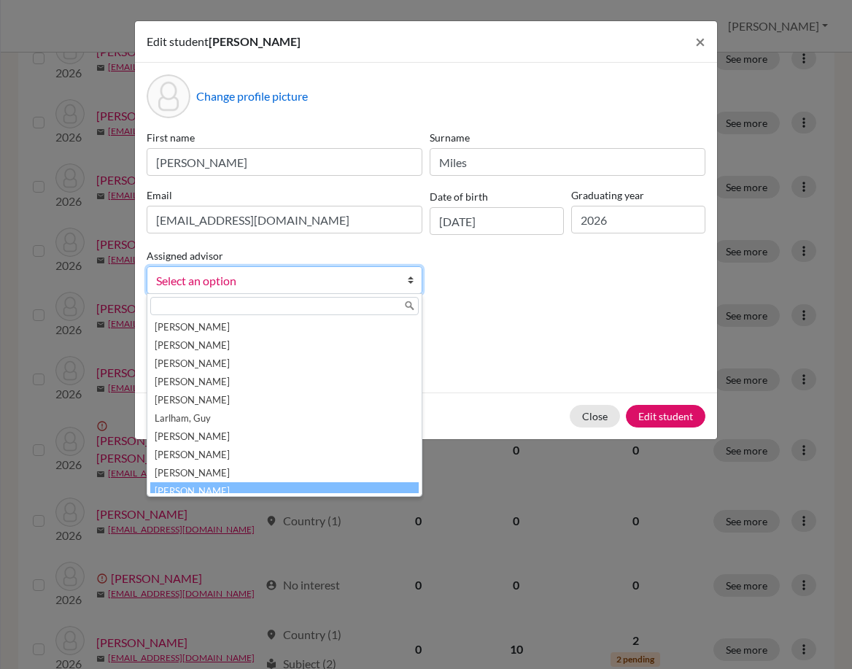
scroll to position [190, 0]
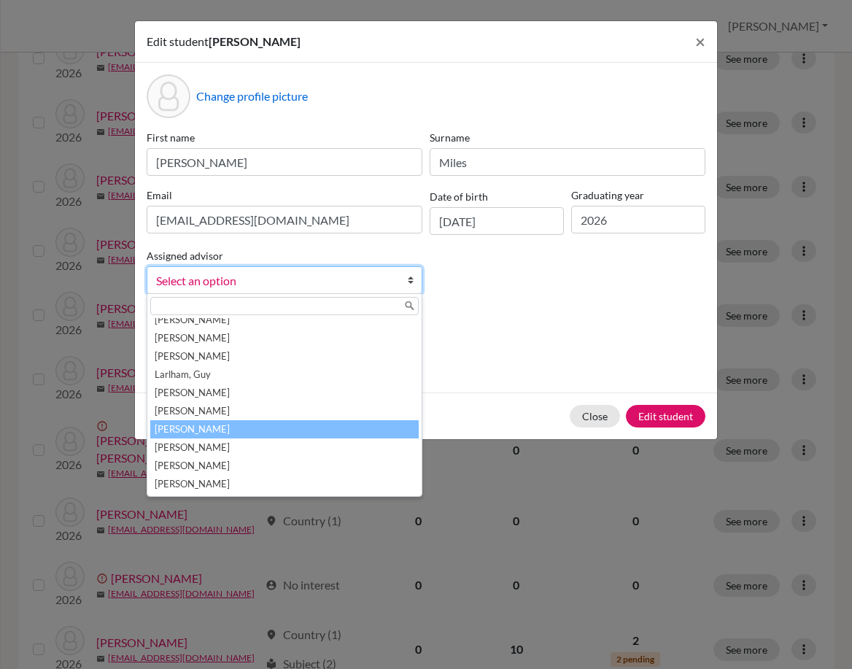
click at [325, 433] on li "[PERSON_NAME]" at bounding box center [284, 429] width 269 height 18
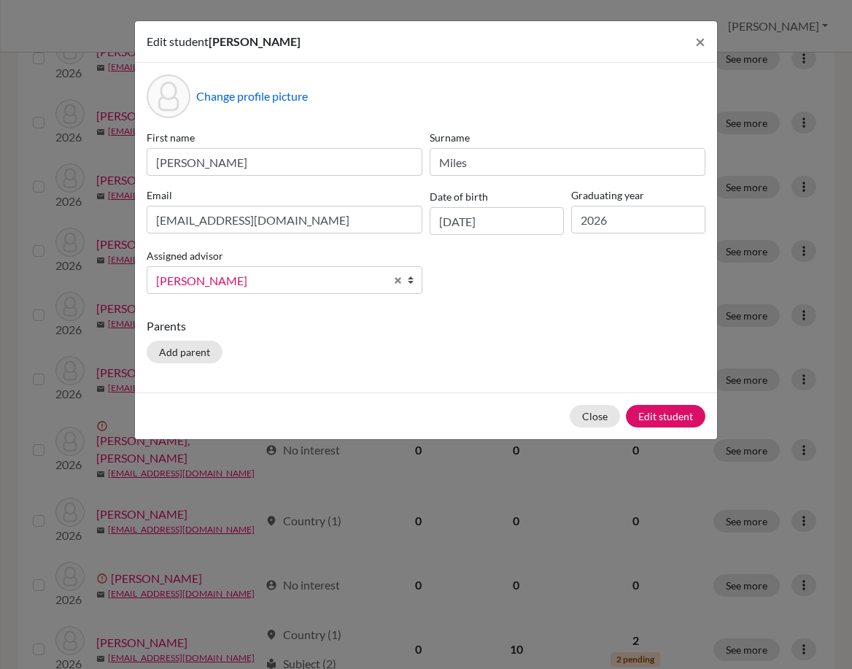
click at [336, 281] on span "[PERSON_NAME]" at bounding box center [270, 280] width 229 height 19
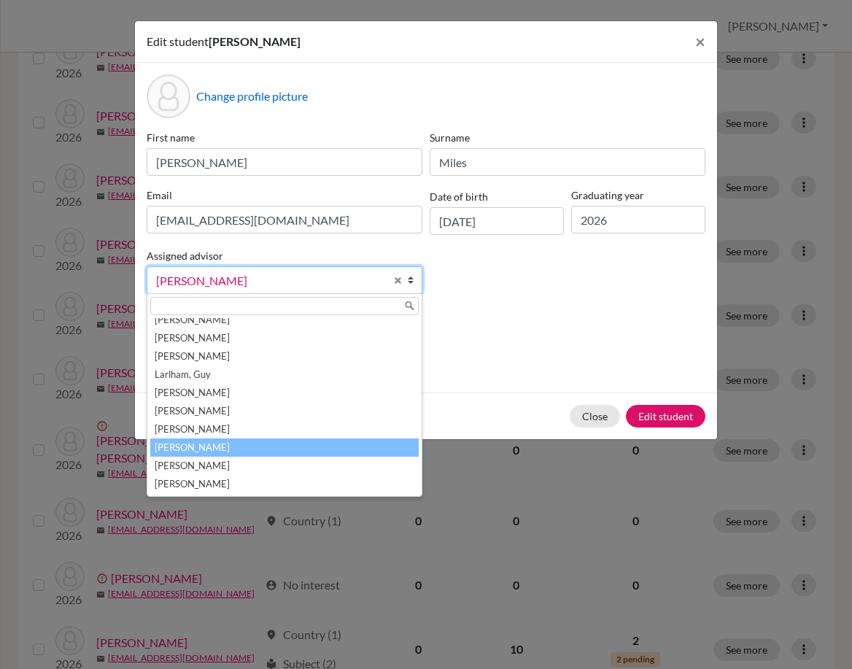
click at [305, 441] on li "[PERSON_NAME]" at bounding box center [284, 448] width 269 height 18
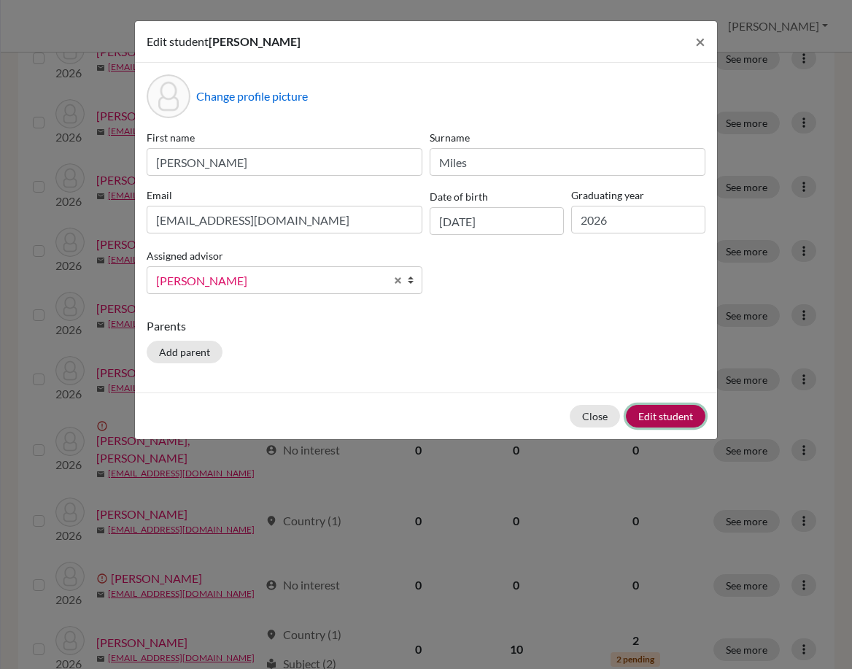
click at [659, 416] on button "Edit student" at bounding box center [666, 416] width 80 height 23
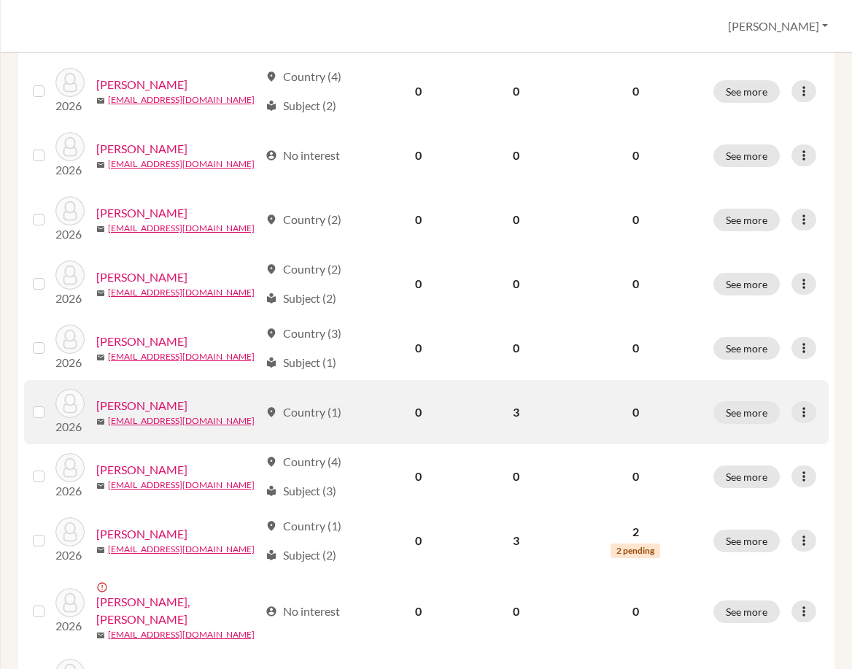
scroll to position [511, 0]
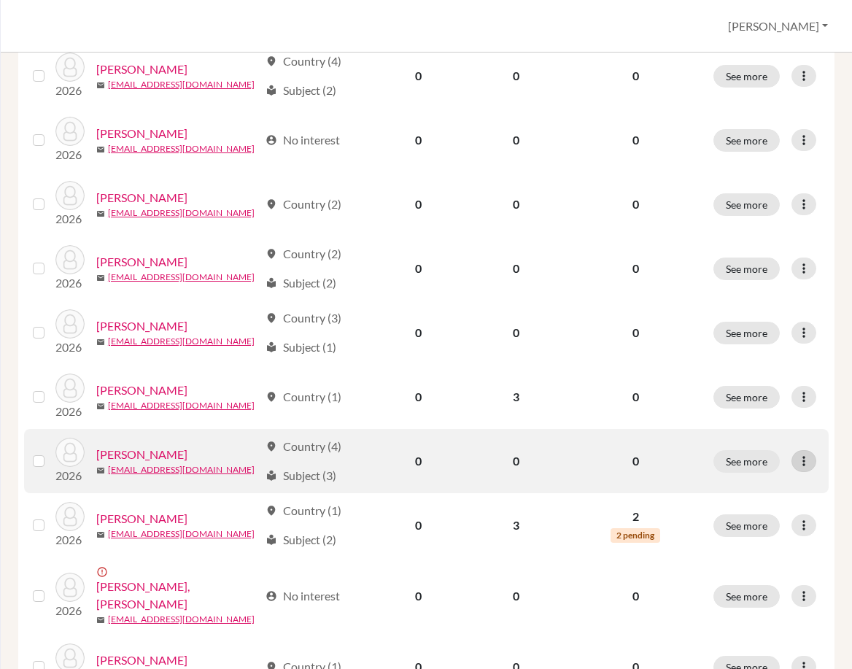
click at [797, 460] on icon at bounding box center [804, 461] width 15 height 15
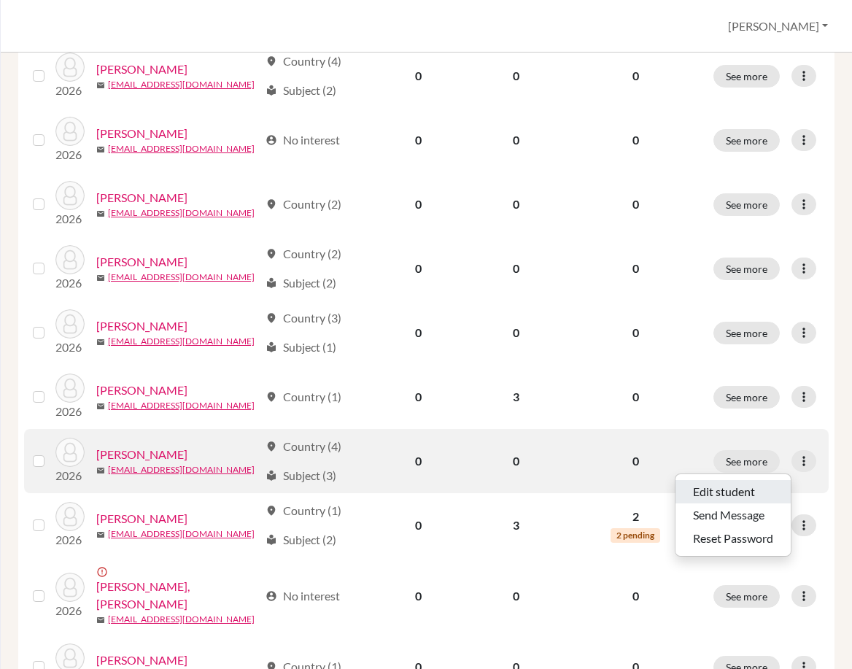
click at [696, 487] on button "Edit student" at bounding box center [733, 491] width 115 height 23
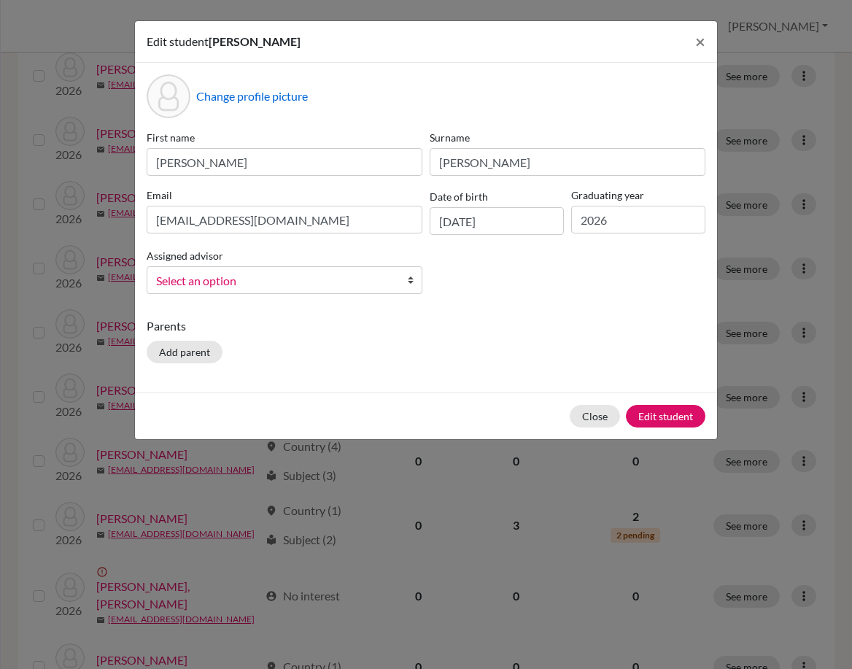
click at [368, 280] on span "Select an option" at bounding box center [275, 280] width 238 height 19
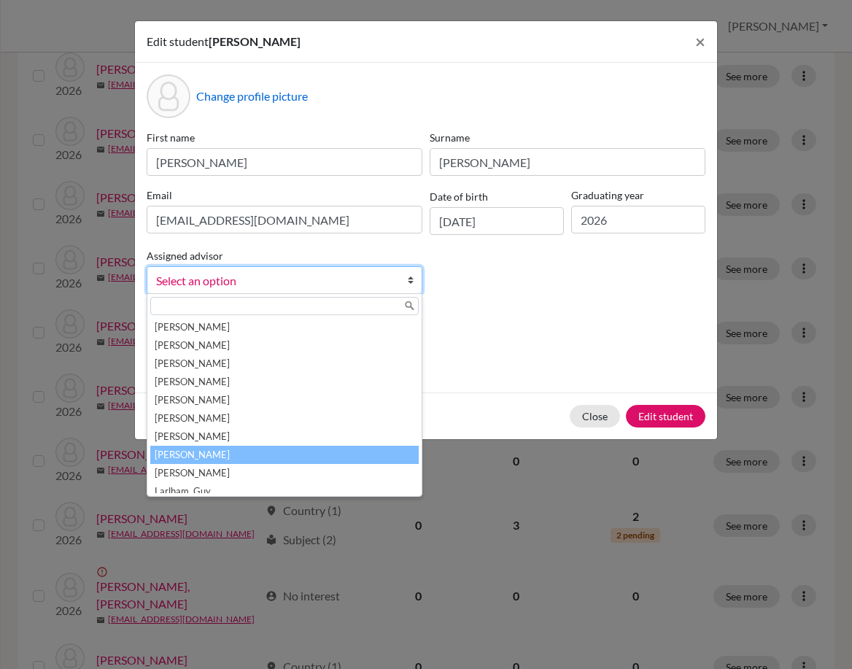
scroll to position [146, 0]
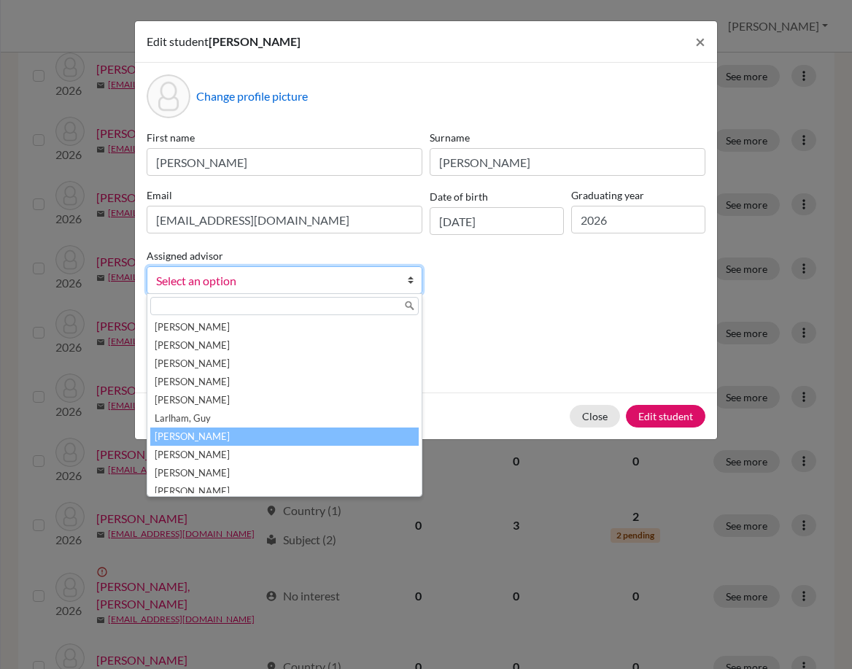
click at [225, 436] on li "[PERSON_NAME]" at bounding box center [284, 437] width 269 height 18
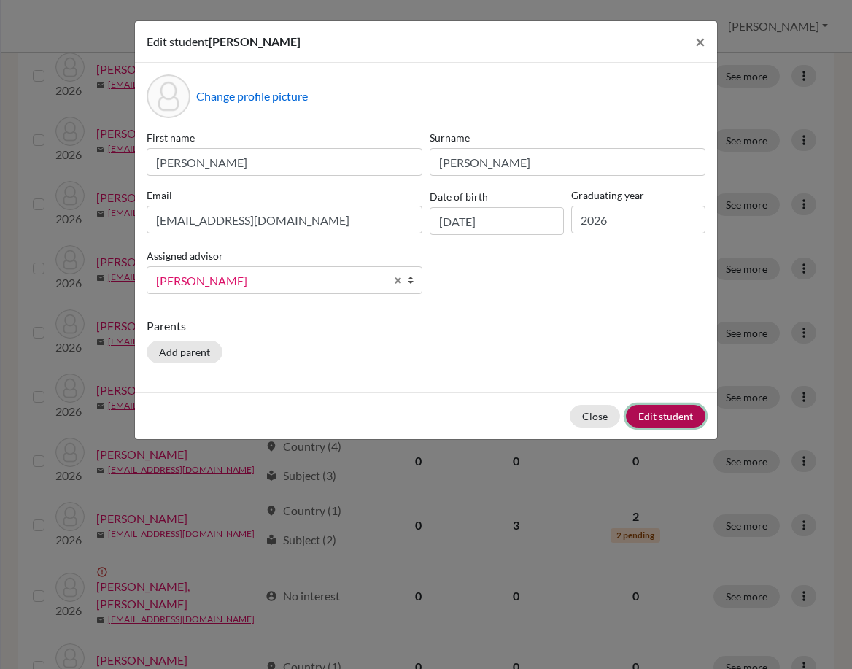
click at [647, 409] on button "Edit student" at bounding box center [666, 416] width 80 height 23
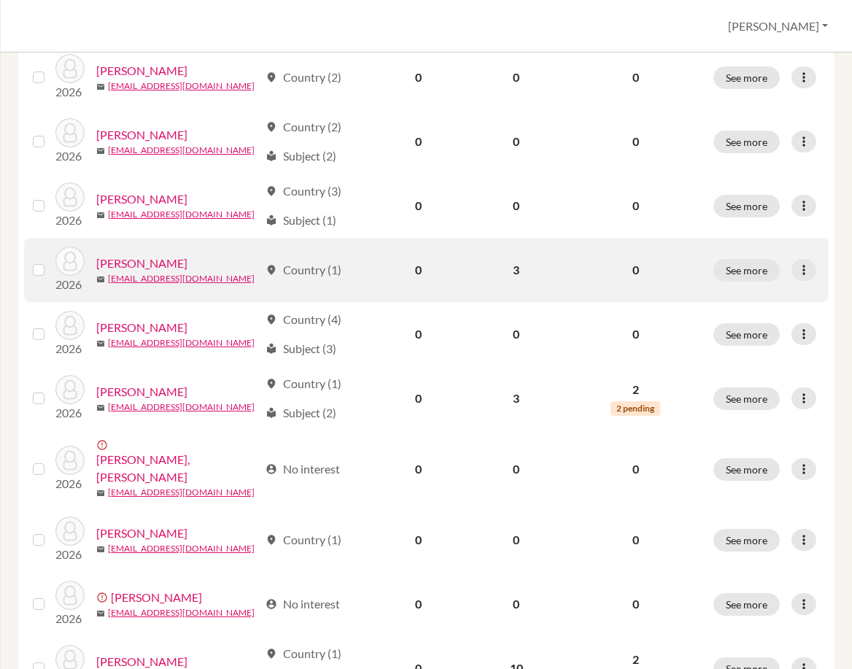
scroll to position [637, 0]
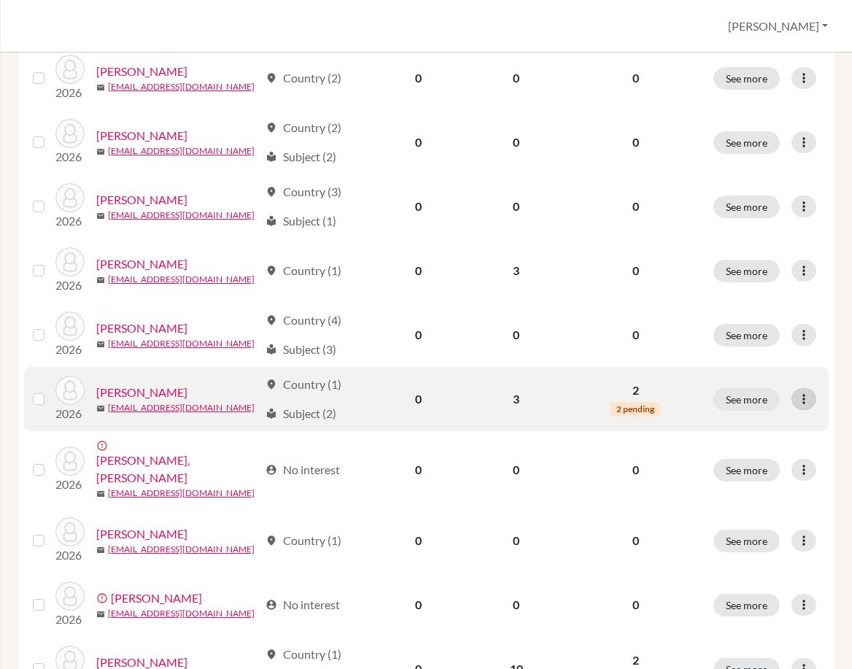
click at [799, 400] on icon at bounding box center [804, 399] width 15 height 15
click at [763, 434] on button "Edit student" at bounding box center [733, 429] width 115 height 23
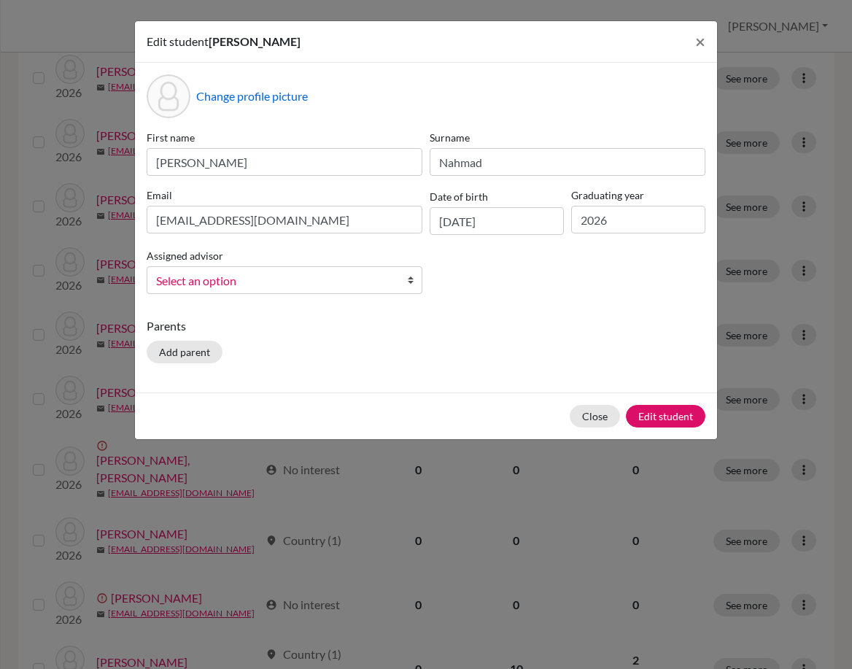
click at [321, 268] on link "Select an option" at bounding box center [285, 280] width 276 height 28
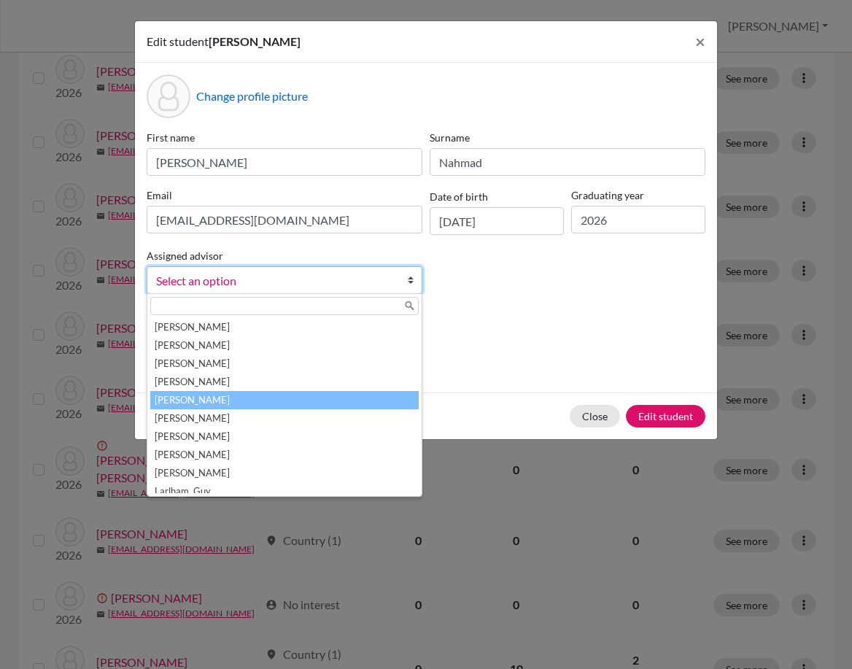
scroll to position [190, 0]
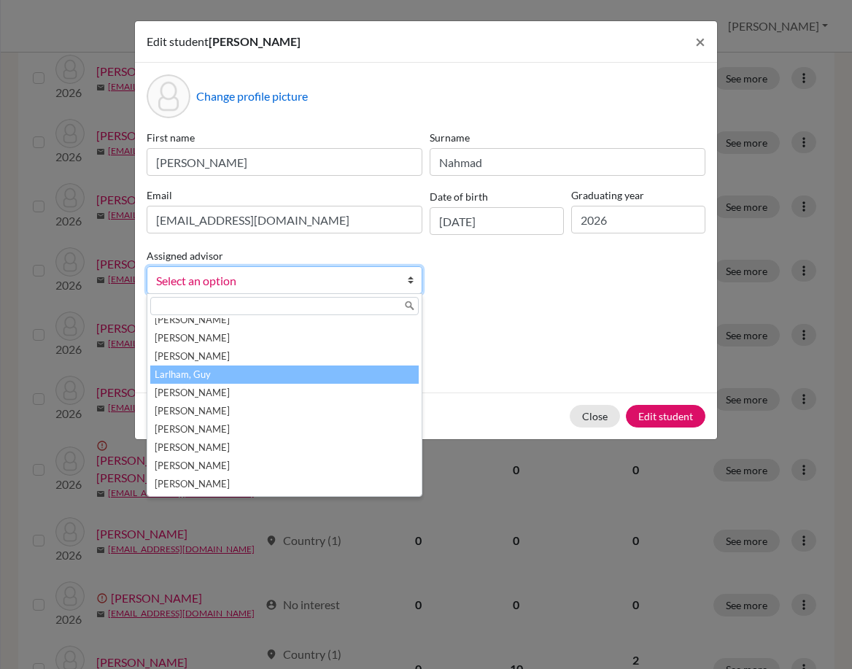
click at [268, 375] on li "Larlham, Guy" at bounding box center [284, 375] width 269 height 18
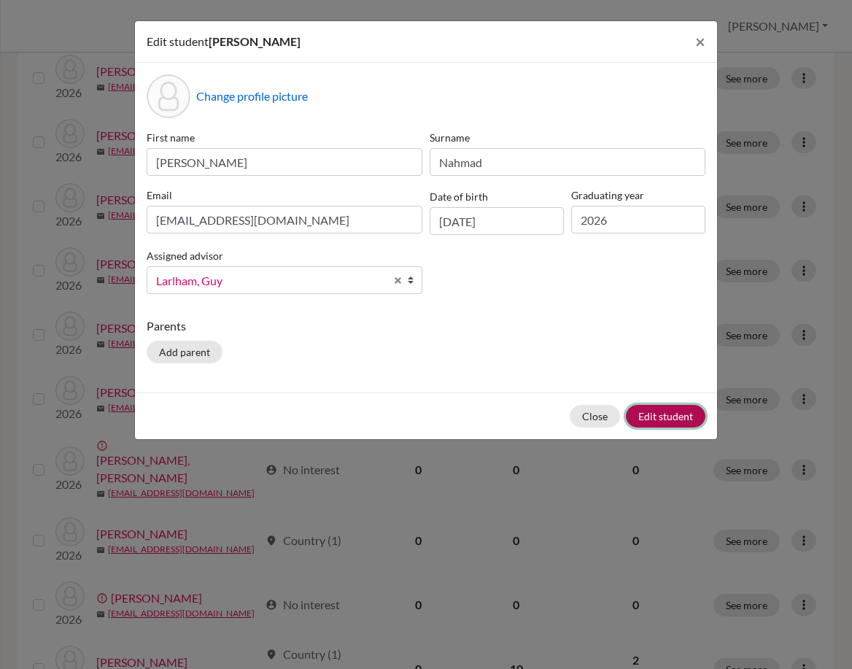
click at [663, 414] on button "Edit student" at bounding box center [666, 416] width 80 height 23
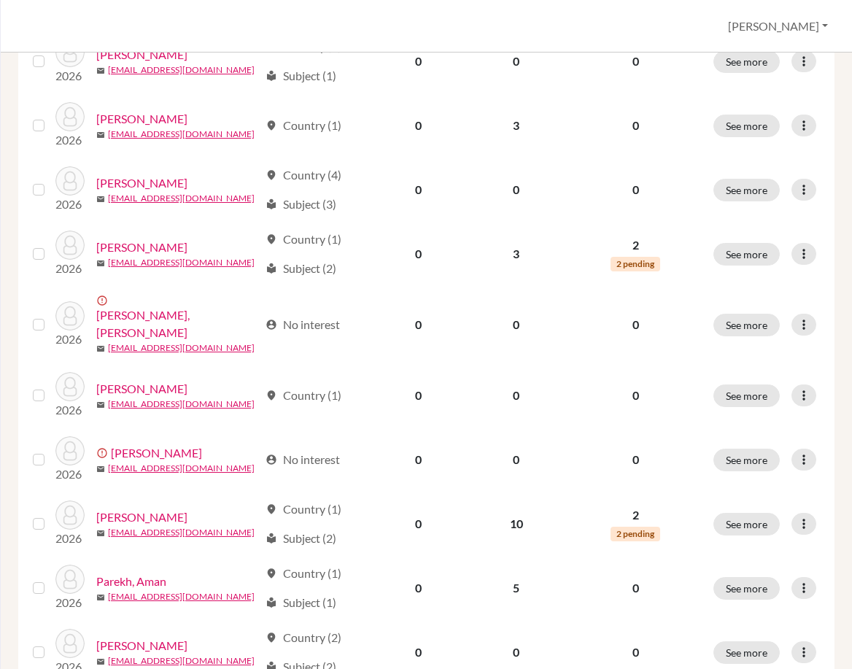
scroll to position [803, 0]
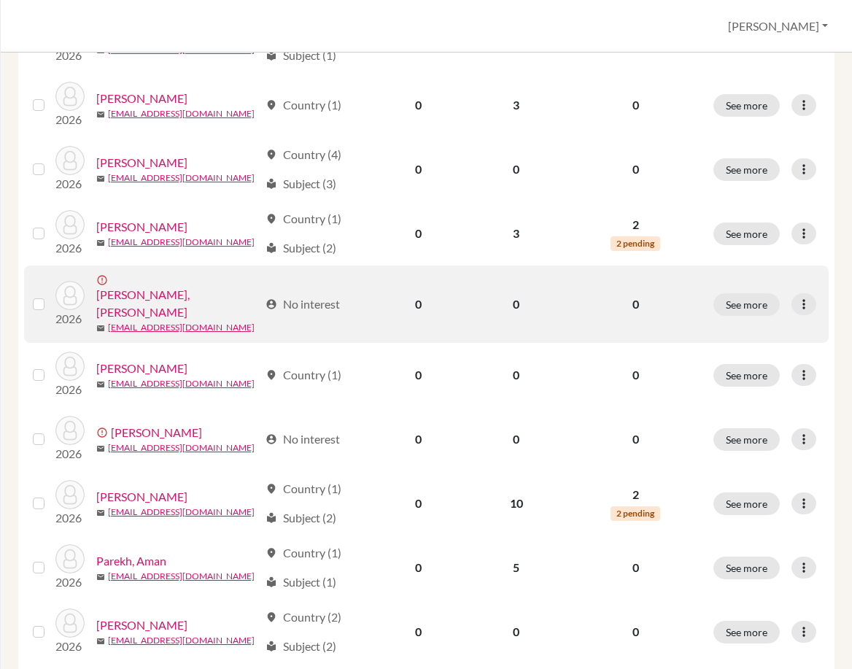
click at [50, 296] on label at bounding box center [50, 296] width 0 height 0
click at [0, 0] on input "checkbox" at bounding box center [0, 0] width 0 height 0
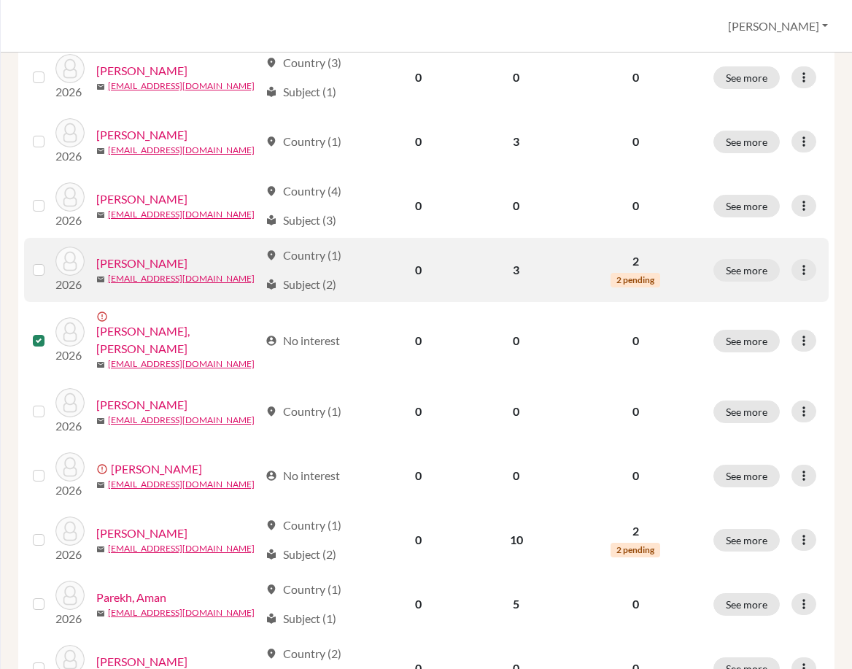
scroll to position [776, 0]
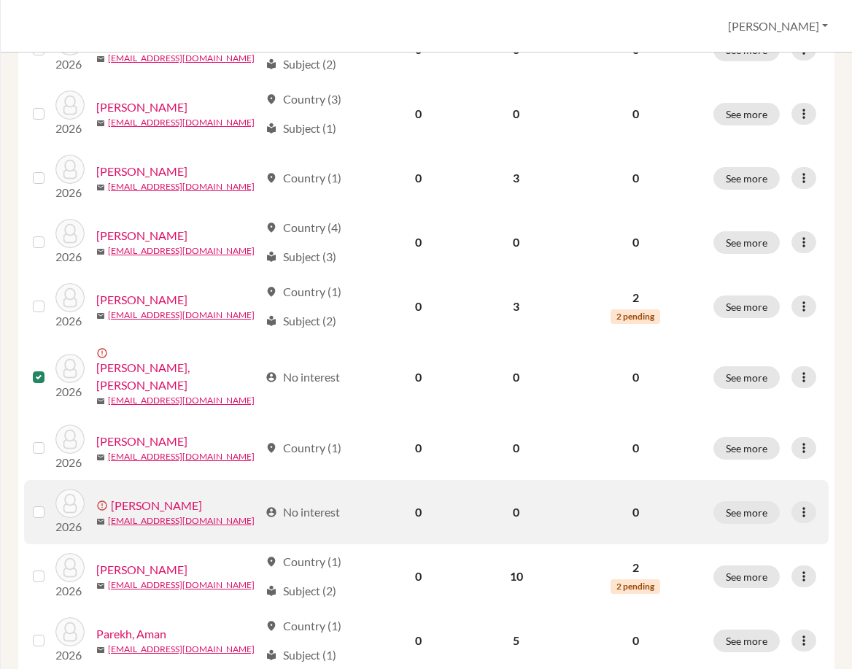
click at [26, 500] on td at bounding box center [39, 512] width 31 height 64
click at [32, 501] on td at bounding box center [39, 512] width 31 height 64
click at [50, 503] on label at bounding box center [50, 503] width 0 height 0
click at [0, 0] on input "checkbox" at bounding box center [0, 0] width 0 height 0
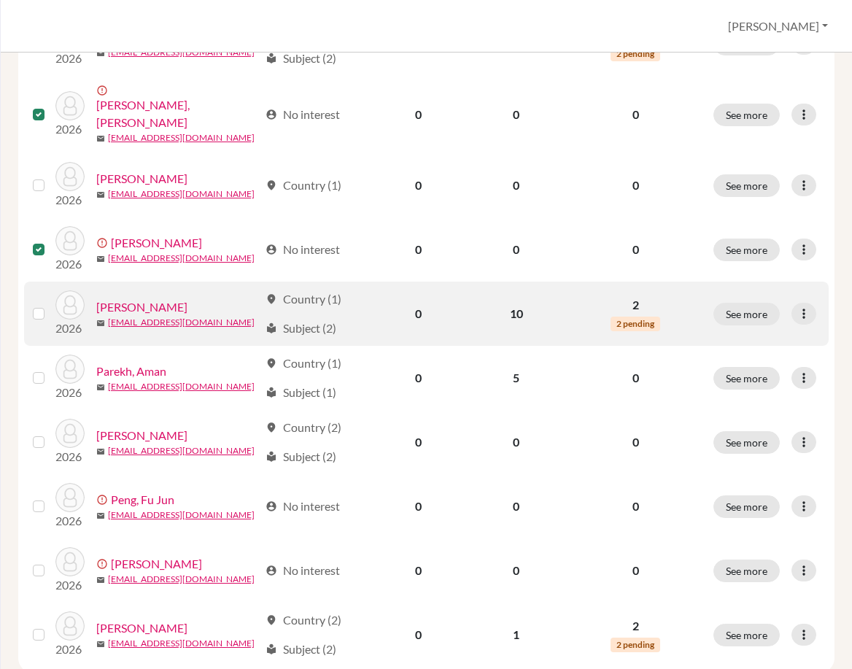
scroll to position [1068, 0]
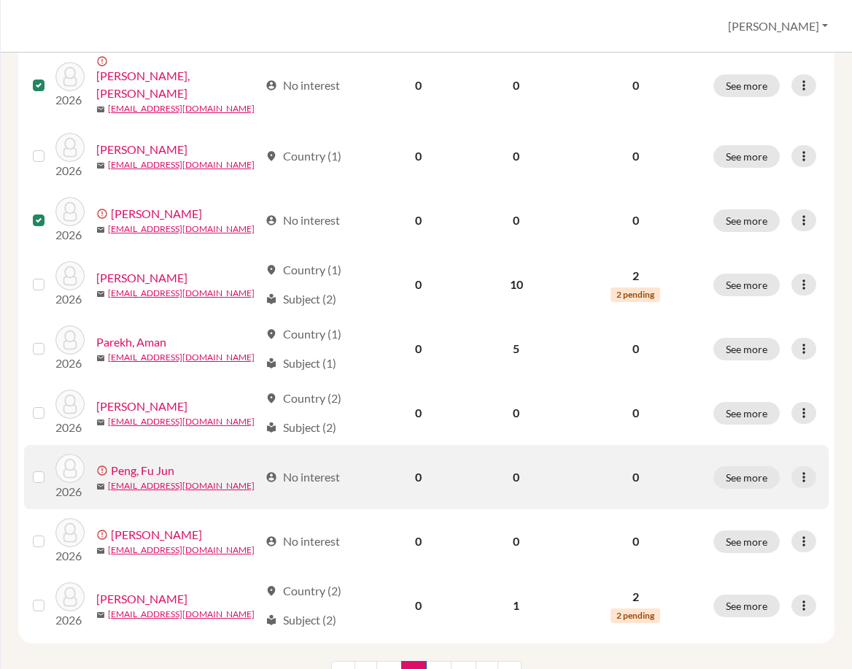
click at [50, 468] on label at bounding box center [50, 468] width 0 height 0
click at [0, 0] on input "checkbox" at bounding box center [0, 0] width 0 height 0
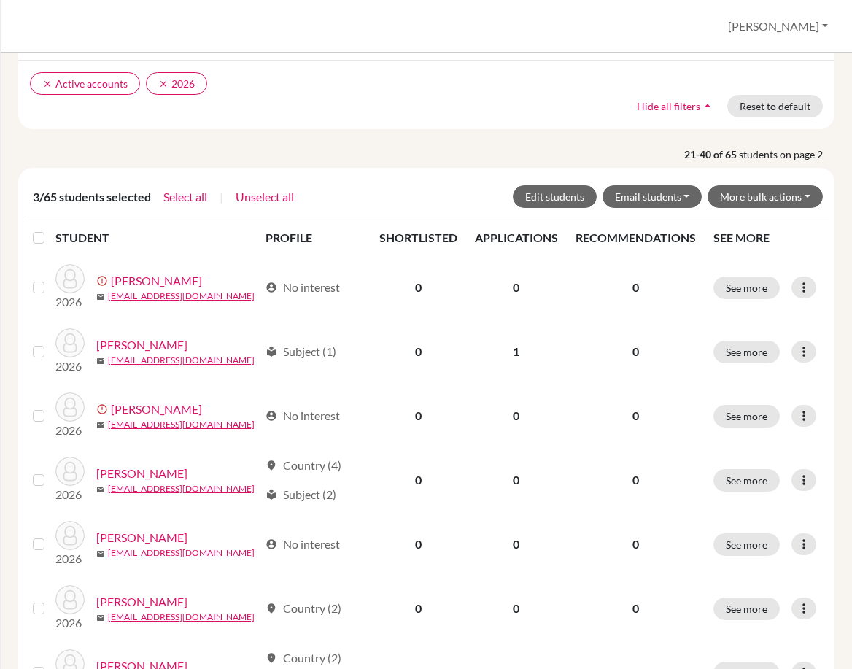
scroll to position [120, 0]
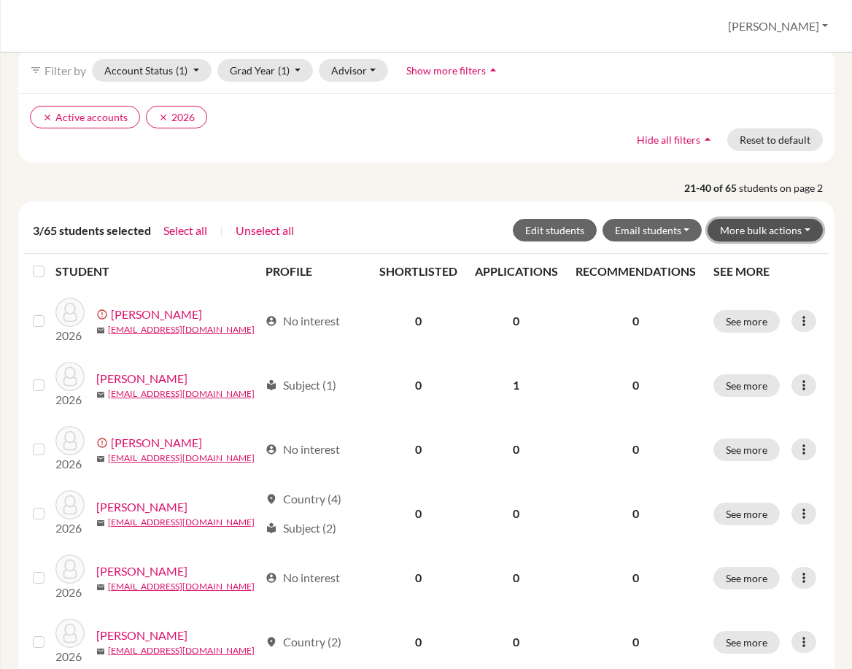
click at [773, 232] on button "More bulk actions" at bounding box center [765, 230] width 115 height 23
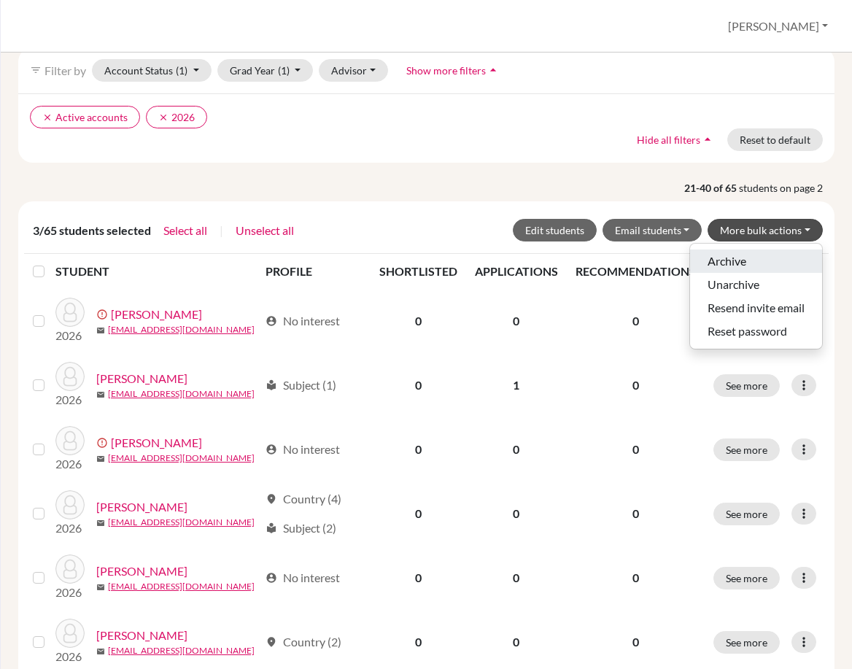
click at [756, 261] on button "Archive" at bounding box center [756, 261] width 132 height 23
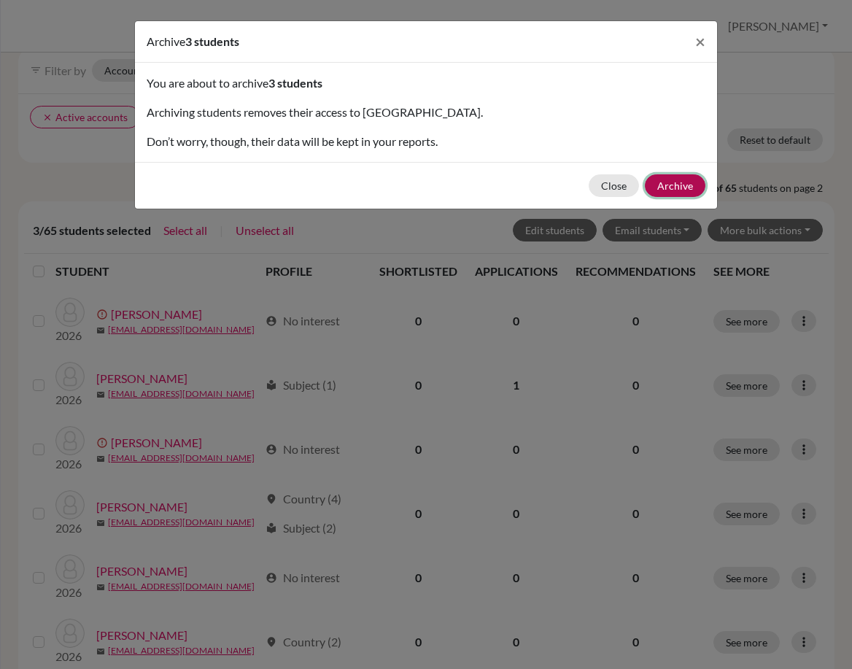
click at [671, 181] on button "Archive" at bounding box center [675, 185] width 61 height 23
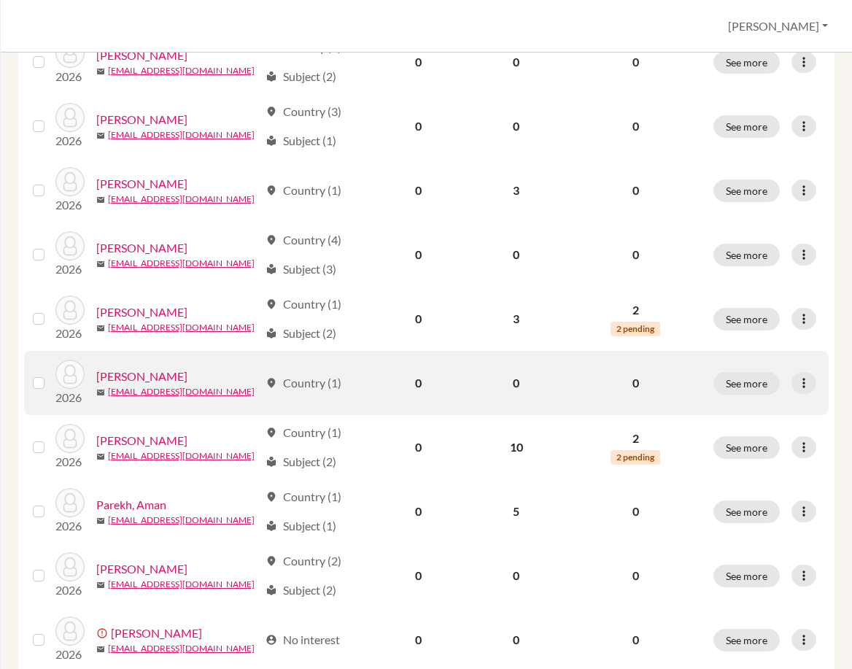
scroll to position [730, 0]
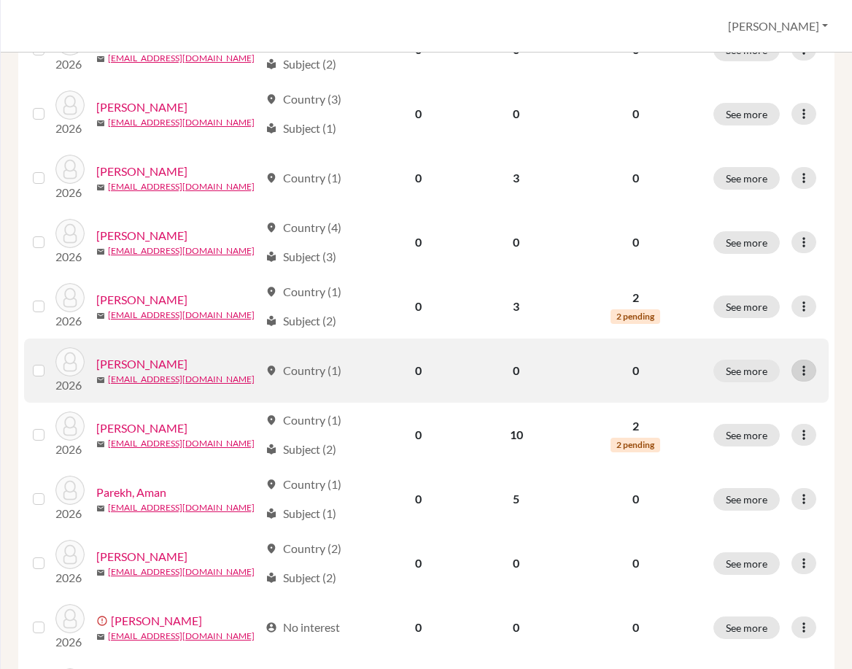
click at [800, 371] on icon at bounding box center [804, 370] width 15 height 15
click at [781, 401] on button "Edit student" at bounding box center [733, 401] width 115 height 23
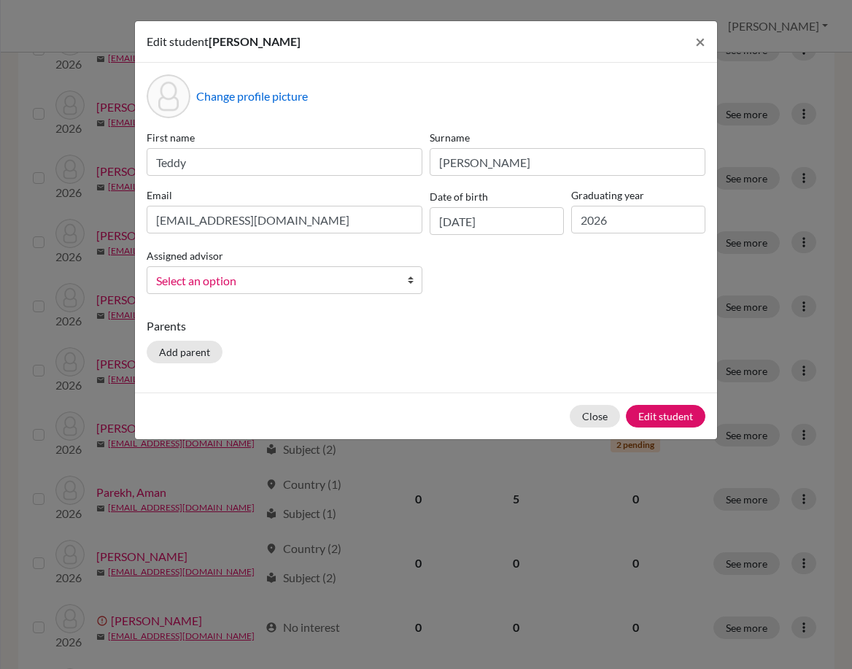
click at [420, 277] on b at bounding box center [414, 280] width 15 height 26
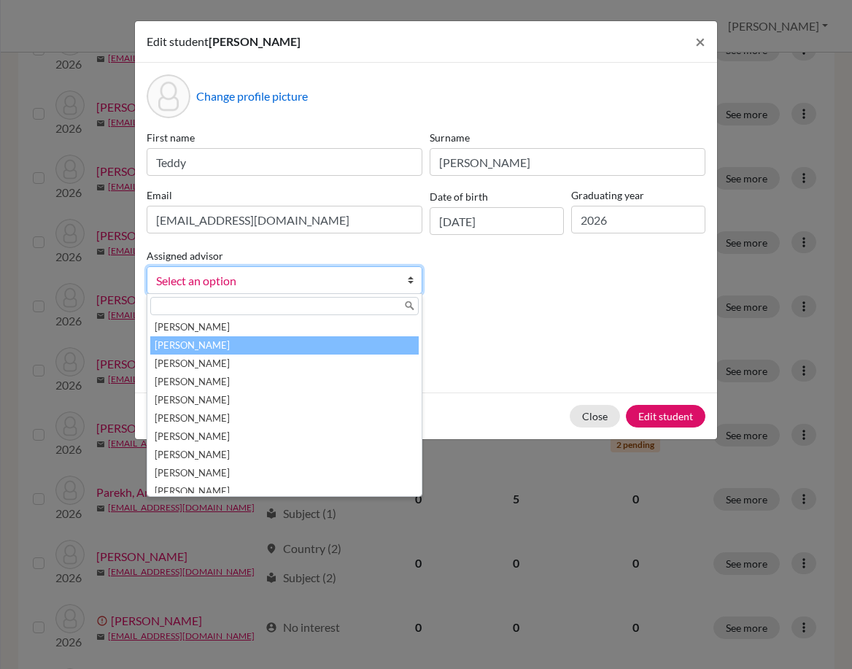
scroll to position [146, 0]
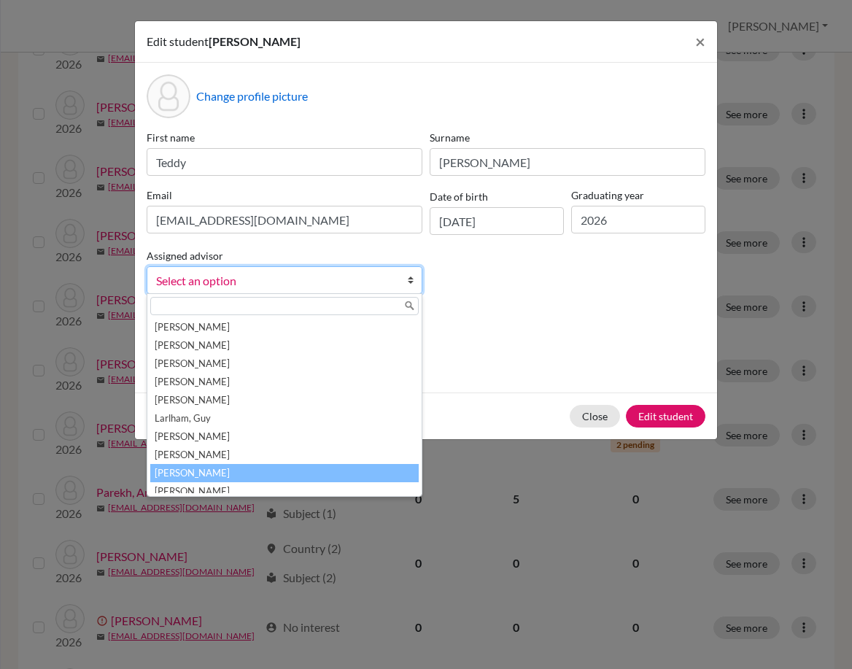
click at [293, 470] on li "[PERSON_NAME]" at bounding box center [284, 473] width 269 height 18
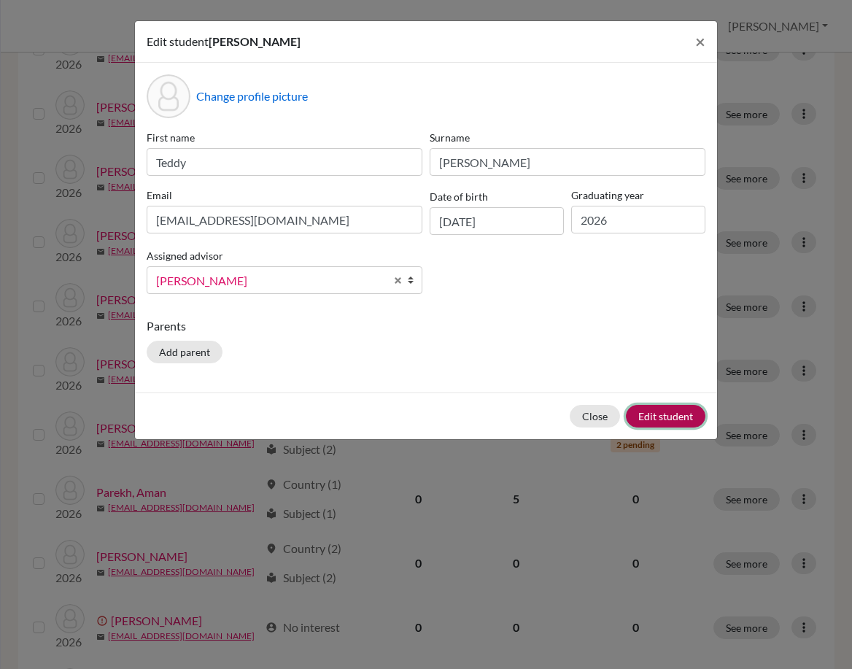
click at [678, 409] on button "Edit student" at bounding box center [666, 416] width 80 height 23
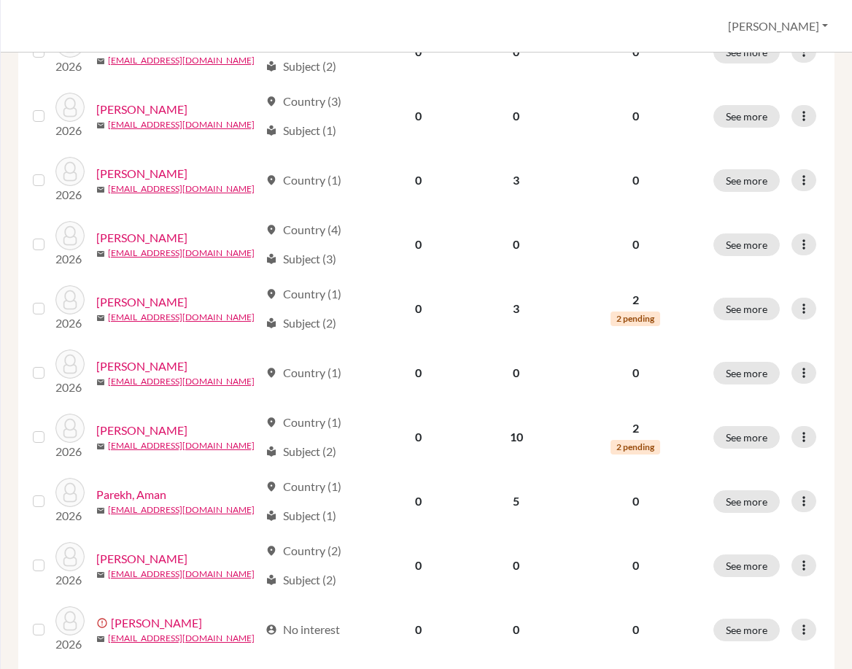
scroll to position [730, 0]
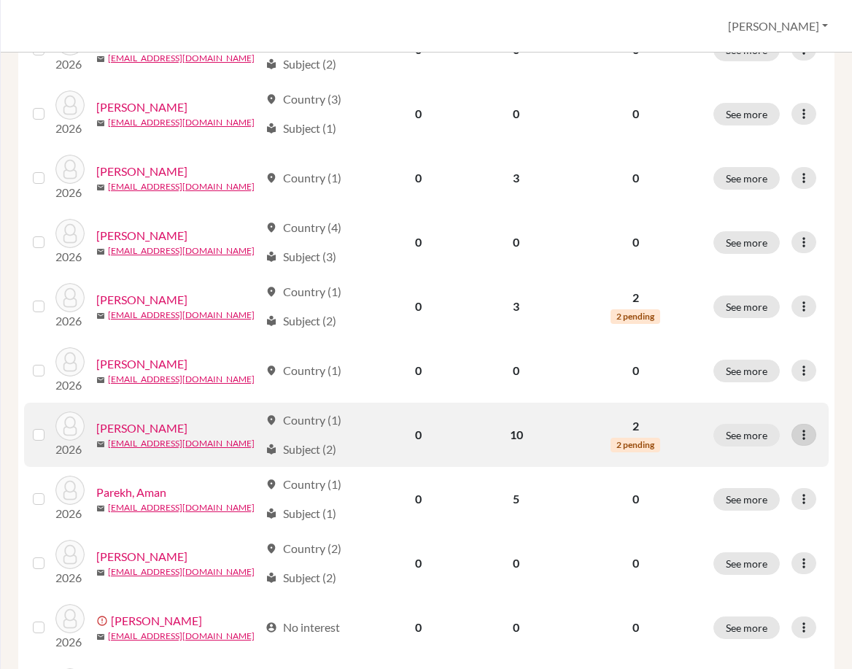
click at [797, 433] on icon at bounding box center [804, 435] width 15 height 15
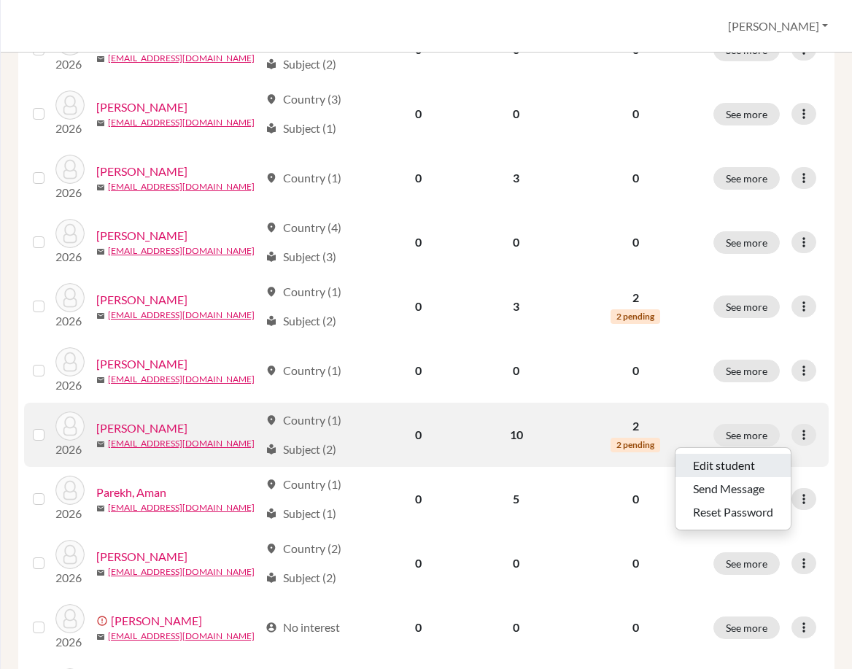
click at [717, 461] on button "Edit student" at bounding box center [733, 465] width 115 height 23
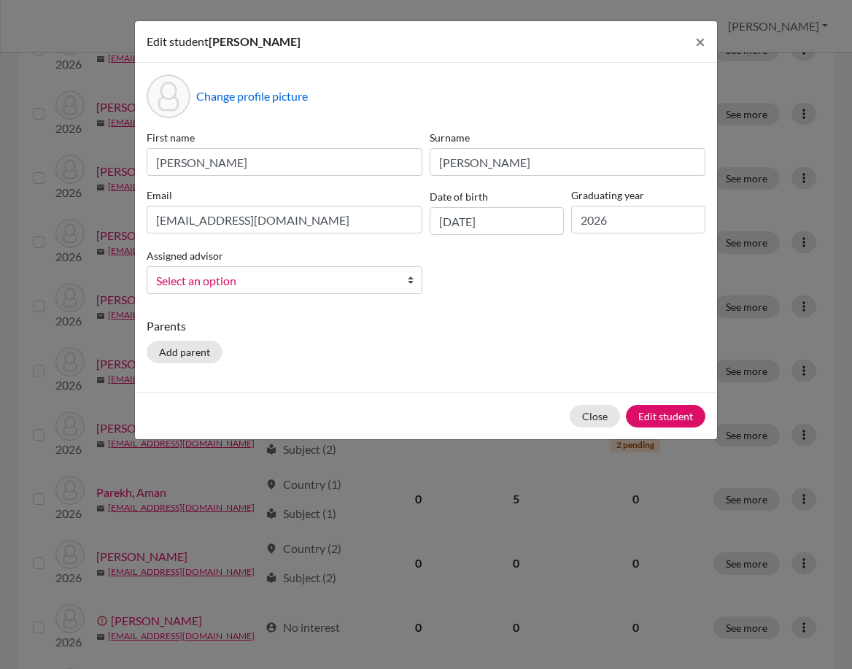
click at [398, 282] on link "Select an option" at bounding box center [285, 280] width 276 height 28
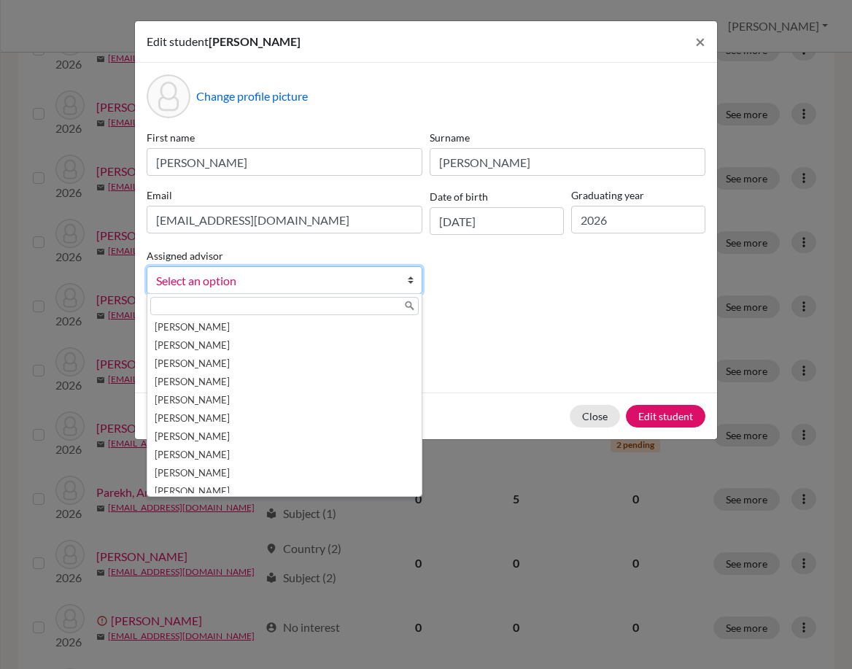
scroll to position [146, 0]
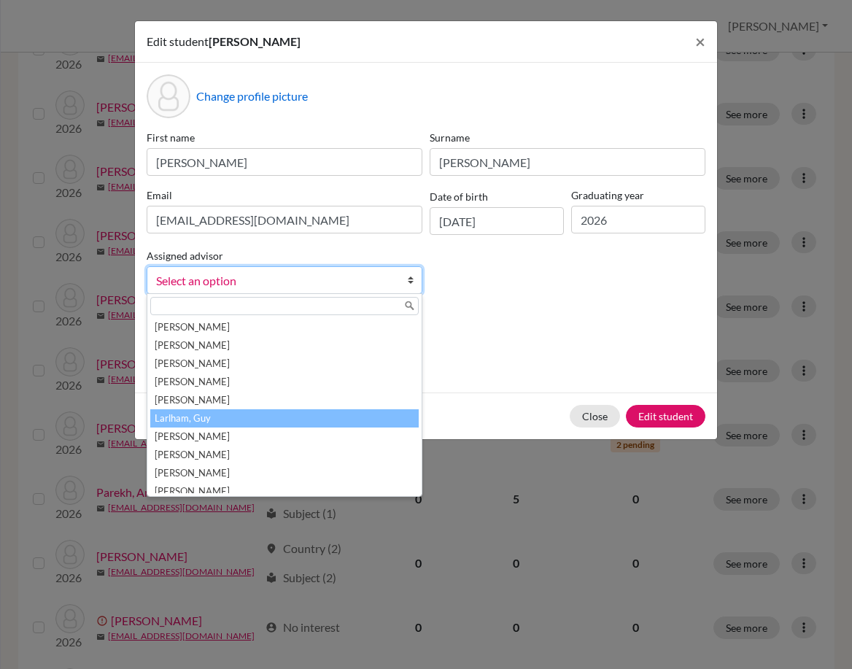
click at [328, 417] on li "Larlham, Guy" at bounding box center [284, 418] width 269 height 18
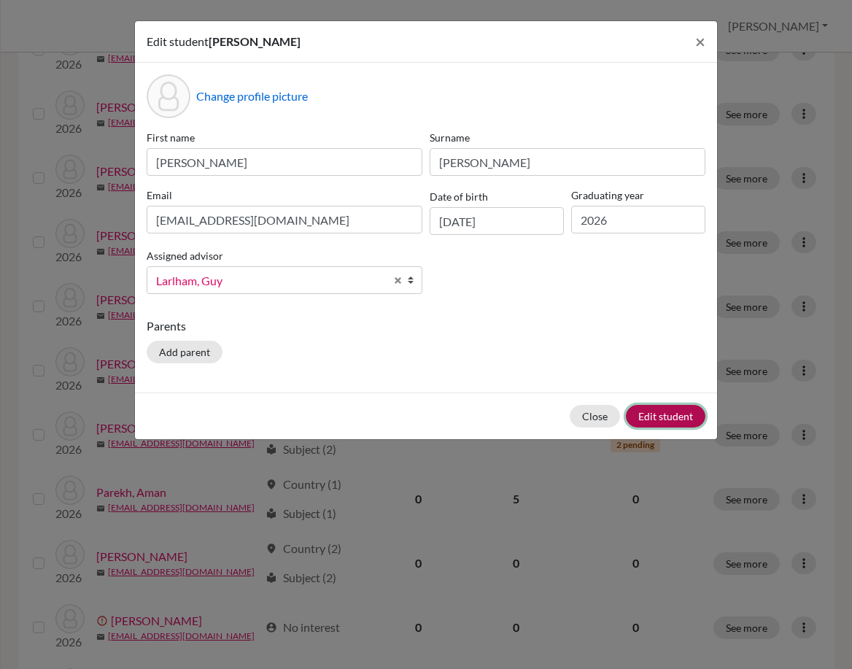
click at [657, 412] on button "Edit student" at bounding box center [666, 416] width 80 height 23
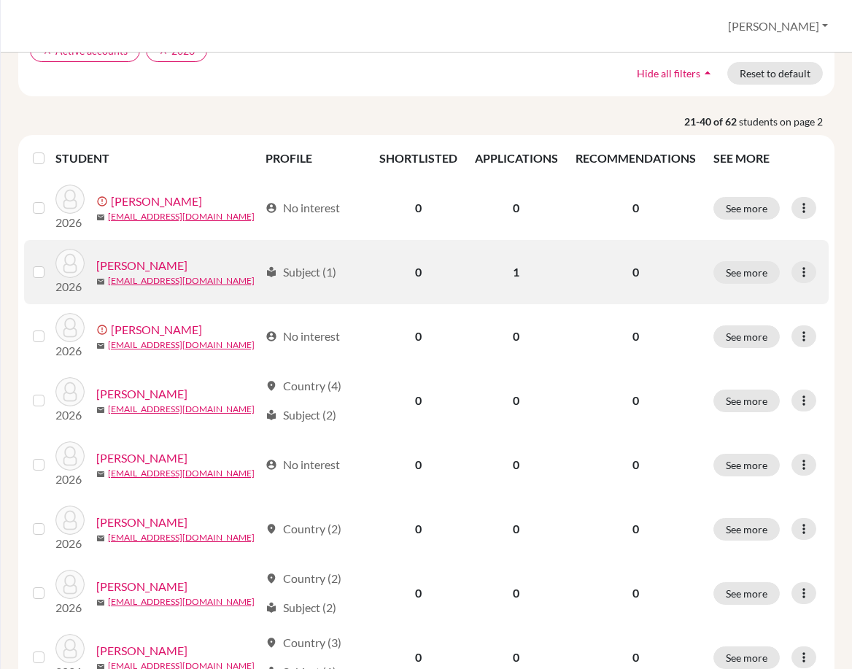
scroll to position [219, 0]
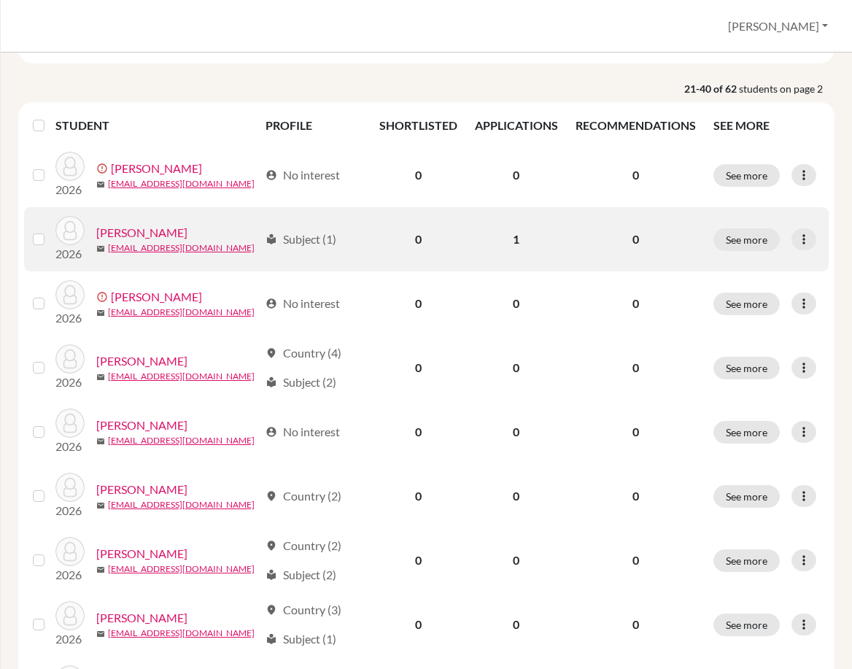
click at [138, 236] on link "Hill, Thomas" at bounding box center [141, 233] width 91 height 18
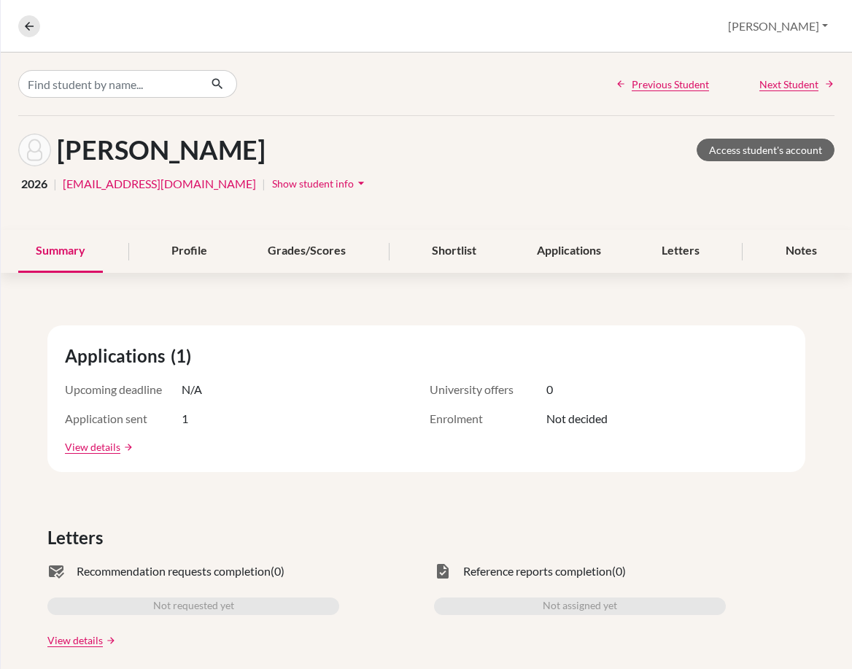
click at [19, 34] on nav "Overview Student details" at bounding box center [35, 26] width 34 height 22
click at [25, 28] on icon at bounding box center [29, 26] width 13 height 13
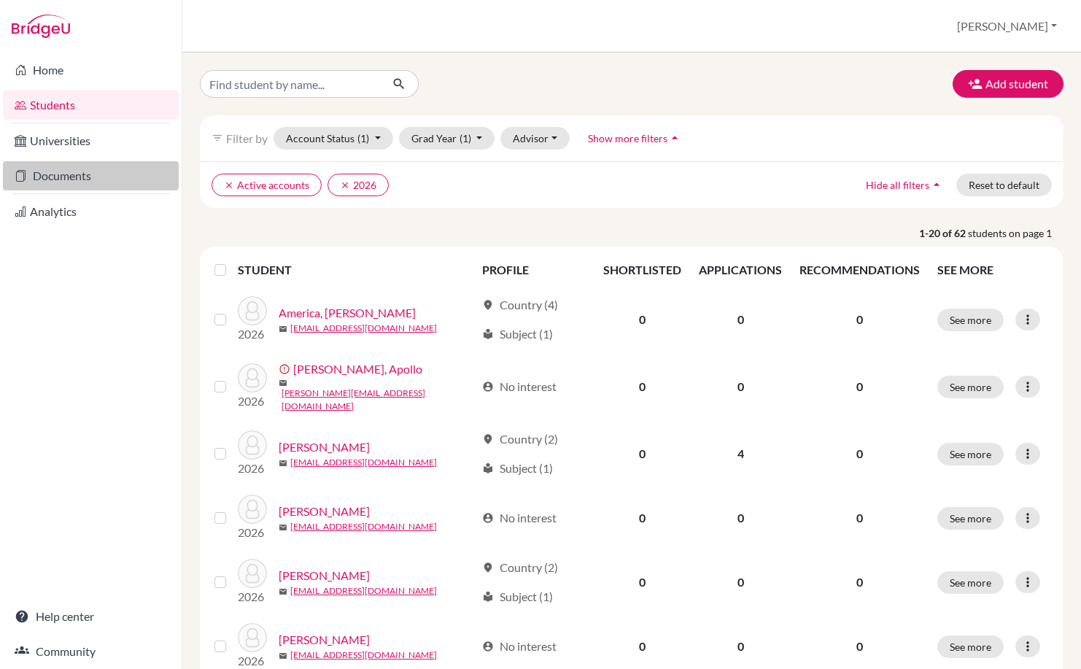
click at [89, 174] on link "Documents" at bounding box center [91, 175] width 176 height 29
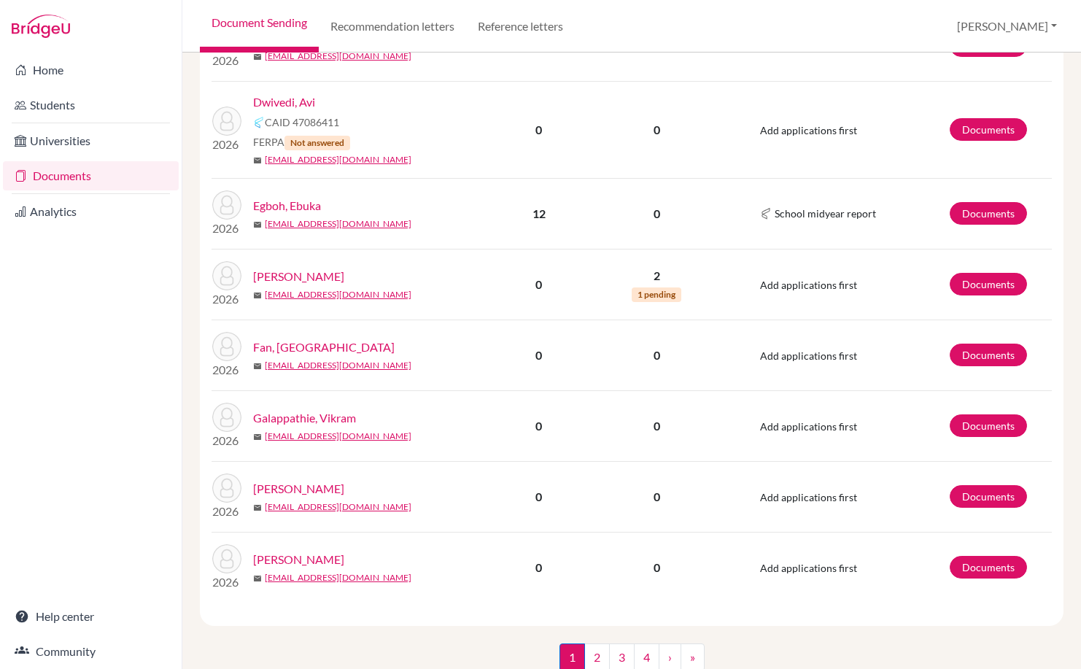
scroll to position [1481, 0]
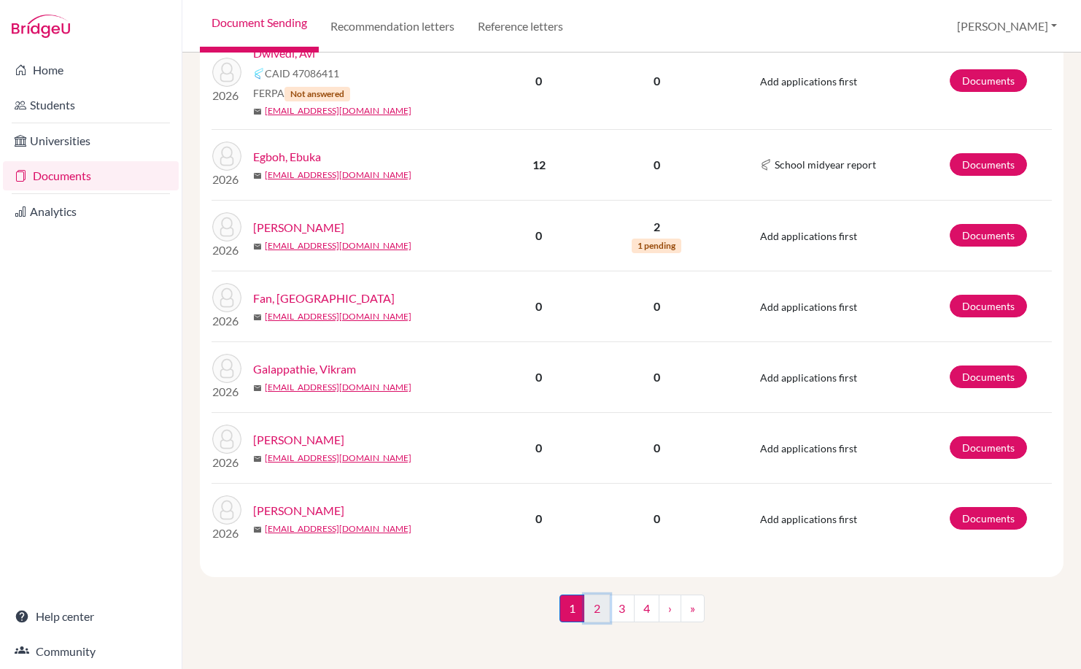
click at [587, 611] on link "2" at bounding box center [597, 609] width 26 height 28
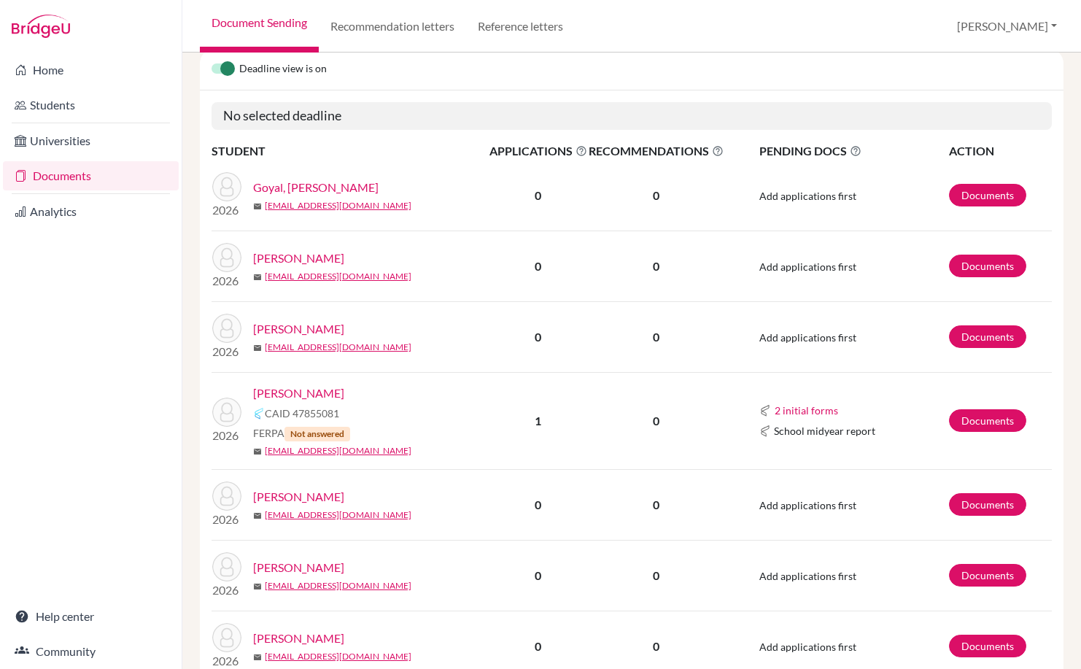
scroll to position [219, 0]
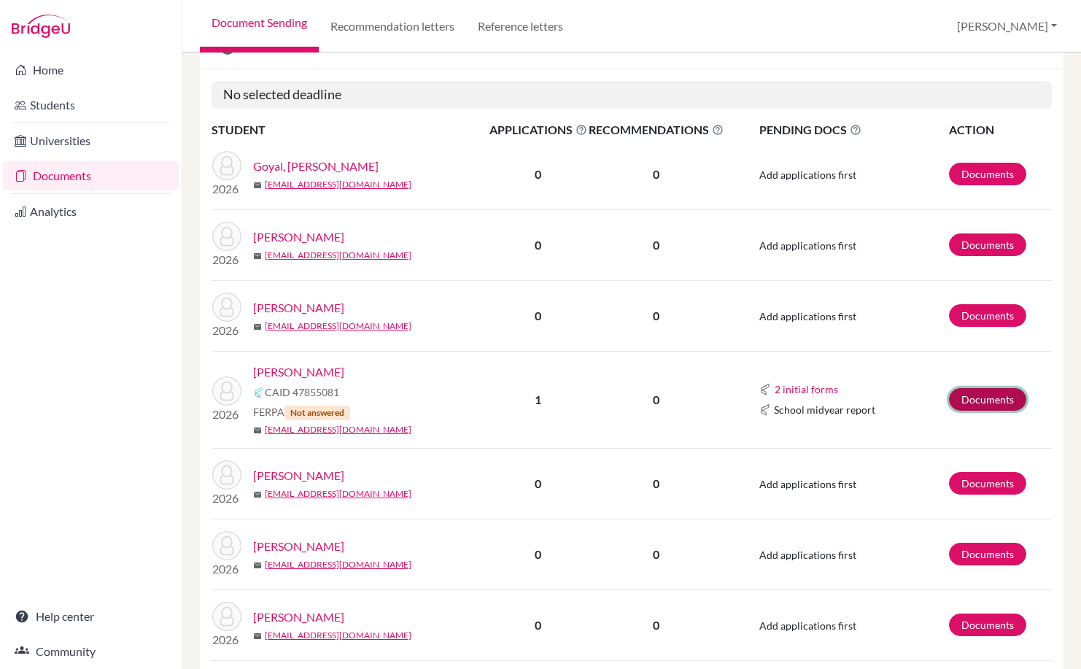
click at [962, 398] on link "Documents" at bounding box center [987, 399] width 77 height 23
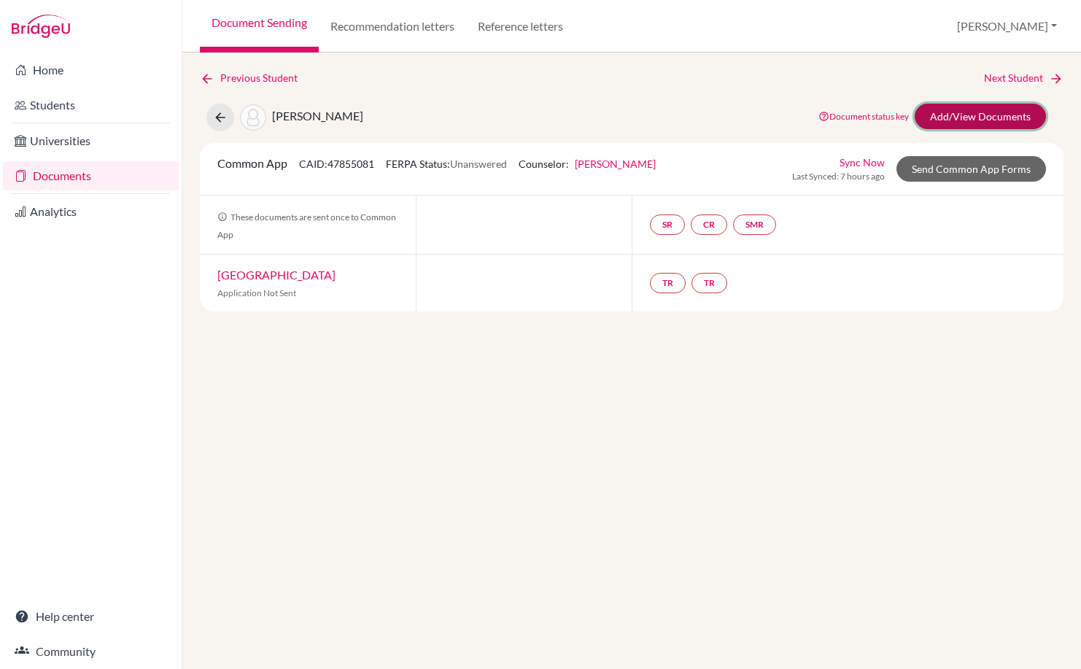
click at [968, 117] on link "Add/View Documents" at bounding box center [980, 117] width 131 height 26
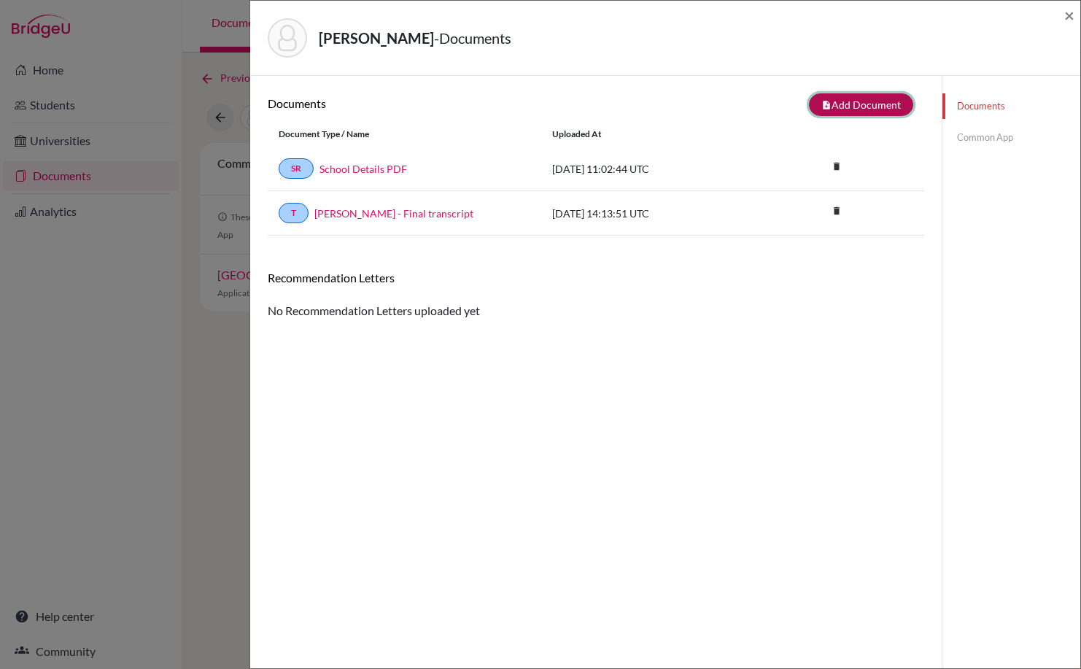
click at [884, 106] on button "note_add Add Document" at bounding box center [861, 104] width 104 height 23
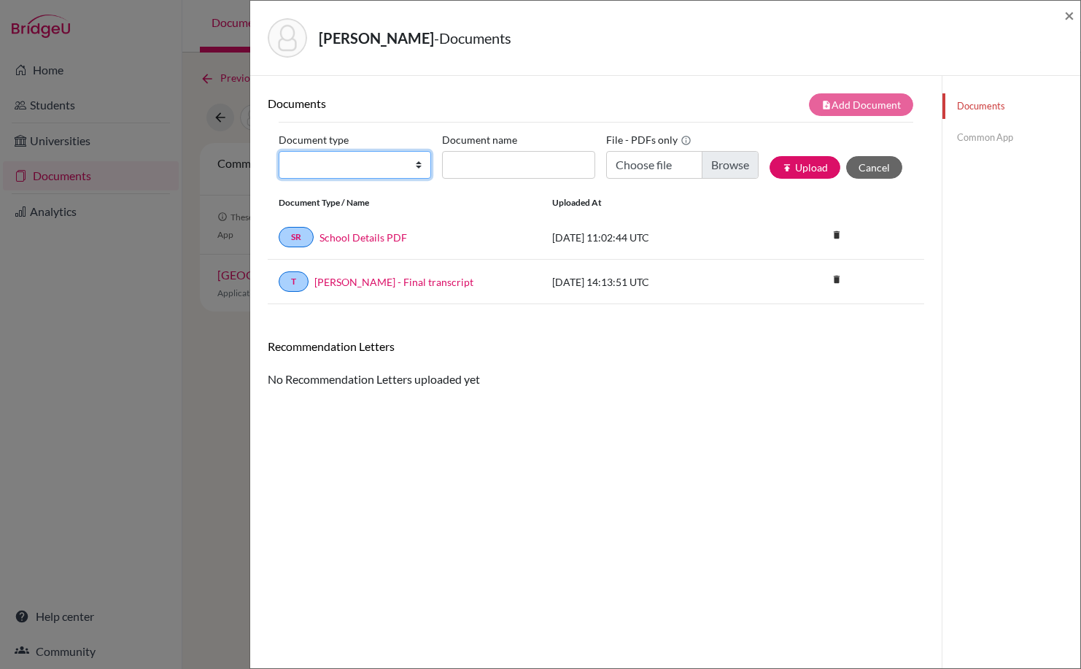
click at [412, 163] on select "Change explanation for Common App reports Counselor recommendation Internationa…" at bounding box center [355, 165] width 153 height 28
select select "5"
click at [279, 151] on select "Change explanation for Common App reports Counselor recommendation Internationa…" at bounding box center [355, 165] width 153 height 28
click at [479, 172] on input "Recommender's name" at bounding box center [518, 165] width 153 height 28
type input "[PERSON_NAME]"
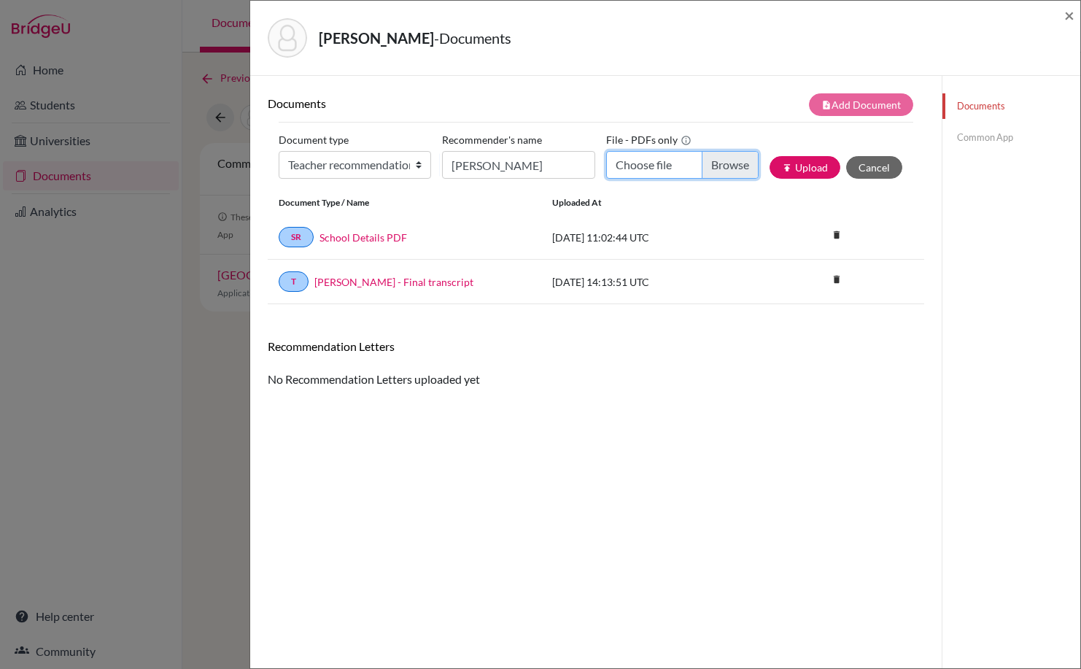
click at [695, 160] on input "Choose file" at bounding box center [682, 165] width 153 height 28
type input "C:\fakepath\[PERSON_NAME] [PERSON_NAME] - Teacher reference (Chemistry).pdf"
click at [782, 164] on icon "publish" at bounding box center [787, 168] width 10 height 10
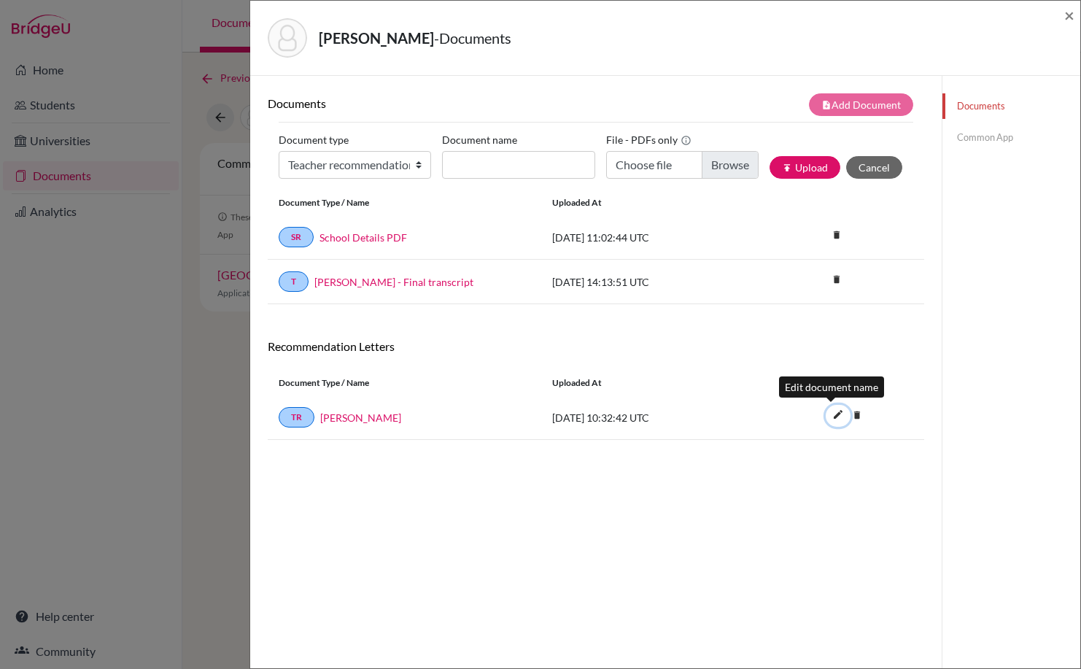
click at [827, 413] on icon "edit" at bounding box center [838, 414] width 23 height 23
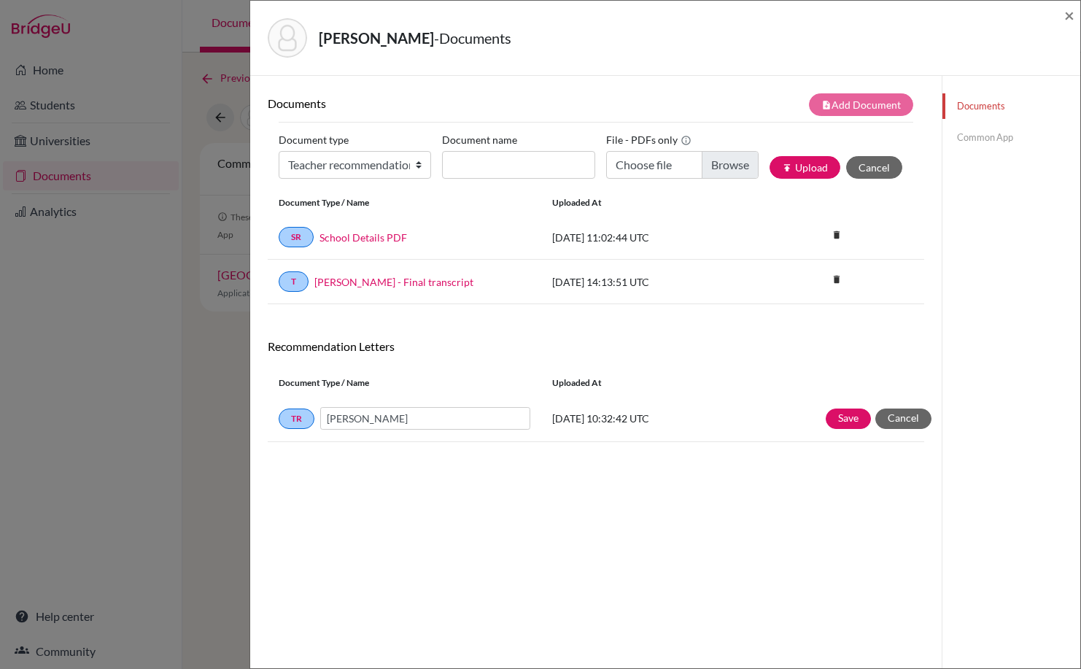
click at [444, 452] on div "Documents note_add Add Document Document type Change explanation for Common App…" at bounding box center [596, 410] width 657 height 634
click at [833, 415] on button "Save" at bounding box center [848, 419] width 45 height 20
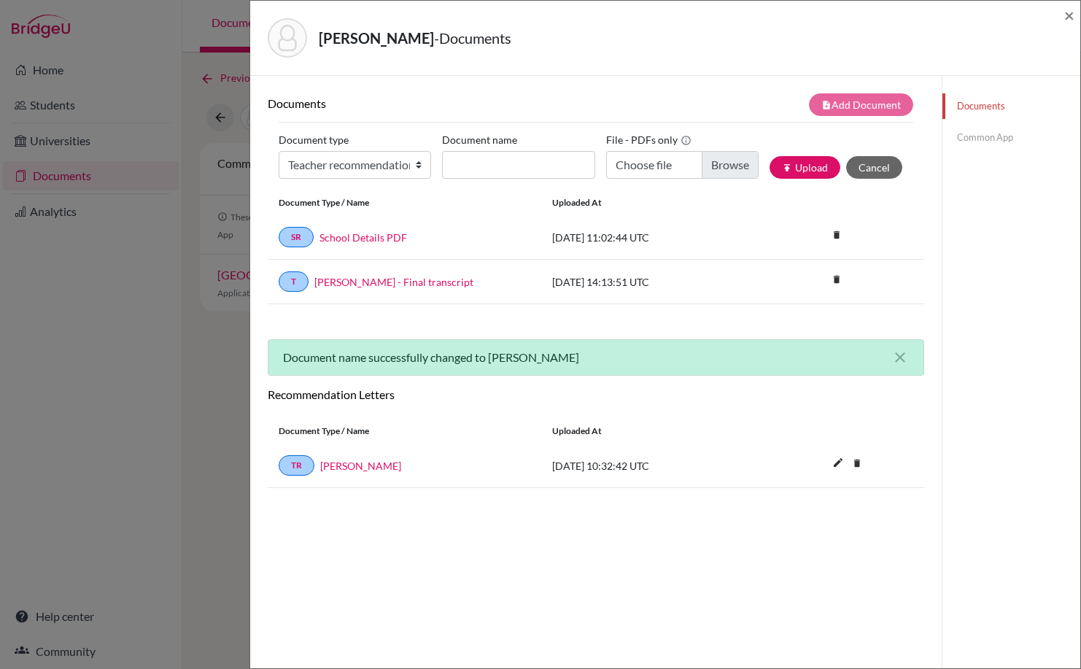
click at [963, 135] on link "Common App" at bounding box center [1012, 138] width 138 height 26
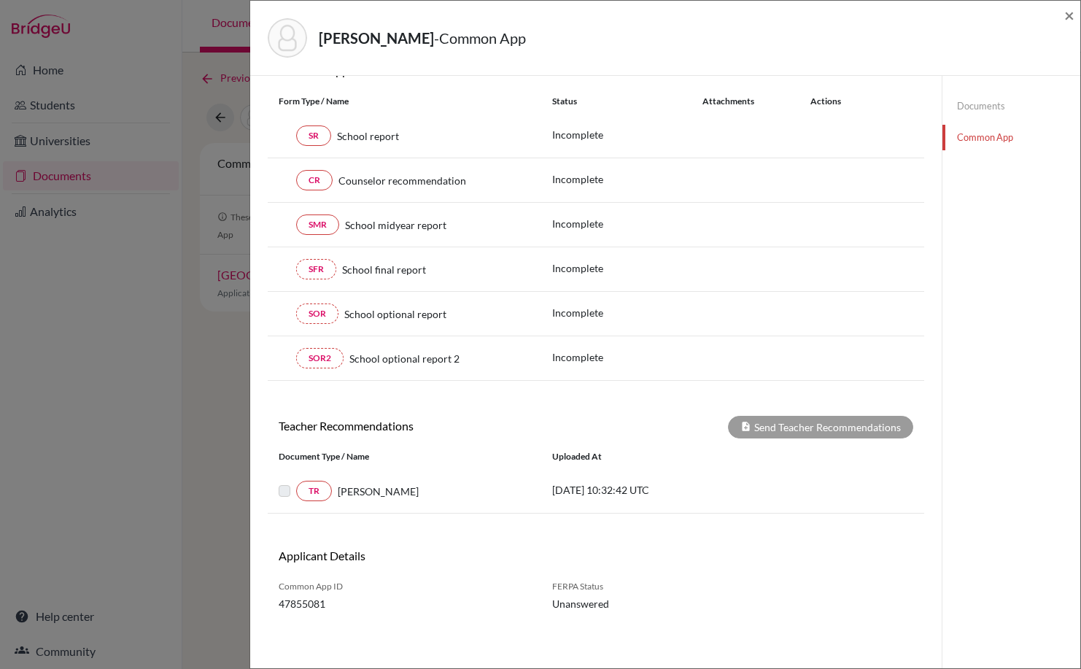
scroll to position [179, 0]
click at [296, 481] on label at bounding box center [296, 481] width 0 height 0
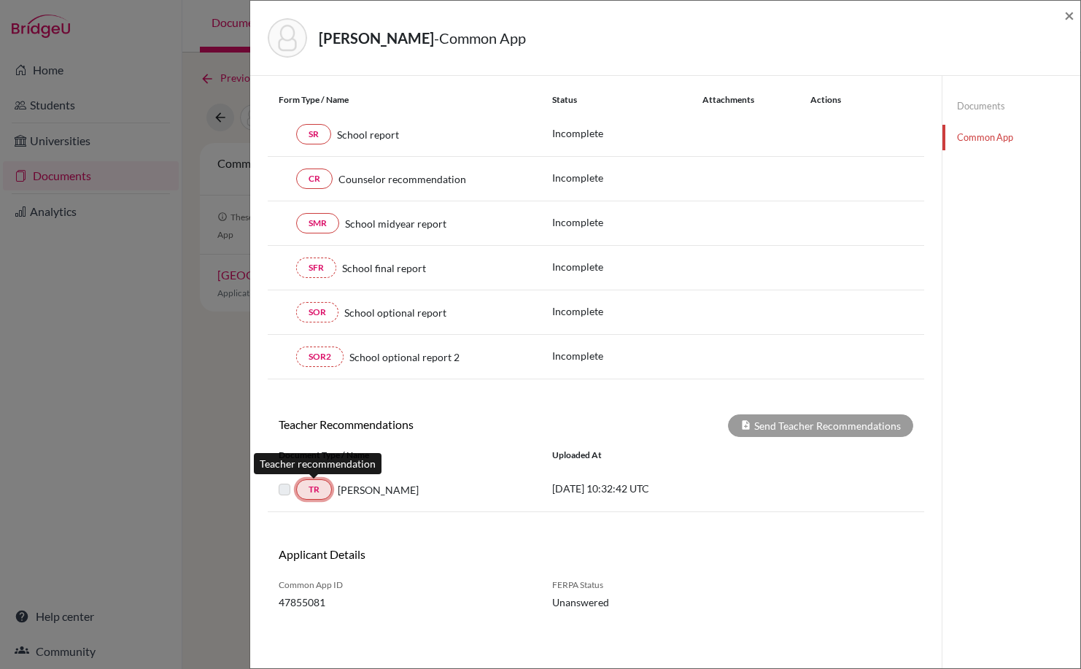
click at [323, 487] on link "TR" at bounding box center [314, 489] width 36 height 20
click at [322, 489] on link "TR" at bounding box center [314, 489] width 36 height 20
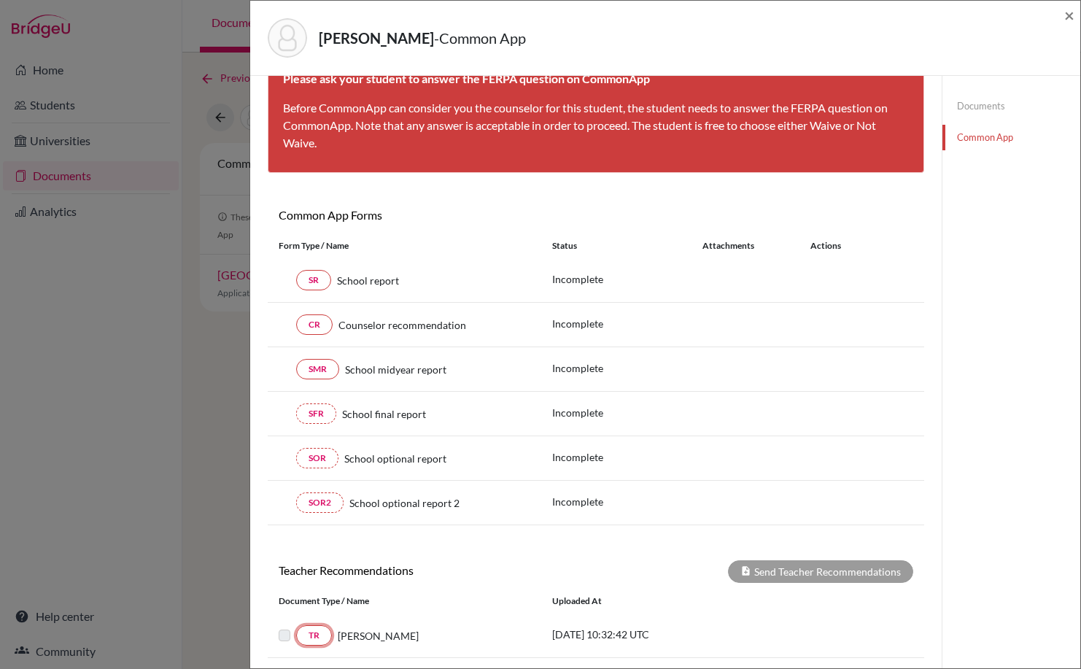
scroll to position [0, 0]
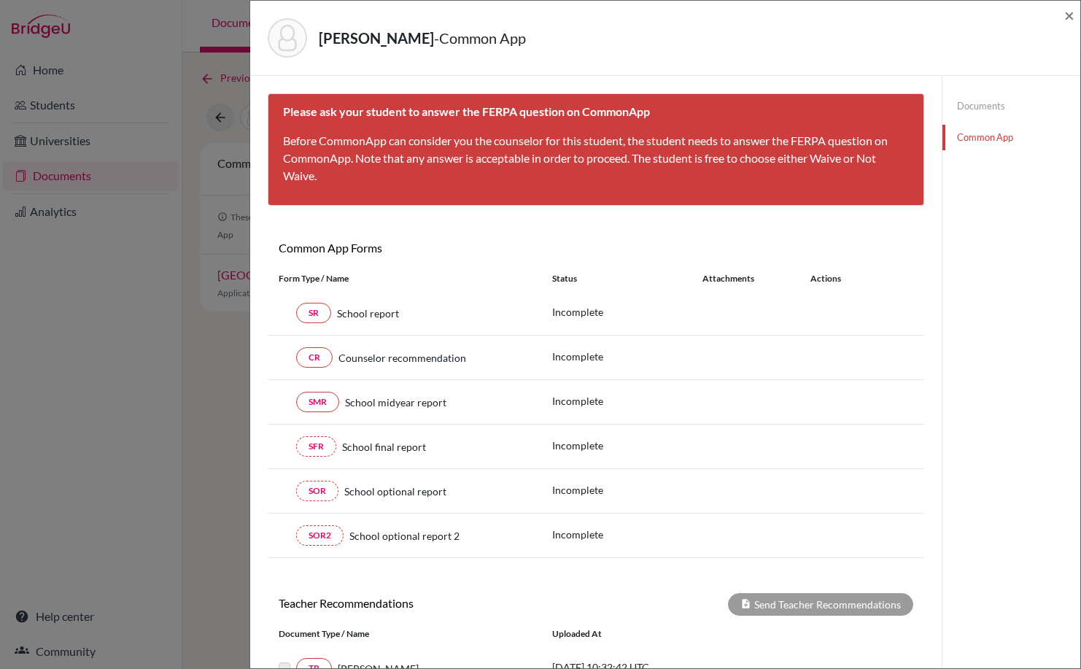
click at [977, 109] on link "Documents" at bounding box center [1012, 106] width 138 height 26
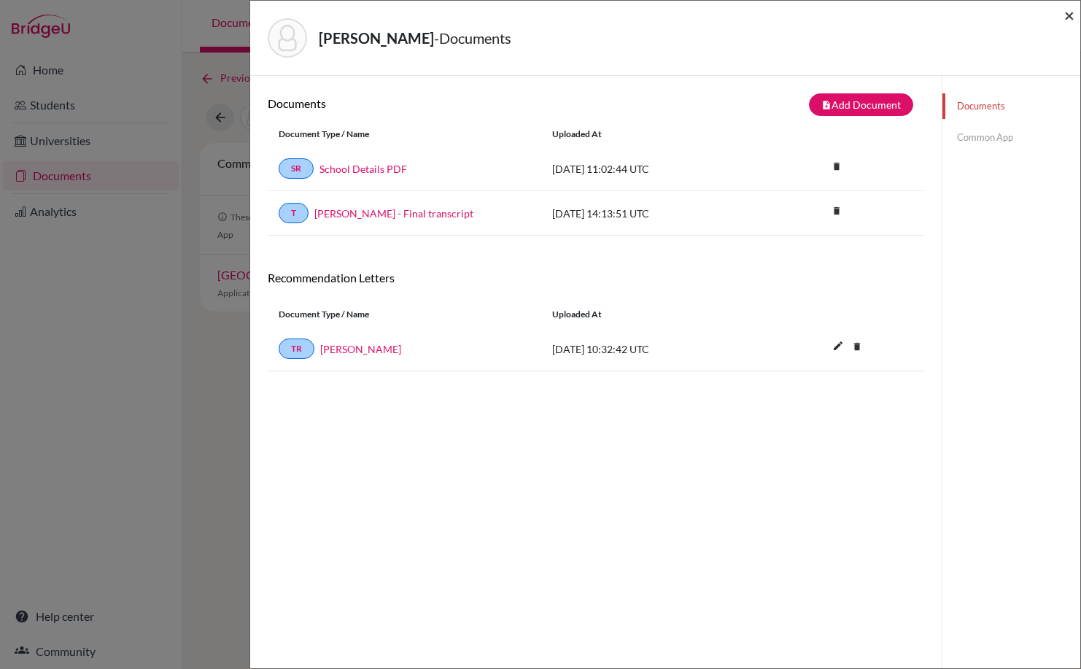
click at [1067, 7] on span "×" at bounding box center [1070, 14] width 10 height 21
